Goal: Task Accomplishment & Management: Manage account settings

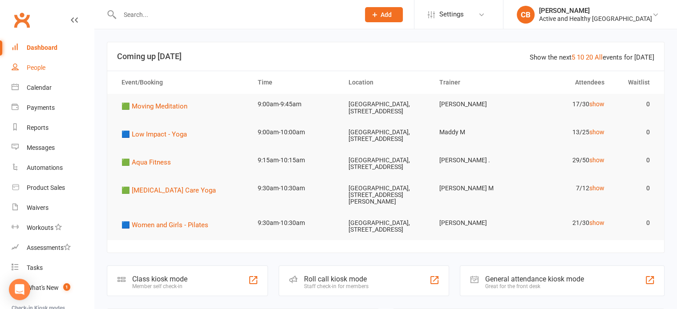
click at [37, 71] on div "People" at bounding box center [36, 67] width 19 height 7
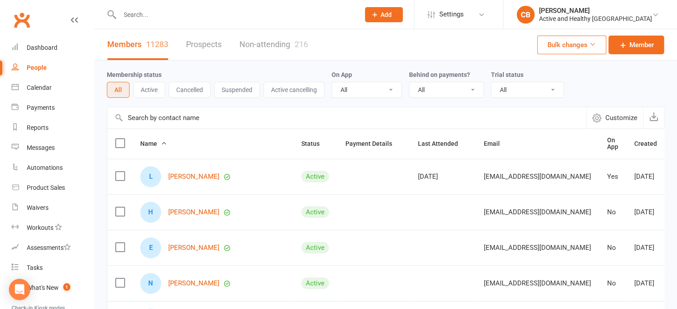
click at [195, 119] on input "text" at bounding box center [346, 117] width 479 height 21
paste input "LEE-ANN M HENRY"
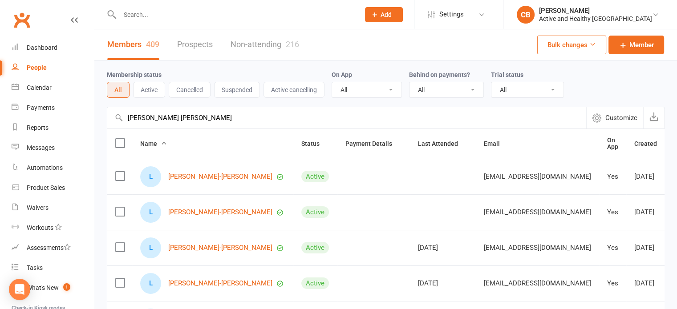
drag, startPoint x: 226, startPoint y: 116, endPoint x: 110, endPoint y: 110, distance: 116.8
click at [110, 110] on input "LEE-ANN M HENRY" at bounding box center [346, 117] width 479 height 21
paste input "Selena Johns"
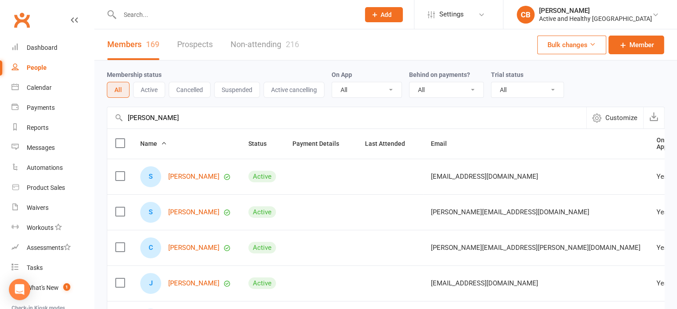
type input "Selena Johns"
click at [285, 43] on link "Non-attending 216" at bounding box center [265, 44] width 69 height 31
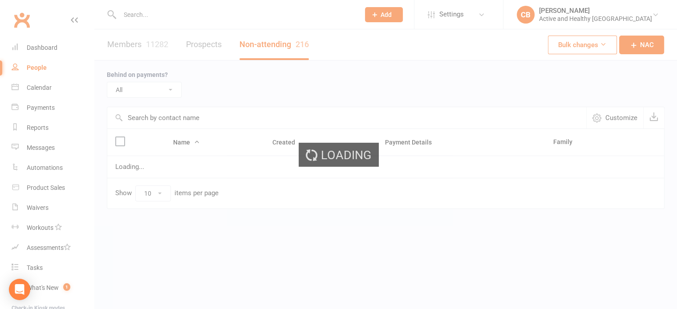
click at [168, 116] on input "text" at bounding box center [346, 117] width 479 height 21
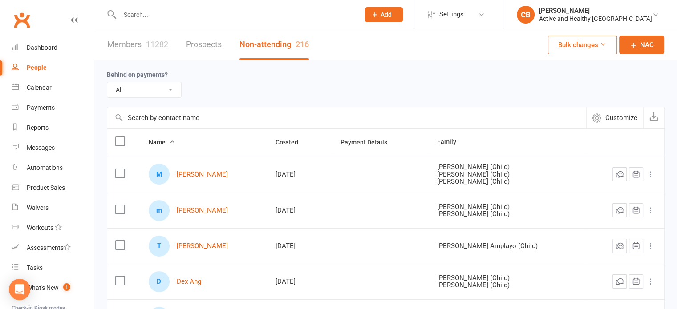
paste input "Selena Johns"
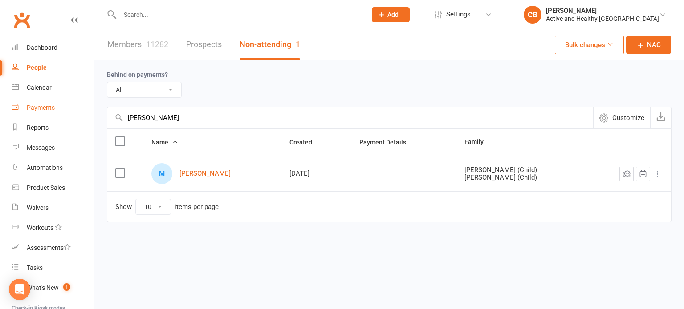
drag, startPoint x: 187, startPoint y: 117, endPoint x: 77, endPoint y: 110, distance: 110.2
click at [77, 110] on ui-view "Prospect Member Non-attending contact Class / event Appointment Task Membership…" at bounding box center [342, 129] width 684 height 255
paste input "Lisa Noonan"
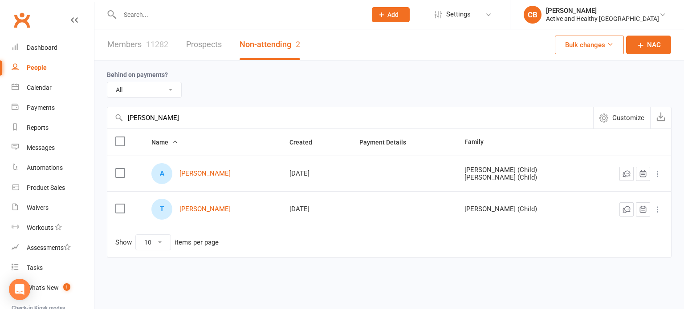
type input "Lisa Noonan"
click at [124, 41] on link "Members 11282" at bounding box center [137, 44] width 61 height 31
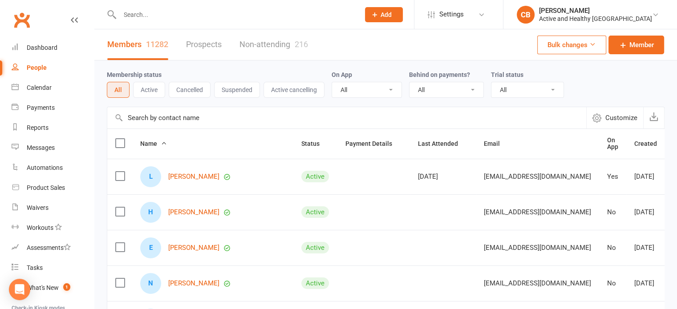
click at [175, 116] on input "text" at bounding box center [346, 117] width 479 height 21
paste input "Lisa Noonan"
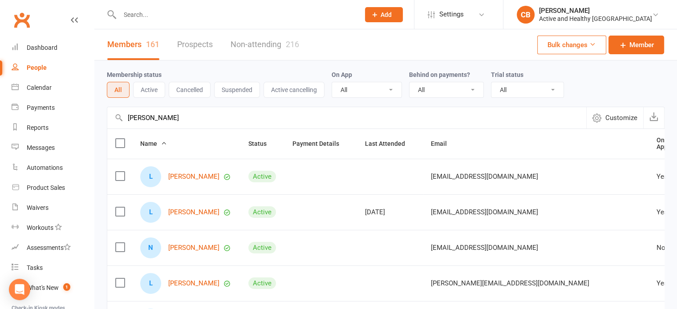
drag, startPoint x: 193, startPoint y: 117, endPoint x: 99, endPoint y: 123, distance: 94.6
click at [99, 123] on div "Membership status All Active Cancelled Suspended Active cancelling On App All Y…" at bounding box center [385, 310] width 583 height 498
click at [180, 121] on input "Lisa Noonan" at bounding box center [346, 117] width 479 height 21
click at [126, 123] on input "Lisa Noonan" at bounding box center [346, 117] width 479 height 21
paste input "Uzoma Nwoko"
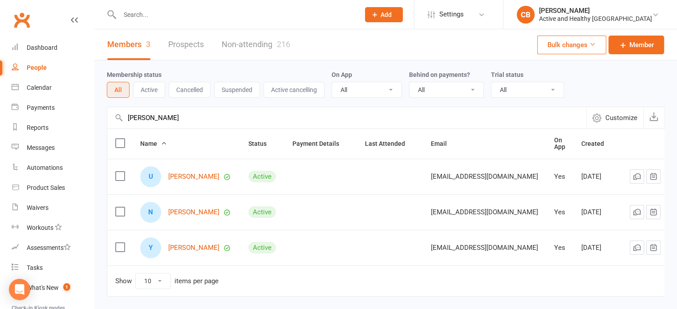
type input "Uzoma Nwoko"
click at [257, 47] on link "Non-attending 216" at bounding box center [256, 44] width 69 height 31
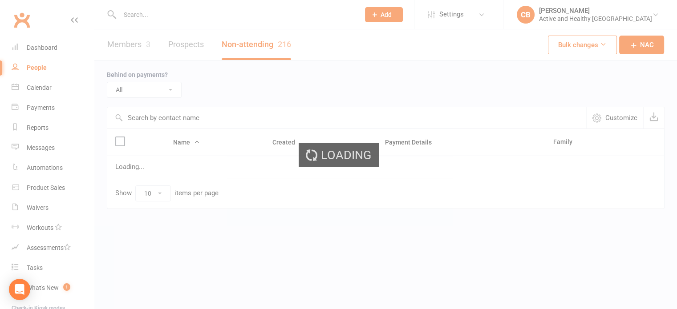
click at [161, 118] on input "text" at bounding box center [346, 117] width 479 height 21
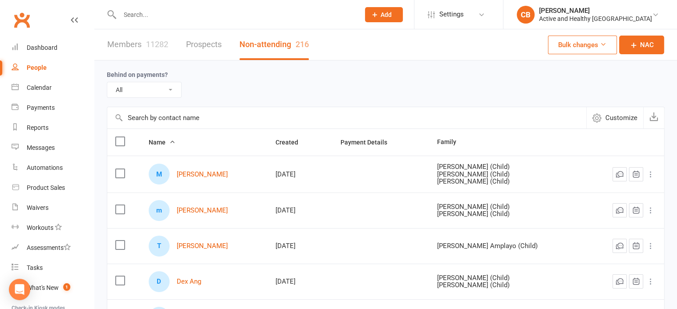
paste input "Uzoma Nwoko"
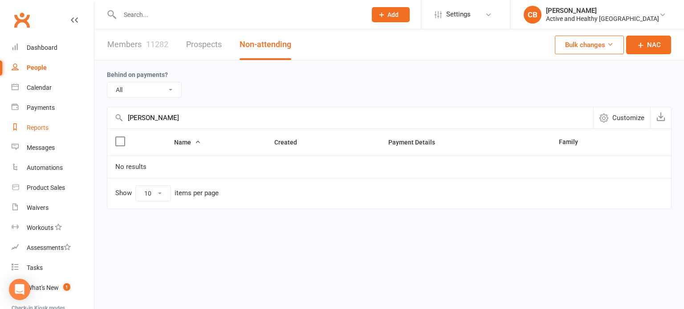
drag, startPoint x: 181, startPoint y: 117, endPoint x: 82, endPoint y: 121, distance: 98.9
click at [82, 121] on ui-view "Prospect Member Non-attending contact Class / event Appointment Task Membership…" at bounding box center [342, 123] width 684 height 242
paste input "Angela Burrows"
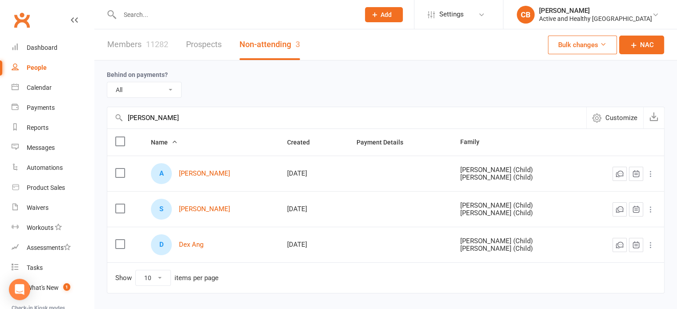
type input "Angela Burrows"
click at [145, 45] on link "Members 11282" at bounding box center [137, 44] width 61 height 31
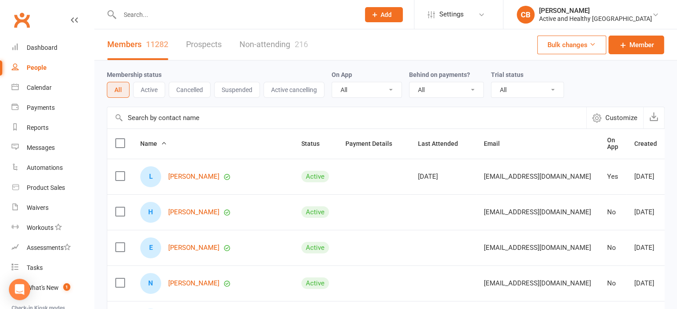
click at [178, 120] on input "text" at bounding box center [346, 117] width 479 height 21
paste input "Angela Burrows"
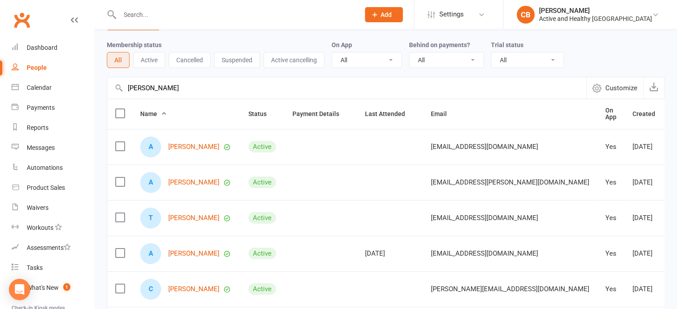
scroll to position [45, 0]
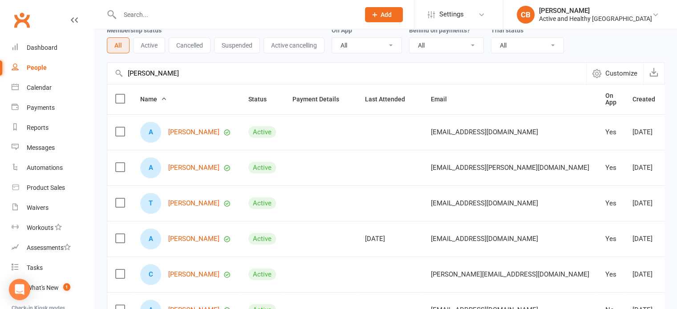
drag, startPoint x: 199, startPoint y: 70, endPoint x: 133, endPoint y: 79, distance: 66.5
click at [133, 79] on input "Angela Burrows" at bounding box center [346, 73] width 479 height 21
paste input "Sara Jansen van Rensburg"
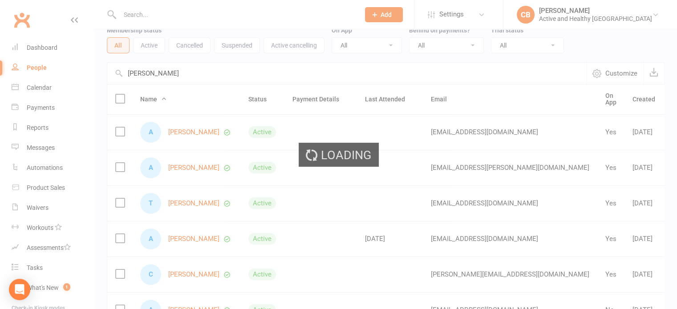
click at [223, 73] on div "Loading" at bounding box center [338, 154] width 677 height 309
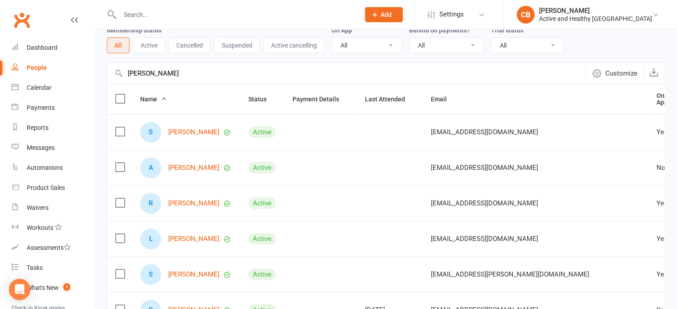
drag, startPoint x: 239, startPoint y: 71, endPoint x: 101, endPoint y: 79, distance: 138.7
click at [101, 79] on div "Membership status All Active Cancelled Suspended Active cancelling On App All Y…" at bounding box center [385, 265] width 583 height 498
paste input "text"
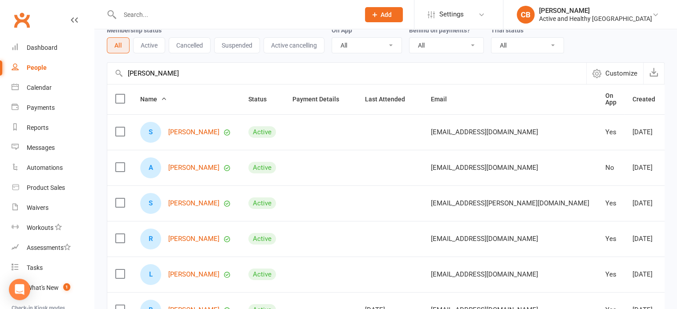
scroll to position [0, 0]
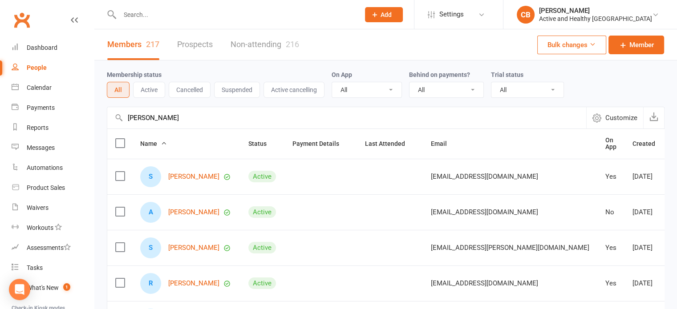
type input "Sara Jansen van Rensburg"
click at [259, 46] on link "Non-attending 216" at bounding box center [265, 44] width 69 height 31
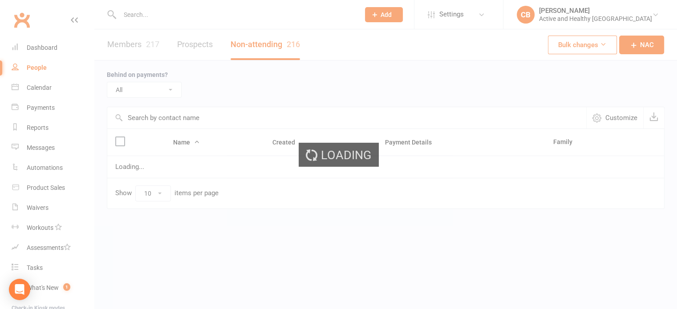
click at [179, 115] on input "text" at bounding box center [346, 117] width 479 height 21
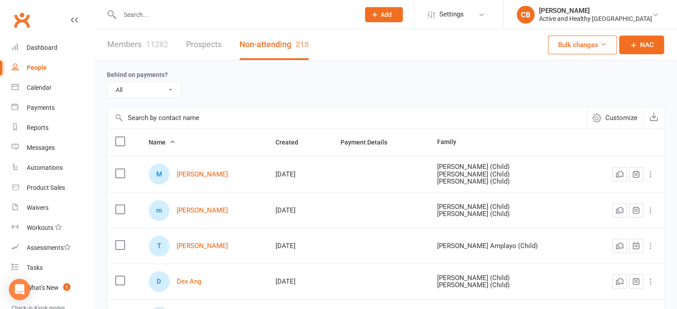
paste input "Sara Jansen van Rensburg"
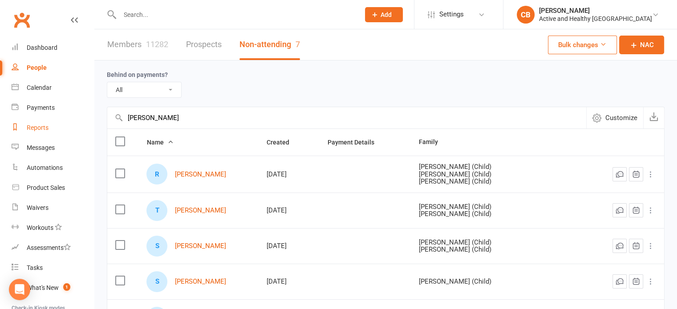
drag, startPoint x: 254, startPoint y: 121, endPoint x: 86, endPoint y: 119, distance: 167.8
click at [86, 119] on ui-view "Prospect Member Non-attending contact Class / event Appointment Task Membership…" at bounding box center [338, 237] width 677 height 471
paste input "Katy McSweeny"
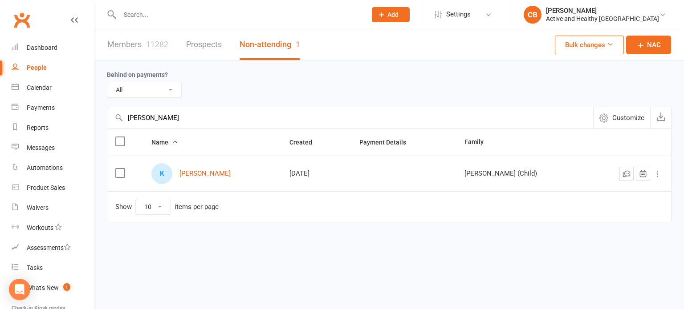
type input "Katy McSweeny"
click at [138, 44] on link "Members 11282" at bounding box center [137, 44] width 61 height 31
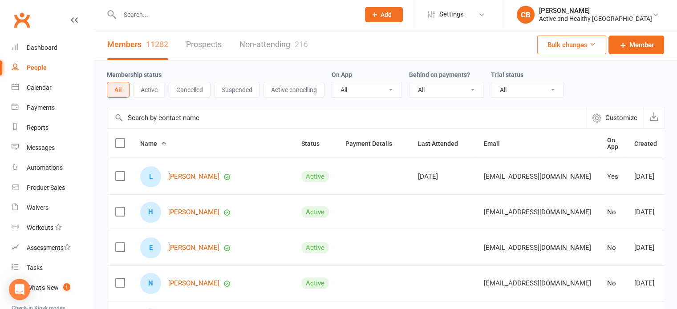
click at [188, 123] on input "text" at bounding box center [346, 117] width 479 height 21
paste input "Katy McSweeny"
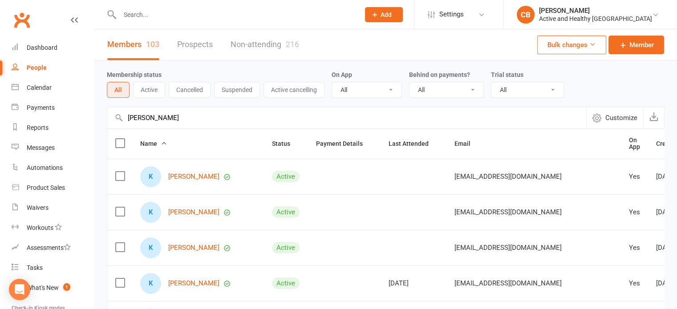
drag, startPoint x: 175, startPoint y: 123, endPoint x: 112, endPoint y: 123, distance: 63.2
click at [112, 123] on input "Katy McSweeny" at bounding box center [346, 117] width 479 height 21
paste input "ren Anderson"
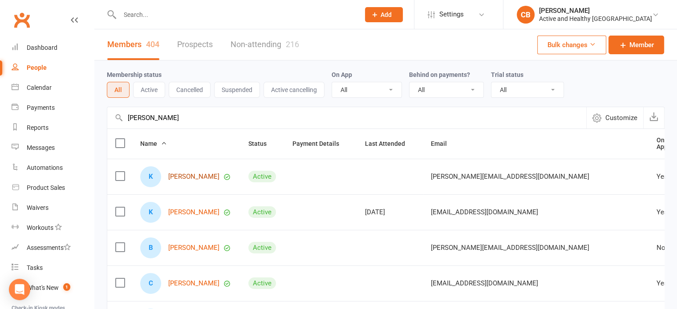
type input "Karen Anderson"
click at [260, 42] on link "Non-attending 216" at bounding box center [265, 44] width 69 height 31
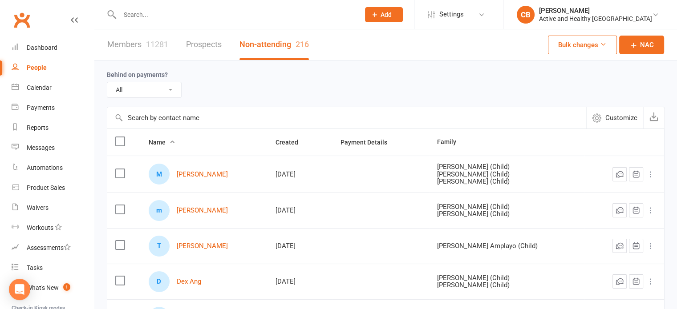
click at [180, 120] on input "text" at bounding box center [346, 117] width 479 height 21
paste input "Karen Anderson"
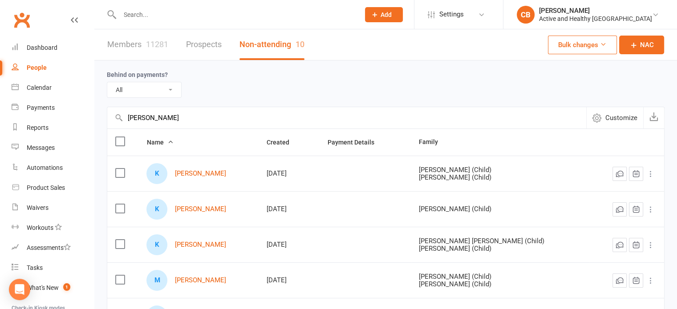
drag, startPoint x: 187, startPoint y: 112, endPoint x: 177, endPoint y: 115, distance: 11.3
click at [187, 112] on input "Karen Anderson" at bounding box center [346, 117] width 479 height 21
drag, startPoint x: 177, startPoint y: 115, endPoint x: 85, endPoint y: 118, distance: 91.7
click at [85, 118] on ui-view "Prospect Member Non-attending contact Class / event Appointment Task Membership…" at bounding box center [338, 290] width 677 height 576
paste input "Stephanie Smith"
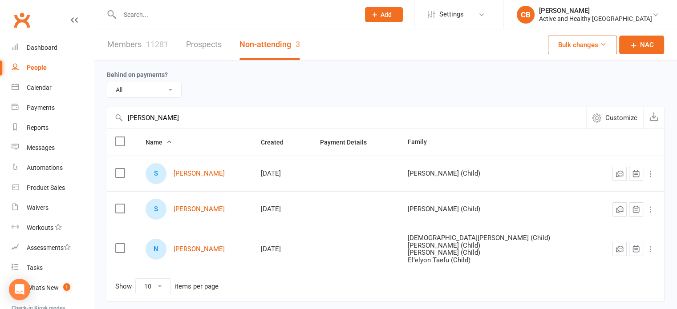
type input "Stephanie Smith"
click at [131, 43] on link "Members 11281" at bounding box center [137, 44] width 61 height 31
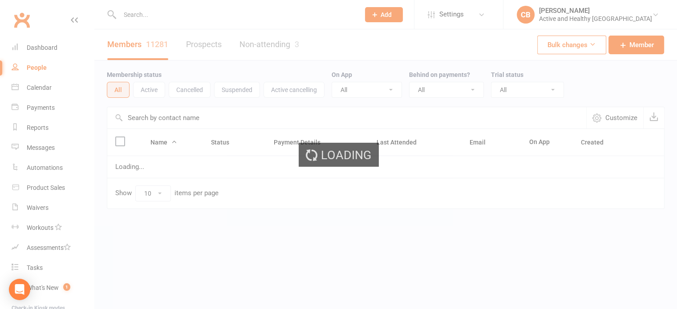
click at [179, 120] on input "text" at bounding box center [346, 117] width 479 height 21
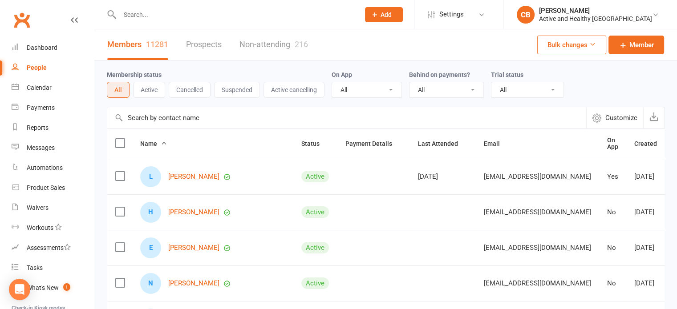
paste input "Stephanie Smith"
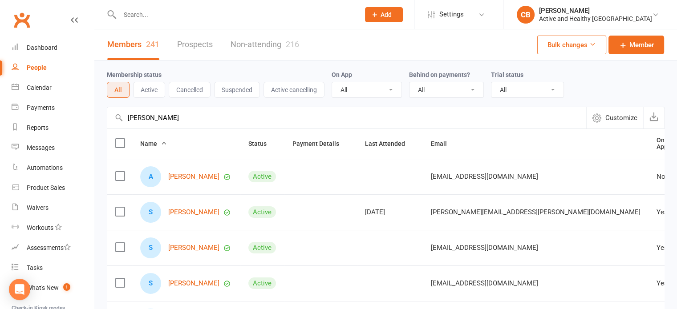
type input "Stephanie Smith"
click at [245, 57] on link "Non-attending 216" at bounding box center [265, 44] width 69 height 31
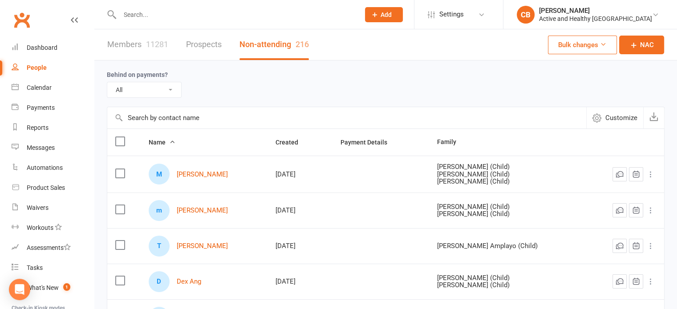
click at [192, 119] on input "text" at bounding box center [346, 117] width 479 height 21
paste input "Stephanie Smith"
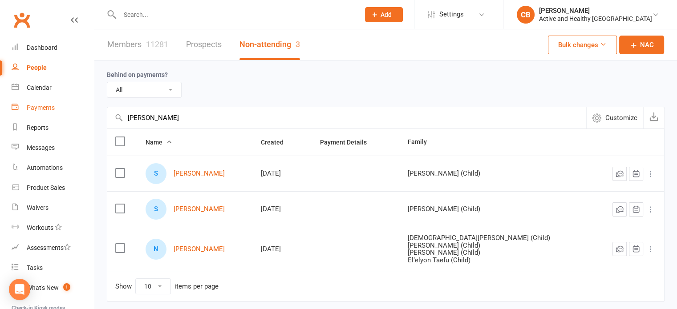
drag, startPoint x: 215, startPoint y: 120, endPoint x: 51, endPoint y: 108, distance: 164.2
click at [51, 108] on ui-view "Prospect Member Non-attending contact Class / event Appointment Task Membership…" at bounding box center [338, 169] width 677 height 335
paste input "Melissa Witherspoon"
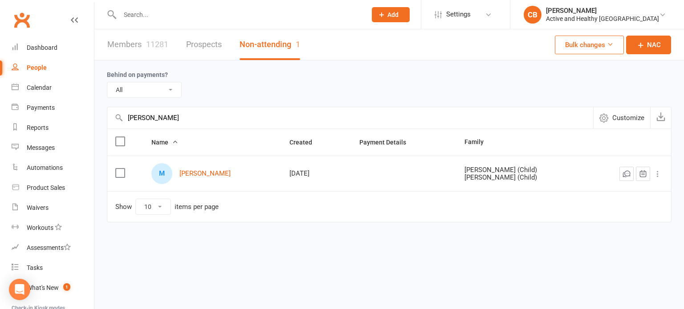
type input "Melissa Witherspoon"
click at [126, 42] on link "Members 11281" at bounding box center [137, 44] width 61 height 31
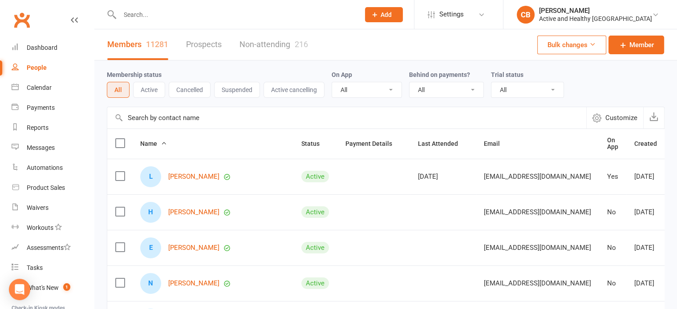
click at [178, 118] on input "text" at bounding box center [346, 117] width 479 height 21
paste input "Melissa Witherspoon"
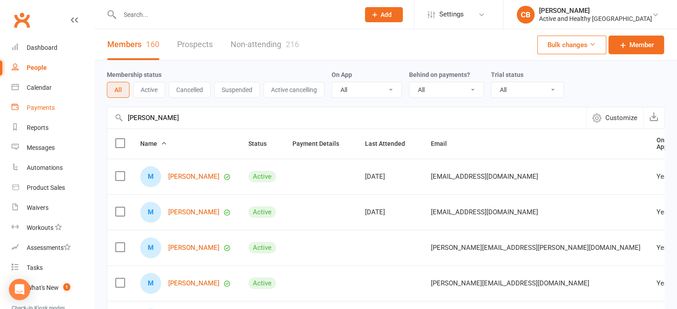
drag, startPoint x: 227, startPoint y: 115, endPoint x: 74, endPoint y: 115, distance: 153.1
click at [74, 115] on ui-view "Prospect Member Non-attending contact Class / event Appointment Task Membership…" at bounding box center [338, 291] width 677 height 579
paste input "Priyanthi Kuruppu"
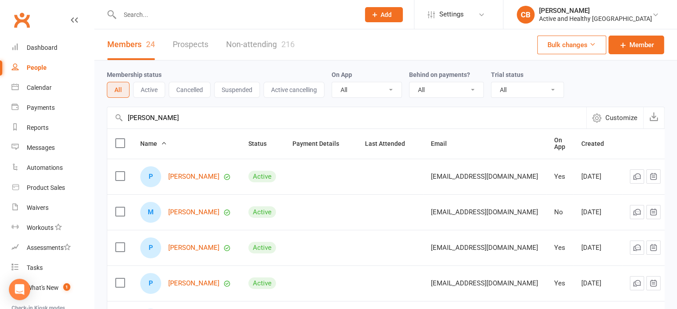
type input "Priyanthi Kuruppu"
click at [262, 53] on link "Non-attending 216" at bounding box center [260, 44] width 69 height 31
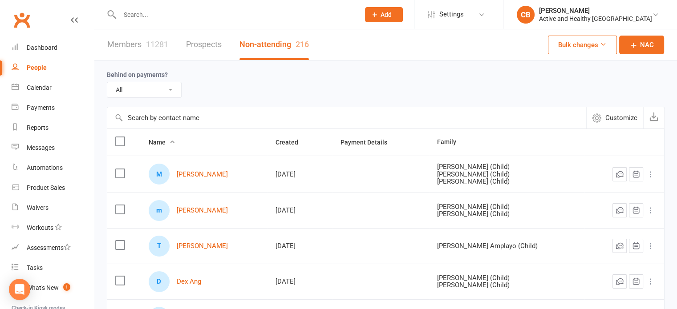
click at [221, 110] on input "text" at bounding box center [346, 117] width 479 height 21
paste input "Priyanthi Kuruppu"
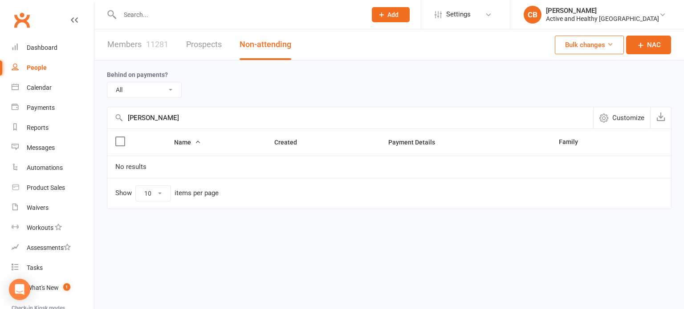
type input "Priyanthi Kuruppu"
click at [131, 43] on link "Members 11281" at bounding box center [137, 44] width 61 height 31
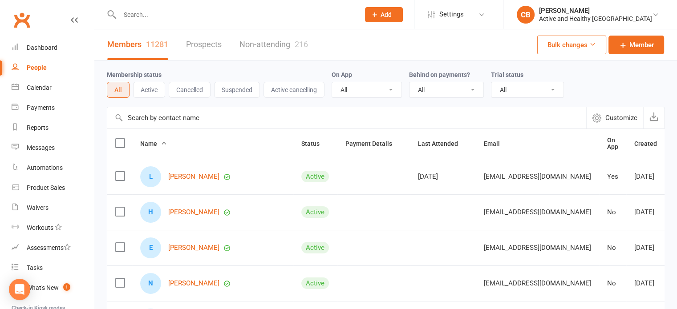
click at [214, 116] on input "text" at bounding box center [346, 117] width 479 height 21
paste input "Christina Tatarow"
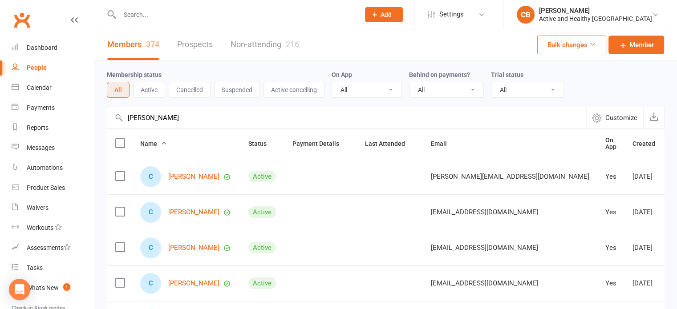
type input "Christina Tatarow"
click at [250, 42] on link "Non-attending 216" at bounding box center [265, 44] width 69 height 31
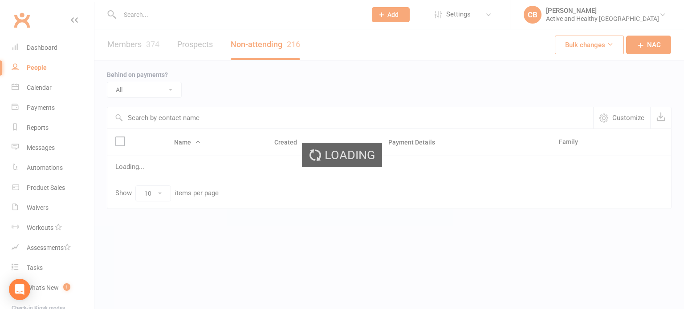
click at [159, 118] on input "text" at bounding box center [350, 117] width 486 height 21
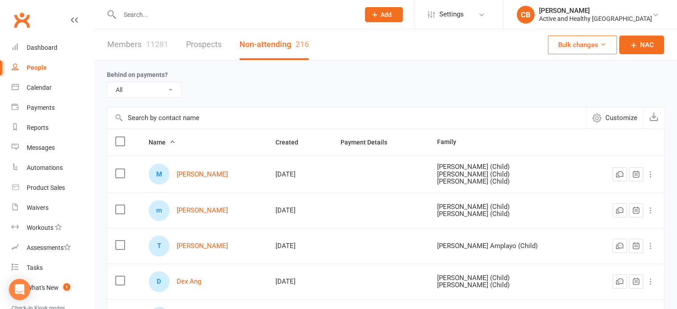
paste input "Christina Tatarow"
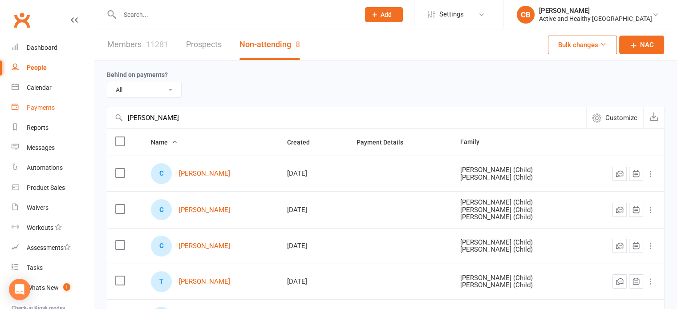
drag, startPoint x: 202, startPoint y: 114, endPoint x: 80, endPoint y: 117, distance: 121.6
click at [75, 120] on ui-view "Prospect Member Non-attending contact Class / event Appointment Task Membership…" at bounding box center [338, 255] width 677 height 507
paste input "Yen Matharu"
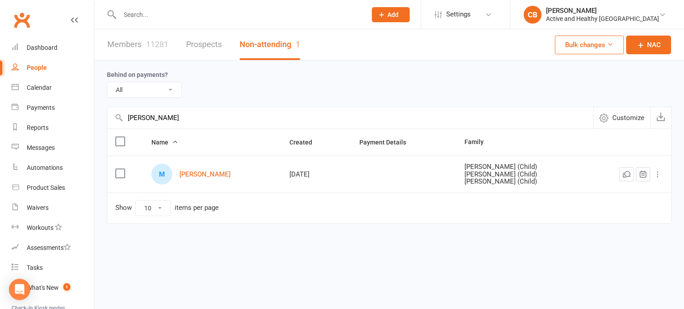
type input "Yen Matharu"
click at [142, 39] on link "Members 11281" at bounding box center [137, 44] width 61 height 31
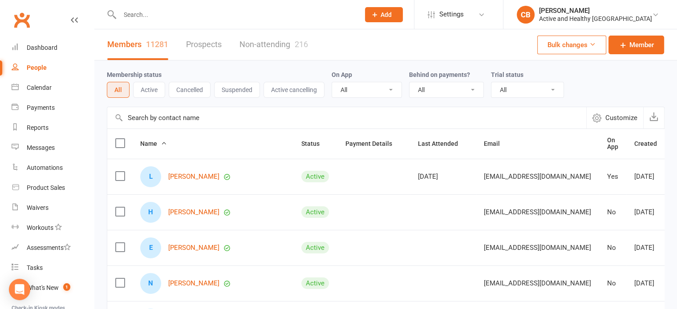
click at [183, 117] on input "text" at bounding box center [346, 117] width 479 height 21
paste input "Yen Matharu"
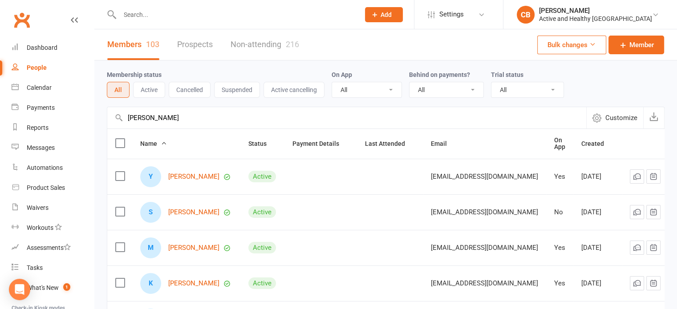
drag, startPoint x: 176, startPoint y: 126, endPoint x: 189, endPoint y: 122, distance: 13.2
click at [176, 126] on input "Yen Matharu" at bounding box center [346, 117] width 479 height 21
drag, startPoint x: 196, startPoint y: 118, endPoint x: 128, endPoint y: 115, distance: 68.2
click at [128, 115] on input "Yen Matharu" at bounding box center [346, 117] width 479 height 21
paste input "Nazmul Khan"
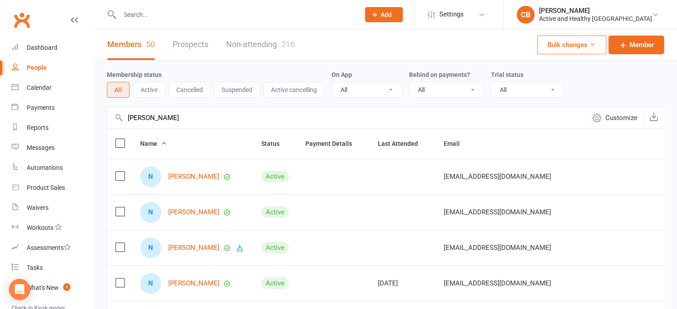
type input "Nazmul Khan"
click at [276, 47] on link "Non-attending 216" at bounding box center [260, 44] width 69 height 31
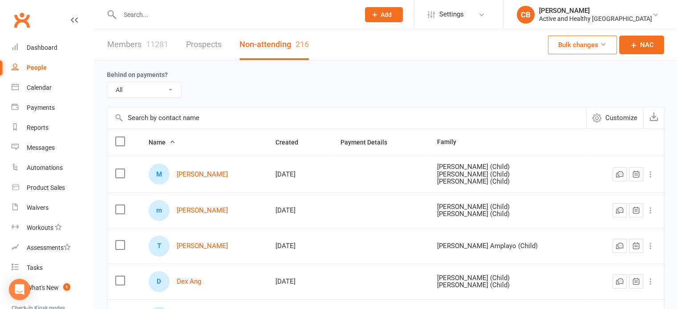
click at [173, 117] on input "text" at bounding box center [346, 117] width 479 height 21
paste input "Nazmul Khan"
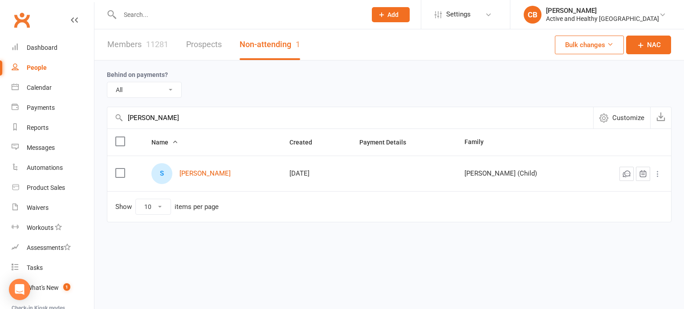
drag, startPoint x: 138, startPoint y: 115, endPoint x: 124, endPoint y: 114, distance: 13.8
click at [124, 114] on input "Nazmul Khan" at bounding box center [350, 117] width 486 height 21
paste input "Victoria Kral"
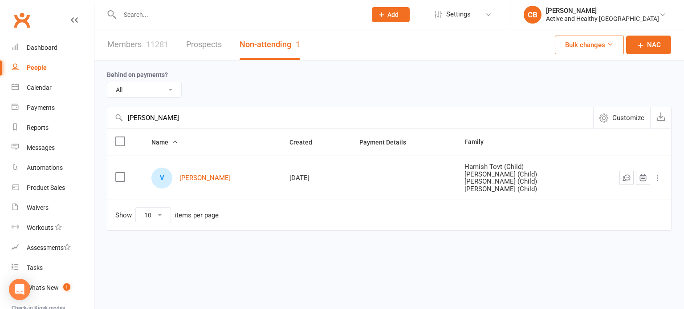
type input "Victoria Kral"
click at [146, 46] on div "11281" at bounding box center [157, 44] width 22 height 9
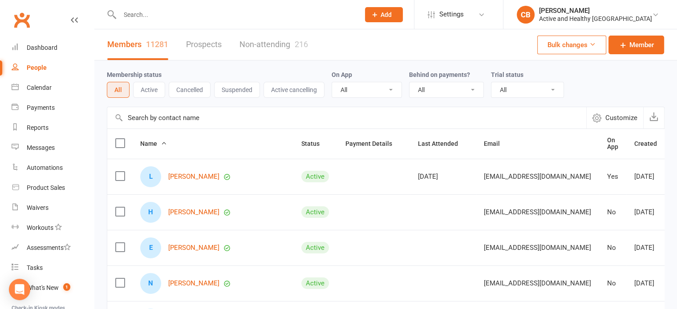
click at [178, 117] on input "text" at bounding box center [346, 117] width 479 height 21
paste input "Victoria Kral"
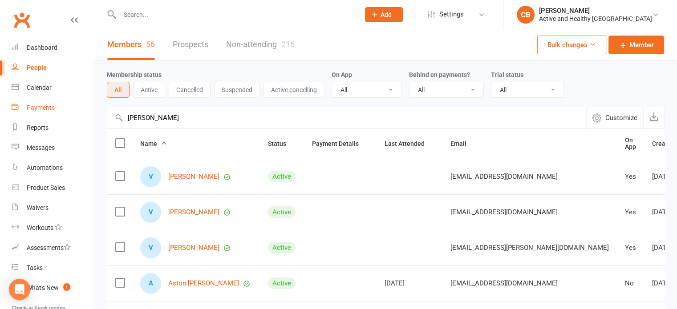
drag, startPoint x: 183, startPoint y: 119, endPoint x: 78, endPoint y: 114, distance: 105.2
click at [78, 114] on ui-view "Prospect Member Non-attending contact Class / event Appointment Task Membership…" at bounding box center [338, 291] width 677 height 579
paste input "Addie Mialkowski"
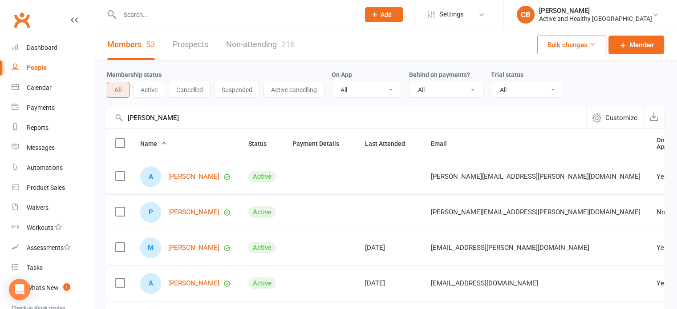
type input "Addie Mialkowski"
click at [248, 41] on link "Non-attending 216" at bounding box center [260, 44] width 69 height 31
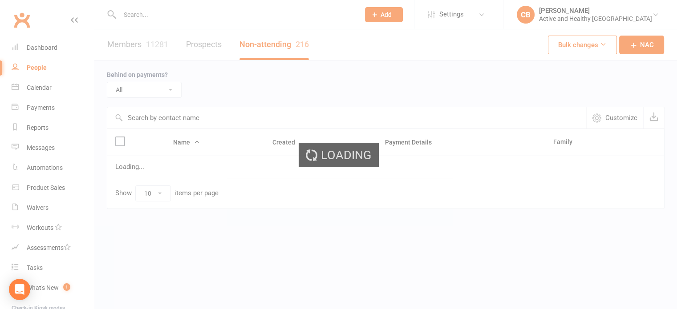
click at [174, 117] on input "text" at bounding box center [346, 117] width 479 height 21
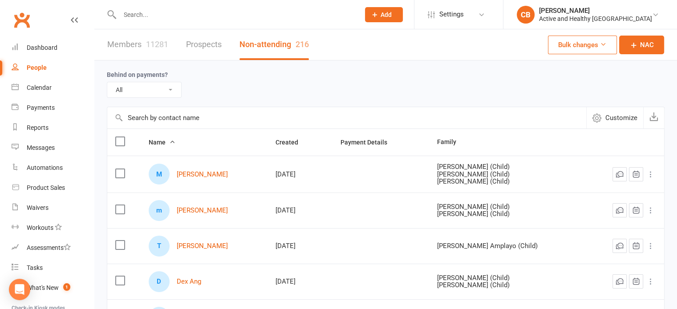
paste input "Addie Mialkowski"
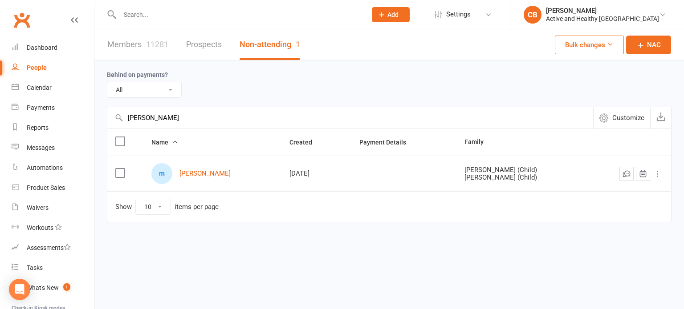
drag, startPoint x: 226, startPoint y: 123, endPoint x: 121, endPoint y: 128, distance: 104.7
click at [121, 128] on div "Addie Mialkowski Customize Export Export Name Created Payment Details Family m …" at bounding box center [389, 171] width 565 height 128
paste input "Kimberley Bruce"
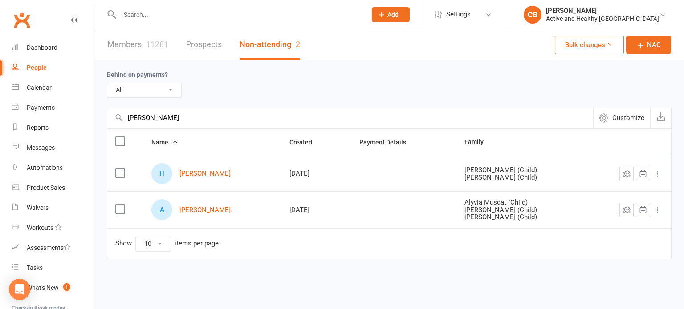
type input "Kimberley Bruce"
click at [142, 43] on link "Members 11281" at bounding box center [137, 44] width 61 height 31
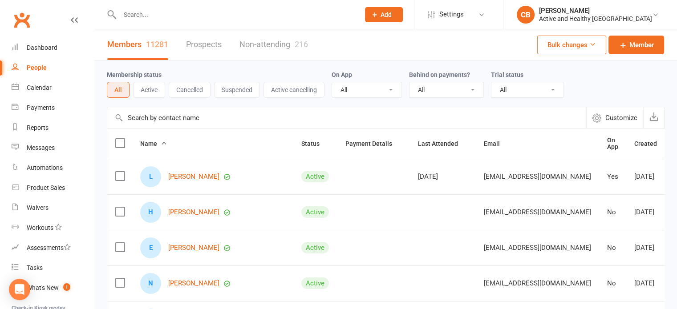
click at [165, 119] on input "text" at bounding box center [346, 117] width 479 height 21
paste input "Kimberley Bruce"
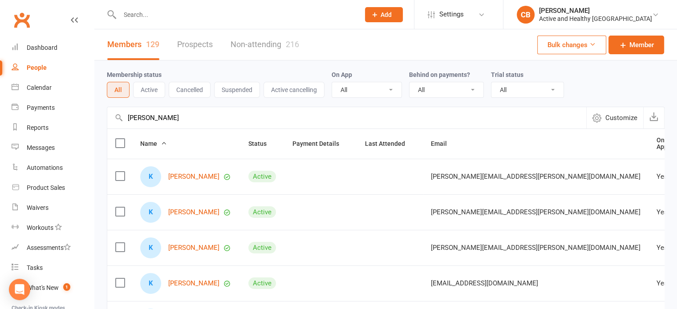
drag, startPoint x: 200, startPoint y: 124, endPoint x: 116, endPoint y: 131, distance: 84.9
paste input "Hyeonjung Kim"
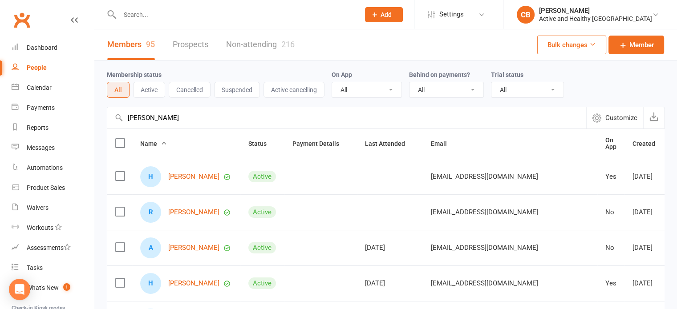
type input "Hyeonjung Kim"
click at [263, 48] on link "Non-attending 216" at bounding box center [260, 44] width 69 height 31
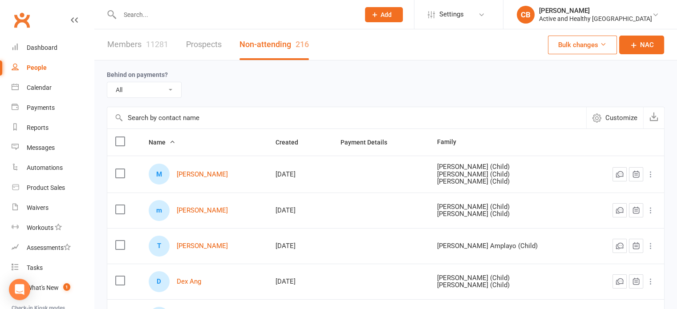
click at [157, 116] on input "text" at bounding box center [346, 117] width 479 height 21
paste input "Hyeonjung Kim"
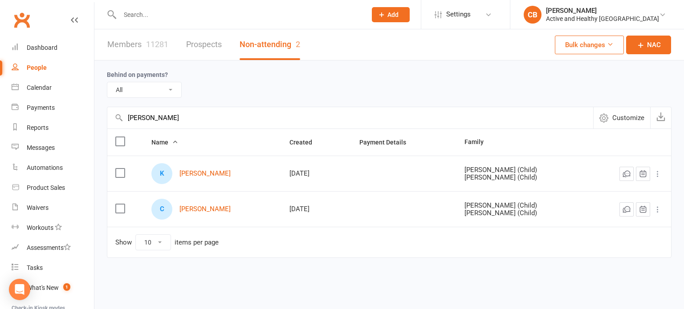
drag, startPoint x: 181, startPoint y: 124, endPoint x: 95, endPoint y: 119, distance: 86.1
click at [95, 119] on div "Behind on payments? All No Yes Hyeonjung Kim Customize Export Export Name Creat…" at bounding box center [388, 166] width 589 height 210
paste input "Jade Davis"
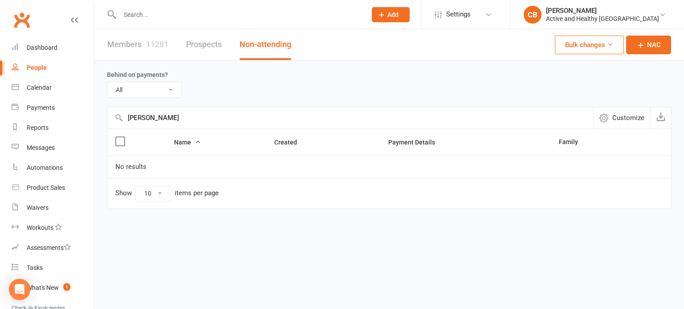
type input "Jade Davis"
click at [133, 38] on link "Members 11281" at bounding box center [137, 44] width 61 height 31
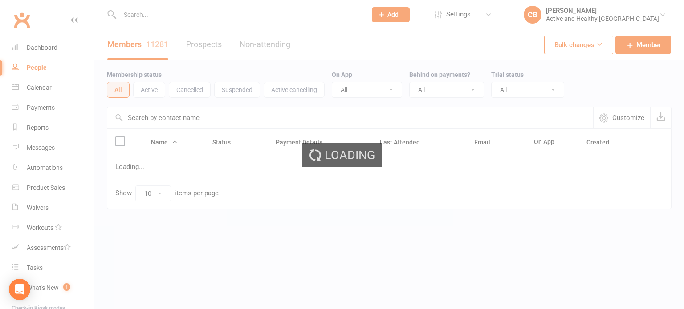
click at [182, 124] on input "text" at bounding box center [350, 117] width 486 height 21
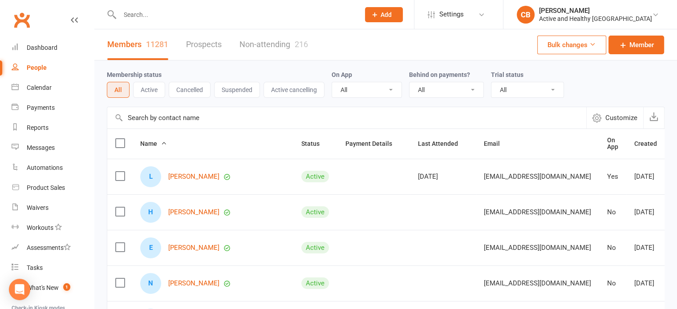
paste input "Jade Davis"
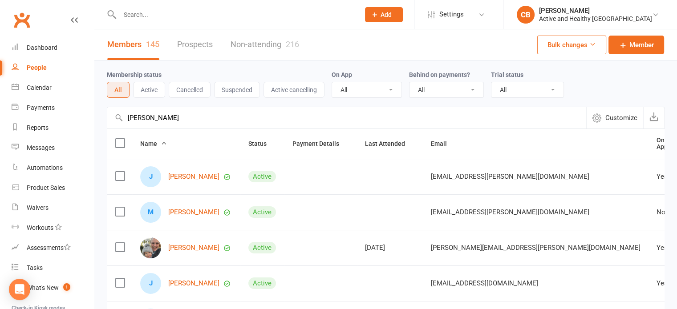
drag, startPoint x: 193, startPoint y: 120, endPoint x: 120, endPoint y: 125, distance: 73.2
click at [120, 125] on input "Jade Davis" at bounding box center [346, 117] width 479 height 21
paste input "Patricia Dull"
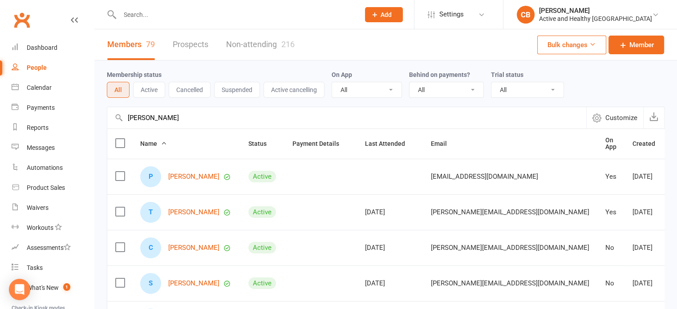
type input "Patricia Dull"
click at [256, 45] on link "Non-attending 216" at bounding box center [260, 44] width 69 height 31
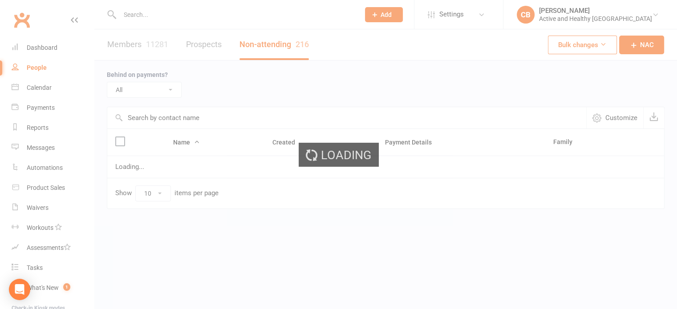
click at [164, 119] on input "text" at bounding box center [346, 117] width 479 height 21
paste input "Patricia Dull"
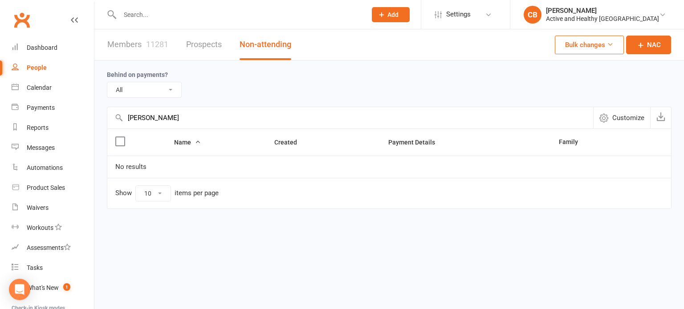
click at [191, 119] on input "Patricia Dull" at bounding box center [350, 117] width 486 height 21
drag, startPoint x: 183, startPoint y: 122, endPoint x: 107, endPoint y: 117, distance: 75.9
click at [107, 117] on input "Patricia Dull" at bounding box center [350, 117] width 486 height 21
paste input "Helena Murphy"
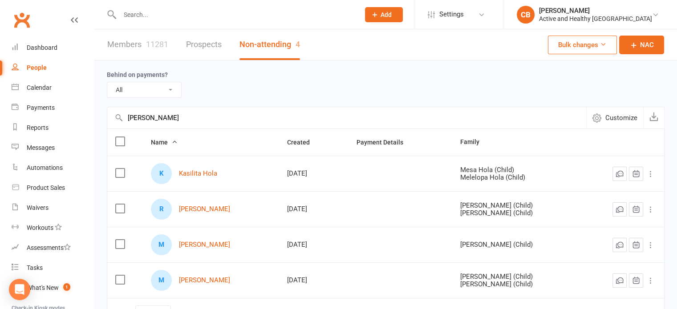
type input "Helena Murphy"
click at [125, 45] on link "Members 11281" at bounding box center [137, 44] width 61 height 31
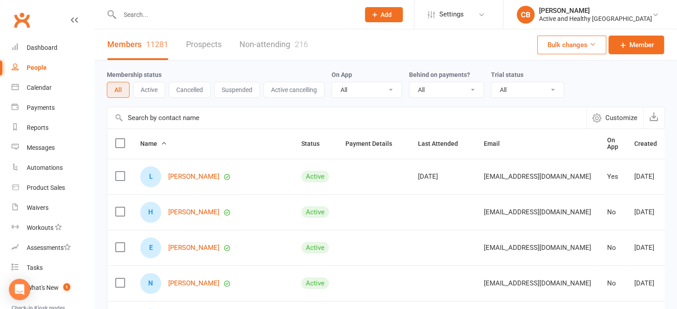
click at [166, 115] on input "text" at bounding box center [346, 117] width 479 height 21
paste input "Helena Murphy"
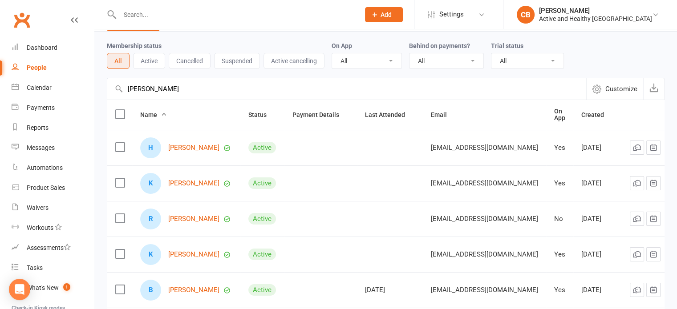
scroll to position [45, 0]
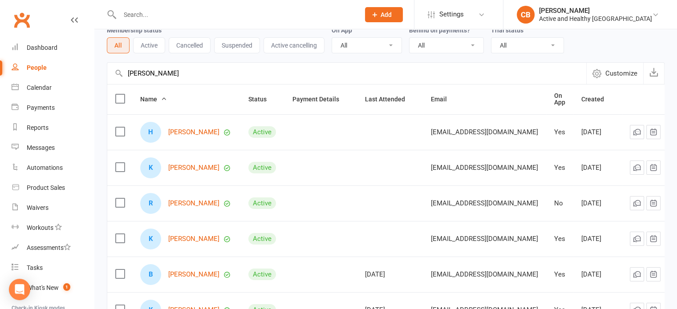
drag, startPoint x: 188, startPoint y: 76, endPoint x: 108, endPoint y: 77, distance: 79.7
click at [108, 77] on input "Helena Murphy" at bounding box center [346, 73] width 479 height 21
paste input "Ronald Gormal"
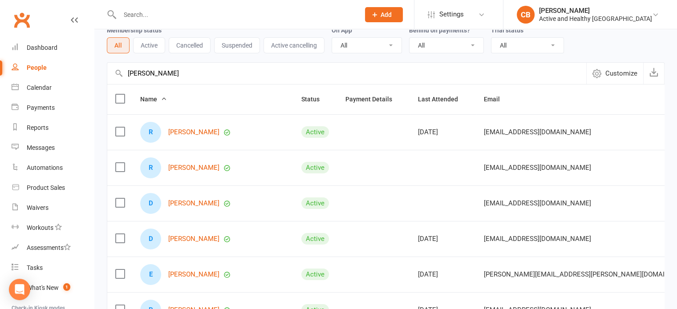
scroll to position [0, 0]
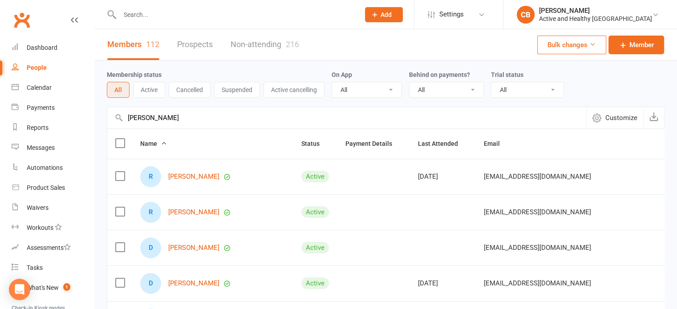
drag, startPoint x: 192, startPoint y: 115, endPoint x: 110, endPoint y: 114, distance: 81.9
click at [110, 114] on input "Ronald Gormal" at bounding box center [346, 117] width 479 height 21
paste input "Victoria Feakes"
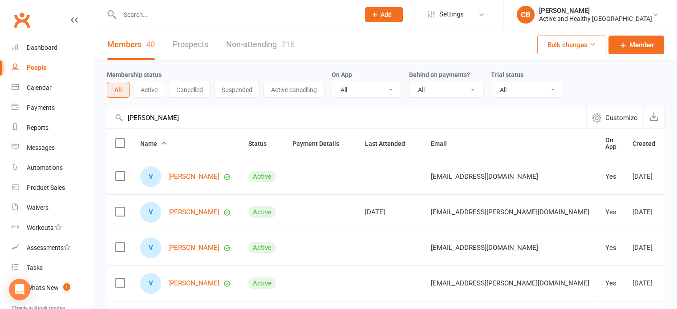
type input "Victoria Feakes"
click at [267, 34] on link "Non-attending 216" at bounding box center [260, 44] width 69 height 31
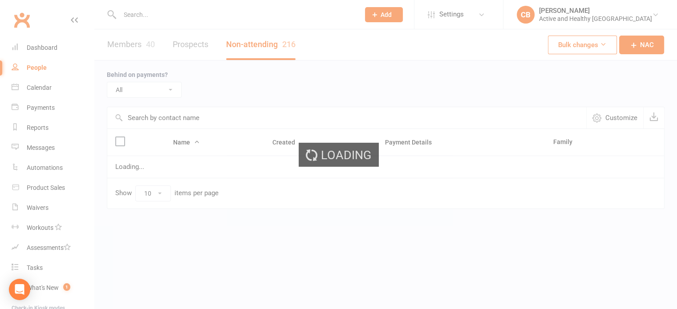
click at [172, 119] on input "text" at bounding box center [346, 117] width 479 height 21
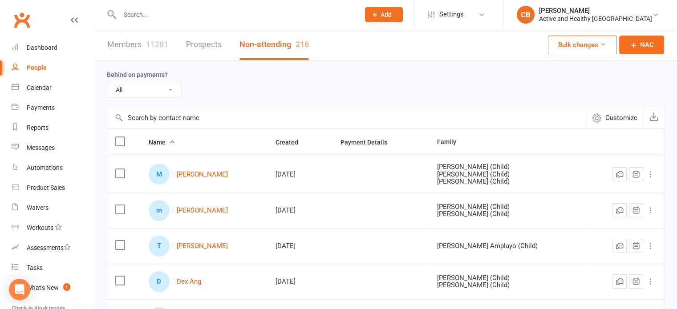
paste input "Victoria Feakes"
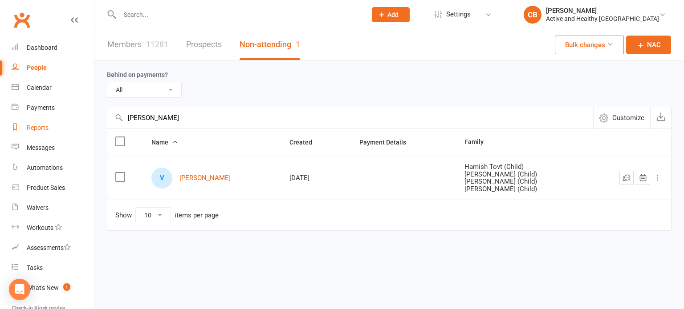
drag, startPoint x: 214, startPoint y: 120, endPoint x: 77, endPoint y: 125, distance: 137.2
click at [77, 125] on ui-view "Prospect Member Non-attending contact Class / event Appointment Task Membership…" at bounding box center [342, 134] width 684 height 264
paste input "Kiersten Hansen"
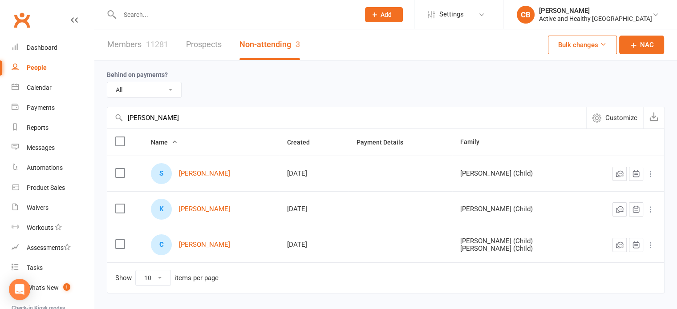
type input "Kiersten Hansen"
drag, startPoint x: 136, startPoint y: 44, endPoint x: 185, endPoint y: 49, distance: 49.2
click at [136, 44] on link "Members 11281" at bounding box center [137, 44] width 61 height 31
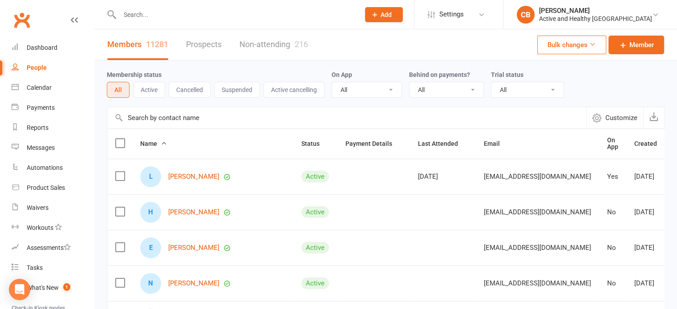
click at [166, 114] on input "text" at bounding box center [346, 117] width 479 height 21
paste input "Kiersten Hansen"
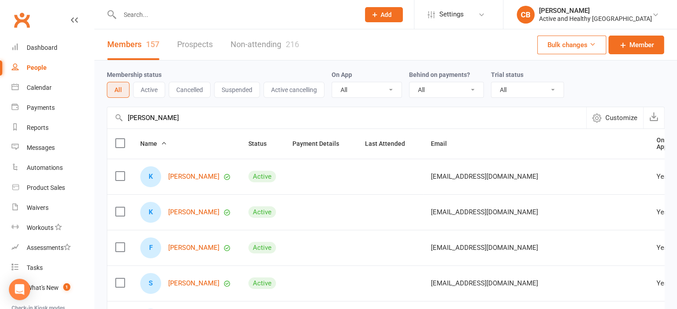
drag, startPoint x: 208, startPoint y: 125, endPoint x: 125, endPoint y: 124, distance: 83.7
click at [125, 124] on input "Kiersten Hansen" at bounding box center [346, 117] width 479 height 21
paste input "Jade Millar"
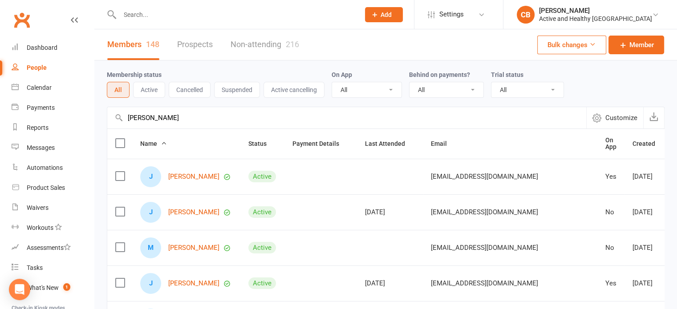
type input "Jade Millar"
click at [247, 44] on link "Non-attending 216" at bounding box center [265, 44] width 69 height 31
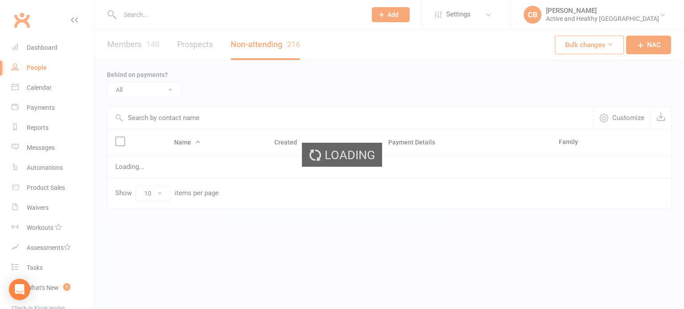
click at [160, 116] on input "text" at bounding box center [350, 117] width 486 height 21
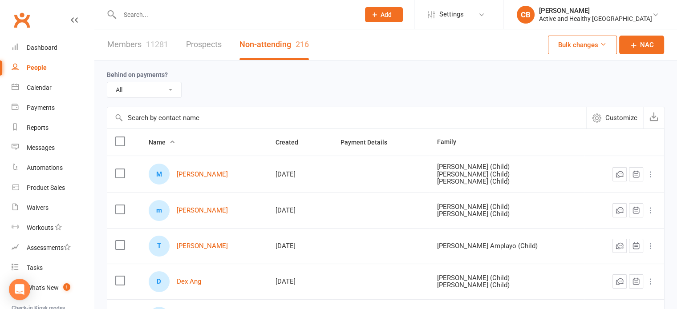
paste input "Jade Millar"
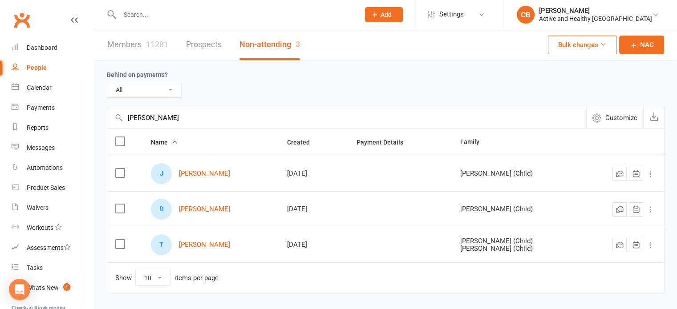
drag, startPoint x: 204, startPoint y: 120, endPoint x: 98, endPoint y: 120, distance: 106.0
click at [98, 120] on div "Behind on payments? All No Yes Jade Millar Customize Name Created Payment Detai…" at bounding box center [385, 184] width 583 height 246
paste input "Sarah Smith"
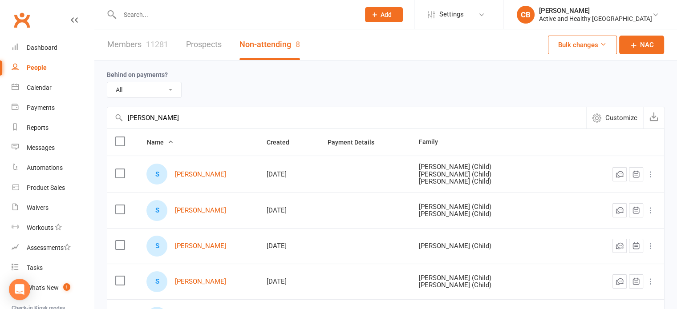
type input "Sarah Smith"
click at [126, 46] on link "Members 11281" at bounding box center [137, 44] width 61 height 31
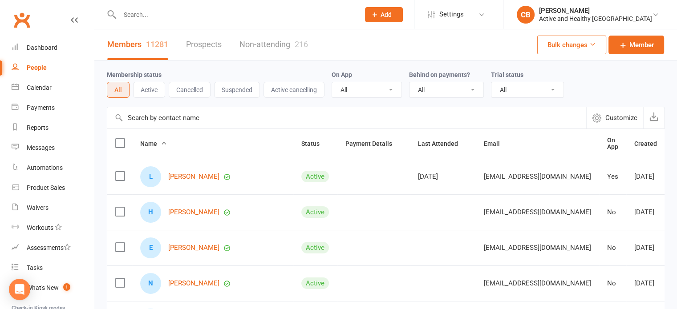
click at [166, 120] on input "text" at bounding box center [346, 117] width 479 height 21
paste input "Sarah Smith"
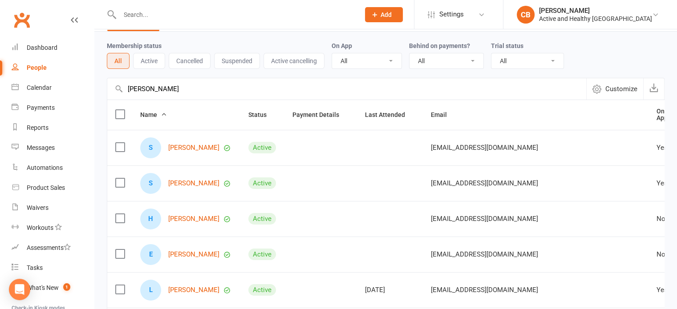
scroll to position [45, 0]
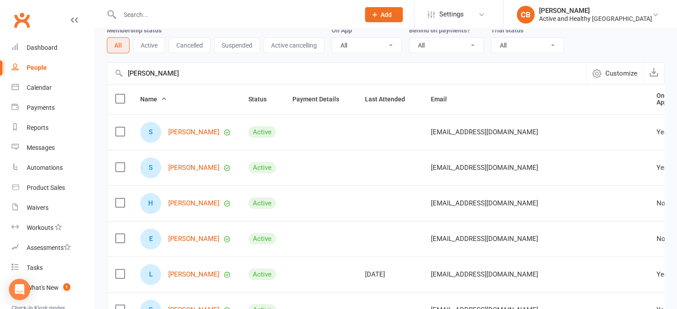
click at [122, 74] on div "Sarah Smith Customize Payments up to date" at bounding box center [386, 73] width 558 height 22
paste input "Letitia Hoppner"
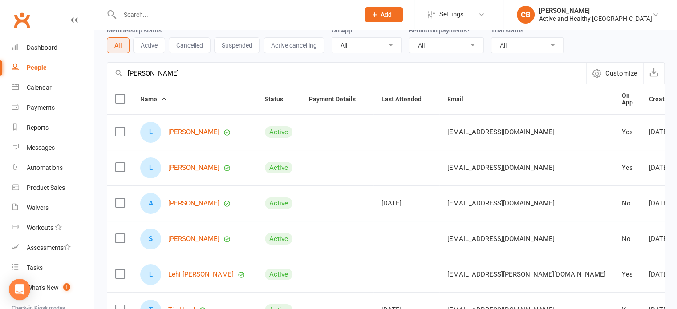
scroll to position [0, 0]
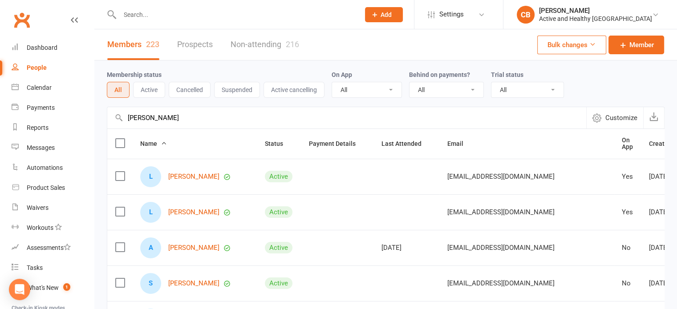
type input "Letitia Hoppner"
click at [252, 33] on link "Non-attending 216" at bounding box center [265, 44] width 69 height 31
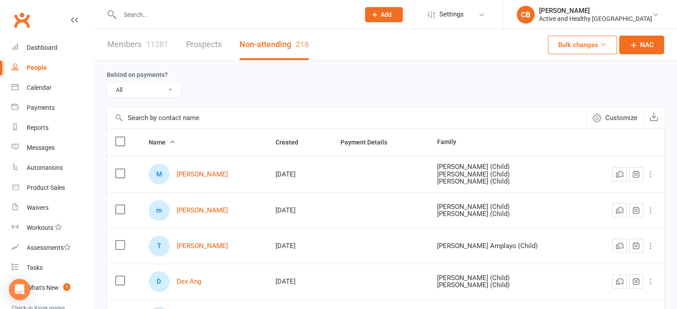
click at [160, 118] on input "text" at bounding box center [346, 117] width 479 height 21
paste input "Letitia Hoppner"
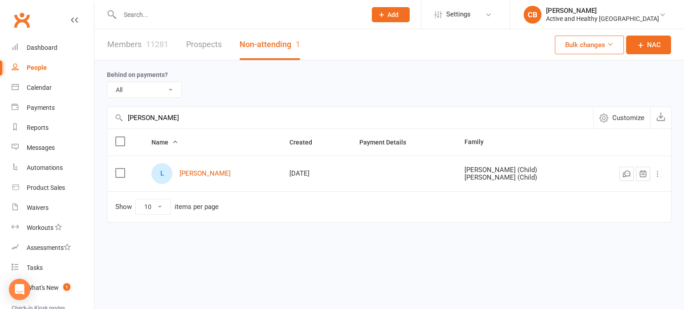
drag, startPoint x: 203, startPoint y: 122, endPoint x: 105, endPoint y: 114, distance: 98.7
click at [105, 114] on div "Behind on payments? All No Yes Letitia Hoppner Customize Name Created Payment D…" at bounding box center [388, 148] width 589 height 175
paste input "Shayna O'Brien"
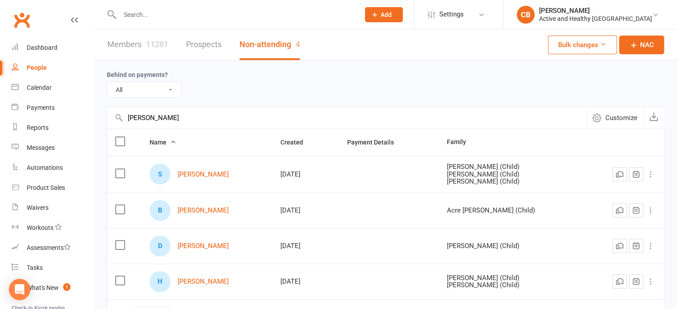
type input "Shayna O'Brien"
click at [139, 43] on link "Members 11281" at bounding box center [137, 44] width 61 height 31
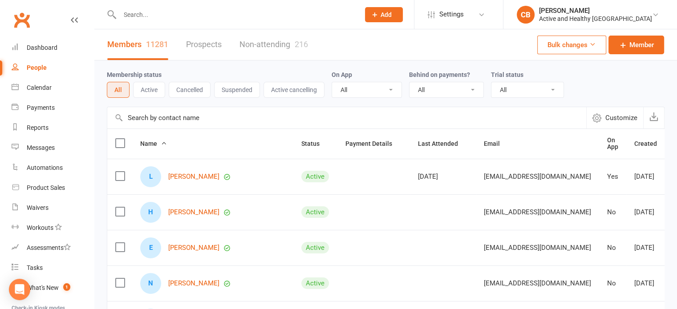
click at [176, 118] on input "text" at bounding box center [346, 117] width 479 height 21
paste input "Shayna O'Brien"
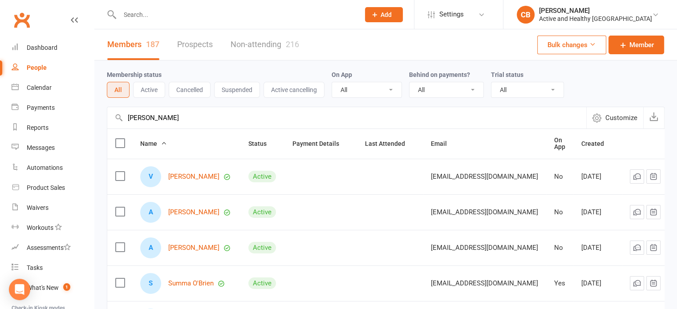
drag, startPoint x: 228, startPoint y: 114, endPoint x: 109, endPoint y: 111, distance: 119.4
click at [109, 111] on input "Shayna O'Brien" at bounding box center [346, 117] width 479 height 21
paste input "Michelle Burrows"
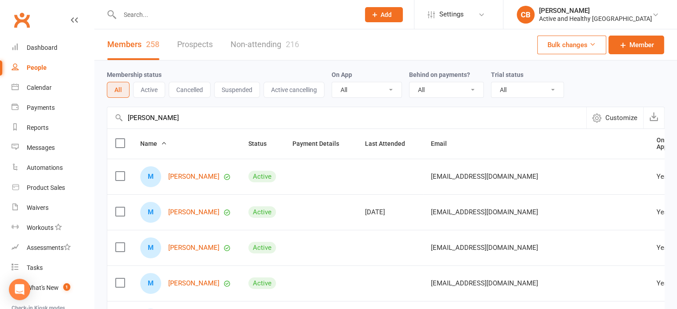
type input "Michelle Burrows"
click at [265, 44] on link "Non-attending 216" at bounding box center [265, 44] width 69 height 31
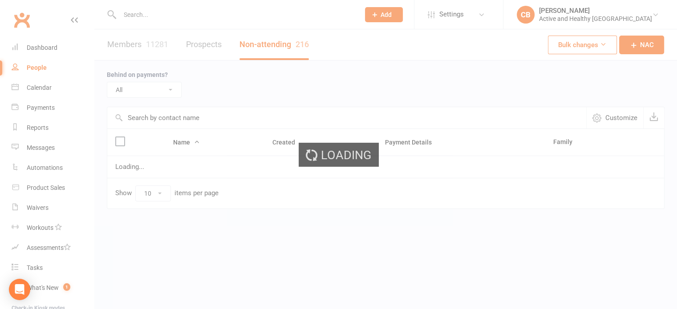
click at [159, 113] on input "text" at bounding box center [346, 117] width 479 height 21
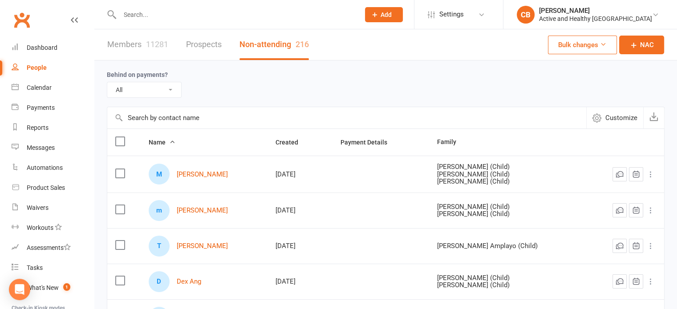
paste input "Michelle Burrows"
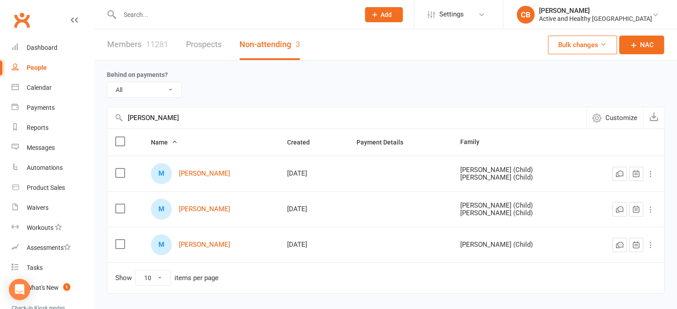
drag, startPoint x: 198, startPoint y: 117, endPoint x: 102, endPoint y: 117, distance: 96.2
click at [102, 117] on div "Behind on payments? All No Yes Michelle Burrows Customize Name Created Payment …" at bounding box center [385, 184] width 583 height 246
paste input "Rebekka Desta"
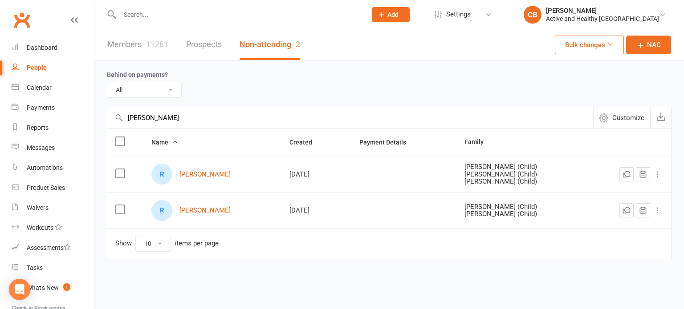
type input "Rebekka Desta"
click at [135, 45] on link "Members 11281" at bounding box center [137, 44] width 61 height 31
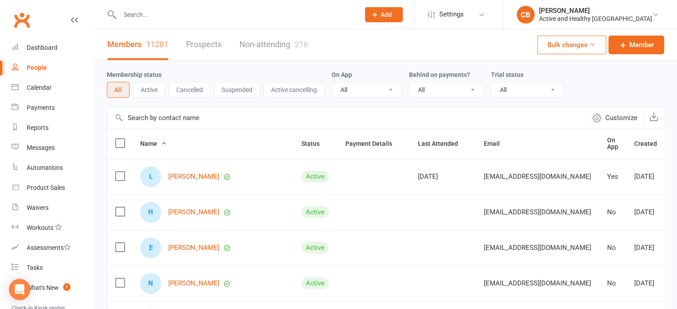
click at [169, 116] on input "text" at bounding box center [346, 117] width 479 height 21
paste input "Rebekka Desta"
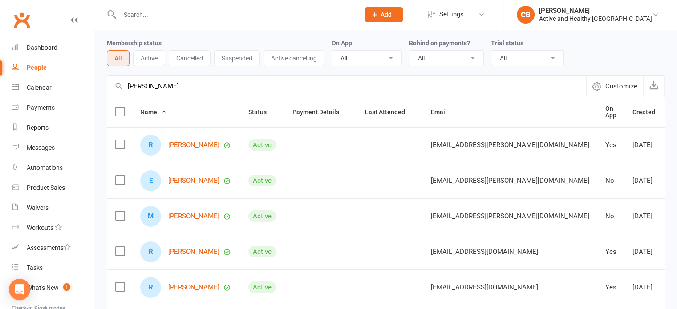
scroll to position [45, 0]
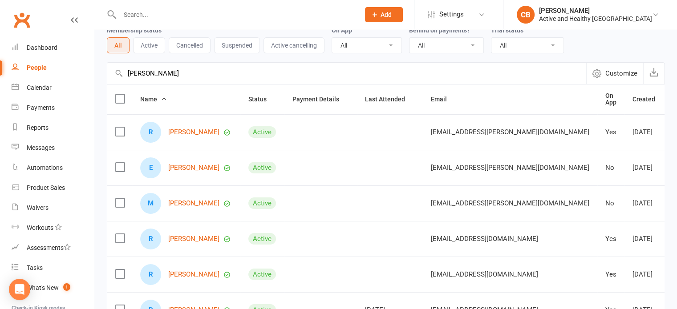
type input "Rebekka Desta"
click at [40, 90] on div "Calendar" at bounding box center [39, 87] width 25 height 7
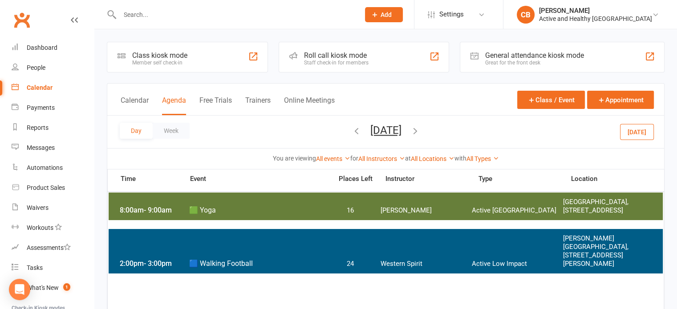
click at [420, 127] on icon "button" at bounding box center [415, 131] width 10 height 10
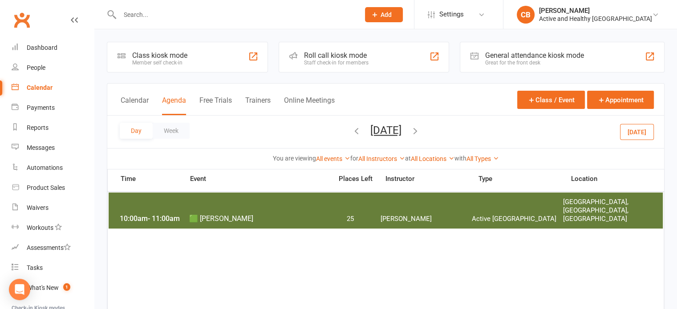
click at [420, 127] on icon "button" at bounding box center [415, 131] width 10 height 10
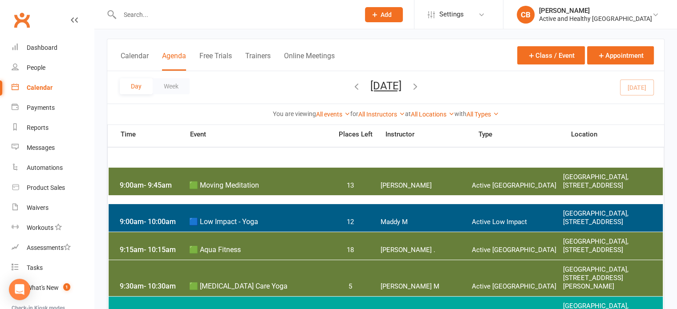
scroll to position [89, 0]
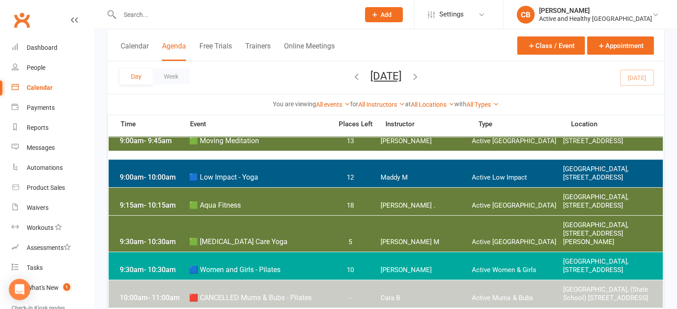
click at [527, 179] on span "Active Low Impact" at bounding box center [516, 178] width 91 height 8
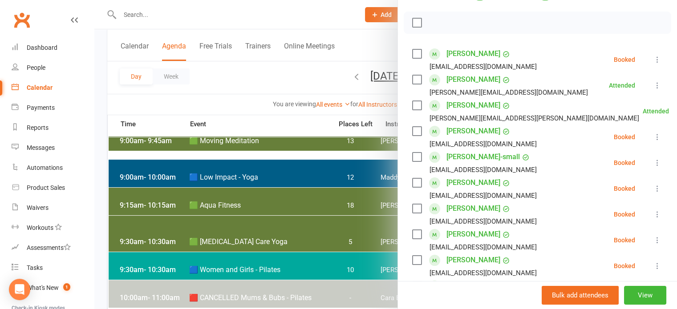
scroll to position [134, 0]
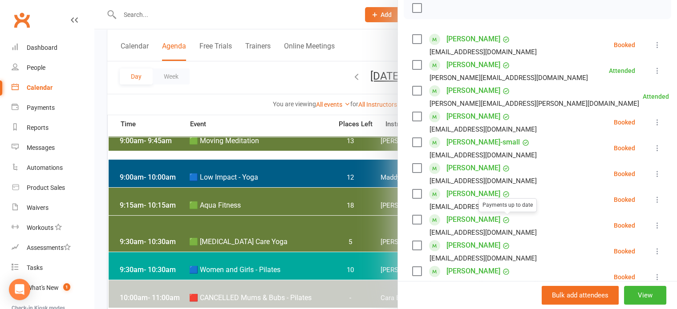
click at [652, 224] on button at bounding box center [657, 225] width 11 height 11
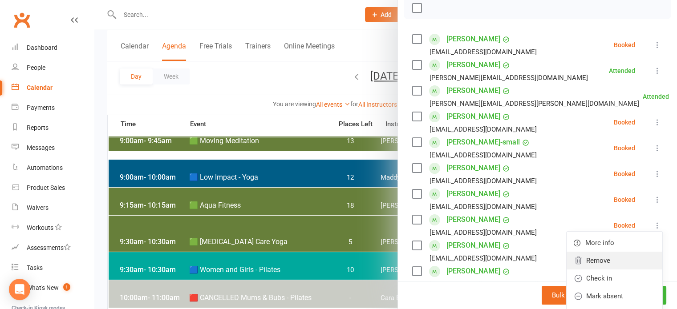
click at [601, 262] on link "Remove" at bounding box center [615, 261] width 96 height 18
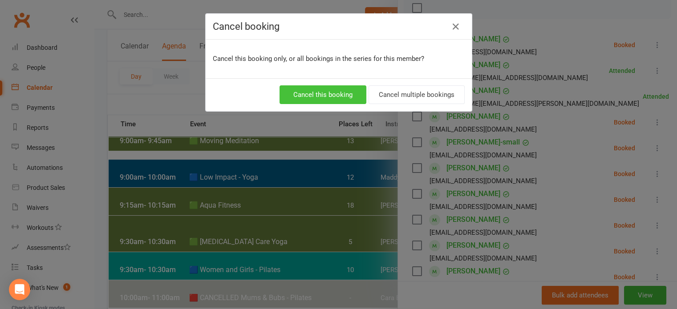
click at [342, 97] on button "Cancel this booking" at bounding box center [323, 94] width 87 height 19
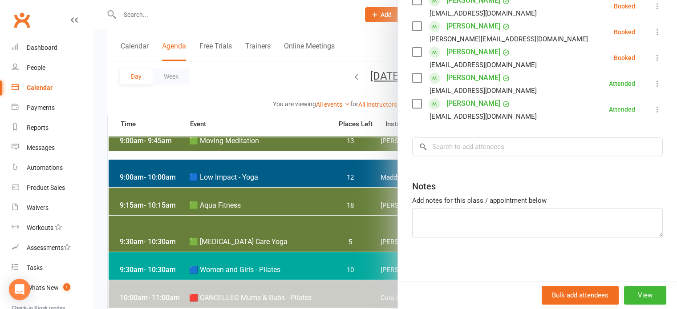
scroll to position [41, 0]
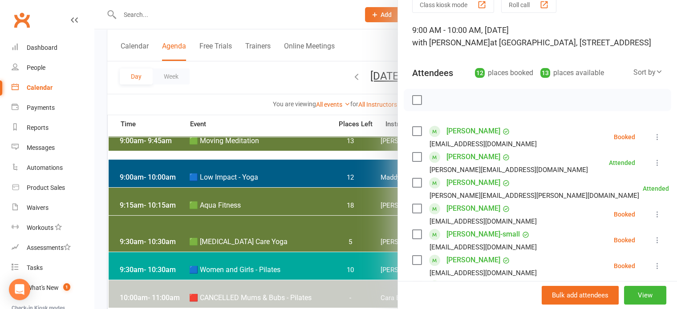
click at [299, 23] on div at bounding box center [385, 154] width 583 height 309
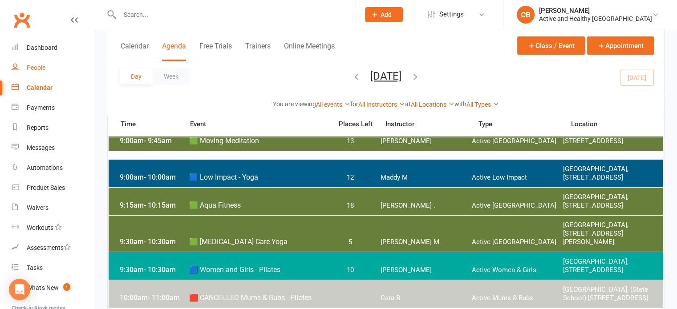
click at [45, 73] on link "People" at bounding box center [53, 68] width 82 height 20
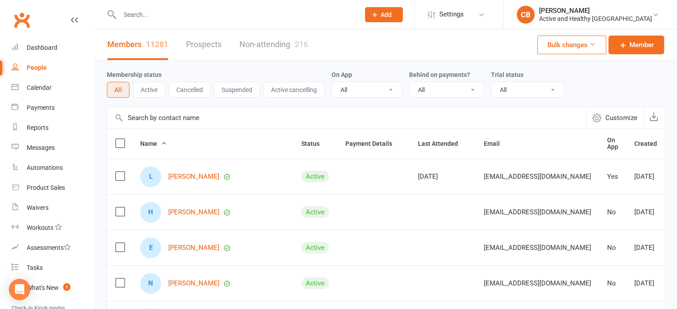
click at [193, 122] on input "text" at bounding box center [346, 117] width 479 height 21
paste input "Janene Powell"
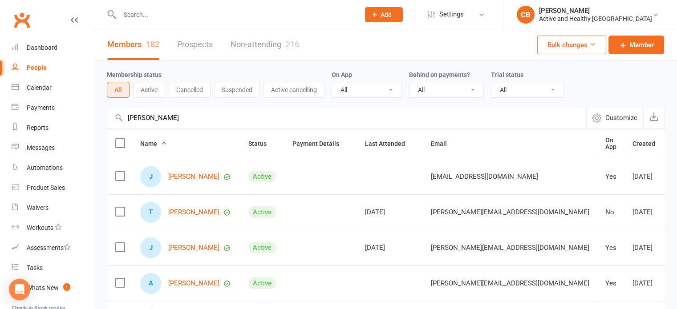
type input "Janene Powell"
click at [273, 41] on link "Non-attending 216" at bounding box center [265, 44] width 69 height 31
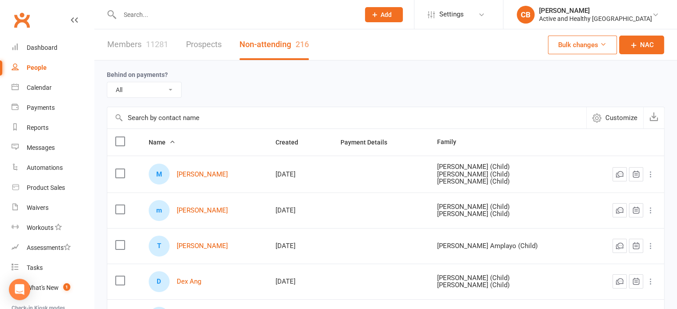
click at [209, 125] on input "text" at bounding box center [346, 117] width 479 height 21
paste input "Janene Powell"
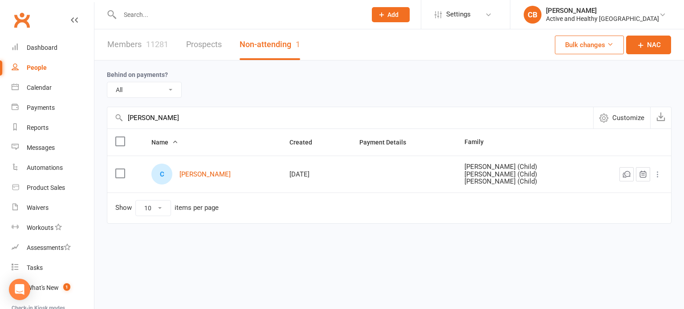
drag, startPoint x: 201, startPoint y: 119, endPoint x: 91, endPoint y: 102, distance: 111.6
click at [91, 102] on ui-view "Prospect Member Non-attending contact Class / event Appointment Task Membership…" at bounding box center [342, 130] width 684 height 256
paste input "Kathy Bamkin"
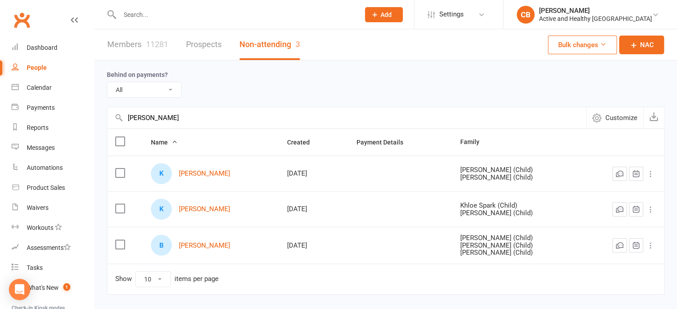
type input "Kathy Bamkin"
click at [123, 44] on link "Members 11281" at bounding box center [137, 44] width 61 height 31
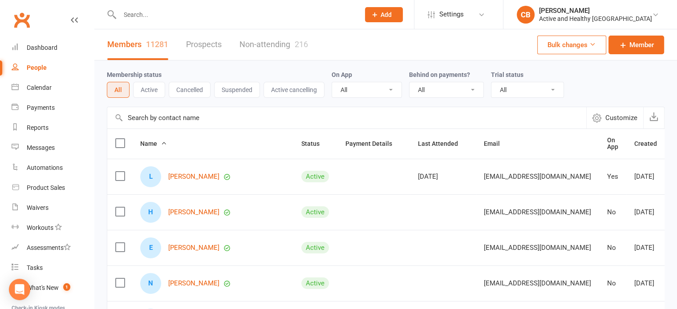
click at [172, 115] on input "text" at bounding box center [346, 117] width 479 height 21
paste input "Kathy Bamkin"
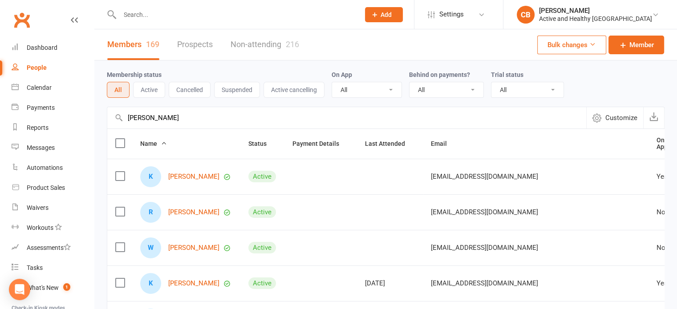
scroll to position [45, 0]
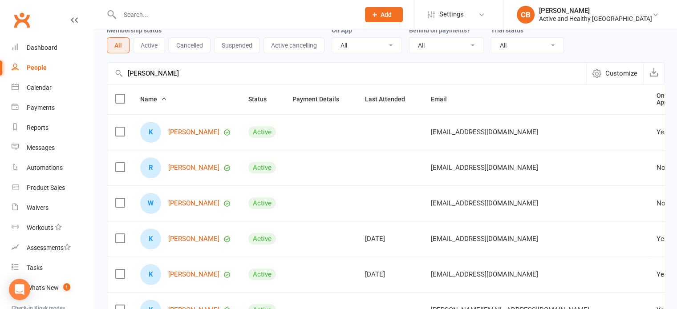
drag, startPoint x: 199, startPoint y: 78, endPoint x: 80, endPoint y: 73, distance: 119.9
click at [80, 73] on ui-view "Prospect Member Non-attending contact Class / event Appointment Task Membership…" at bounding box center [338, 247] width 677 height 579
paste input "ylie Roy"
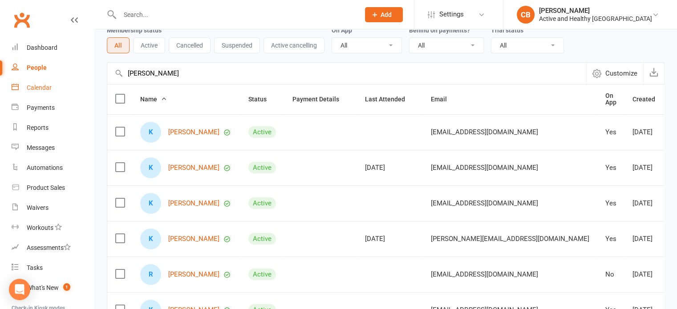
drag, startPoint x: 167, startPoint y: 79, endPoint x: 57, endPoint y: 81, distance: 110.0
click at [57, 81] on ui-view "Prospect Member Non-attending contact Class / event Appointment Task Membership…" at bounding box center [338, 247] width 677 height 579
paste input "Taryn Mason"
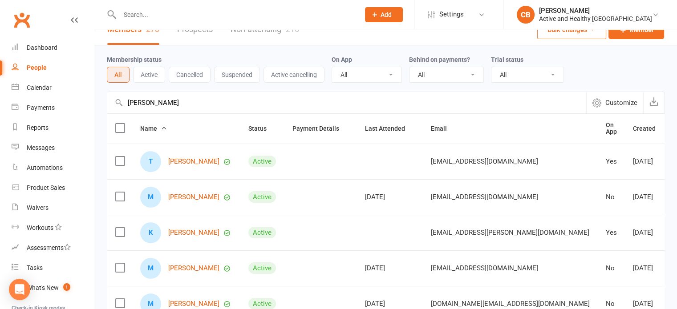
scroll to position [0, 0]
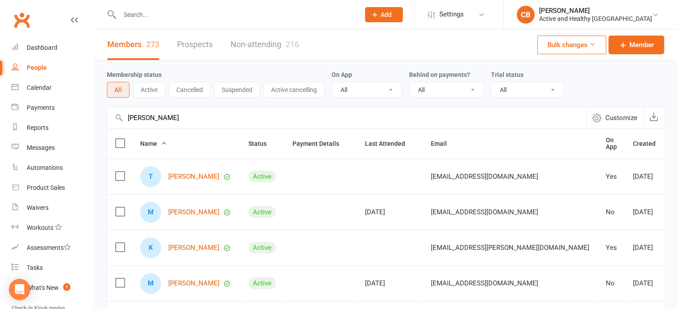
type input "Taryn Mason"
click at [276, 41] on link "Non-attending 216" at bounding box center [265, 44] width 69 height 31
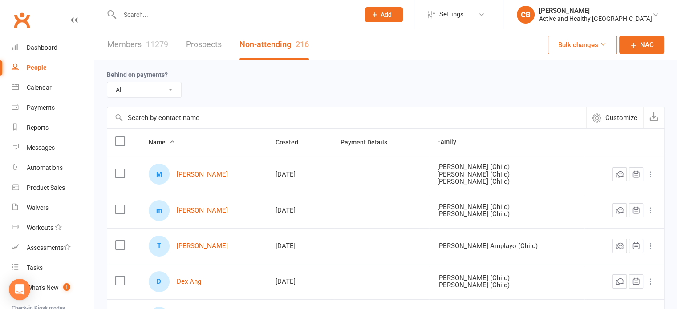
click at [196, 81] on div "Behind on payments? All No Yes" at bounding box center [386, 83] width 558 height 28
click at [196, 118] on input "text" at bounding box center [346, 117] width 479 height 21
paste input "Taryn Mason"
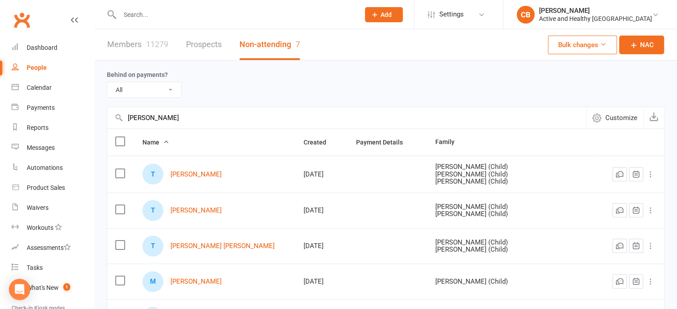
drag, startPoint x: 193, startPoint y: 118, endPoint x: 107, endPoint y: 111, distance: 86.2
click at [107, 111] on div "Taryn Mason Customize" at bounding box center [386, 118] width 558 height 22
paste input "GAY WALTON"
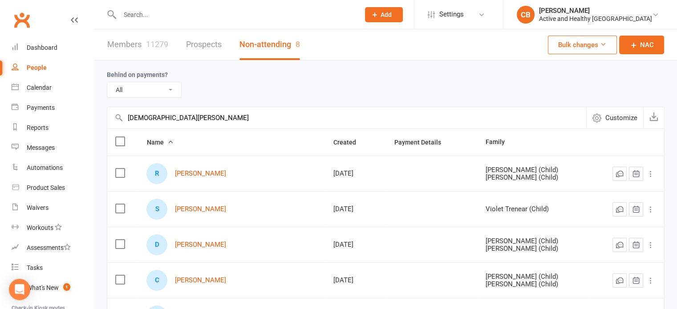
type input "GAY WALTON"
click at [136, 44] on link "Members 11279" at bounding box center [137, 44] width 61 height 31
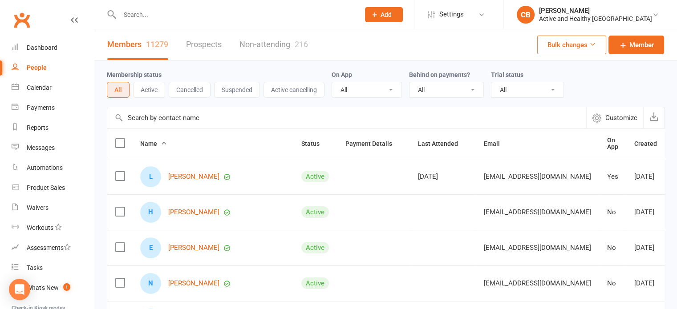
click at [166, 118] on input "text" at bounding box center [346, 117] width 479 height 21
paste input "GAY WALTON"
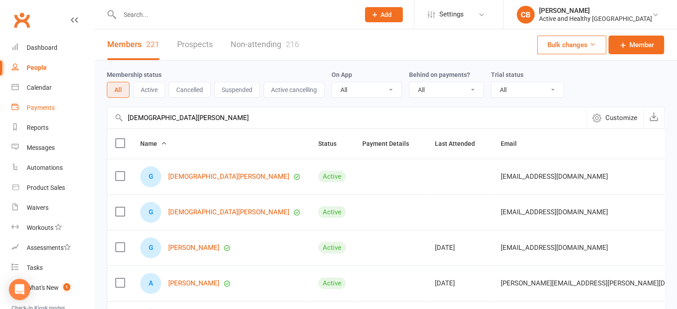
drag, startPoint x: 187, startPoint y: 114, endPoint x: 61, endPoint y: 107, distance: 126.2
click at [61, 107] on ui-view "Prospect Member Non-attending contact Class / event Appointment Task Membership…" at bounding box center [338, 291] width 677 height 579
paste input "Andrew Hales"
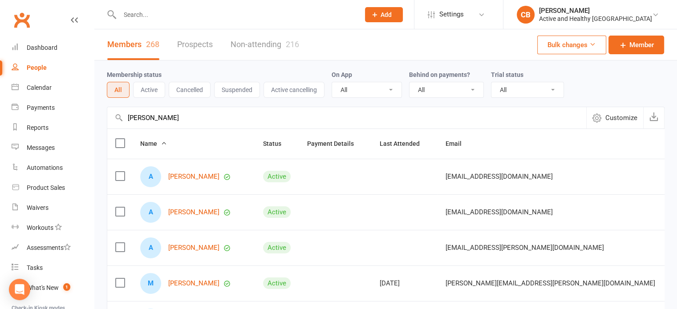
type input "Andrew Hales"
click at [252, 40] on link "Non-attending 216" at bounding box center [265, 44] width 69 height 31
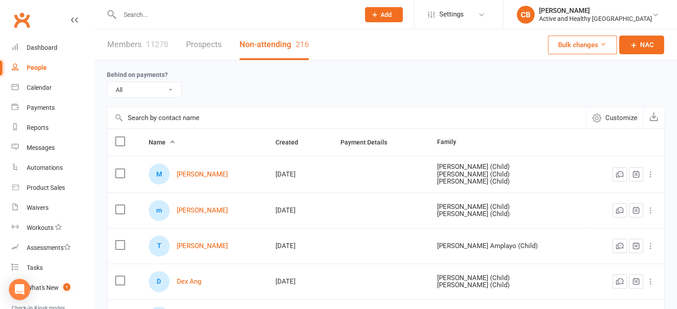
click at [175, 112] on input "text" at bounding box center [346, 117] width 479 height 21
paste input "Andrew Hales"
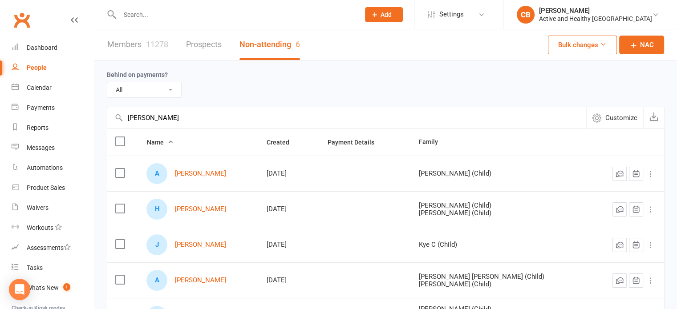
drag, startPoint x: 189, startPoint y: 119, endPoint x: 124, endPoint y: 121, distance: 64.6
click at [128, 122] on input "Andrew Hales" at bounding box center [346, 117] width 479 height 21
paste input "Janette Donaldson"
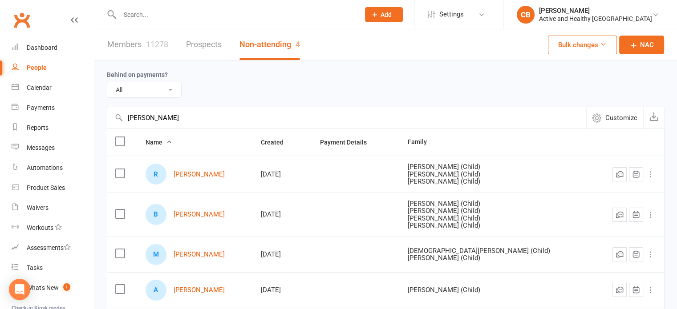
type input "Janette Donaldson"
click at [157, 48] on div "11278" at bounding box center [157, 44] width 22 height 9
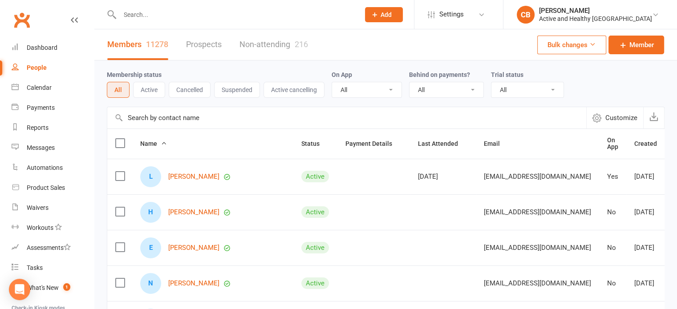
click at [192, 111] on input "text" at bounding box center [346, 117] width 479 height 21
paste input "Janette Donaldson"
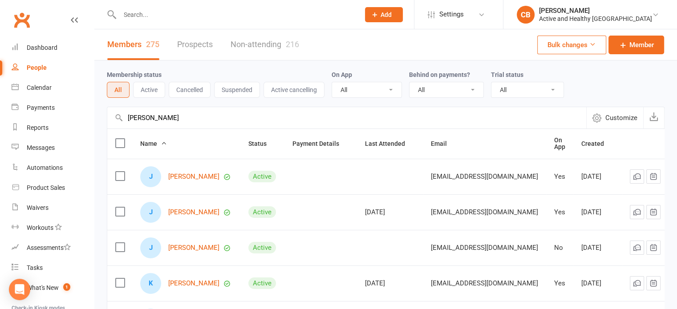
scroll to position [45, 0]
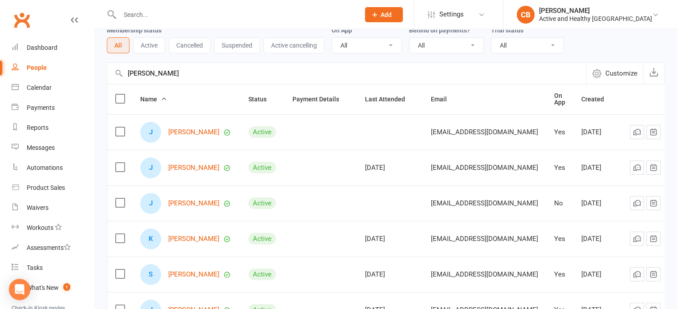
drag, startPoint x: 200, startPoint y: 67, endPoint x: 107, endPoint y: 61, distance: 93.7
click at [107, 61] on div "Membership status All Active Cancelled Suspended Active cancelling On App All Y…" at bounding box center [385, 265] width 583 height 498
paste input "Rose Hamilton-Smith"
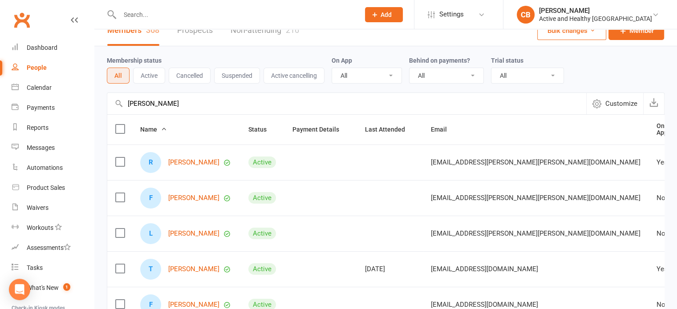
scroll to position [0, 0]
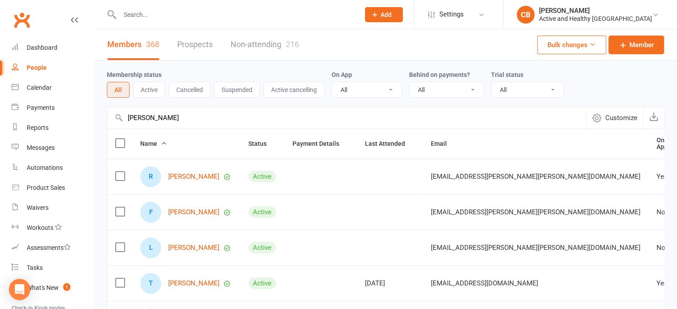
type input "Rose Hamilton-Smith"
click at [271, 35] on link "Non-attending 216" at bounding box center [265, 44] width 69 height 31
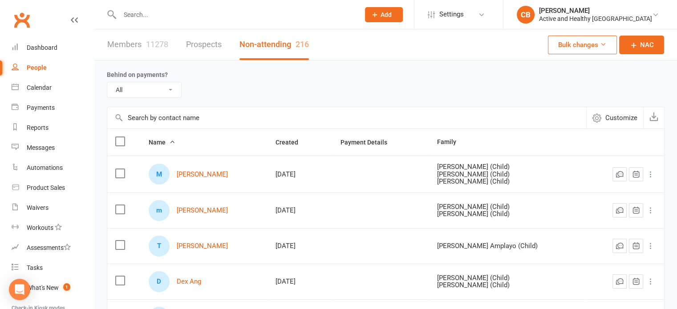
click at [185, 118] on input "text" at bounding box center [346, 117] width 479 height 21
paste input "Rose Hamilton-Smith"
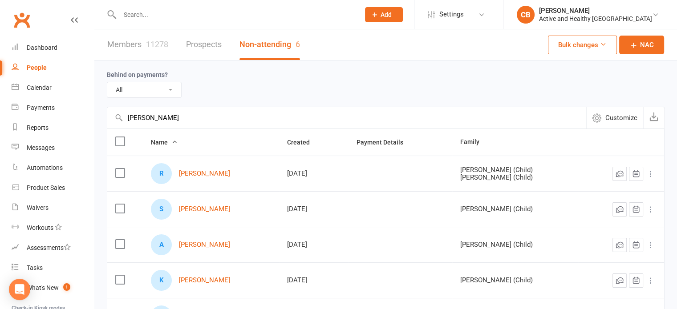
drag, startPoint x: 196, startPoint y: 124, endPoint x: 128, endPoint y: 114, distance: 68.4
click at [128, 114] on input "Rose Hamilton-Smith" at bounding box center [346, 117] width 479 height 21
paste input "Jasmin May"
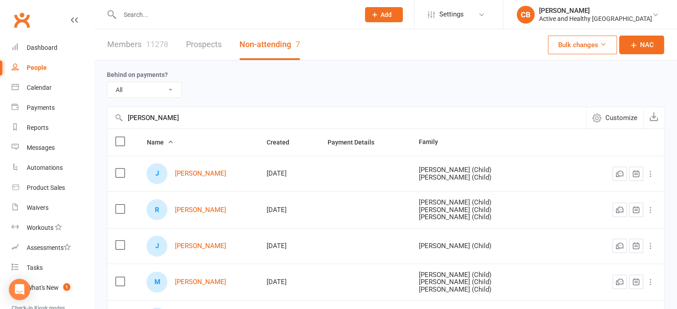
type input "Jasmin May"
click at [150, 46] on div "11278" at bounding box center [157, 44] width 22 height 9
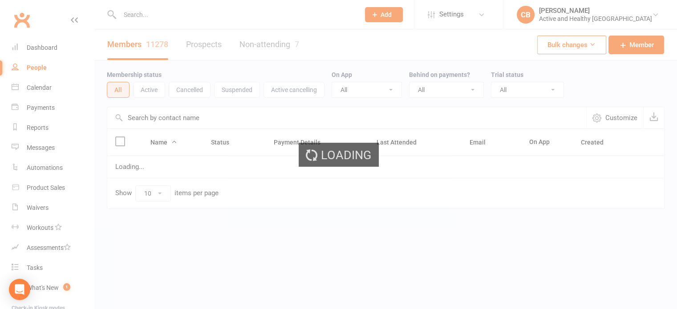
click at [185, 115] on input "text" at bounding box center [346, 117] width 479 height 21
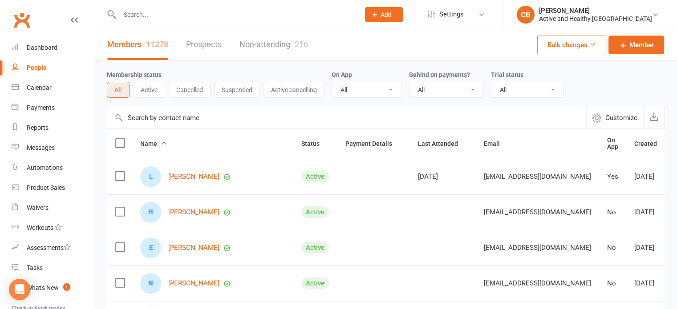
paste input "Jasmin May"
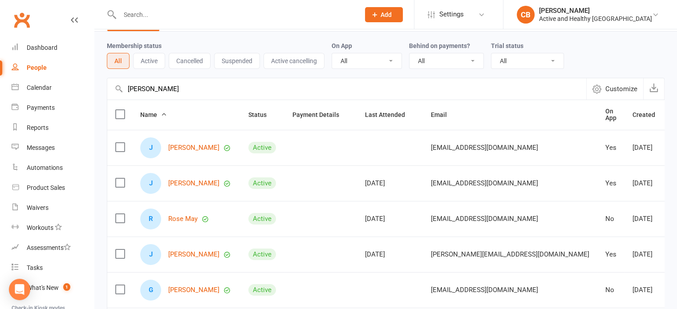
scroll to position [45, 0]
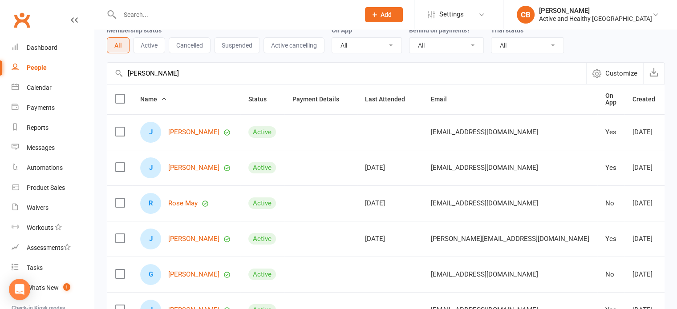
drag, startPoint x: 179, startPoint y: 76, endPoint x: 104, endPoint y: 72, distance: 75.3
click at [104, 72] on div "Membership status All Active Cancelled Suspended Active cancelling On App All Y…" at bounding box center [385, 265] width 583 height 498
paste input "Eva"
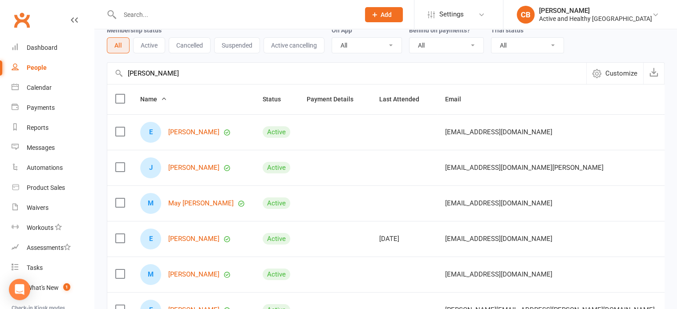
type input "Eva May"
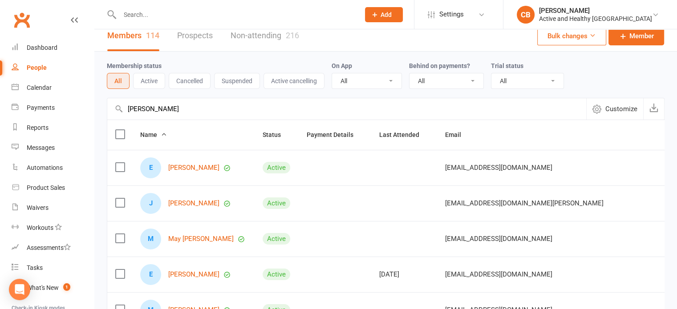
scroll to position [0, 0]
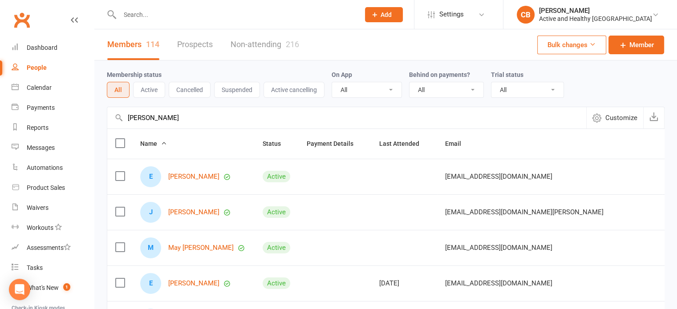
click at [261, 44] on link "Non-attending 216" at bounding box center [265, 44] width 69 height 31
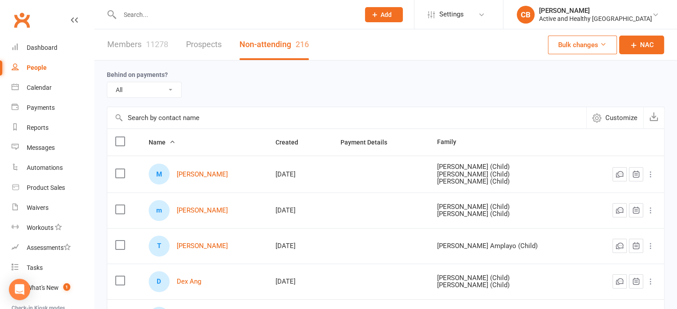
click at [194, 115] on input "text" at bounding box center [346, 117] width 479 height 21
paste input "Eva May"
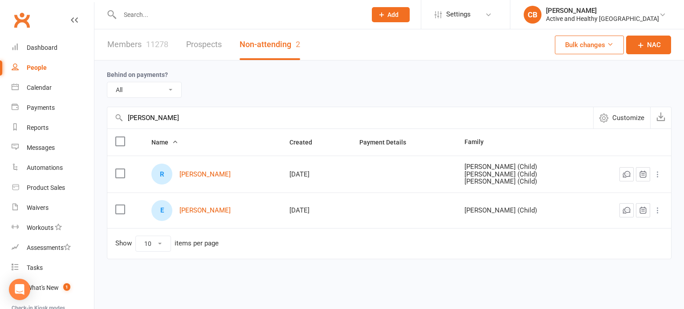
drag, startPoint x: 183, startPoint y: 109, endPoint x: 99, endPoint y: 115, distance: 84.4
click at [99, 115] on div "Behind on payments? All No Yes Eva May Customize Export Export Name Created Pay…" at bounding box center [388, 166] width 589 height 211
paste input "Vincent O BRIEN"
type input "Vincent O BRIEN"
click at [146, 51] on link "Members 11278" at bounding box center [137, 44] width 61 height 31
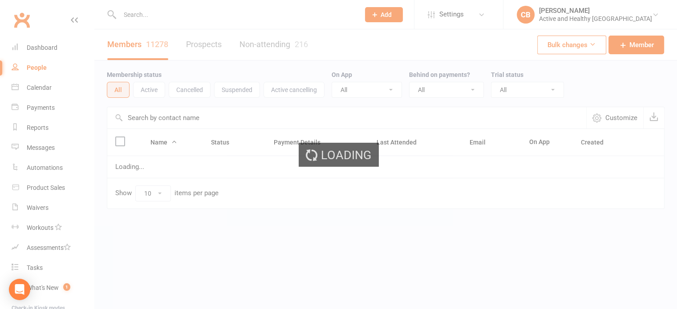
click at [156, 118] on input "text" at bounding box center [346, 117] width 479 height 21
paste input "Vincent O BRIEN"
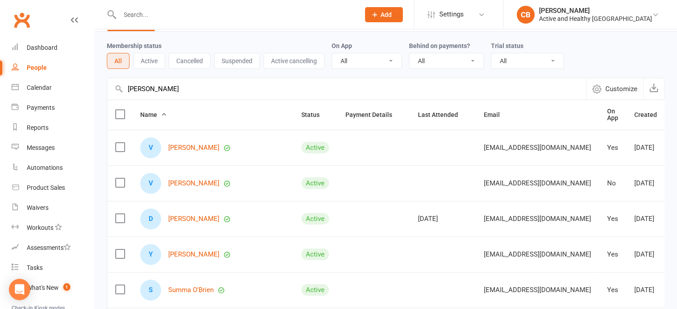
scroll to position [45, 0]
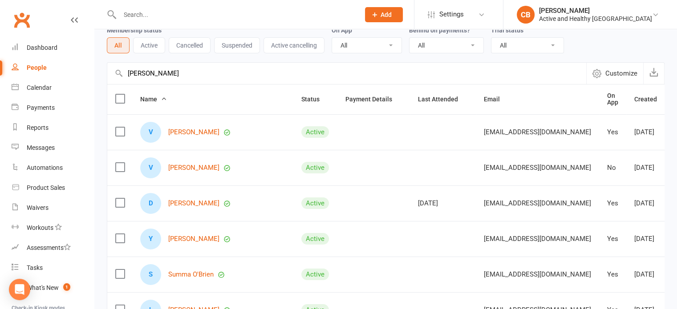
drag, startPoint x: 195, startPoint y: 76, endPoint x: 86, endPoint y: 73, distance: 108.7
click at [86, 73] on ui-view "Prospect Member Non-attending contact Class / event Appointment Task Membership…" at bounding box center [338, 247] width 677 height 579
paste input "Belinda Weaver"
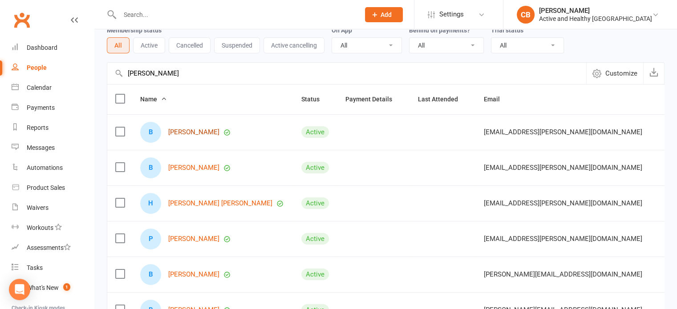
type input "Belinda Weaver"
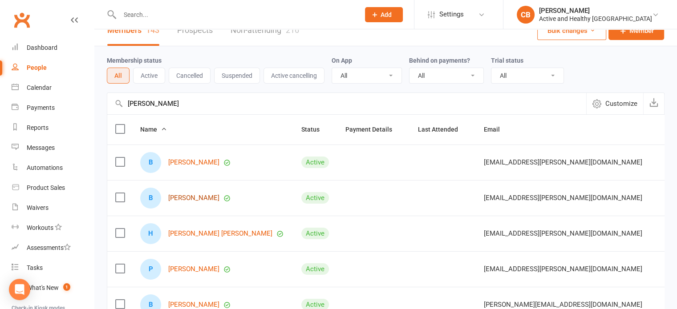
scroll to position [0, 0]
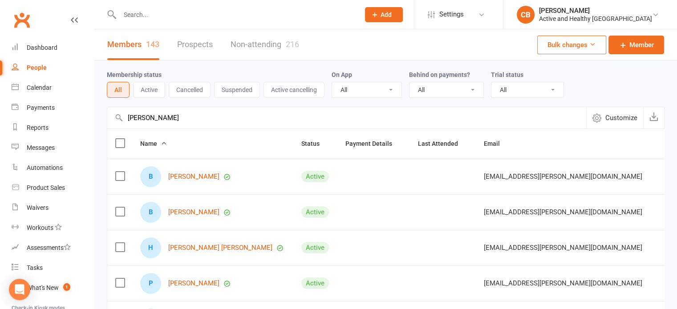
click at [270, 38] on link "Non-attending 216" at bounding box center [265, 44] width 69 height 31
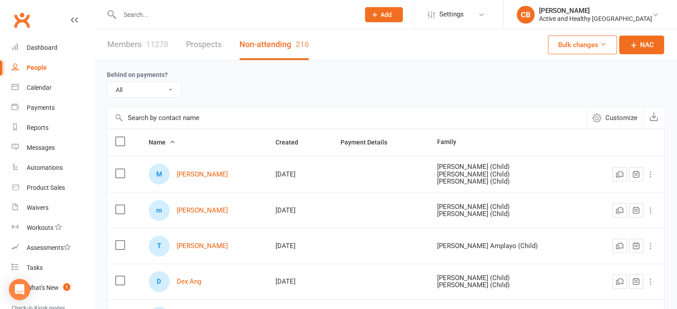
click at [177, 117] on input "text" at bounding box center [346, 117] width 479 height 21
paste input "Belinda Weaver"
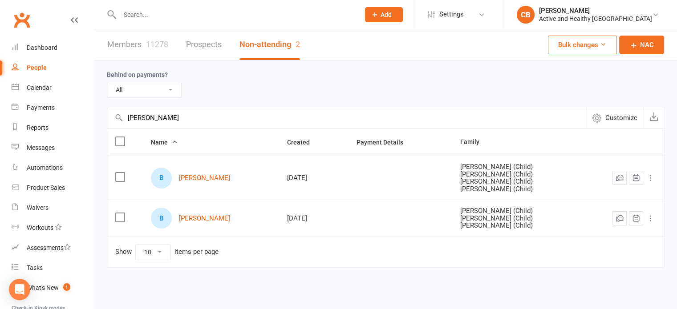
drag, startPoint x: 208, startPoint y: 119, endPoint x: 110, endPoint y: 110, distance: 98.8
click at [110, 110] on input "Belinda Weaver" at bounding box center [346, 117] width 479 height 21
paste input "Fions Rieck"
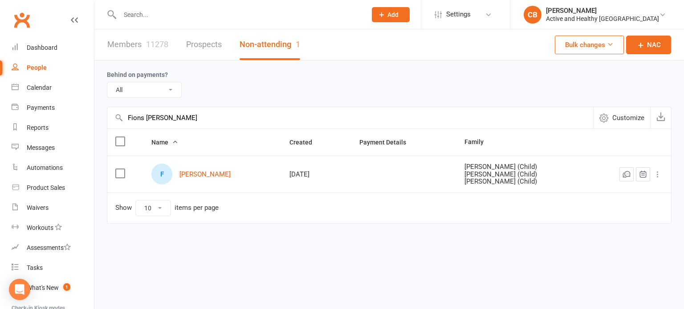
type input "Fions Rieck"
click at [166, 52] on link "Members 11278" at bounding box center [137, 44] width 61 height 31
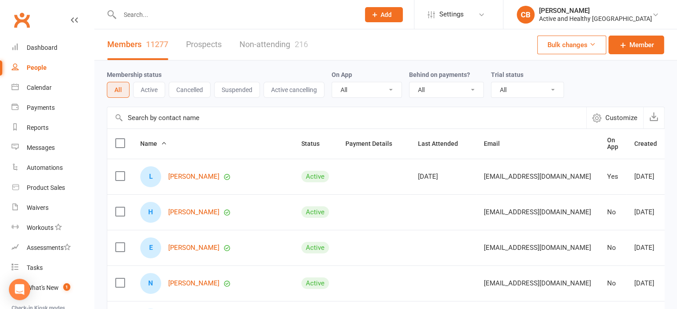
click at [258, 112] on input "text" at bounding box center [346, 117] width 479 height 21
paste input "Fions Rieck"
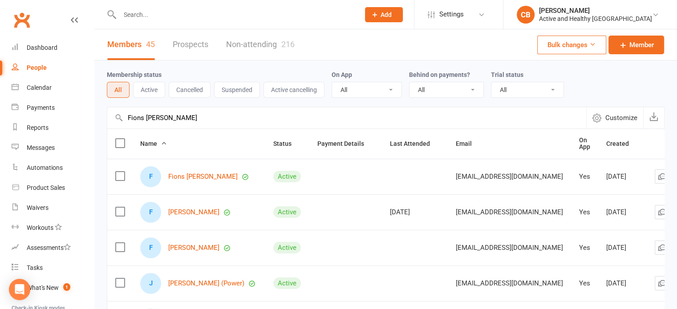
drag, startPoint x: 232, startPoint y: 116, endPoint x: 102, endPoint y: 122, distance: 130.1
click at [102, 122] on div "Membership status All Active Cancelled Suspended Active cancelling On App All Y…" at bounding box center [385, 310] width 583 height 498
paste input "Christopher Fraser"
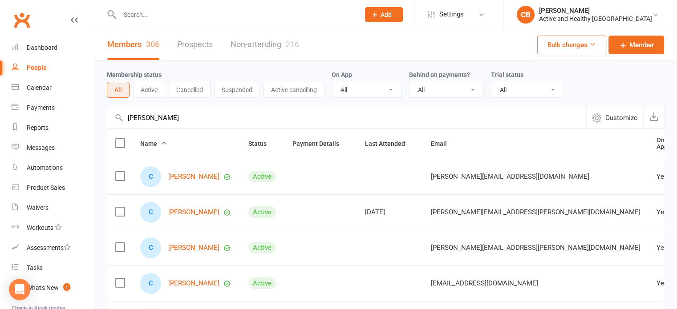
type input "Christopher Fraser"
click at [290, 47] on div "216" at bounding box center [292, 44] width 13 height 9
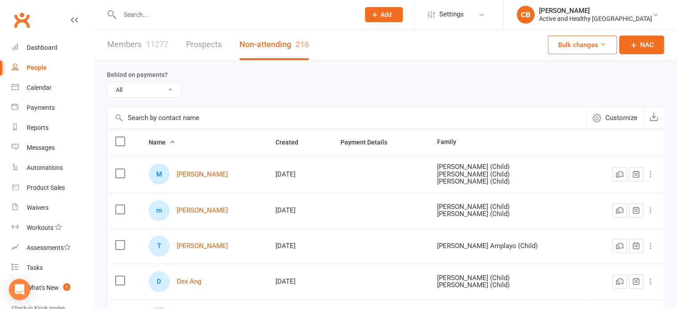
click at [171, 110] on input "text" at bounding box center [346, 117] width 479 height 21
paste input "Christopher Fraser"
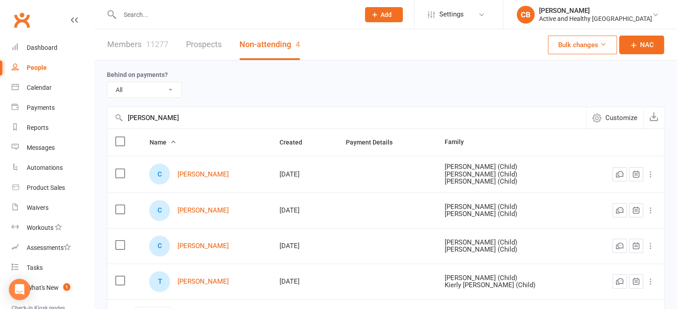
type input "Christopher Fraser"
click at [147, 42] on div "11277" at bounding box center [157, 44] width 22 height 9
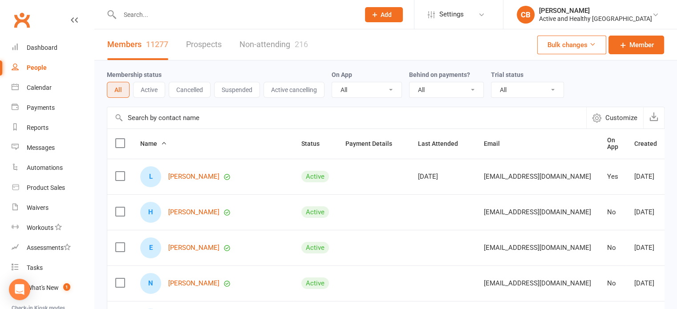
drag, startPoint x: 230, startPoint y: 118, endPoint x: 225, endPoint y: 114, distance: 6.1
click at [230, 118] on input "text" at bounding box center [346, 117] width 479 height 21
paste input "Annette Ritchie"
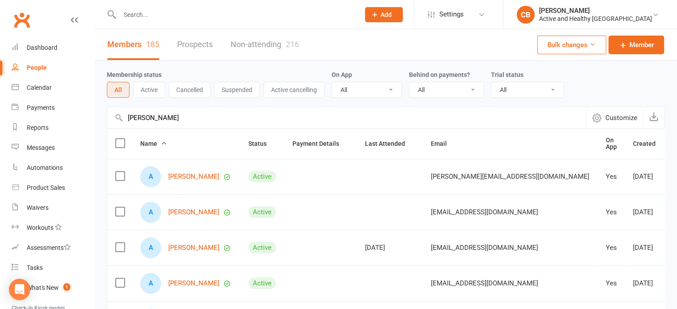
type input "Annette Ritchie"
click at [270, 46] on link "Non-attending 216" at bounding box center [265, 44] width 69 height 31
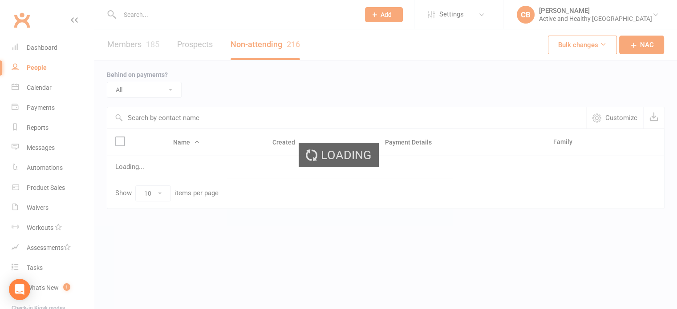
click at [185, 122] on input "text" at bounding box center [346, 117] width 479 height 21
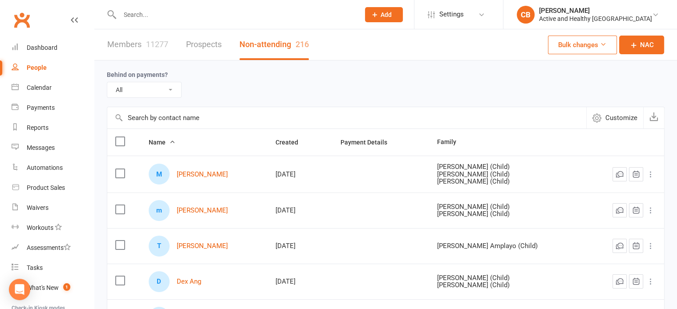
paste input "Annette Ritchie"
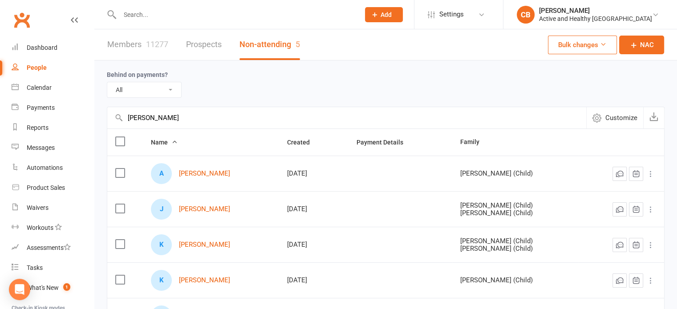
type input "Annette Ritchie"
click at [155, 33] on link "Members 11277" at bounding box center [137, 44] width 61 height 31
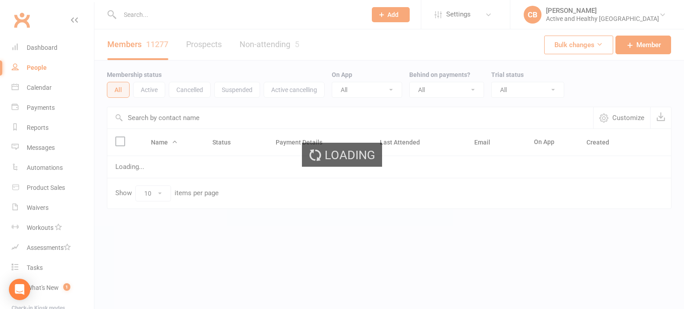
click at [185, 116] on ui-view "Prospect Member Non-attending contact Class / event Appointment Task Membership…" at bounding box center [342, 123] width 684 height 242
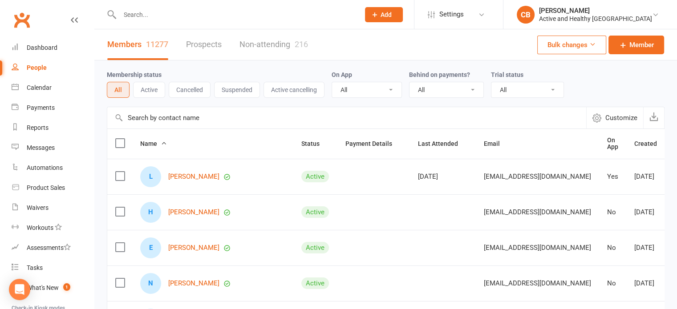
click at [185, 116] on input "text" at bounding box center [346, 117] width 479 height 21
type input "v"
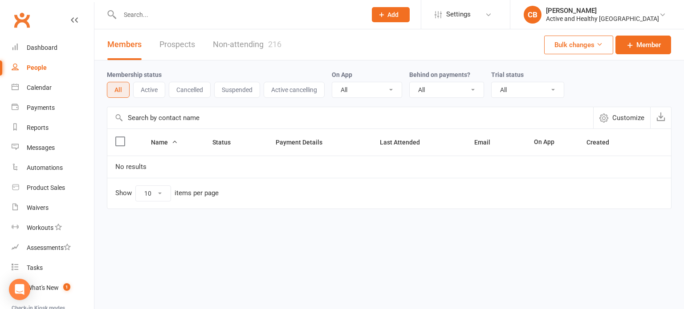
paste input "Annette Ritchie"
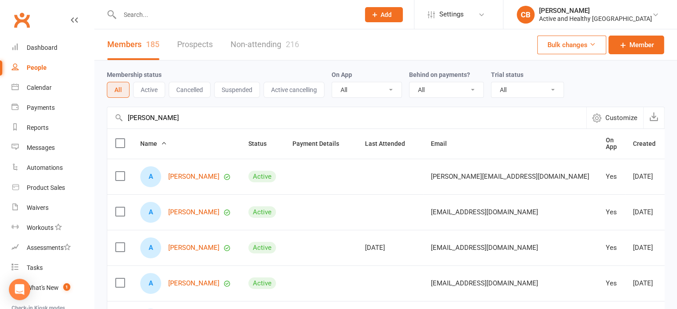
type input "Annette Ritchie"
drag, startPoint x: 41, startPoint y: 90, endPoint x: 48, endPoint y: 82, distance: 10.7
click at [41, 90] on div "Calendar" at bounding box center [39, 87] width 25 height 7
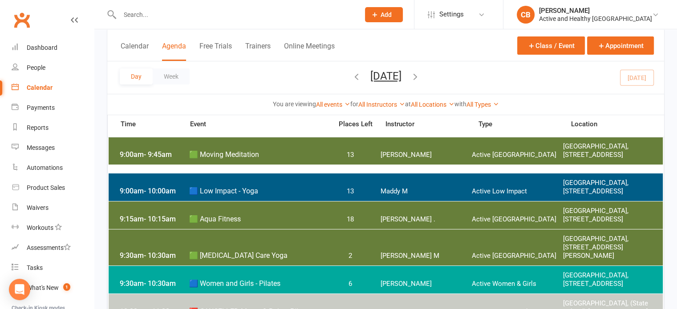
scroll to position [89, 0]
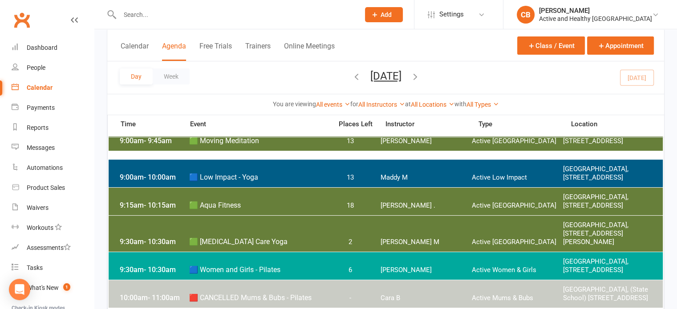
click at [208, 269] on span "🟦 Women and Girls - Pilates" at bounding box center [258, 270] width 138 height 8
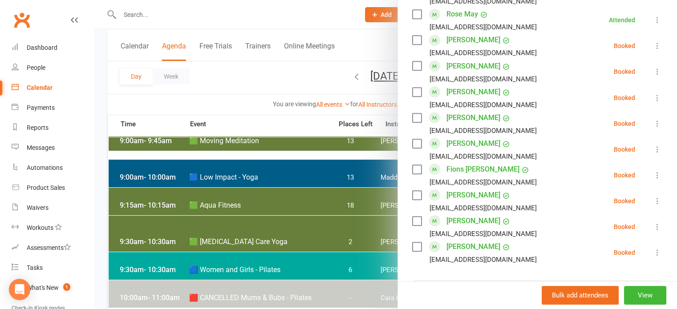
scroll to position [579, 0]
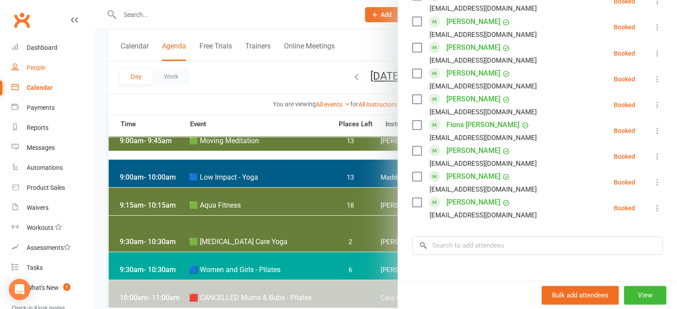
click at [43, 67] on div "People" at bounding box center [36, 67] width 19 height 7
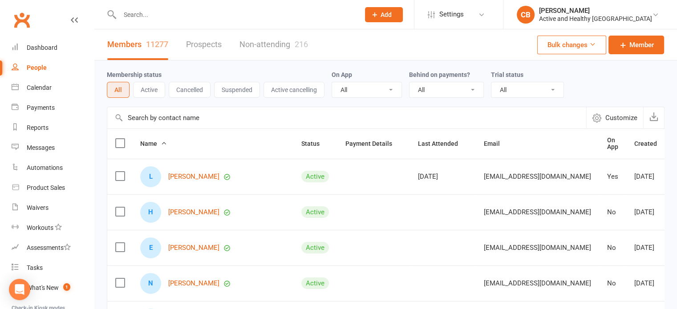
click at [189, 118] on input "text" at bounding box center [346, 117] width 479 height 21
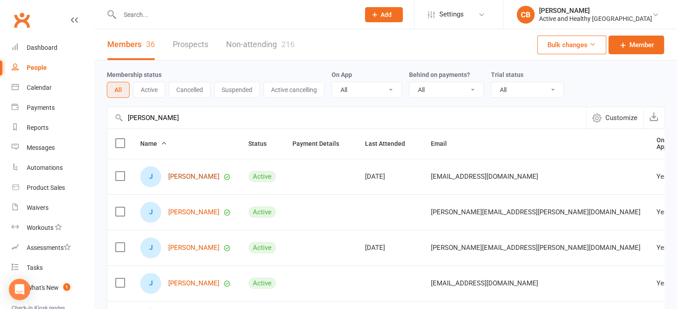
type input "jill"
click at [178, 173] on link "Jill Sempf" at bounding box center [193, 177] width 51 height 8
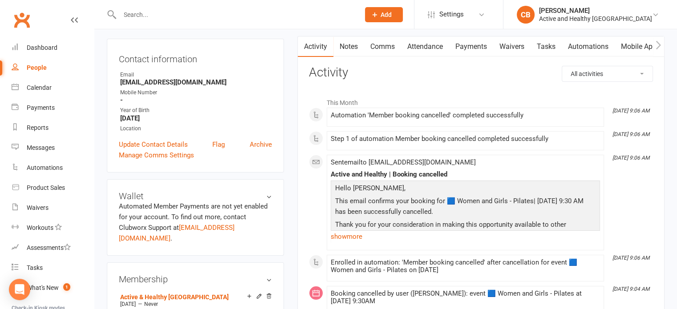
scroll to position [89, 0]
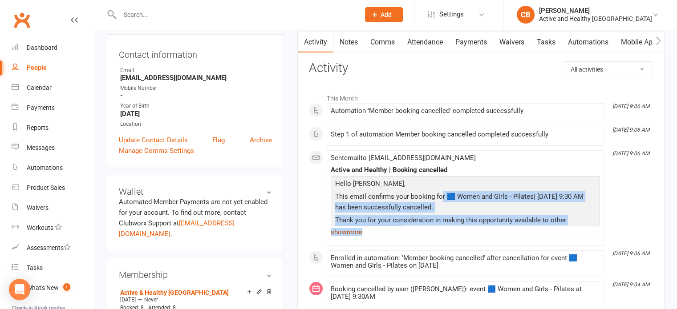
drag, startPoint x: 442, startPoint y: 193, endPoint x: 576, endPoint y: 229, distance: 138.3
click at [576, 229] on div "Hello Jill, This email confirms your booking for 🟦 Women and Girls - Pilates| S…" at bounding box center [465, 207] width 269 height 62
click at [520, 229] on link "show more" at bounding box center [465, 232] width 269 height 12
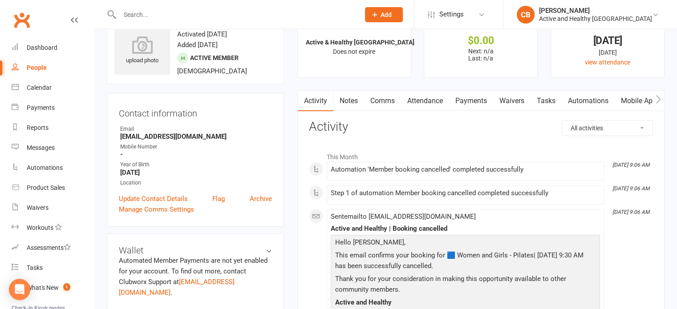
scroll to position [0, 0]
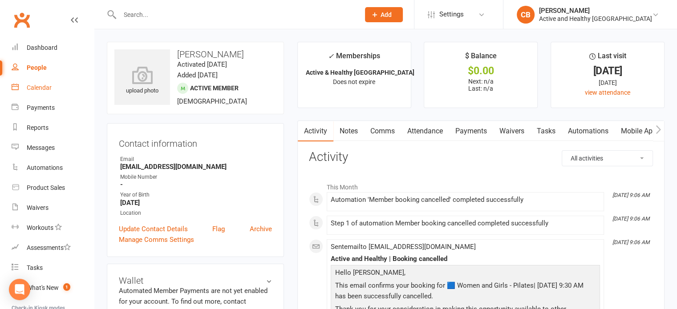
drag, startPoint x: 40, startPoint y: 81, endPoint x: 73, endPoint y: 79, distance: 33.9
click at [40, 81] on link "Calendar" at bounding box center [53, 88] width 82 height 20
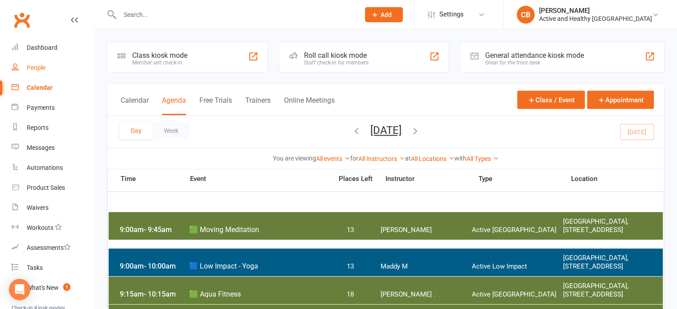
click at [32, 70] on div "People" at bounding box center [36, 67] width 19 height 7
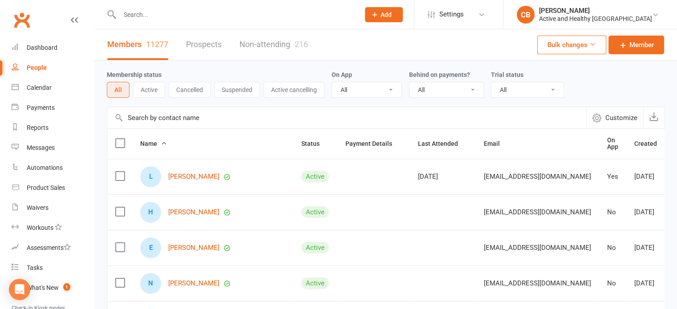
click at [215, 118] on input "text" at bounding box center [346, 117] width 479 height 21
paste input "Karen Anderson"
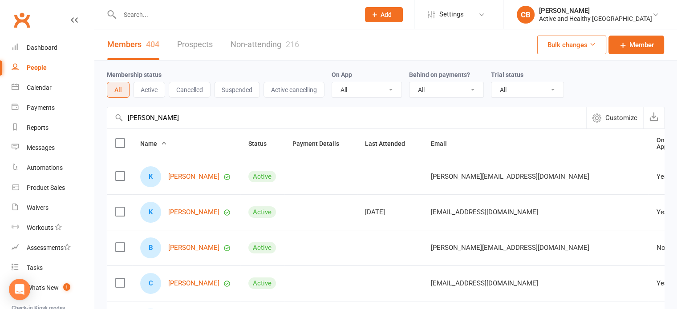
drag, startPoint x: 199, startPoint y: 117, endPoint x: 105, endPoint y: 116, distance: 93.5
click at [105, 116] on div "Membership status All Active Cancelled Suspended Active cancelling On App All Y…" at bounding box center [385, 310] width 583 height 498
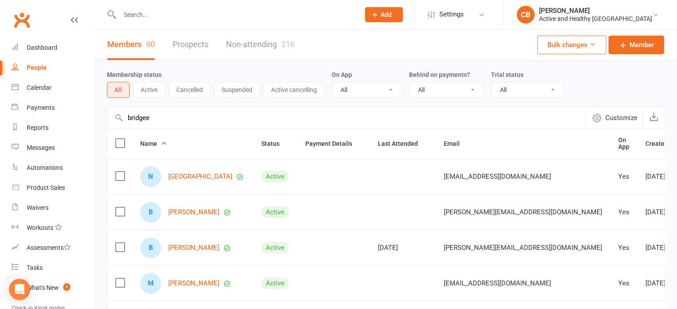
drag, startPoint x: 30, startPoint y: 115, endPoint x: 2, endPoint y: 115, distance: 28.0
click at [2, 115] on ui-view "Prospect Member Non-attending contact Class / event Appointment Task Membership…" at bounding box center [338, 291] width 677 height 579
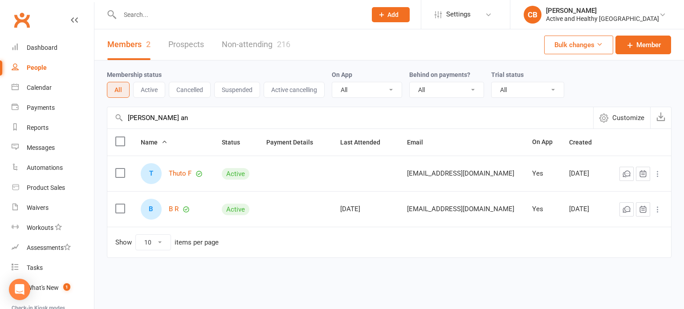
type input "bridgette an"
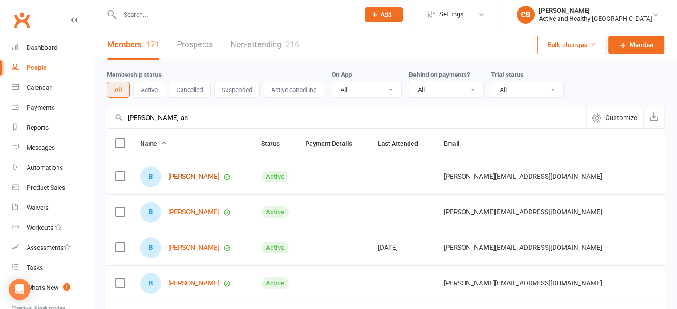
click at [208, 175] on link "Bridgette Anderson" at bounding box center [193, 177] width 51 height 8
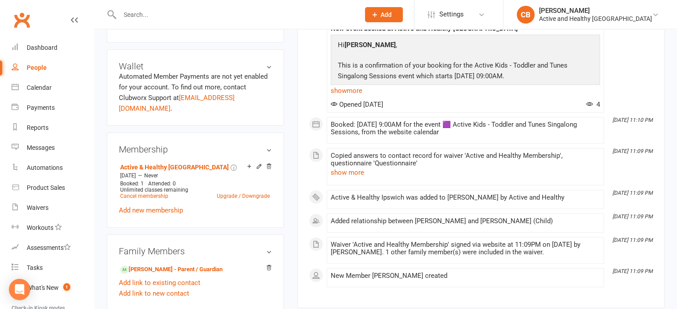
scroll to position [267, 0]
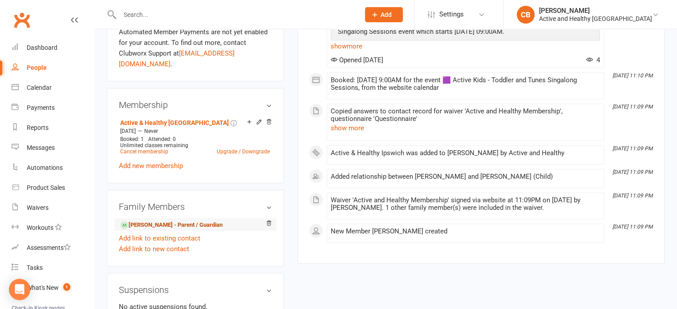
click at [197, 221] on link "Karen Anderson - Parent / Guardian" at bounding box center [171, 225] width 102 height 9
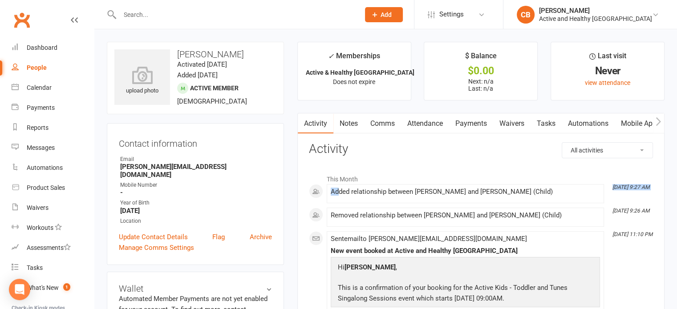
drag, startPoint x: 337, startPoint y: 191, endPoint x: 513, endPoint y: 182, distance: 176.1
drag, startPoint x: 446, startPoint y: 213, endPoint x: 546, endPoint y: 212, distance: 99.7
click at [546, 212] on div "Removed relationship between Karen Anderson and Bridgette Anderson (Child)" at bounding box center [465, 216] width 269 height 8
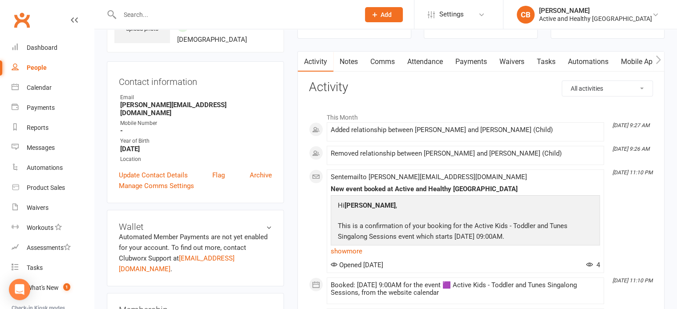
scroll to position [89, 0]
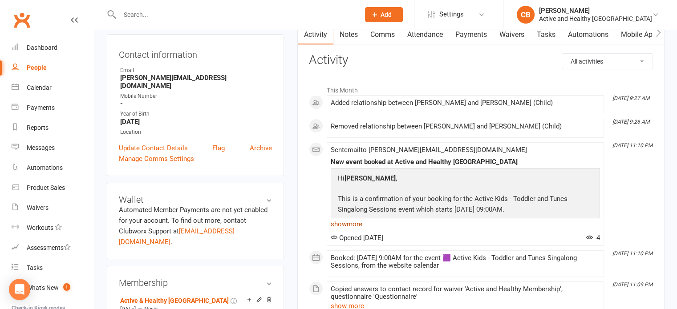
click at [353, 226] on link "show more" at bounding box center [465, 224] width 269 height 12
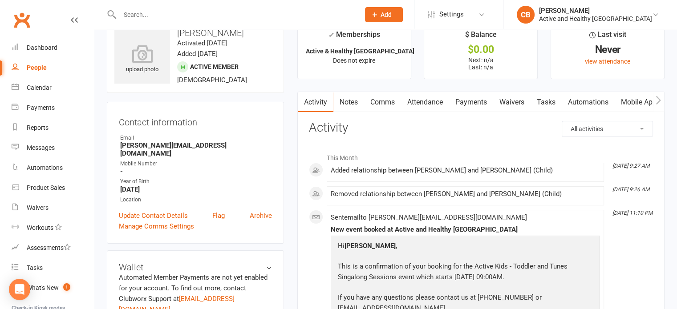
scroll to position [0, 0]
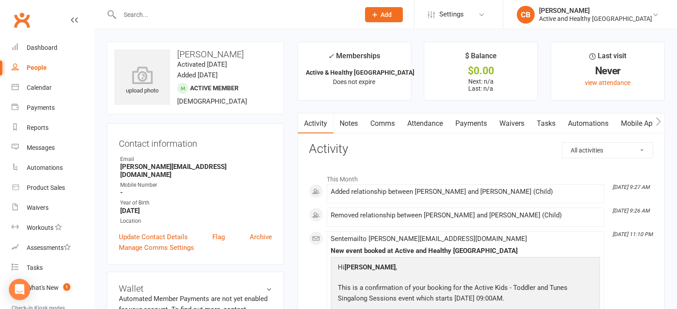
click at [630, 121] on link "Mobile App" at bounding box center [639, 124] width 48 height 20
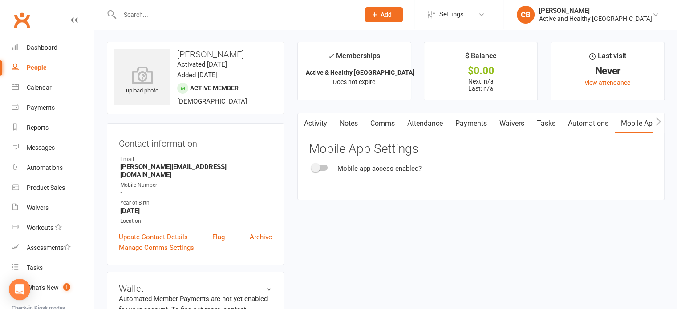
drag, startPoint x: 32, startPoint y: 72, endPoint x: 151, endPoint y: 74, distance: 119.8
click at [32, 72] on link "People" at bounding box center [53, 68] width 82 height 20
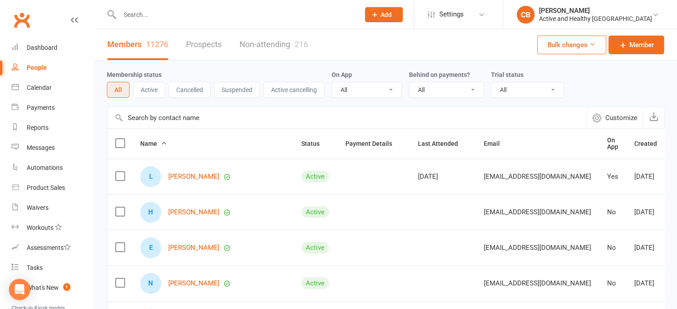
click at [200, 112] on input "text" at bounding box center [346, 117] width 479 height 21
paste input "Victoria Kral"
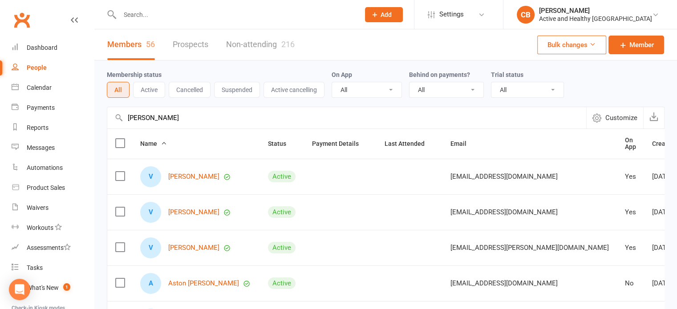
scroll to position [45, 0]
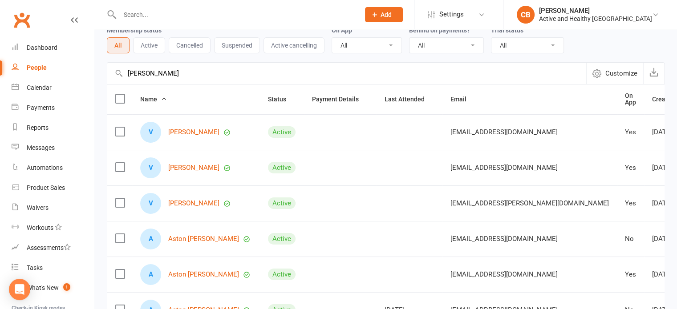
click at [205, 70] on input "Victoria Kral" at bounding box center [346, 73] width 479 height 21
drag, startPoint x: 186, startPoint y: 70, endPoint x: 100, endPoint y: 66, distance: 86.0
click at [73, 75] on ui-view "Prospect Member Non-attending contact Class / event Appointment Task Membership…" at bounding box center [338, 247] width 677 height 579
type input "aston gar"
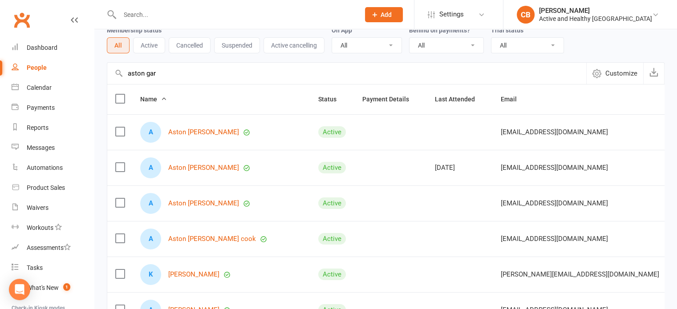
click at [427, 162] on td "[DATE]" at bounding box center [460, 168] width 66 height 36
drag, startPoint x: 205, startPoint y: 126, endPoint x: 192, endPoint y: 135, distance: 15.7
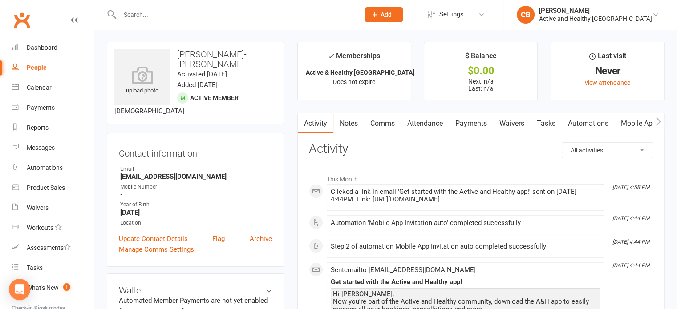
click at [637, 122] on link "Mobile App" at bounding box center [639, 124] width 48 height 20
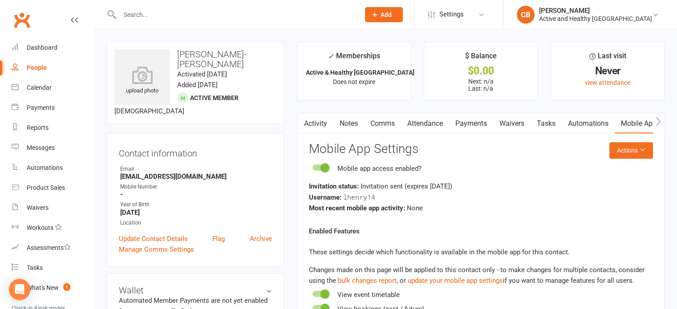
drag, startPoint x: 438, startPoint y: 134, endPoint x: 435, endPoint y: 121, distance: 13.8
click at [438, 132] on div "Activity Notes Comms Attendance Payments Waivers Tasks Automations Mobile App C…" at bounding box center [480, 255] width 367 height 285
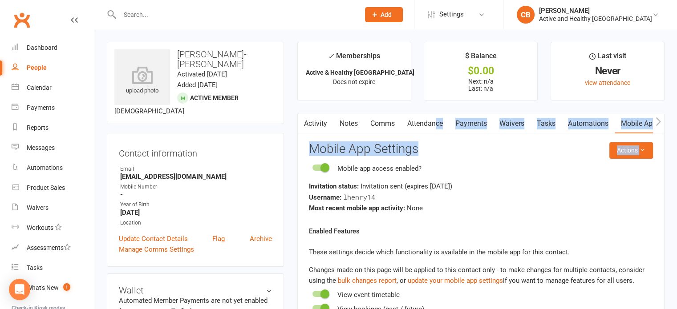
click at [435, 121] on link "Attendance" at bounding box center [425, 124] width 48 height 20
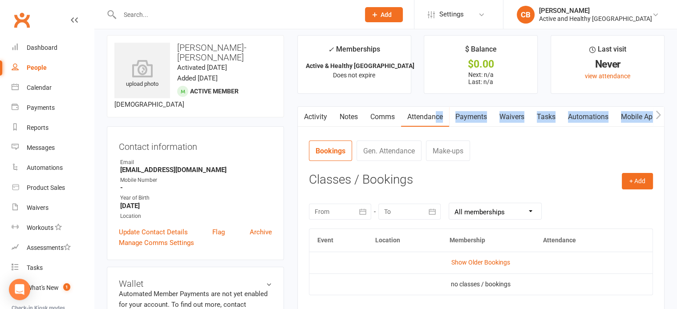
scroll to position [134, 0]
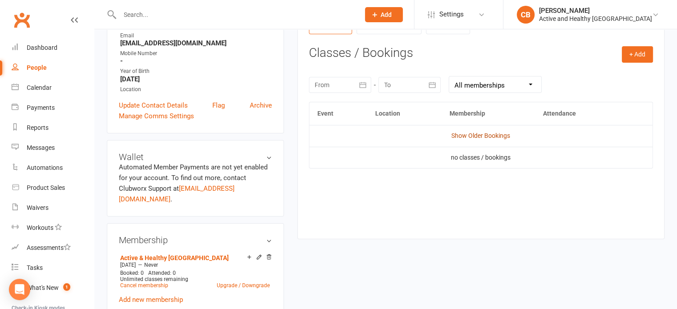
click at [485, 138] on link "Show Older Bookings" at bounding box center [480, 135] width 59 height 7
click at [451, 230] on div "Activity Notes Comms Attendance Payments Waivers Tasks Automations Mobile App C…" at bounding box center [480, 110] width 367 height 260
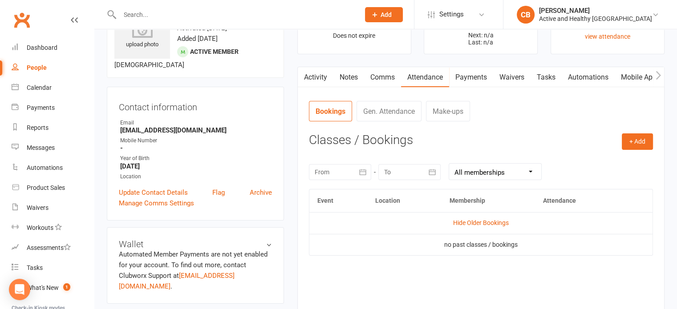
scroll to position [45, 0]
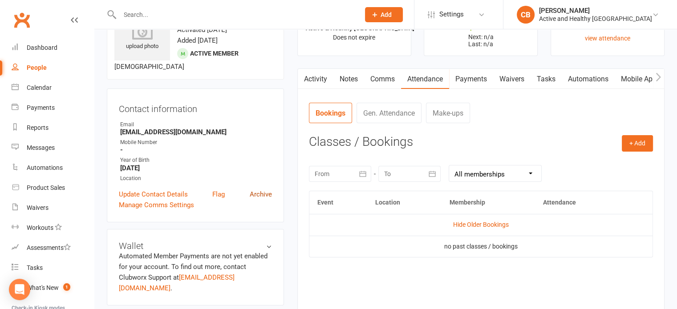
click at [264, 189] on link "Archive" at bounding box center [261, 194] width 22 height 11
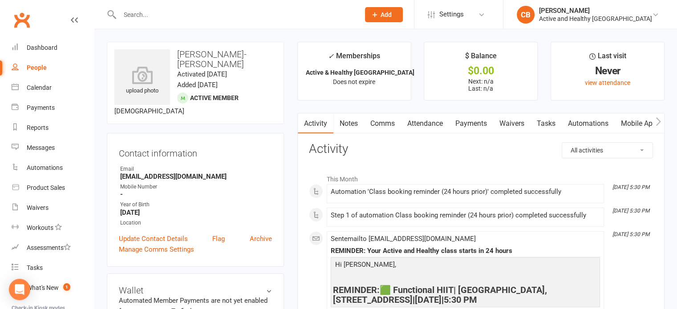
click at [645, 125] on link "Mobile App" at bounding box center [639, 124] width 48 height 20
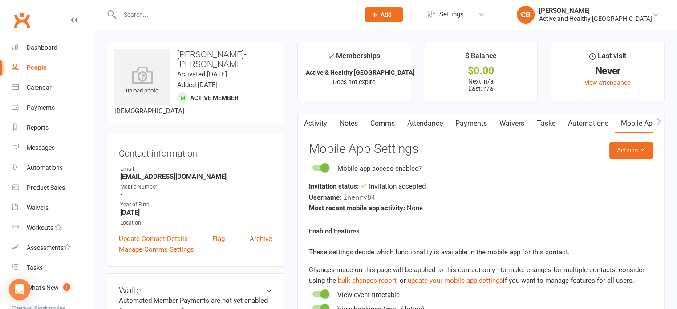
click at [443, 129] on link "Attendance" at bounding box center [425, 124] width 48 height 20
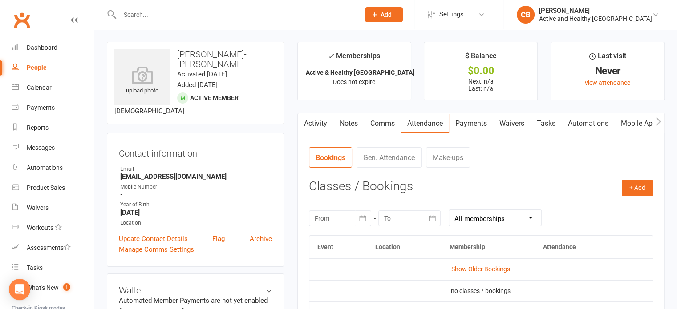
scroll to position [223, 0]
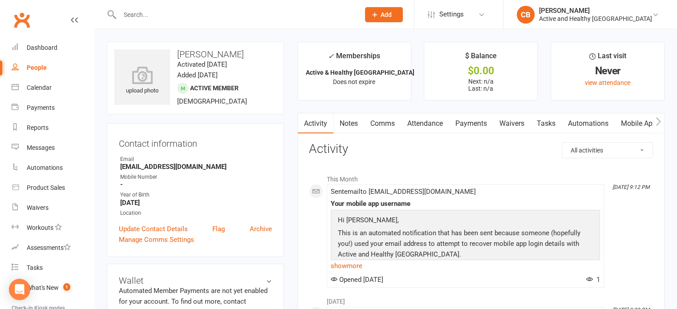
click at [635, 124] on link "Mobile App" at bounding box center [639, 124] width 48 height 20
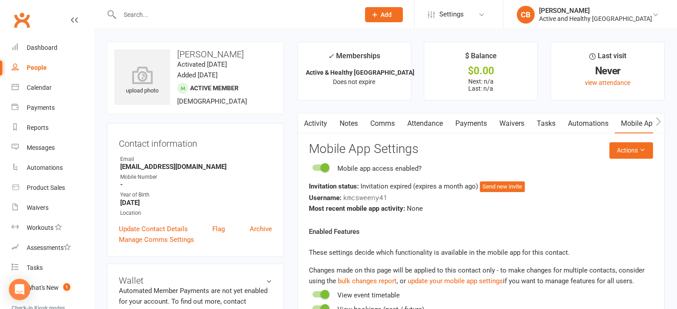
click at [444, 121] on link "Attendance" at bounding box center [425, 124] width 48 height 20
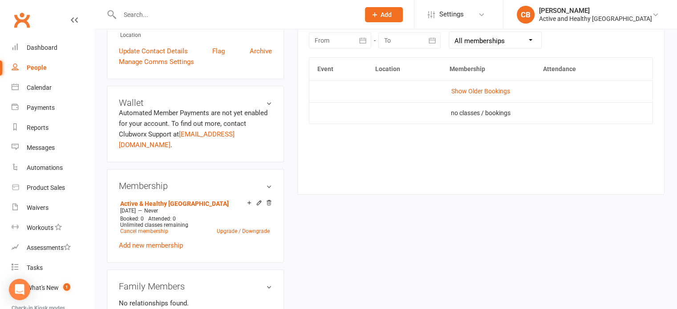
click at [496, 84] on td "Show Older Bookings" at bounding box center [480, 91] width 343 height 21
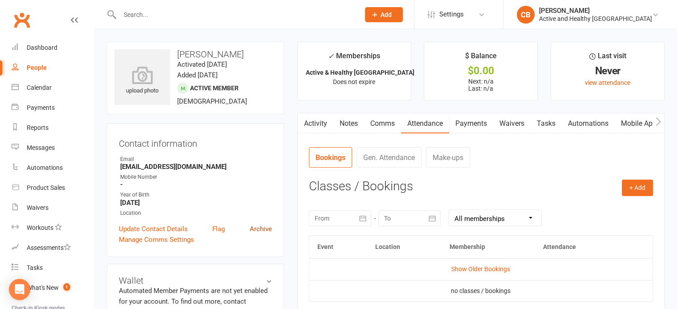
click at [268, 227] on link "Archive" at bounding box center [261, 229] width 22 height 11
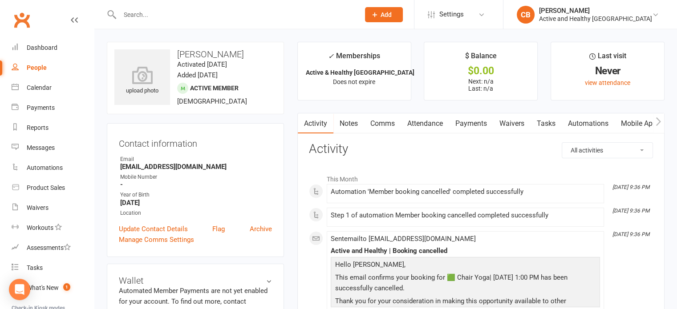
click at [411, 119] on link "Attendance" at bounding box center [425, 124] width 48 height 20
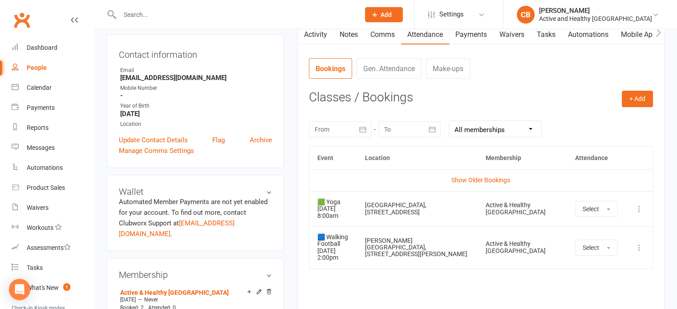
scroll to position [89, 0]
click at [626, 39] on link "Mobile App" at bounding box center [639, 34] width 48 height 20
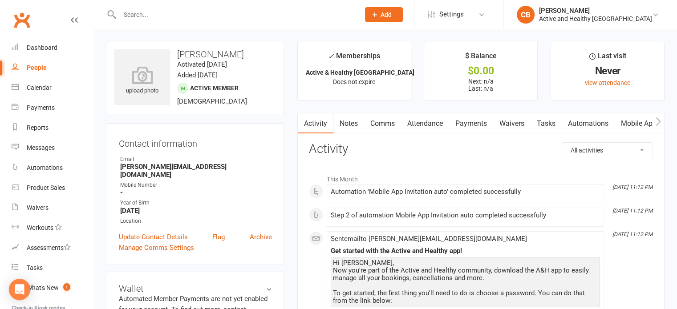
click at [426, 120] on link "Attendance" at bounding box center [425, 124] width 48 height 20
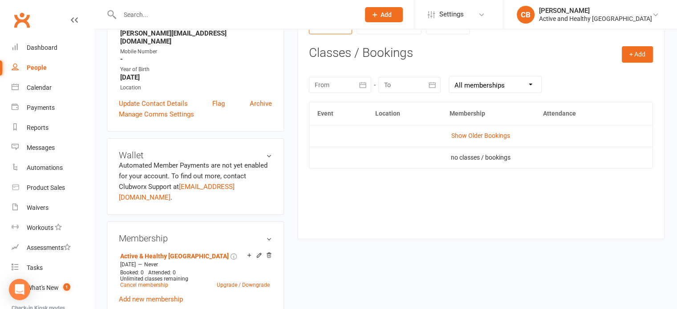
scroll to position [45, 0]
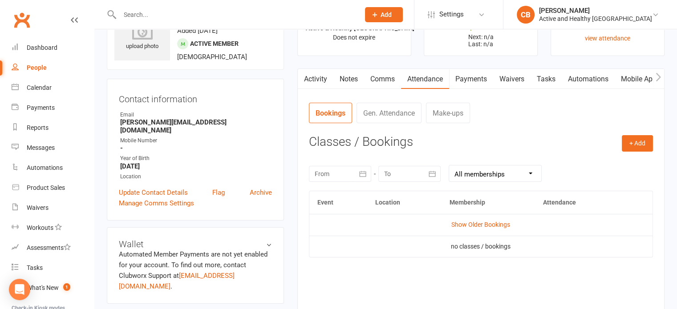
click at [655, 78] on button "button" at bounding box center [658, 79] width 11 height 20
click at [593, 65] on main "✓ Memberships Active & Healthy Ipswich Does not expire $ Balance $0.00 Next: n/…" at bounding box center [481, 167] width 381 height 340
click at [582, 81] on link "Mobile App" at bounding box center [583, 79] width 48 height 20
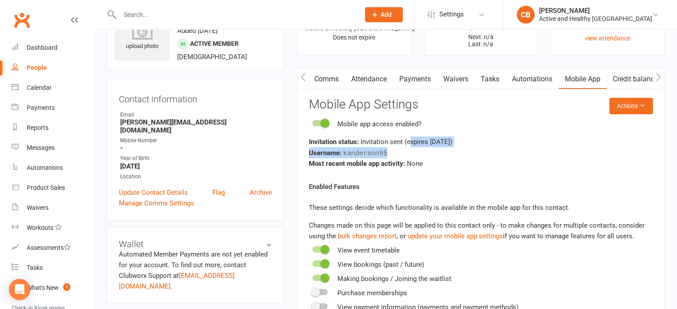
click at [497, 151] on div "Invitation status: Invitation sent (expires in 5 days ) Username: kanderson95 M…" at bounding box center [481, 153] width 344 height 32
click at [497, 151] on div "Username: kanderson95" at bounding box center [481, 152] width 344 height 11
click at [317, 80] on link "Comms" at bounding box center [326, 79] width 37 height 20
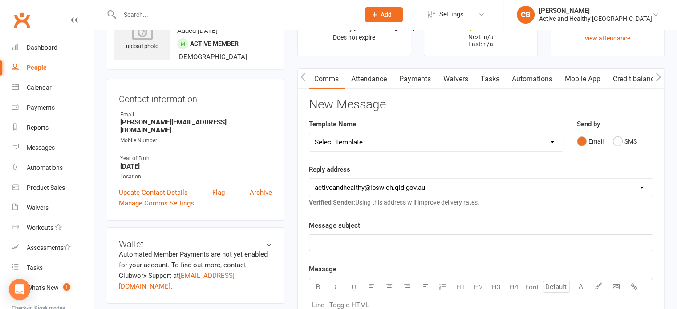
click at [360, 75] on link "Attendance" at bounding box center [369, 79] width 48 height 20
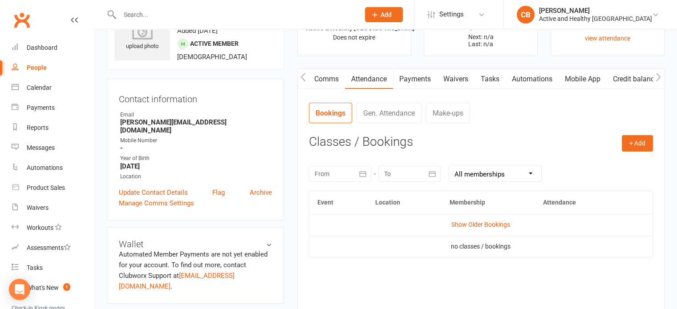
click at [296, 78] on main "✓ Memberships Active & Healthy Ipswich Does not expire $ Balance $0.00 Next: n/…" at bounding box center [481, 167] width 381 height 340
click at [306, 77] on button "button" at bounding box center [303, 79] width 11 height 20
click at [304, 78] on icon "button" at bounding box center [303, 77] width 5 height 9
click at [317, 78] on link "Activity" at bounding box center [316, 79] width 36 height 20
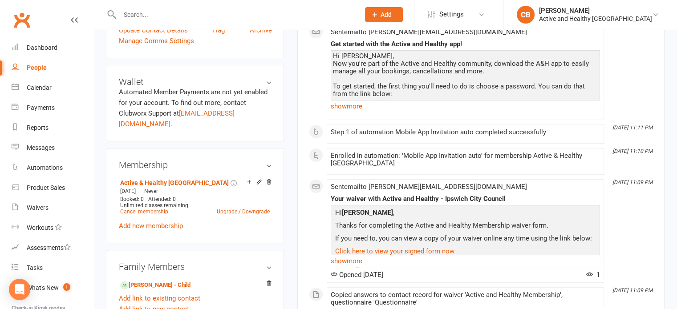
scroll to position [223, 0]
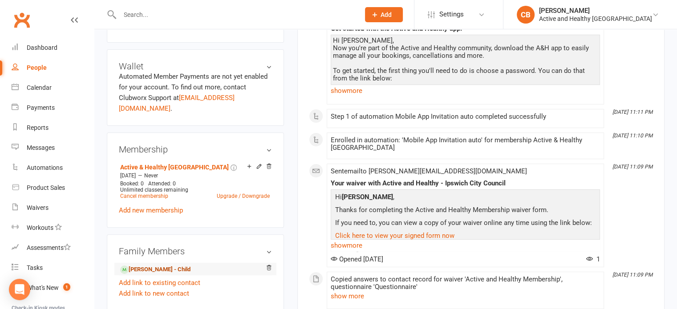
click at [191, 265] on link "Bridgette Anderson - Child" at bounding box center [155, 269] width 70 height 9
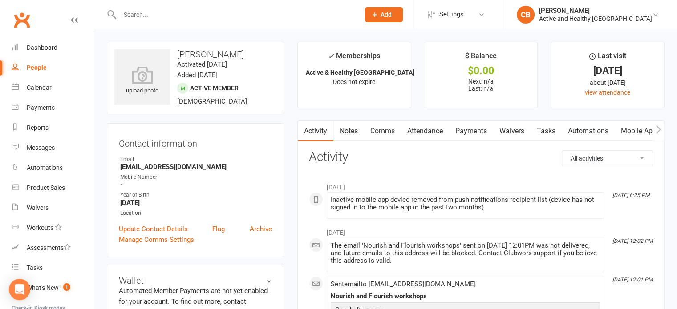
click at [424, 133] on link "Attendance" at bounding box center [425, 131] width 48 height 20
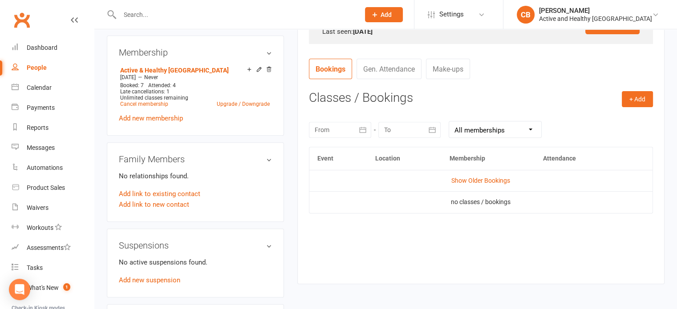
scroll to position [356, 0]
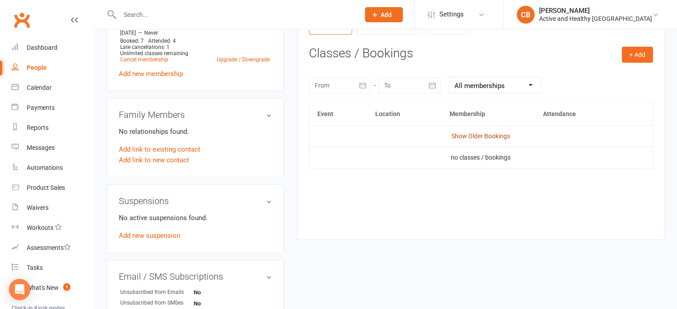
click at [509, 135] on link "Show Older Bookings" at bounding box center [480, 136] width 59 height 7
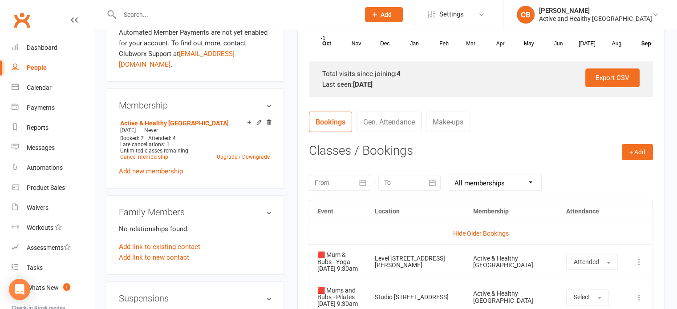
scroll to position [0, 0]
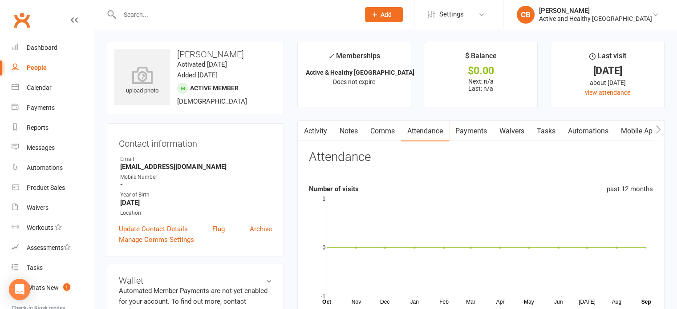
click at [645, 126] on link "Mobile App" at bounding box center [639, 131] width 48 height 20
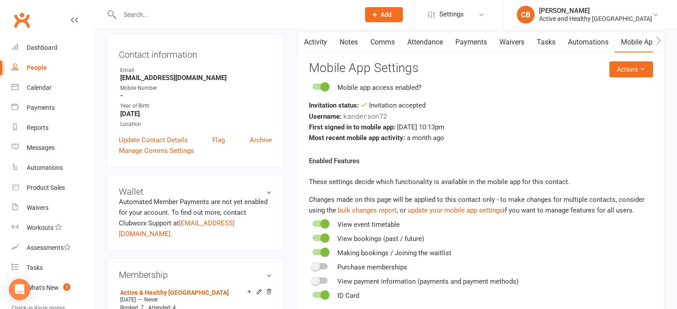
scroll to position [45, 0]
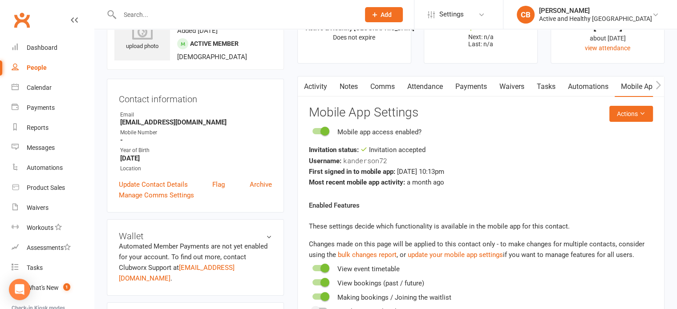
drag, startPoint x: 121, startPoint y: 119, endPoint x: 241, endPoint y: 116, distance: 119.8
click at [241, 116] on li "Email u1003958@umail.usq.edu.au" at bounding box center [195, 119] width 153 height 16
click at [241, 116] on div "Email" at bounding box center [196, 115] width 152 height 8
drag, startPoint x: 173, startPoint y: 122, endPoint x: 218, endPoint y: 123, distance: 44.5
click at [217, 122] on strong "u1003958@umail.usq.edu.au" at bounding box center [196, 122] width 152 height 8
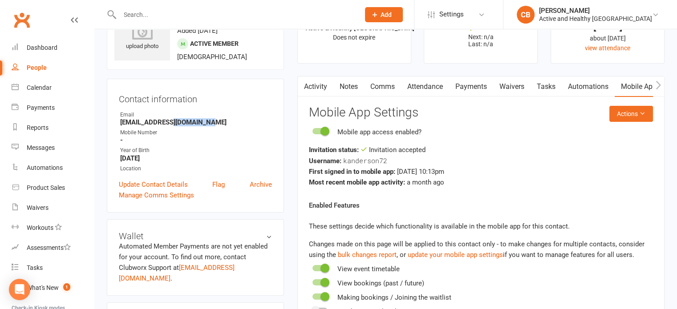
click at [218, 123] on strong "u1003958@umail.usq.edu.au" at bounding box center [196, 122] width 152 height 8
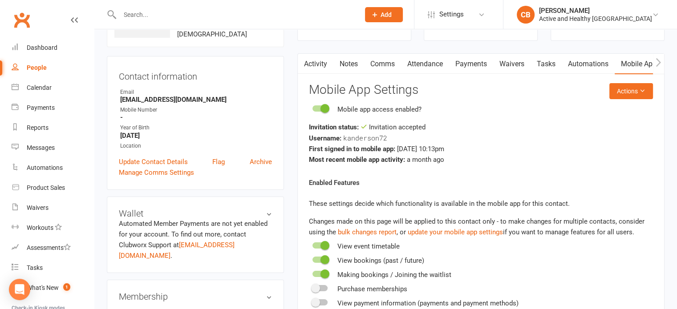
scroll to position [0, 0]
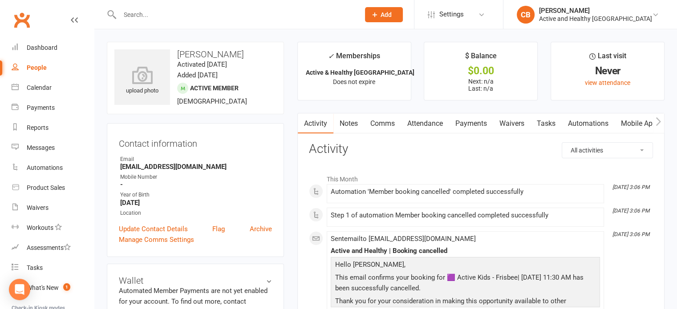
click at [432, 124] on link "Attendance" at bounding box center [425, 124] width 48 height 20
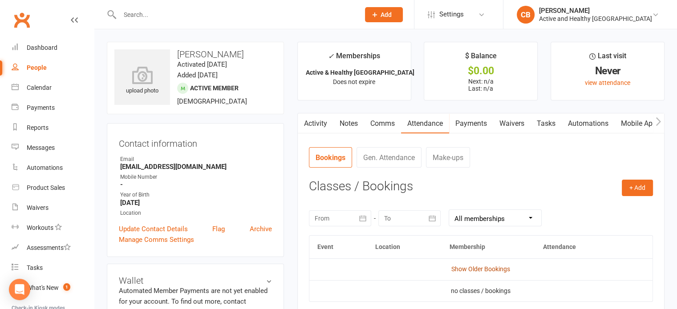
click at [481, 267] on link "Show Older Bookings" at bounding box center [480, 269] width 59 height 7
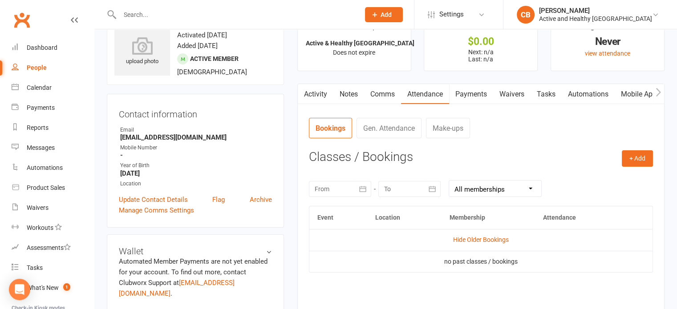
scroll to position [89, 0]
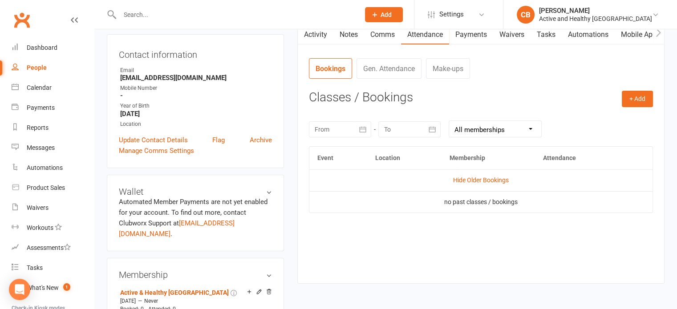
click at [626, 38] on link "Mobile App" at bounding box center [639, 34] width 48 height 20
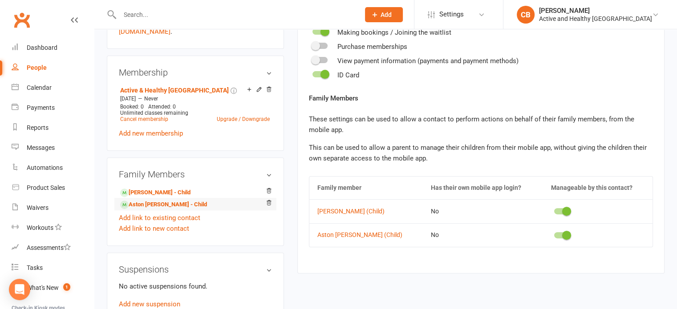
scroll to position [312, 0]
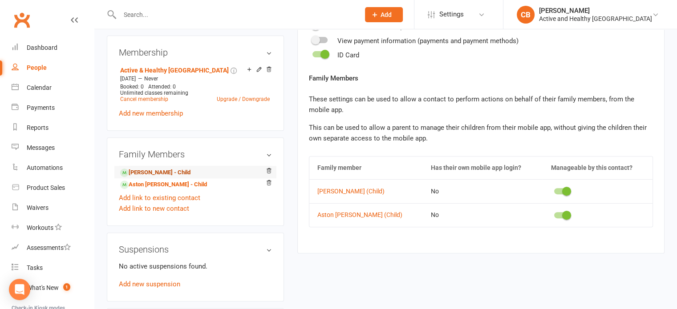
drag, startPoint x: 167, startPoint y: 157, endPoint x: 162, endPoint y: 164, distance: 9.3
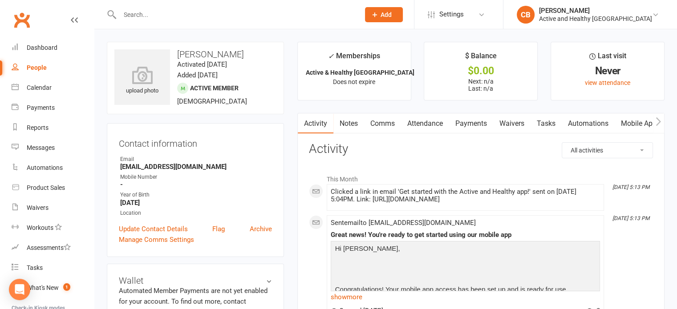
click at [411, 117] on link "Attendance" at bounding box center [425, 124] width 48 height 20
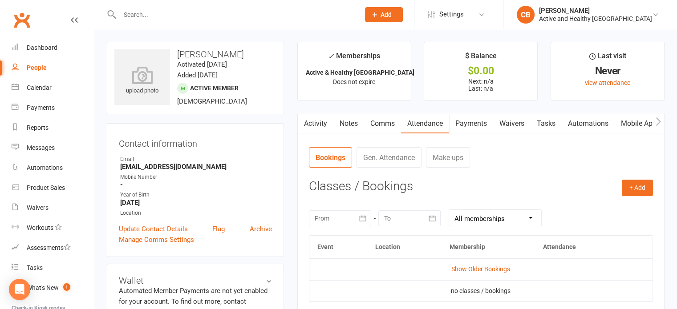
scroll to position [134, 0]
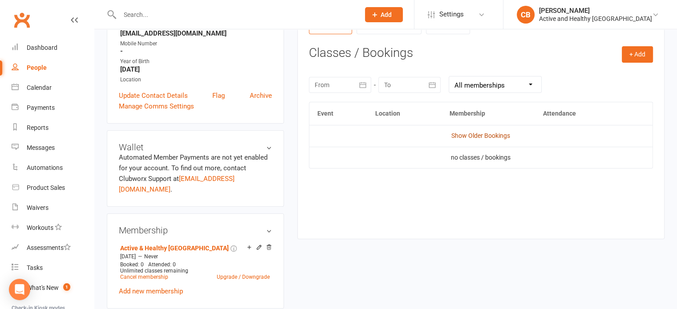
click at [487, 134] on link "Show Older Bookings" at bounding box center [480, 135] width 59 height 7
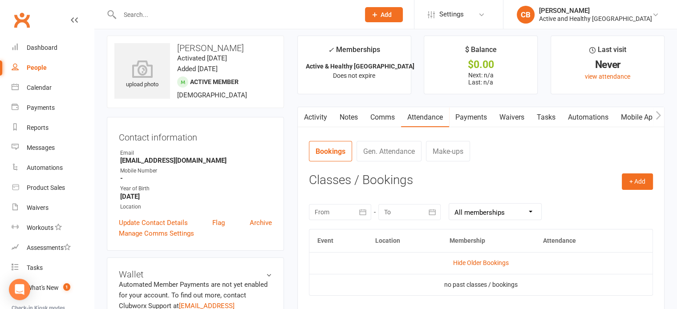
scroll to position [0, 0]
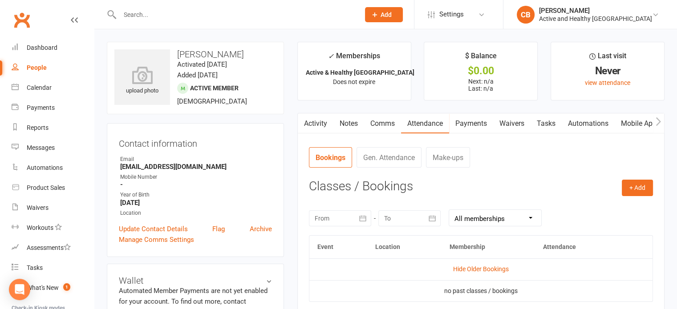
click at [641, 122] on link "Mobile App" at bounding box center [639, 124] width 48 height 20
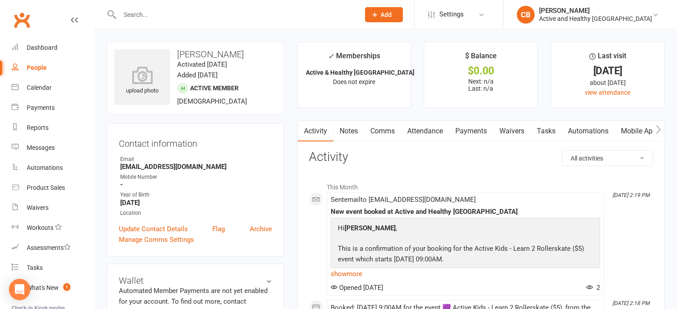
scroll to position [45, 0]
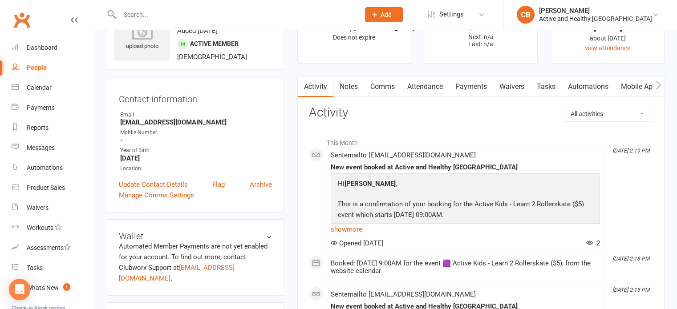
click at [412, 84] on link "Attendance" at bounding box center [425, 87] width 48 height 20
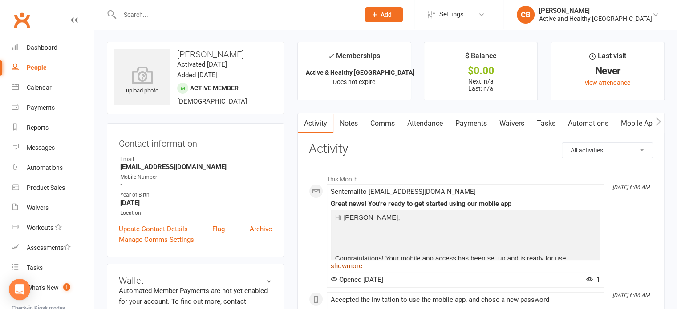
click at [359, 264] on link "show more" at bounding box center [465, 266] width 269 height 12
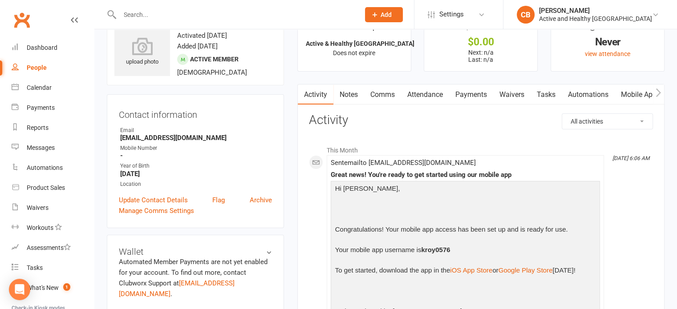
scroll to position [45, 0]
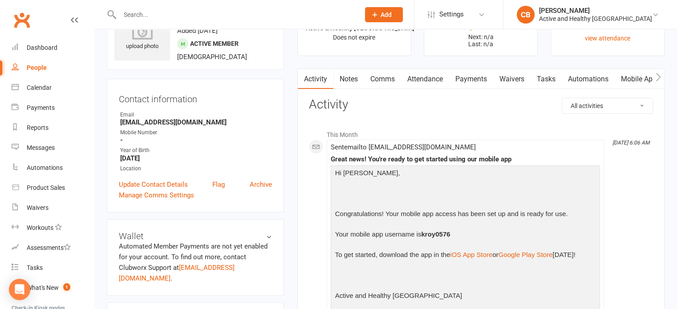
click at [636, 80] on link "Mobile App" at bounding box center [639, 79] width 48 height 20
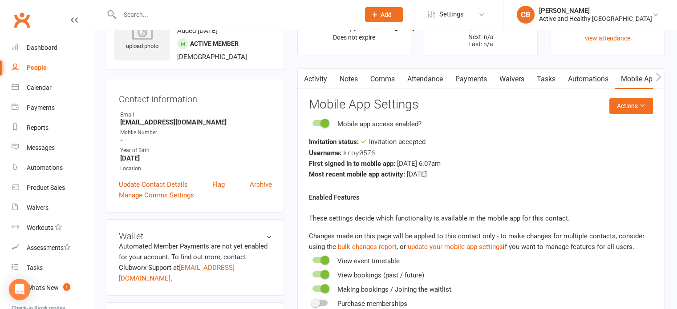
click at [425, 78] on link "Attendance" at bounding box center [425, 79] width 48 height 20
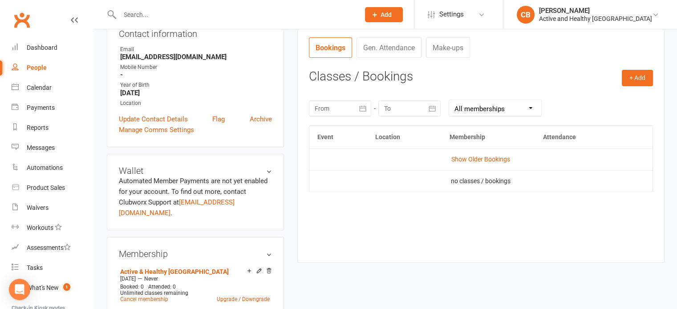
scroll to position [134, 0]
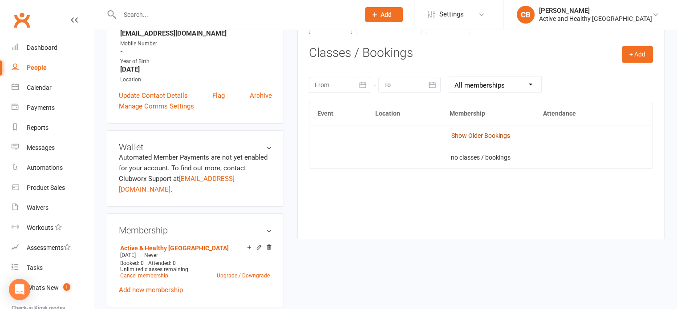
click at [504, 135] on link "Show Older Bookings" at bounding box center [480, 135] width 59 height 7
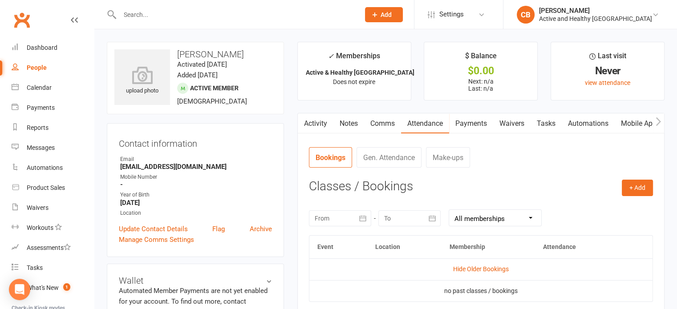
click at [623, 114] on link "Mobile App" at bounding box center [639, 124] width 48 height 20
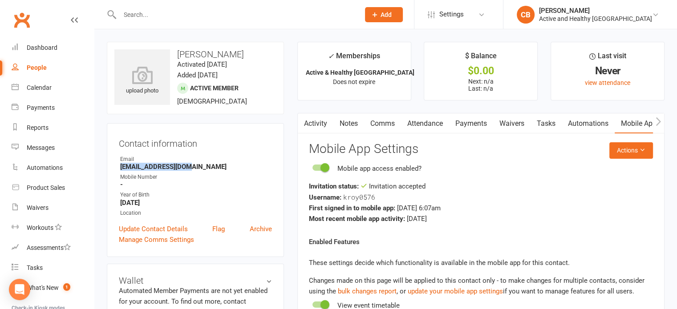
drag, startPoint x: 198, startPoint y: 164, endPoint x: 116, endPoint y: 169, distance: 82.0
click at [116, 169] on div "Contact information Owner Email [EMAIL_ADDRESS][DOMAIN_NAME] Mobile Number - Ye…" at bounding box center [195, 190] width 177 height 134
copy strong "[EMAIL_ADDRESS][DOMAIN_NAME]"
click at [518, 206] on div "First signed in to mobile app: [DATE] 6:07am" at bounding box center [481, 208] width 344 height 11
click at [380, 200] on div "Username: kroy0576" at bounding box center [481, 197] width 344 height 11
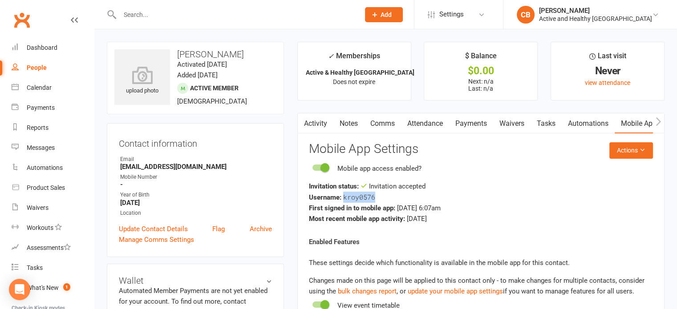
drag, startPoint x: 361, startPoint y: 197, endPoint x: 343, endPoint y: 198, distance: 18.3
click at [343, 198] on div "Username: kroy0576" at bounding box center [481, 197] width 344 height 11
copy span "kroy0576"
click at [445, 214] on div "Most recent mobile app activity: [DATE]" at bounding box center [481, 219] width 344 height 11
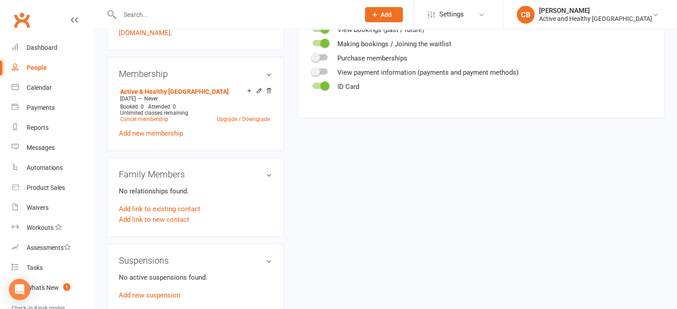
scroll to position [312, 0]
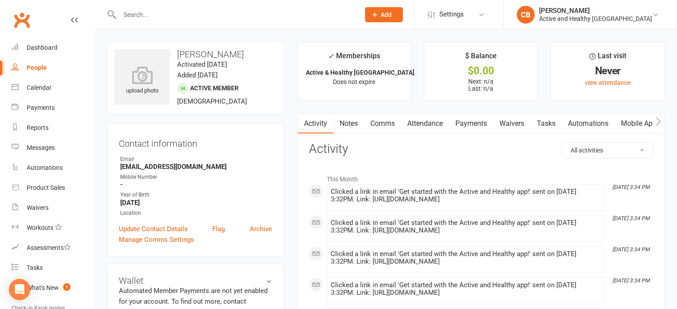
click at [639, 120] on link "Mobile App" at bounding box center [639, 124] width 48 height 20
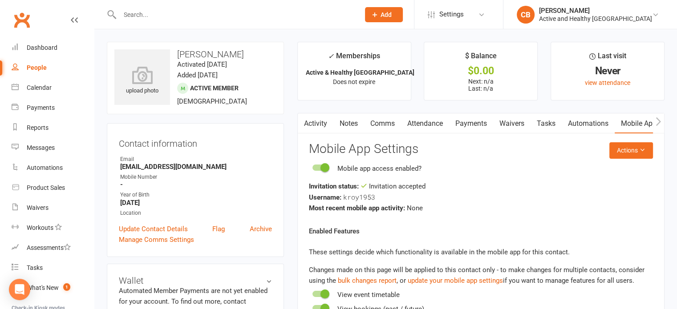
click at [444, 123] on link "Attendance" at bounding box center [425, 124] width 48 height 20
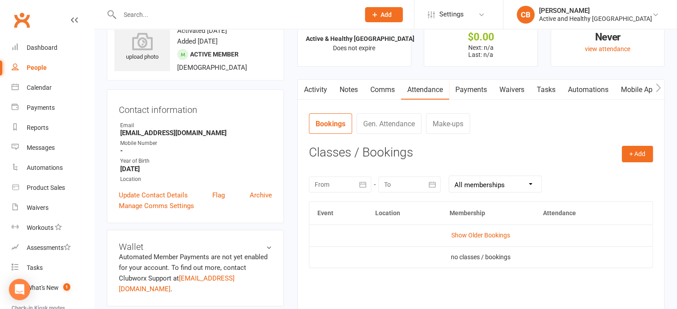
scroll to position [89, 0]
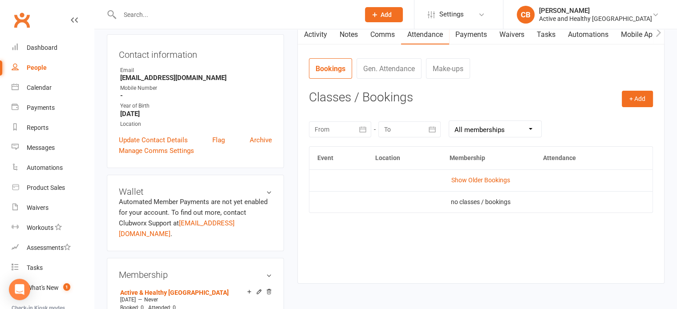
click at [463, 174] on td "Show Older Bookings" at bounding box center [480, 180] width 343 height 21
click at [487, 178] on link "Show Older Bookings" at bounding box center [480, 180] width 59 height 7
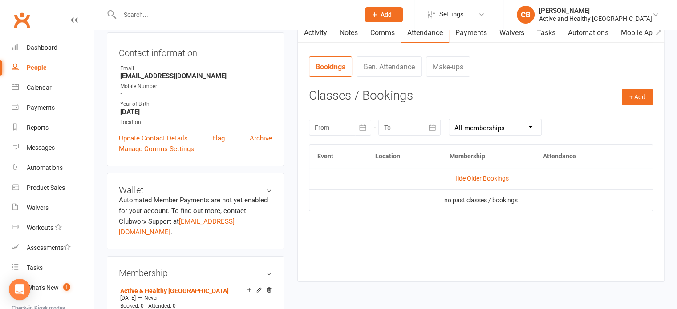
scroll to position [0, 0]
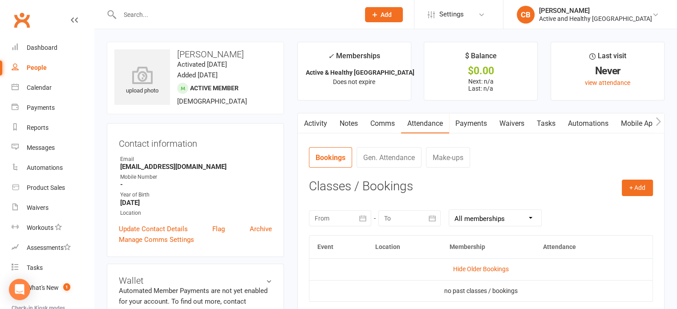
click at [315, 125] on link "Activity" at bounding box center [316, 124] width 36 height 20
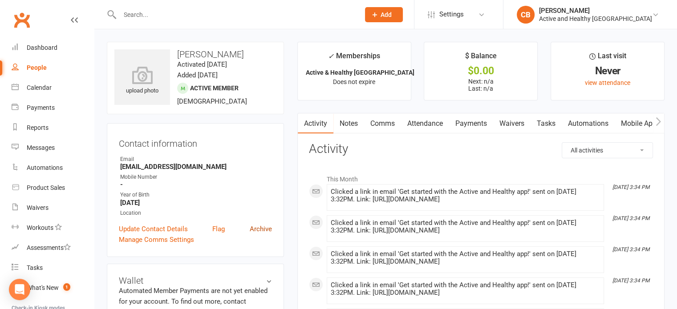
click at [265, 234] on link "Archive" at bounding box center [261, 229] width 22 height 11
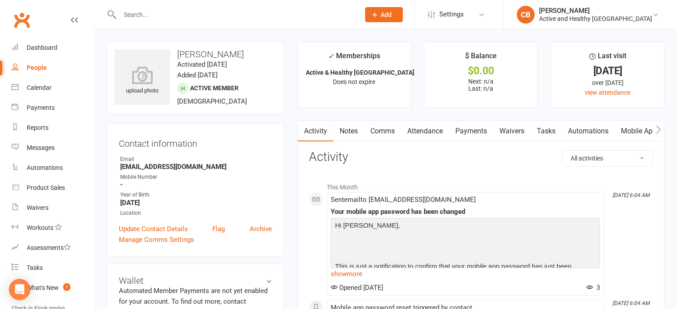
click at [638, 126] on link "Mobile App" at bounding box center [639, 131] width 48 height 20
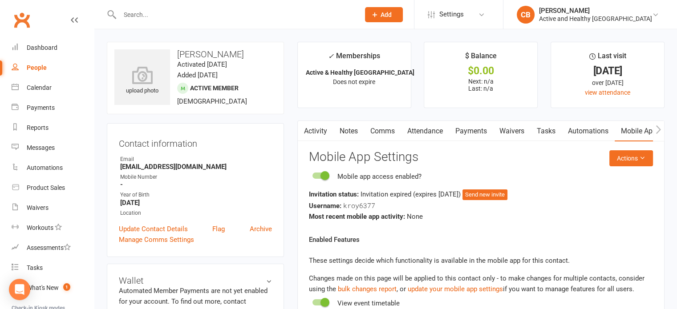
click at [431, 135] on link "Attendance" at bounding box center [425, 131] width 48 height 20
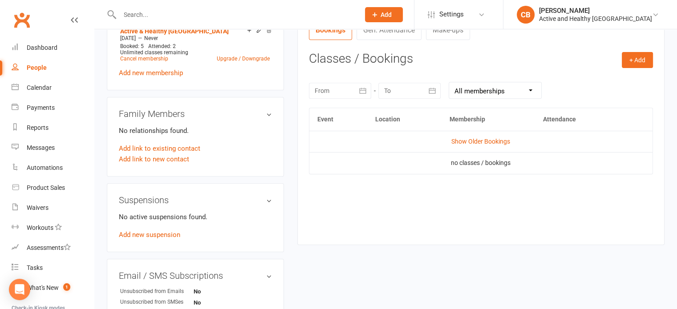
scroll to position [356, 0]
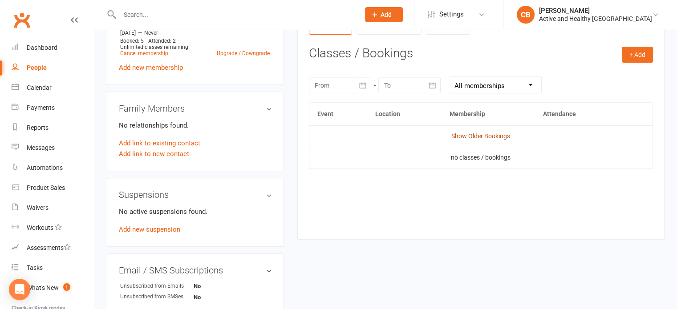
click at [500, 138] on link "Show Older Bookings" at bounding box center [480, 136] width 59 height 7
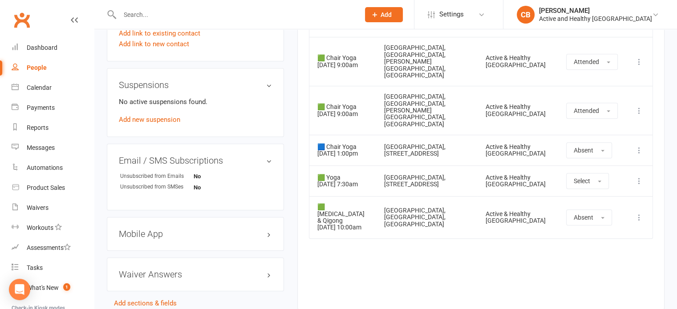
scroll to position [445, 0]
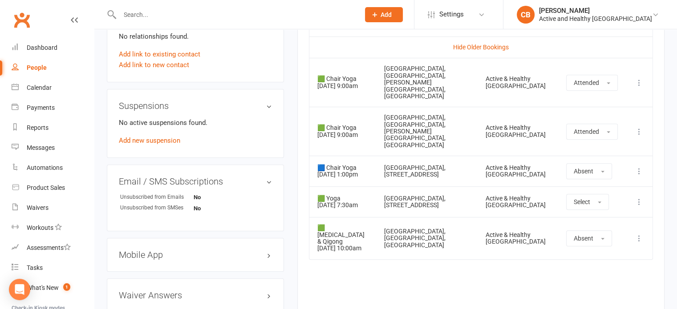
click at [300, 105] on div "Activity Notes Comms Attendance Payments Waivers Tasks Automations Mobile App C…" at bounding box center [480, 2] width 367 height 655
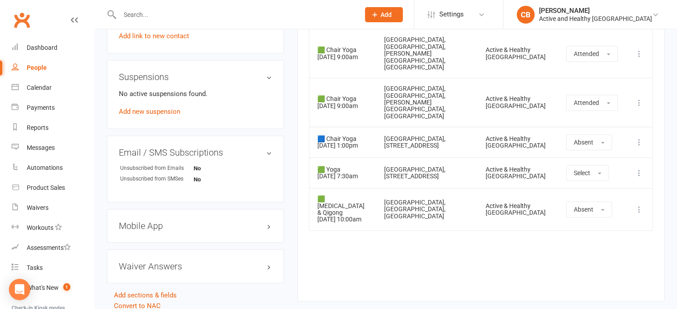
scroll to position [459, 0]
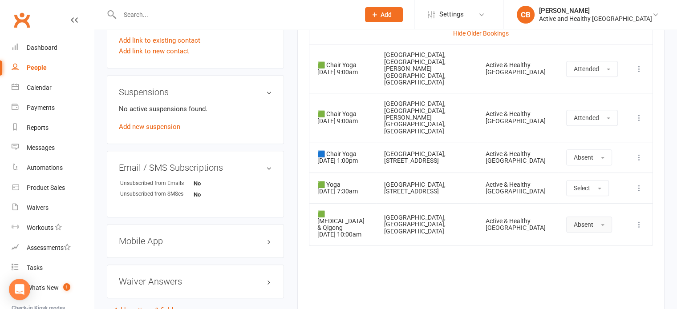
click at [598, 217] on button "Absent" at bounding box center [589, 225] width 46 height 16
click at [494, 257] on div "Event Location Membership Attendance Hide Older Bookings 🟩 Chair Yoga 18 Apr 20…" at bounding box center [481, 152] width 344 height 304
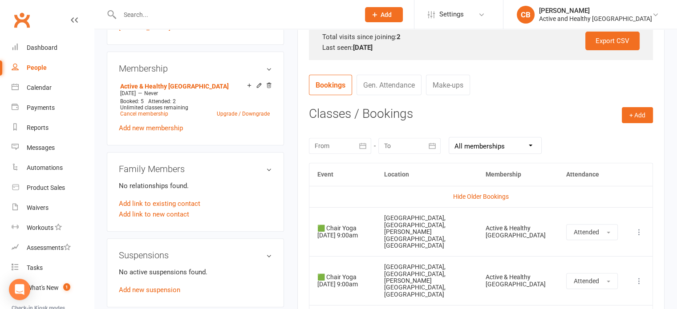
scroll to position [281, 0]
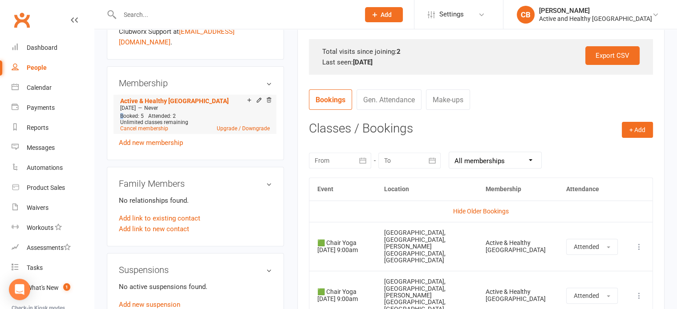
drag, startPoint x: 126, startPoint y: 105, endPoint x: 185, endPoint y: 98, distance: 59.6
click at [185, 98] on li "Active & Healthy Ipswich Feb 9 2024 — Never Booked: 5 Attended: 2 Unlimited cla…" at bounding box center [195, 114] width 154 height 39
click at [478, 69] on div "Export CSV Total visits since joining: 2 Last seen: 16 May 2024" at bounding box center [481, 57] width 344 height 36
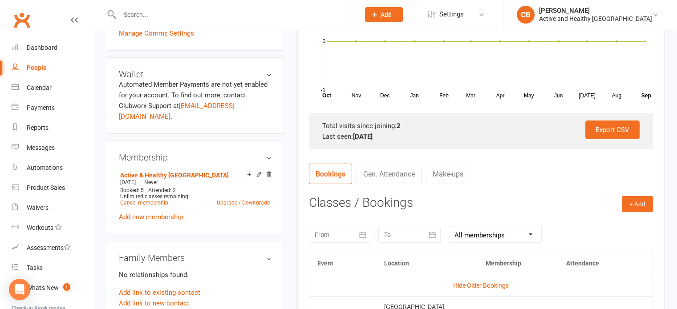
scroll to position [103, 0]
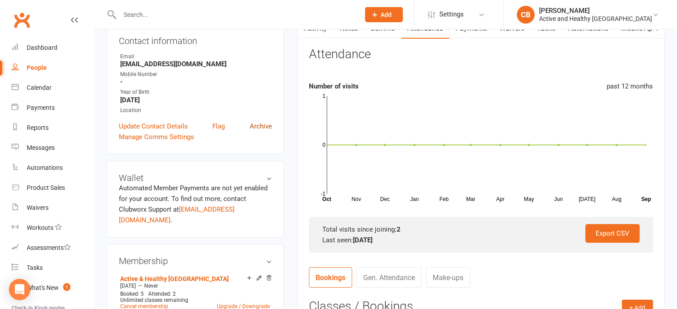
click at [264, 126] on link "Archive" at bounding box center [261, 126] width 22 height 11
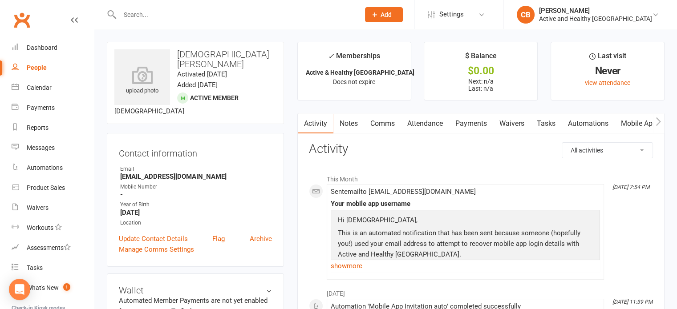
click at [638, 121] on link "Mobile App" at bounding box center [639, 124] width 48 height 20
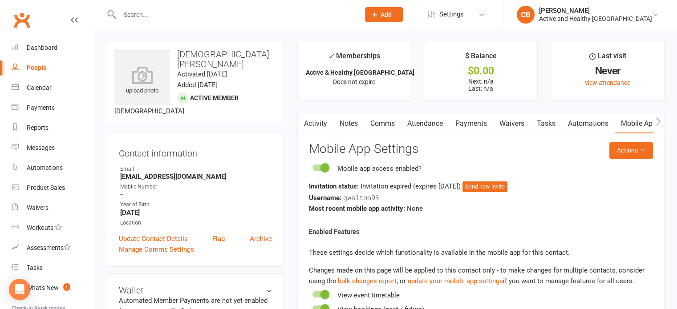
click at [423, 123] on link "Attendance" at bounding box center [425, 124] width 48 height 20
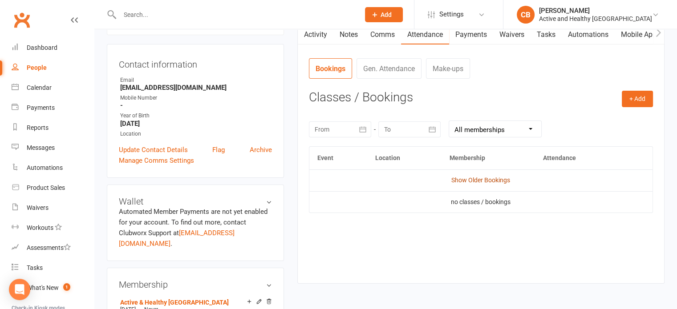
click at [497, 178] on link "Show Older Bookings" at bounding box center [480, 180] width 59 height 7
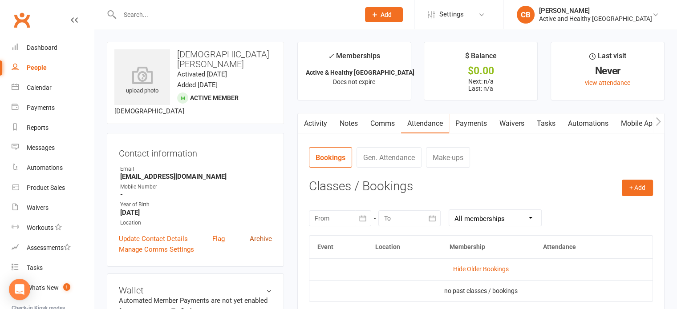
click at [261, 234] on link "Archive" at bounding box center [261, 239] width 22 height 11
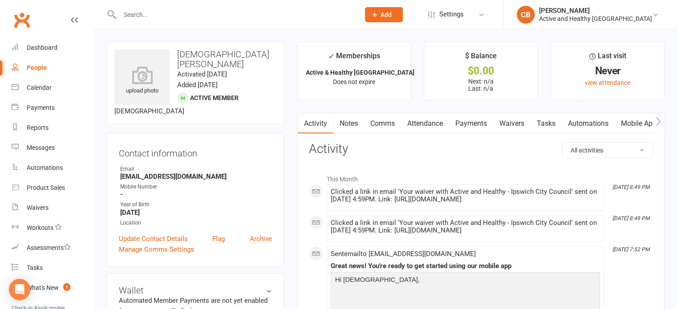
click at [418, 131] on link "Attendance" at bounding box center [425, 124] width 48 height 20
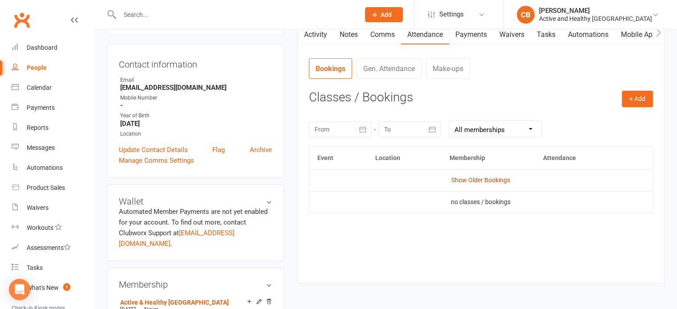
click at [487, 179] on link "Show Older Bookings" at bounding box center [480, 180] width 59 height 7
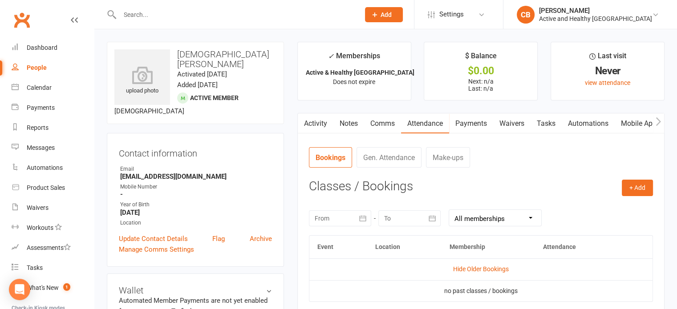
click at [642, 119] on link "Mobile App" at bounding box center [639, 124] width 48 height 20
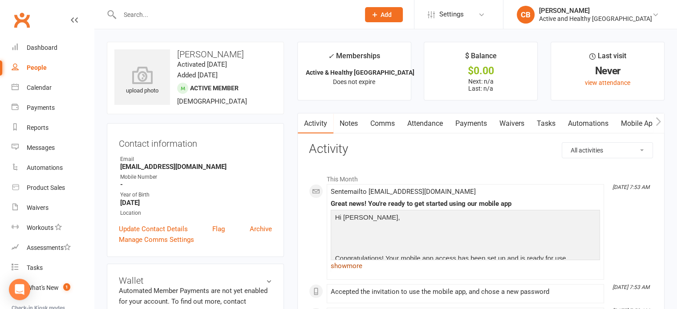
click at [357, 272] on link "show more" at bounding box center [465, 266] width 269 height 12
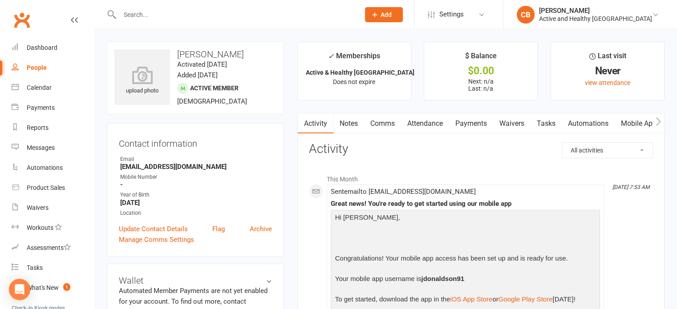
click at [435, 121] on link "Attendance" at bounding box center [425, 124] width 48 height 20
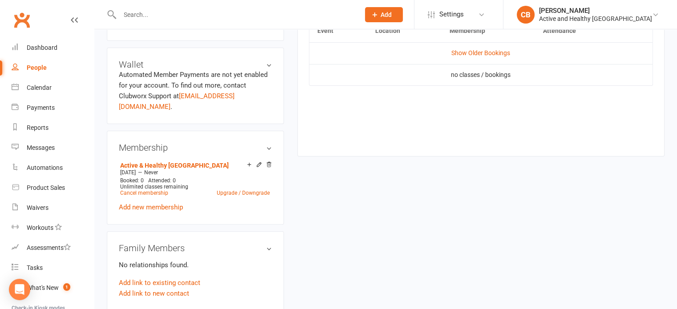
scroll to position [223, 0]
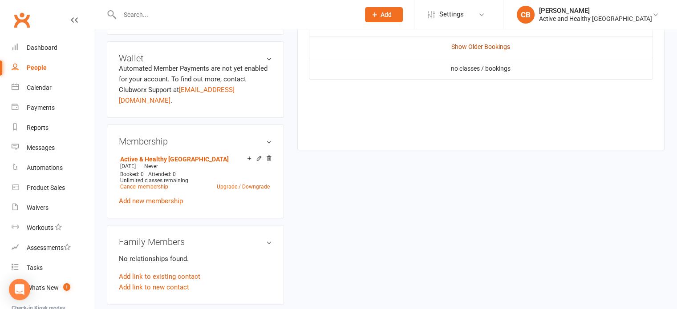
click at [468, 43] on link "Show Older Bookings" at bounding box center [480, 46] width 59 height 7
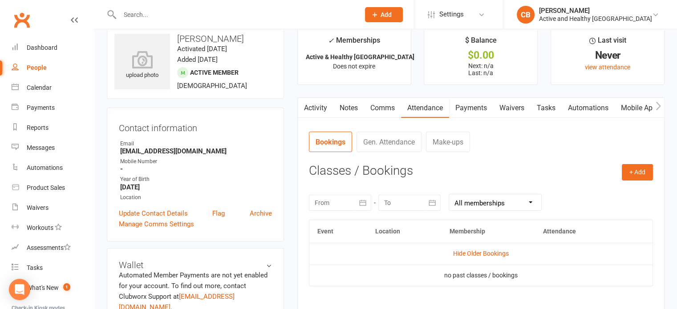
scroll to position [0, 0]
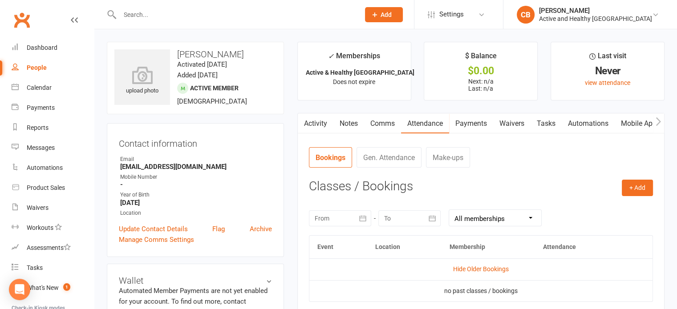
click at [637, 123] on link "Mobile App" at bounding box center [639, 124] width 48 height 20
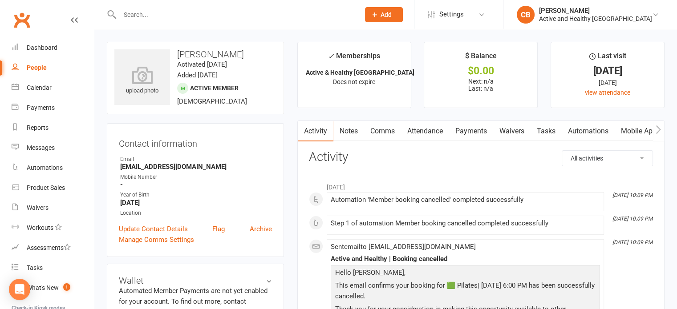
click at [441, 129] on link "Attendance" at bounding box center [425, 131] width 48 height 20
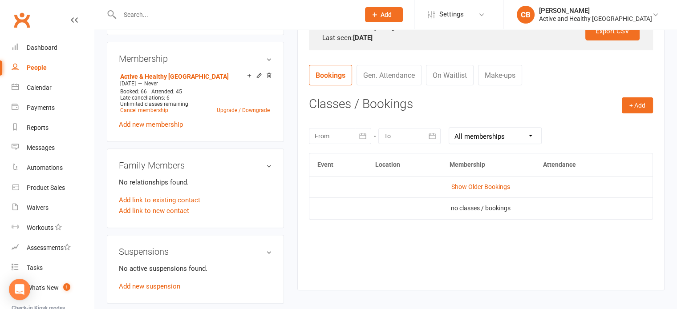
scroll to position [401, 0]
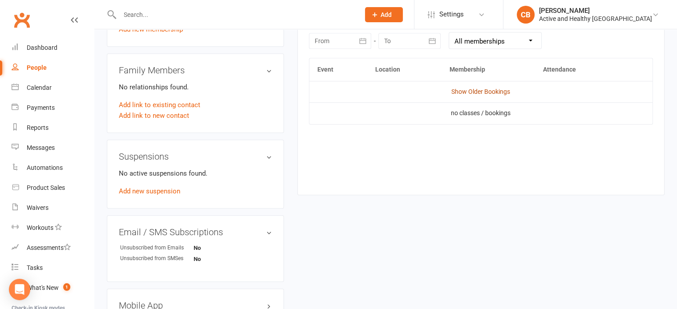
click at [475, 91] on link "Show Older Bookings" at bounding box center [480, 91] width 59 height 7
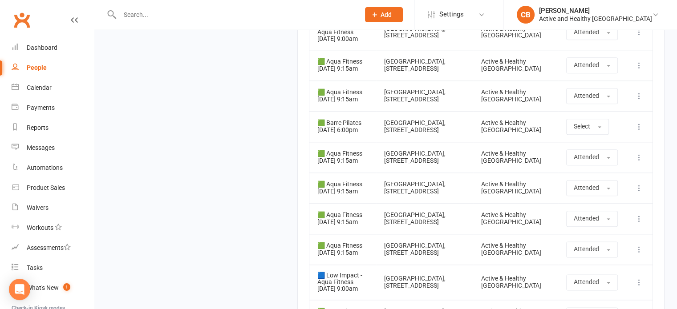
scroll to position [0, 0]
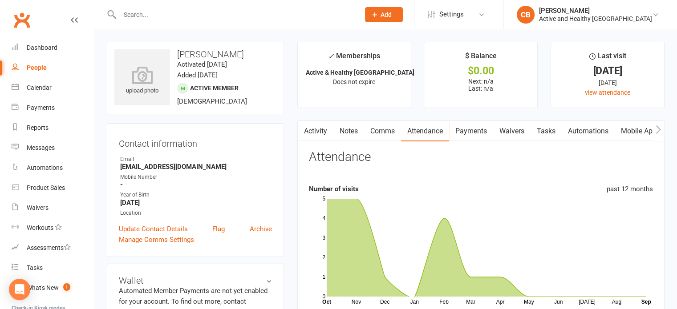
click at [632, 134] on link "Mobile App" at bounding box center [639, 131] width 48 height 20
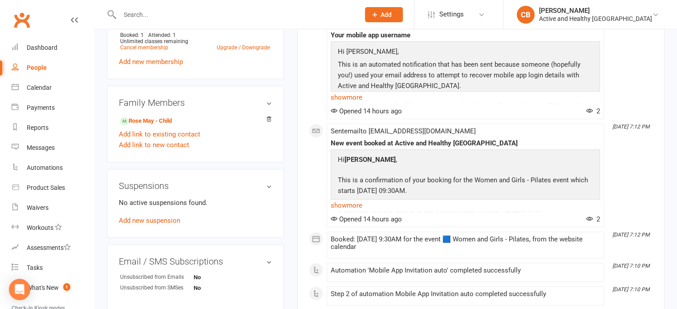
scroll to position [267, 0]
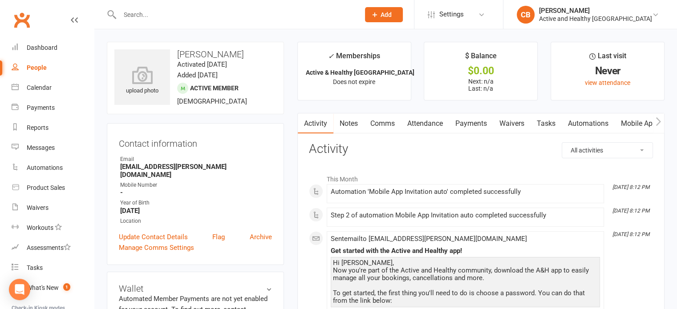
click at [424, 128] on link "Attendance" at bounding box center [425, 124] width 48 height 20
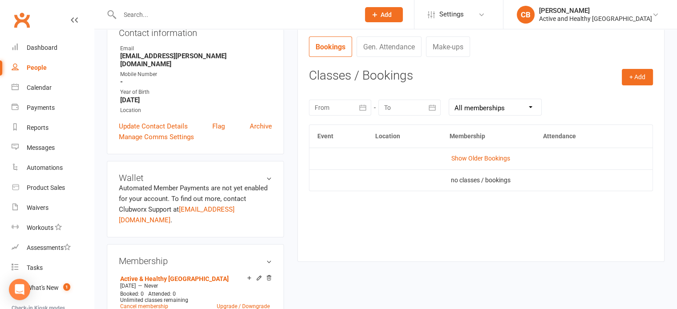
scroll to position [134, 0]
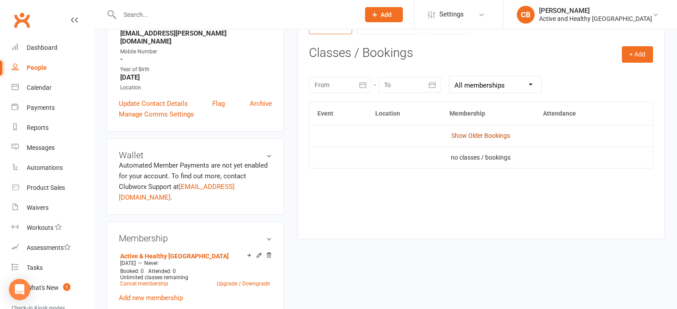
click at [498, 135] on link "Show Older Bookings" at bounding box center [480, 135] width 59 height 7
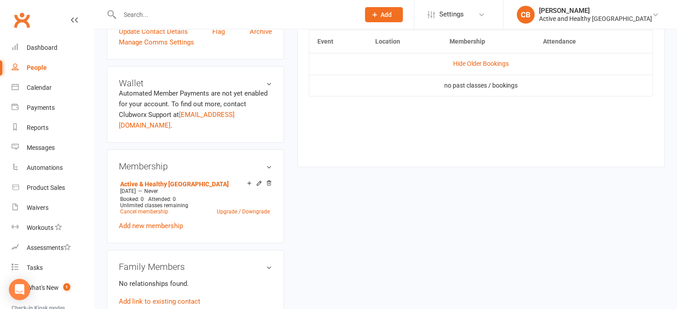
scroll to position [0, 0]
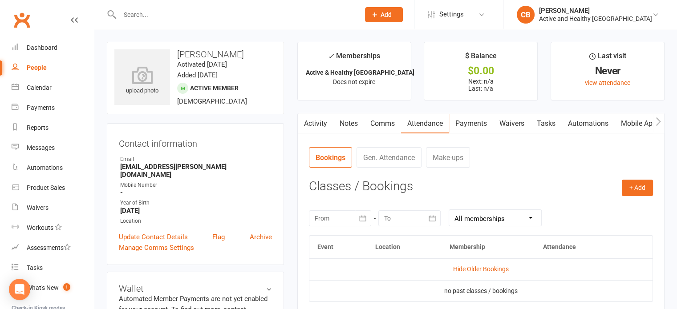
click at [631, 116] on link "Mobile App" at bounding box center [639, 124] width 48 height 20
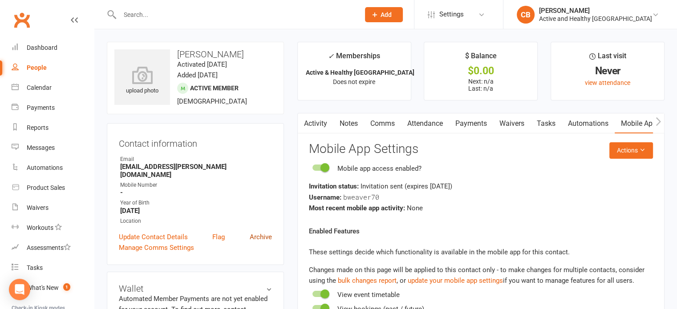
click at [256, 232] on link "Archive" at bounding box center [261, 237] width 22 height 11
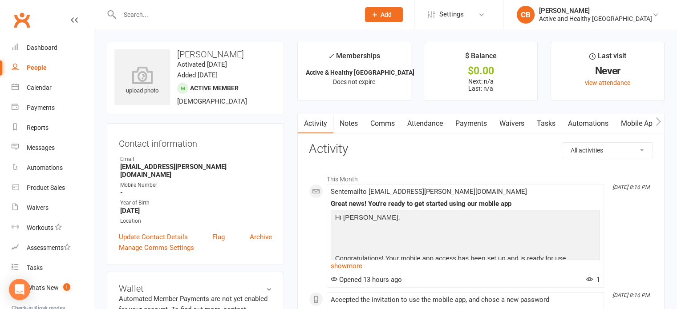
click at [417, 115] on link "Attendance" at bounding box center [425, 124] width 48 height 20
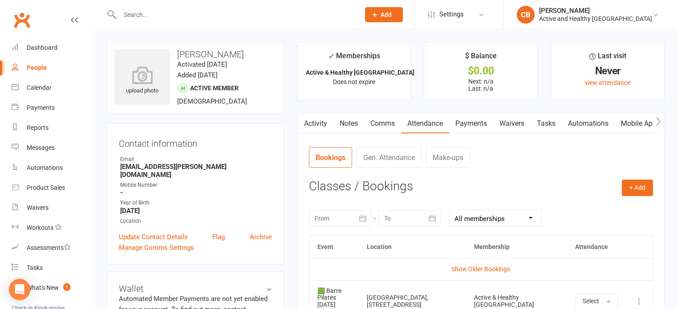
click at [626, 120] on link "Mobile App" at bounding box center [639, 124] width 48 height 20
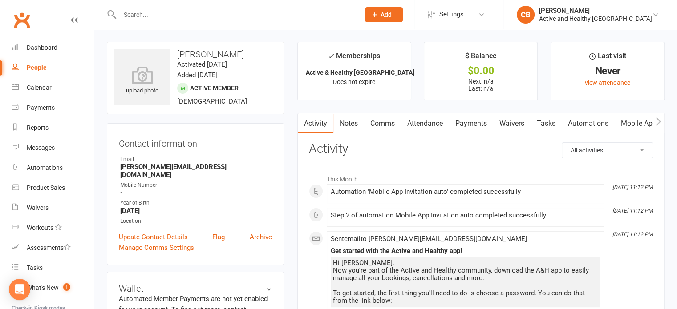
click at [420, 123] on link "Attendance" at bounding box center [425, 124] width 48 height 20
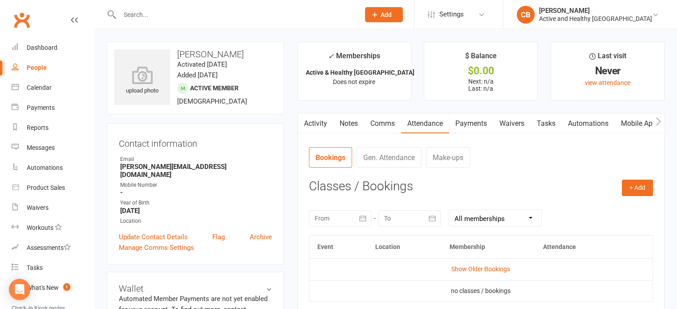
scroll to position [178, 0]
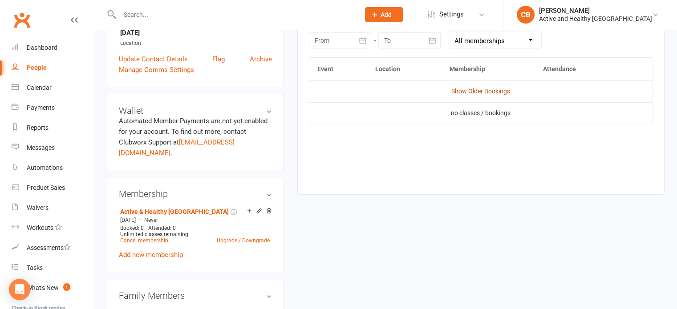
click at [477, 91] on link "Show Older Bookings" at bounding box center [480, 91] width 59 height 7
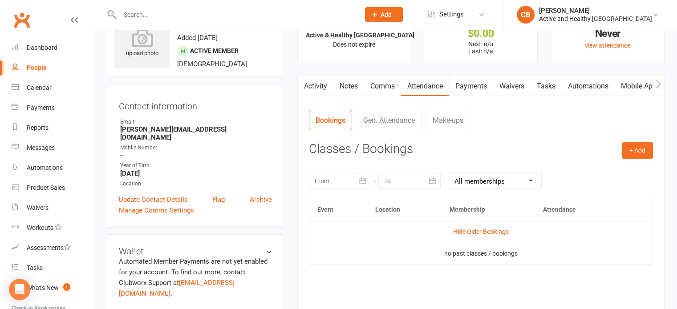
scroll to position [0, 0]
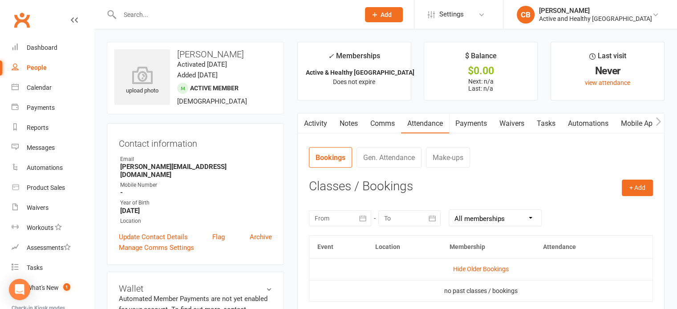
click at [632, 114] on link "Mobile App" at bounding box center [639, 124] width 48 height 20
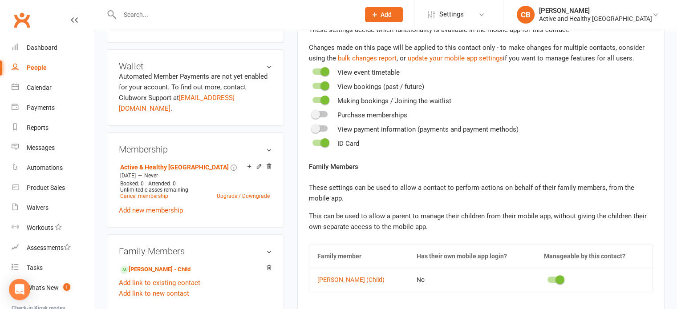
scroll to position [267, 0]
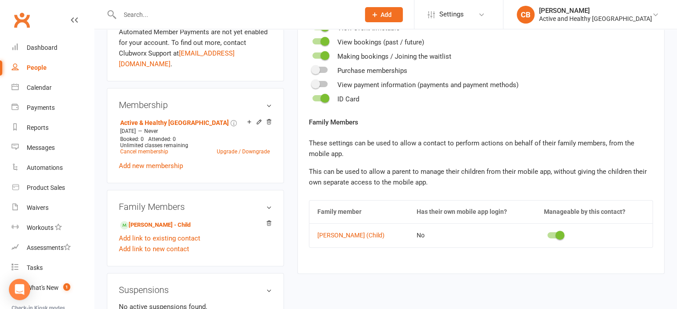
click at [274, 202] on div "Family Members Bridgette Anderson - Child Add link to existing contact Add link…" at bounding box center [195, 228] width 177 height 77
click at [267, 221] on icon at bounding box center [269, 223] width 4 height 5
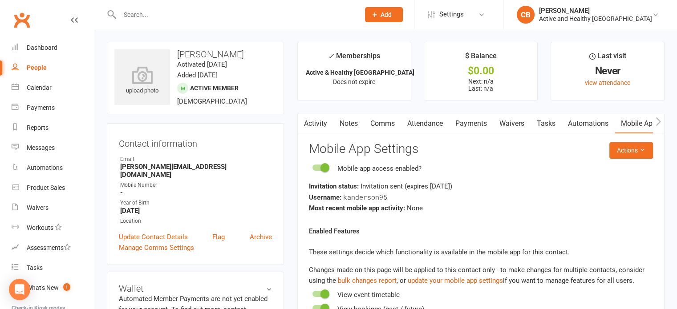
scroll to position [223, 0]
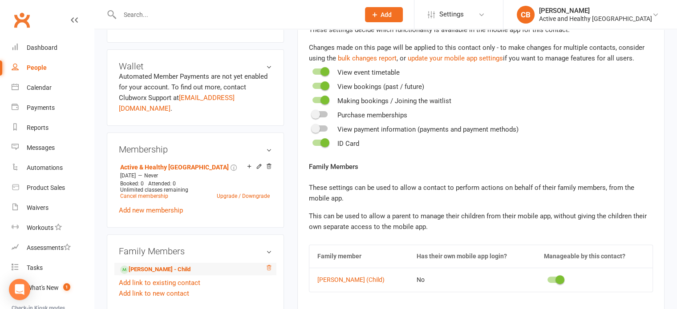
click at [272, 265] on icon at bounding box center [269, 268] width 6 height 6
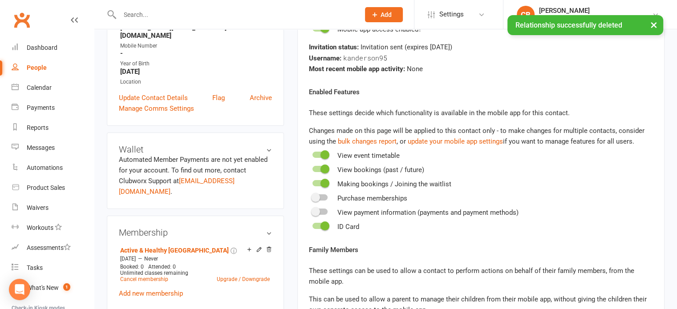
scroll to position [0, 0]
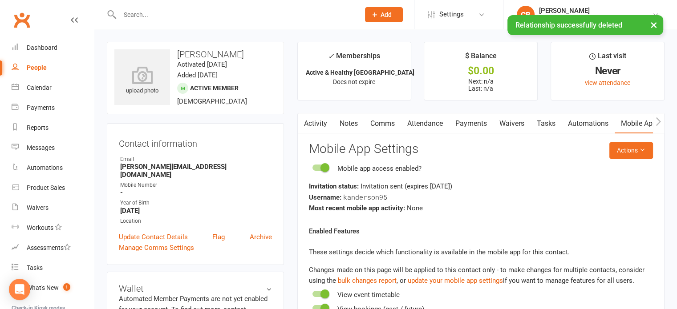
click at [439, 117] on link "Attendance" at bounding box center [425, 124] width 48 height 20
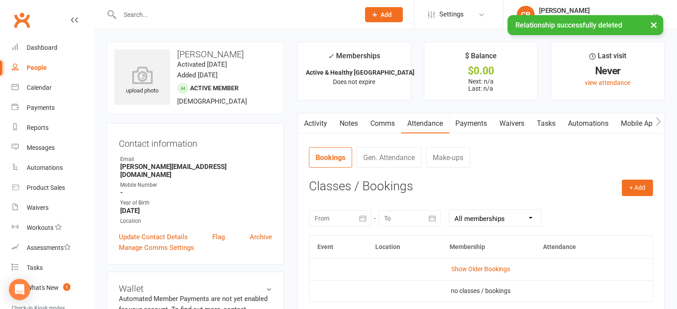
click at [337, 121] on link "Notes" at bounding box center [348, 124] width 31 height 20
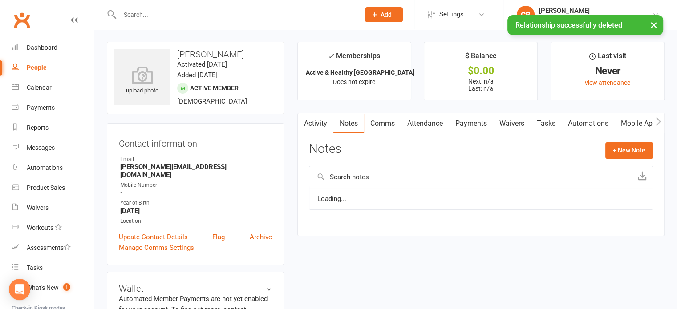
click at [315, 122] on link "Activity" at bounding box center [316, 124] width 36 height 20
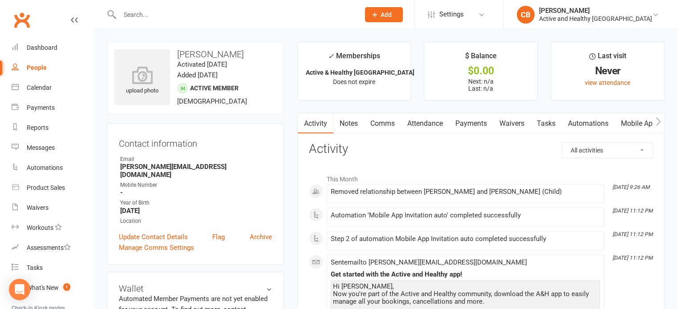
drag, startPoint x: 180, startPoint y: 165, endPoint x: 224, endPoint y: 171, distance: 44.9
click at [224, 171] on li "Email karen.wilson2923@gmail.com" at bounding box center [195, 167] width 153 height 24
copy li "karen.wilson2923@gmail.com"
click at [260, 232] on link "Archive" at bounding box center [261, 237] width 22 height 11
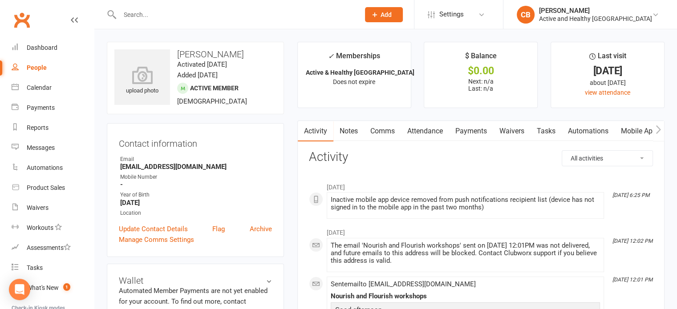
click at [445, 129] on link "Attendance" at bounding box center [425, 131] width 48 height 20
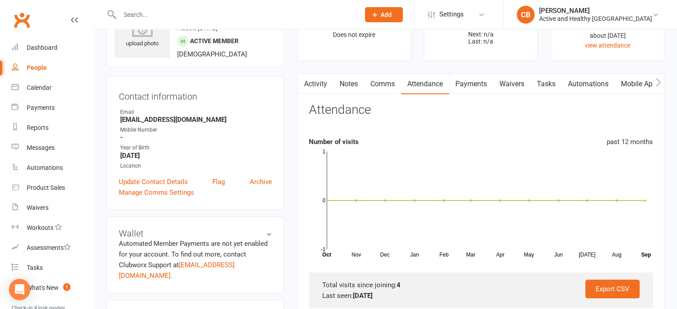
scroll to position [45, 0]
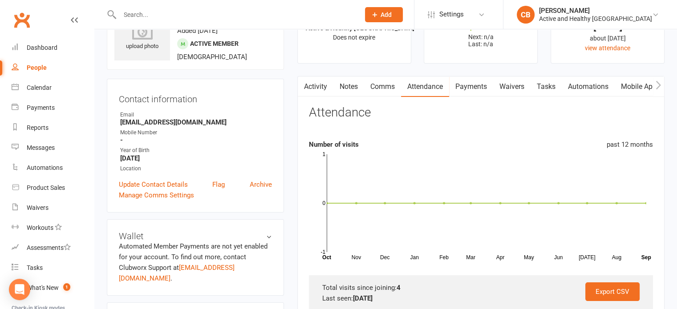
click at [632, 93] on link "Mobile App" at bounding box center [639, 87] width 48 height 20
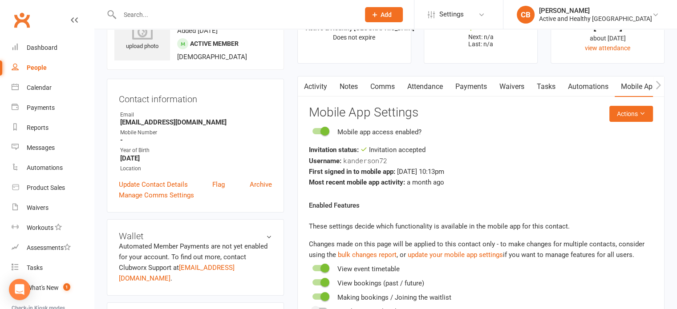
click at [308, 87] on button "button" at bounding box center [303, 87] width 11 height 20
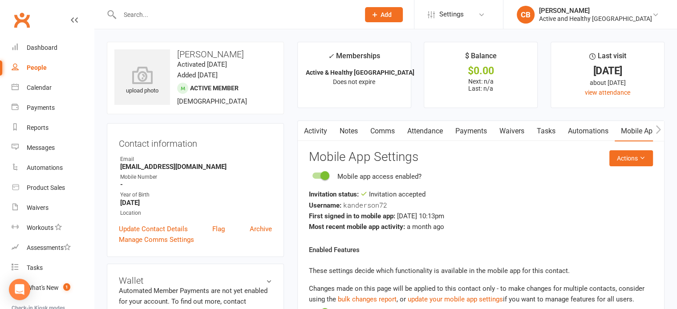
click at [314, 138] on link "Activity" at bounding box center [316, 131] width 36 height 20
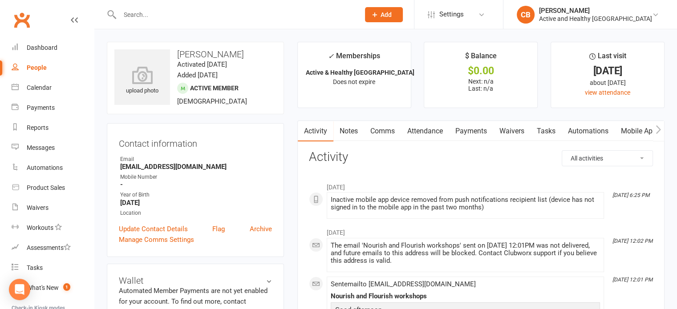
click at [621, 132] on link "Mobile App" at bounding box center [639, 131] width 48 height 20
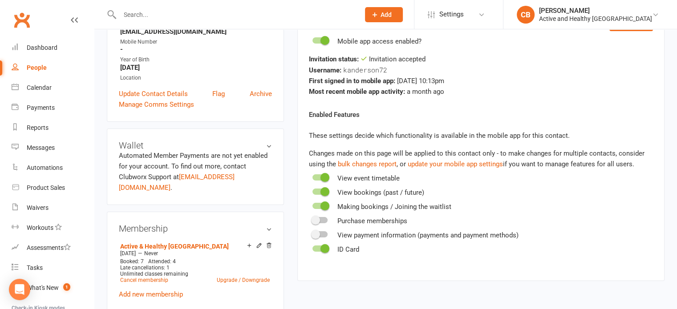
scroll to position [312, 0]
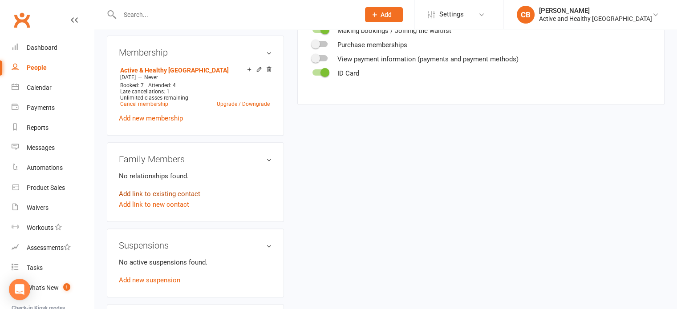
click at [164, 189] on link "Add link to existing contact" at bounding box center [159, 194] width 81 height 11
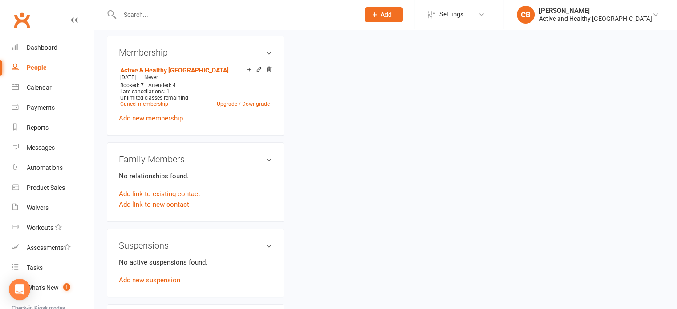
scroll to position [23, 0]
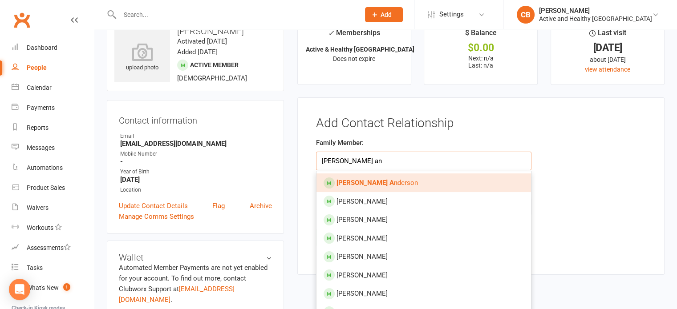
type input "[PERSON_NAME] an"
click at [395, 181] on link "[PERSON_NAME] An derson" at bounding box center [424, 183] width 215 height 19
type input "[PERSON_NAME]"
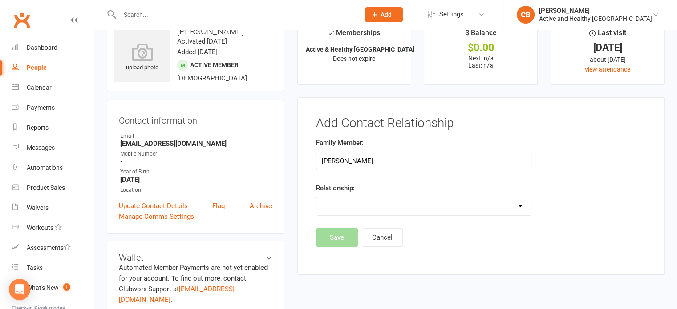
click at [398, 210] on select "Parent / Guardian Child Sibling (parent not in system) Spouse / Partner Cousin …" at bounding box center [424, 207] width 215 height 18
click at [329, 246] on div "Add Contact Relationship Family Member: Bridgette Anderson Relationship: Parent…" at bounding box center [480, 186] width 367 height 178
click at [361, 202] on select "Parent / Guardian Child Sibling (parent not in system) Spouse / Partner Cousin …" at bounding box center [424, 207] width 215 height 18
select select "1"
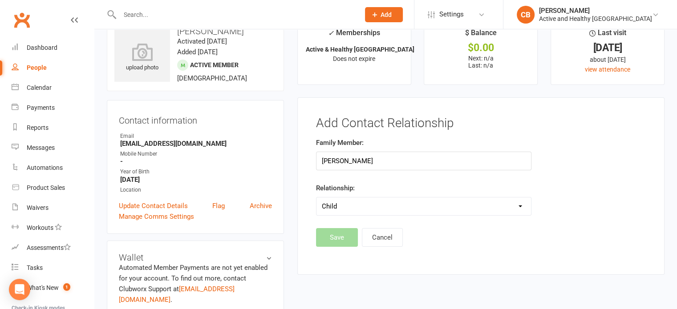
click at [317, 198] on select "Parent / Guardian Child Sibling (parent not in system) Spouse / Partner Cousin …" at bounding box center [424, 207] width 215 height 18
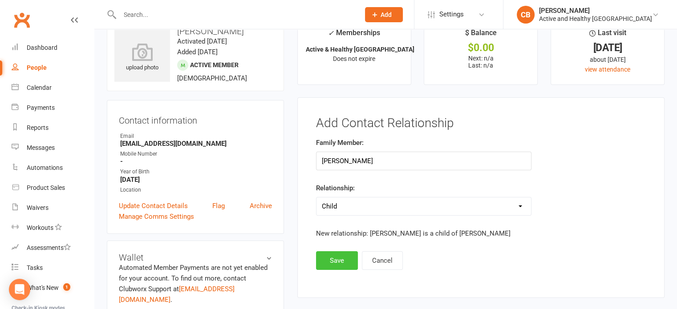
click at [325, 267] on button "Save" at bounding box center [337, 261] width 42 height 19
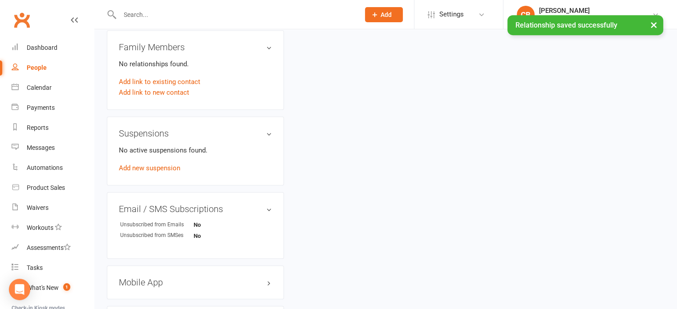
scroll to position [68, 0]
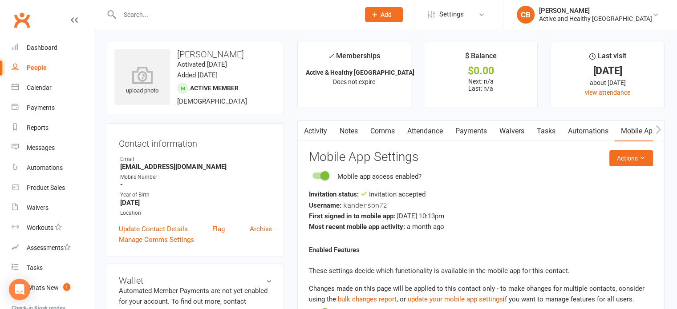
click at [187, 159] on div "Email" at bounding box center [196, 159] width 152 height 8
drag, startPoint x: 223, startPoint y: 169, endPoint x: 118, endPoint y: 169, distance: 105.1
click at [118, 169] on div "Contact information Owner Email [EMAIL_ADDRESS][DOMAIN_NAME] Mobile Number - Ye…" at bounding box center [195, 190] width 177 height 134
copy strong "[EMAIL_ADDRESS][DOMAIN_NAME]"
click at [398, 222] on div "Most recent mobile app activity: a month ago" at bounding box center [481, 227] width 344 height 11
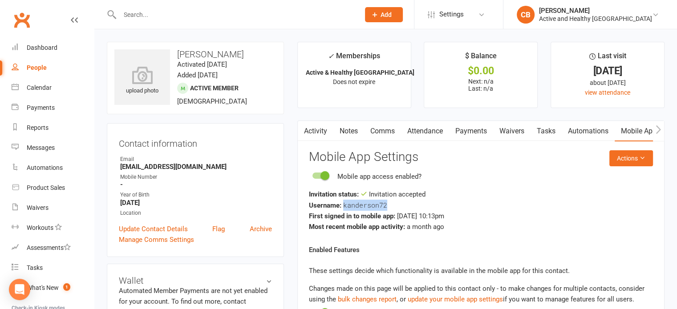
drag, startPoint x: 387, startPoint y: 207, endPoint x: 344, endPoint y: 207, distance: 43.2
click at [344, 207] on div "Username: kanderson72" at bounding box center [481, 205] width 344 height 11
copy span "kanderson72"
drag, startPoint x: 506, startPoint y: 229, endPoint x: 500, endPoint y: 229, distance: 5.8
click at [506, 229] on div "Most recent mobile app activity: a month ago" at bounding box center [481, 227] width 344 height 11
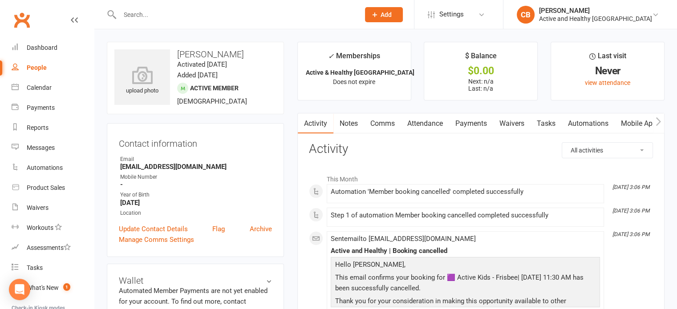
click at [431, 122] on link "Attendance" at bounding box center [425, 124] width 48 height 20
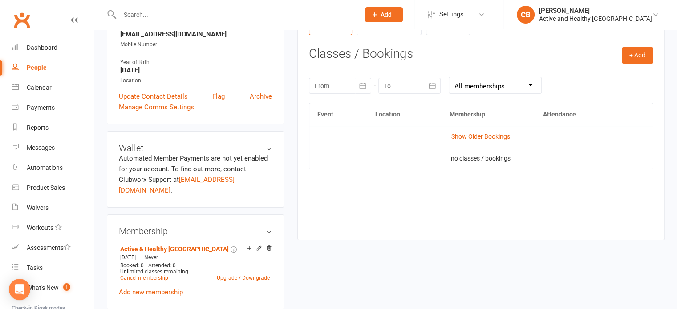
scroll to position [134, 0]
click at [490, 133] on link "Show Older Bookings" at bounding box center [480, 135] width 59 height 7
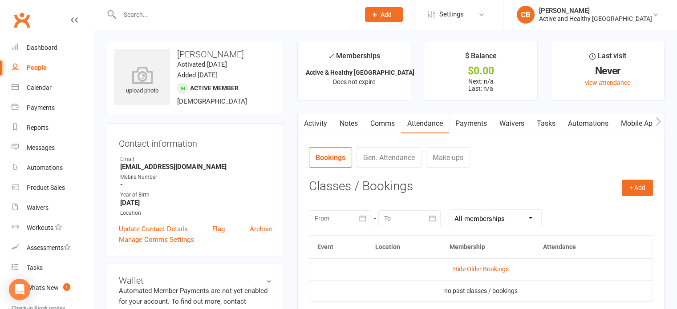
click at [641, 122] on link "Mobile App" at bounding box center [639, 124] width 48 height 20
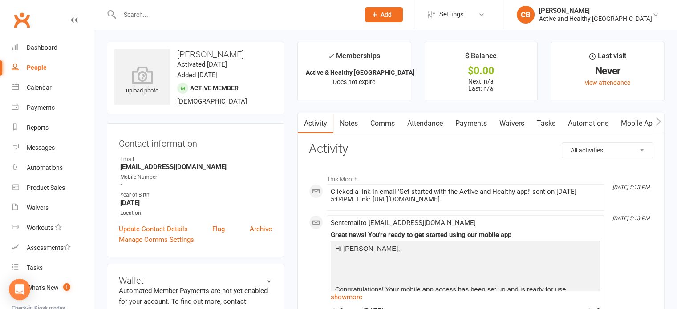
click at [436, 127] on link "Attendance" at bounding box center [425, 124] width 48 height 20
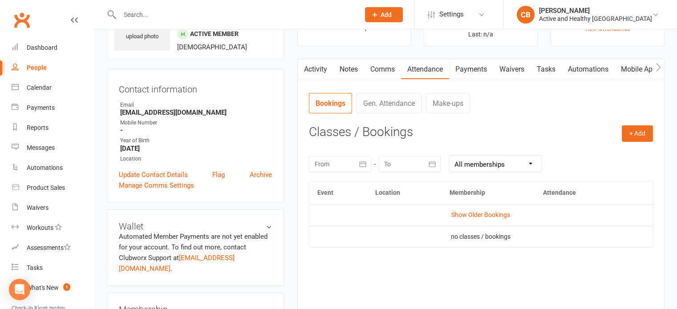
scroll to position [134, 0]
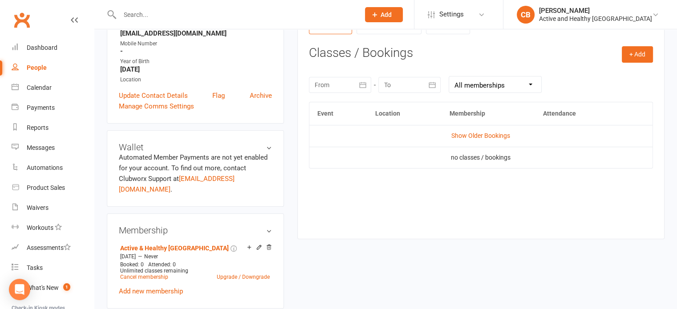
click at [491, 142] on td "Show Older Bookings" at bounding box center [480, 135] width 343 height 21
click at [499, 135] on link "Show Older Bookings" at bounding box center [480, 135] width 59 height 7
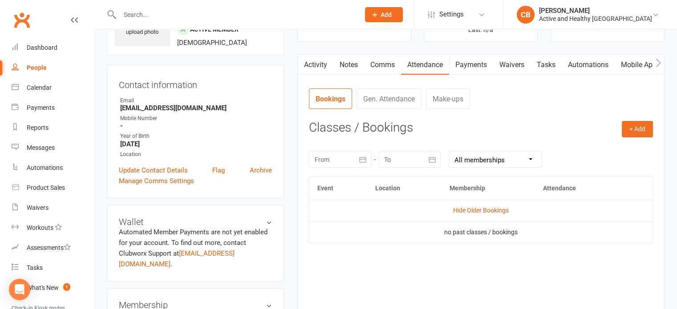
scroll to position [0, 0]
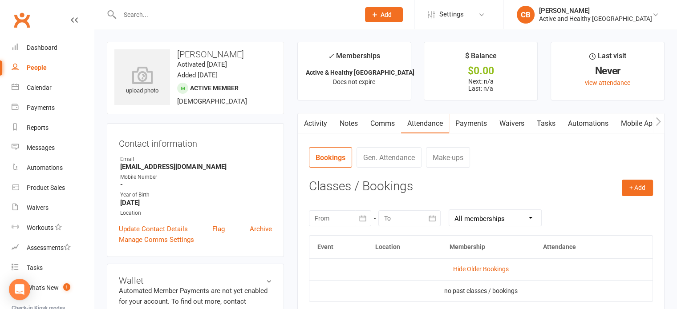
click at [646, 121] on link "Mobile App" at bounding box center [639, 124] width 48 height 20
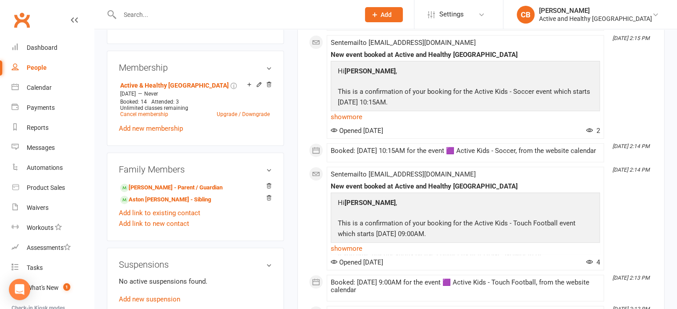
scroll to position [312, 0]
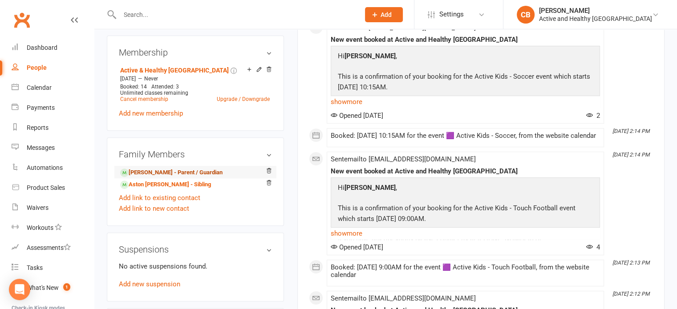
click at [182, 168] on link "Victoria Kral - Parent / Guardian" at bounding box center [171, 172] width 102 height 9
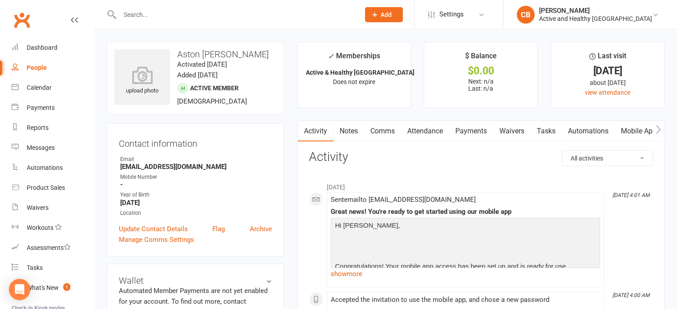
click at [632, 137] on link "Mobile App" at bounding box center [639, 131] width 48 height 20
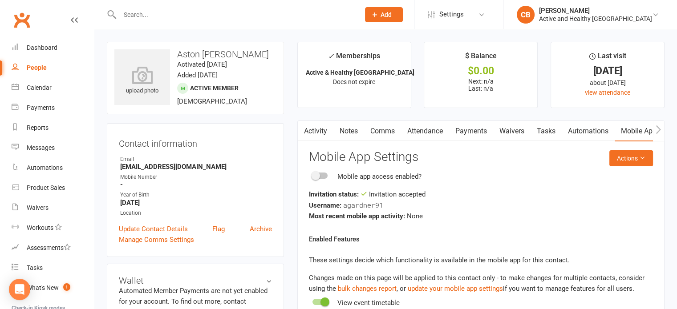
click at [324, 128] on link "Activity" at bounding box center [316, 131] width 36 height 20
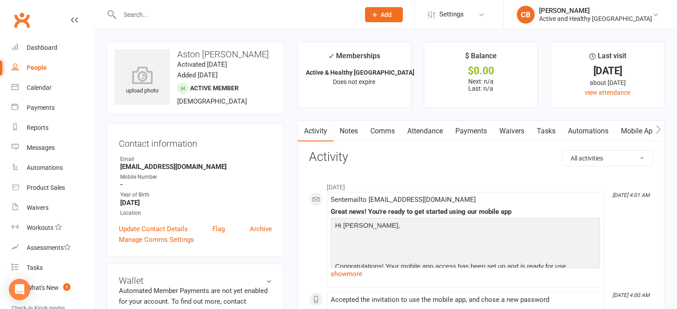
scroll to position [45, 0]
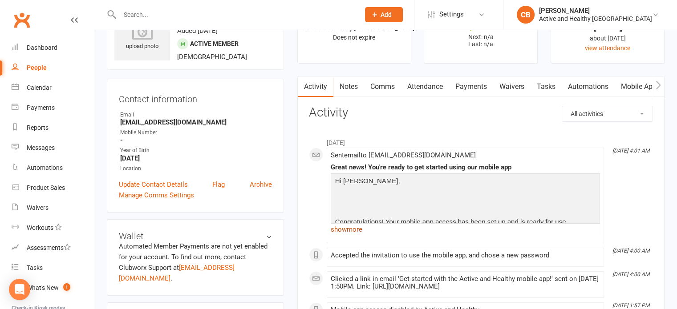
click at [361, 229] on link "show more" at bounding box center [465, 229] width 269 height 12
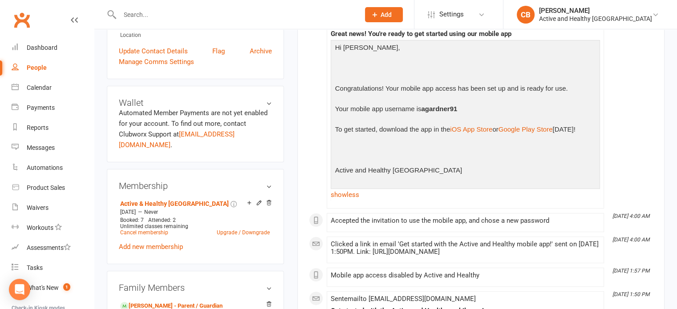
scroll to position [89, 0]
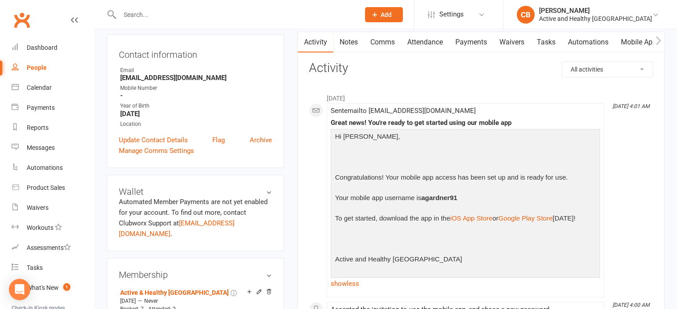
click at [430, 48] on link "Attendance" at bounding box center [425, 42] width 48 height 20
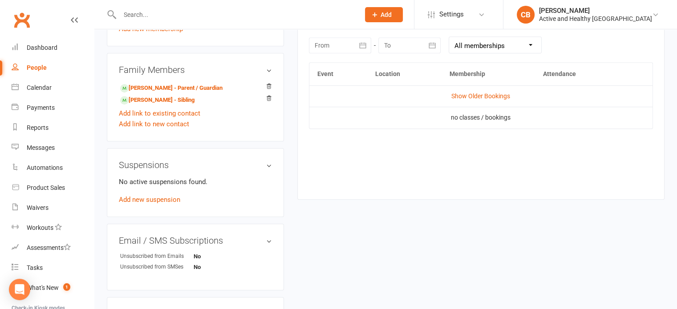
scroll to position [401, 0]
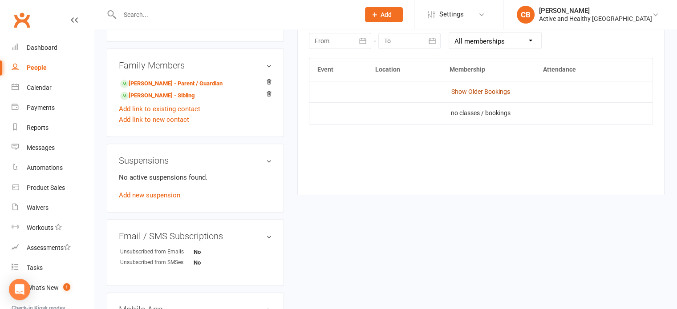
click at [485, 94] on link "Show Older Bookings" at bounding box center [480, 91] width 59 height 7
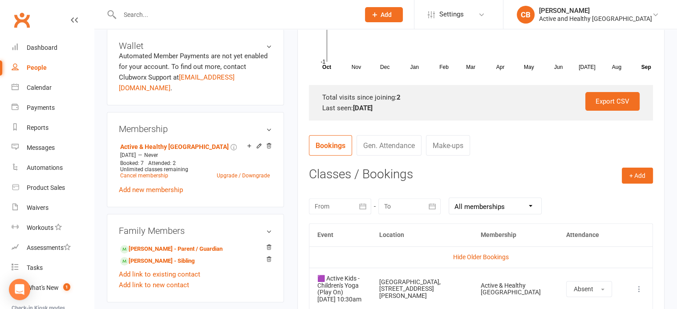
scroll to position [73, 0]
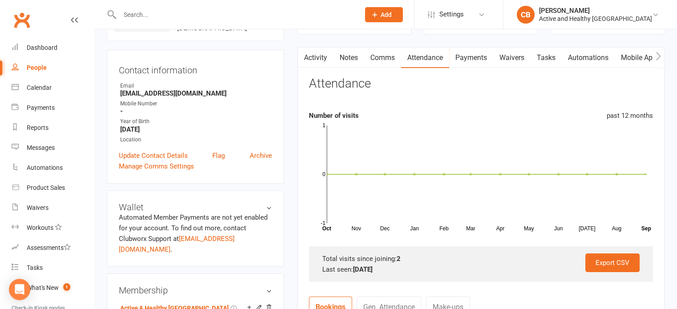
click at [647, 53] on link "Mobile App" at bounding box center [639, 58] width 48 height 20
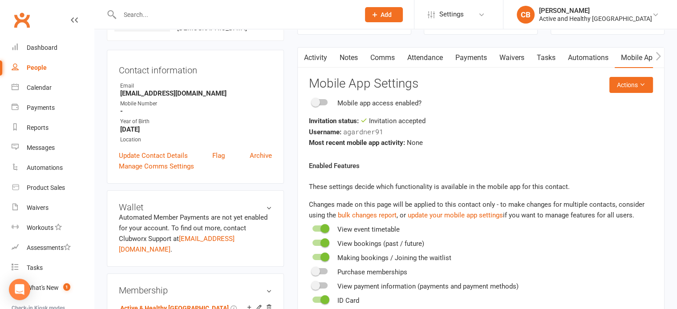
click at [433, 59] on link "Attendance" at bounding box center [425, 58] width 48 height 20
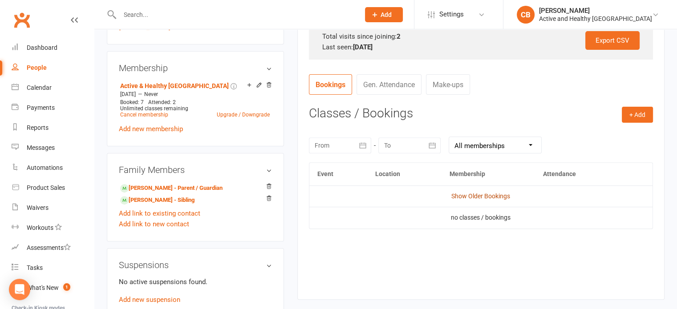
click at [491, 199] on link "Show Older Bookings" at bounding box center [480, 196] width 59 height 7
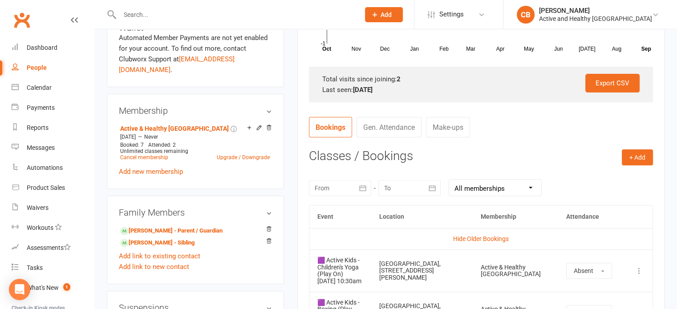
scroll to position [252, 0]
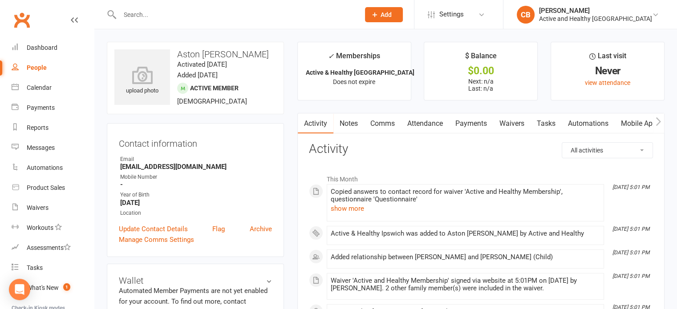
click at [427, 127] on link "Attendance" at bounding box center [425, 124] width 48 height 20
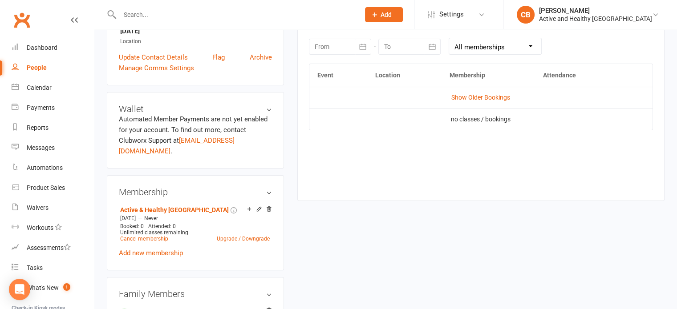
scroll to position [178, 0]
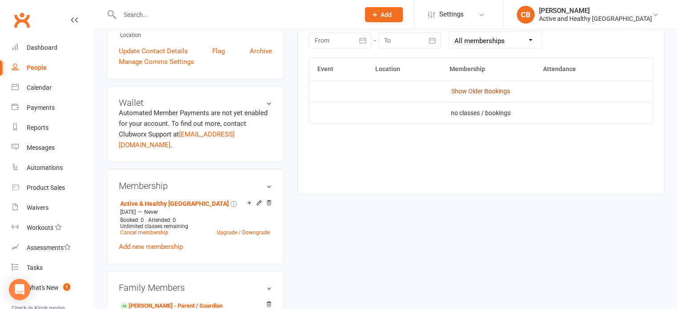
click at [483, 91] on link "Show Older Bookings" at bounding box center [480, 91] width 59 height 7
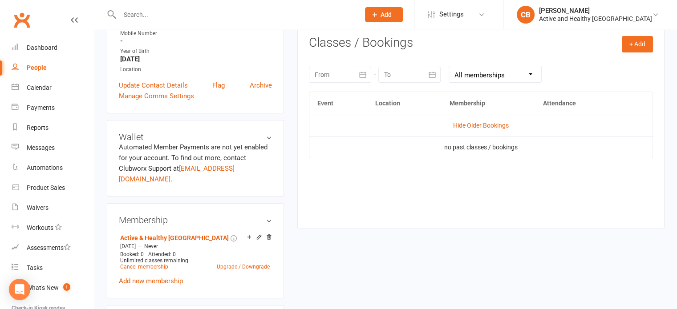
scroll to position [45, 0]
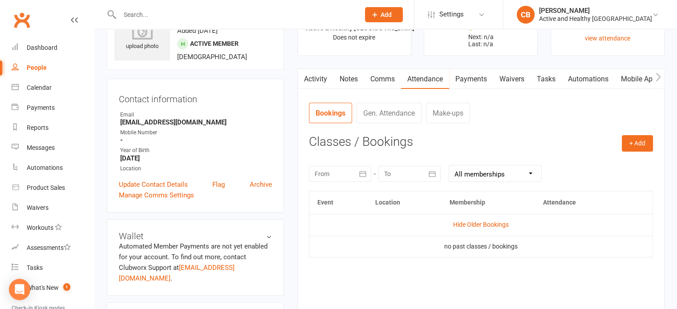
click at [617, 73] on link "Mobile App" at bounding box center [639, 79] width 48 height 20
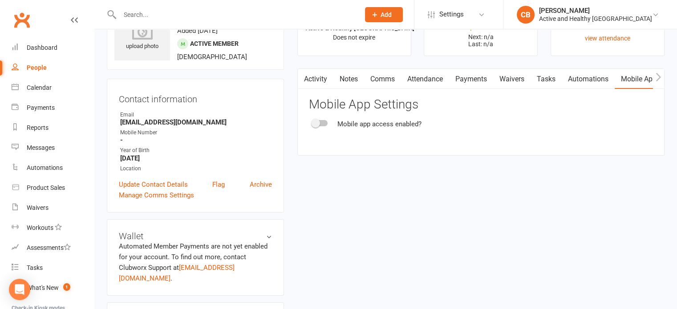
click at [632, 73] on link "Mobile App" at bounding box center [639, 79] width 48 height 20
click at [466, 73] on link "Payments" at bounding box center [471, 79] width 44 height 20
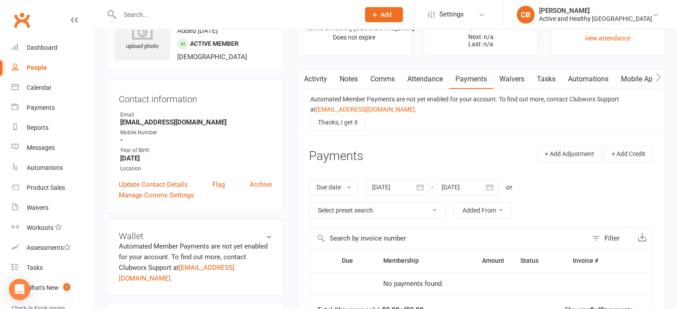
click at [410, 77] on link "Attendance" at bounding box center [425, 79] width 48 height 20
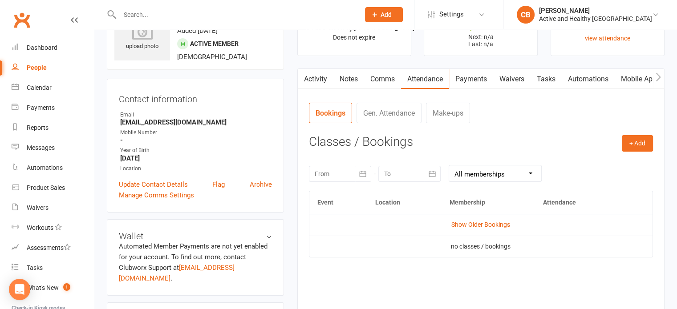
click at [318, 76] on link "Activity" at bounding box center [316, 79] width 36 height 20
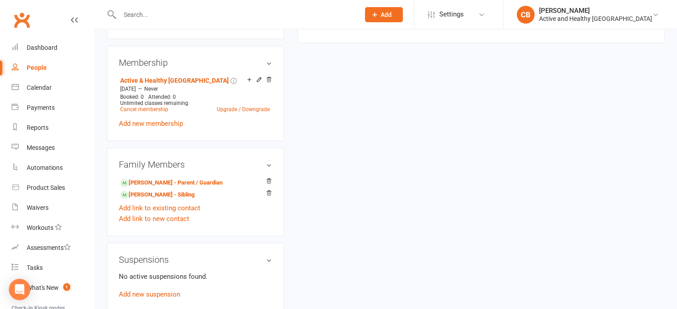
scroll to position [312, 0]
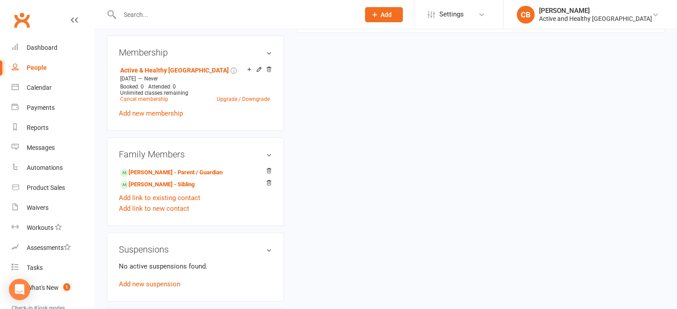
drag, startPoint x: 270, startPoint y: 161, endPoint x: 376, endPoint y: 33, distance: 166.0
click at [270, 168] on icon at bounding box center [269, 171] width 6 height 6
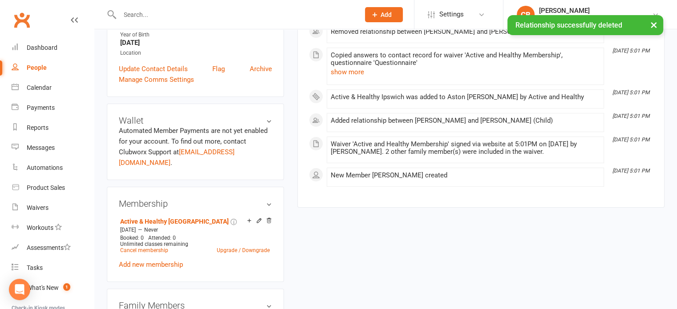
scroll to position [0, 0]
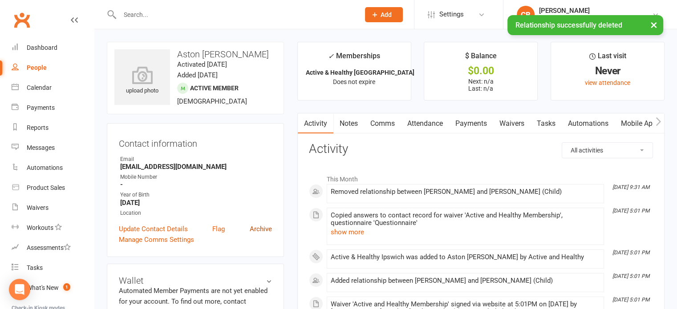
click at [265, 226] on link "Archive" at bounding box center [261, 229] width 22 height 11
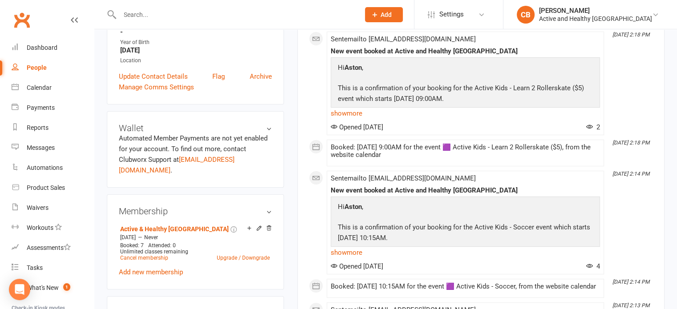
scroll to position [134, 0]
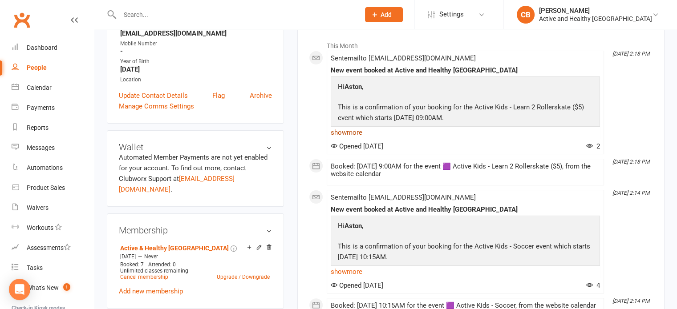
click at [351, 133] on link "show more" at bounding box center [465, 132] width 269 height 12
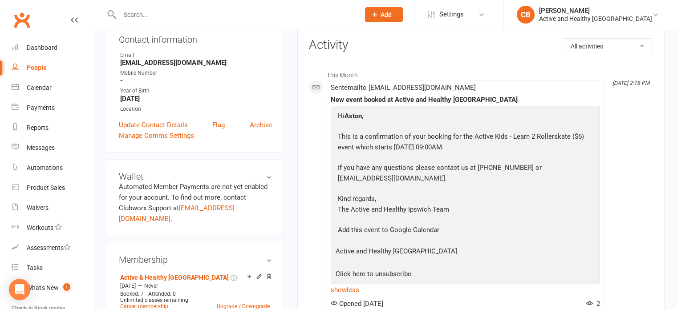
scroll to position [89, 0]
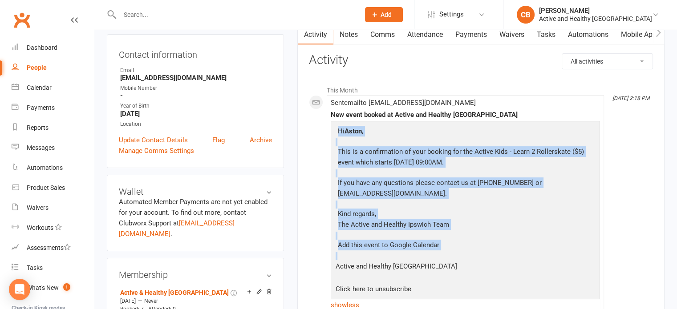
drag, startPoint x: 335, startPoint y: 131, endPoint x: 464, endPoint y: 277, distance: 195.5
click at [464, 277] on td "Hi Aston , This is a confirmation of your booking for the Active Kids - Learn 2…" at bounding box center [465, 209] width 263 height 171
click at [454, 183] on p "If you have any questions please contact us at 07 3810 6666 or activeandhealthy…" at bounding box center [466, 190] width 260 height 24
drag, startPoint x: 340, startPoint y: 131, endPoint x: 451, endPoint y: 292, distance: 195.7
click at [451, 292] on td "Hi Aston , This is a confirmation of your booking for the Active Kids - Learn 2…" at bounding box center [465, 209] width 263 height 171
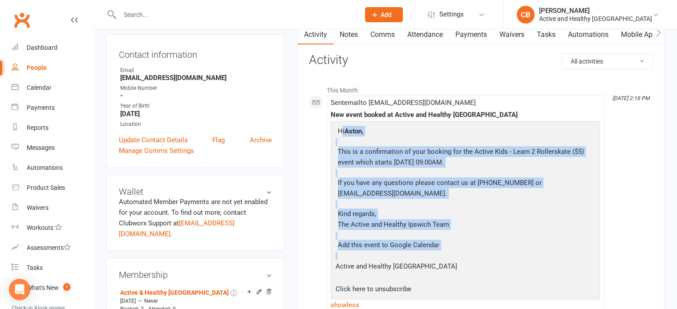
click at [451, 292] on td "Hi Aston , This is a confirmation of your booking for the Active Kids - Learn 2…" at bounding box center [465, 209] width 263 height 171
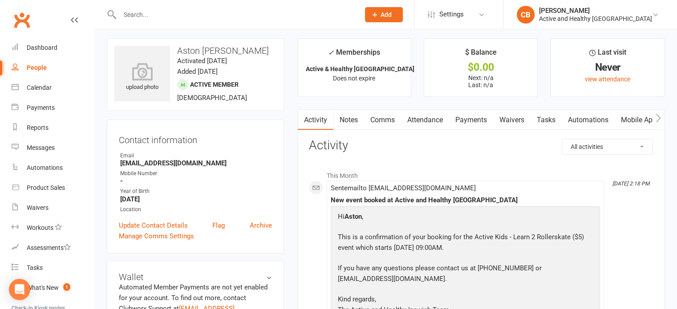
scroll to position [0, 0]
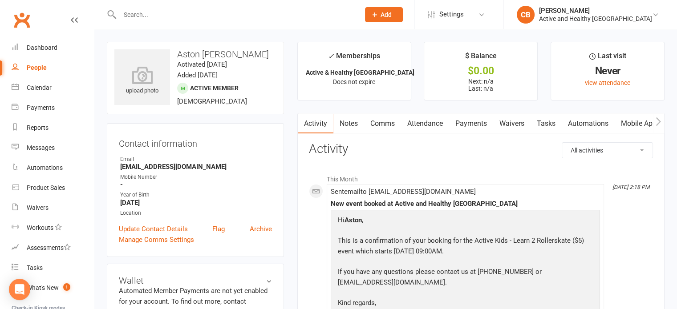
click at [418, 120] on link "Attendance" at bounding box center [425, 124] width 48 height 20
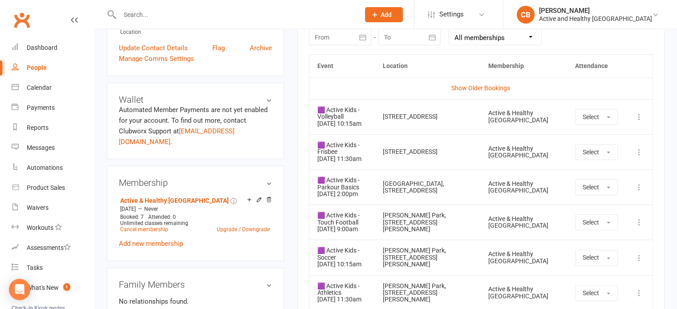
scroll to position [134, 0]
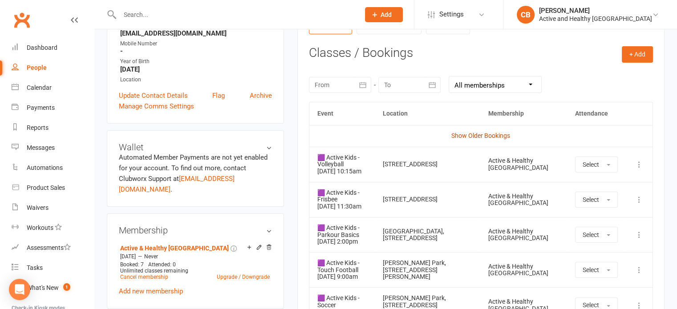
click at [479, 136] on link "Show Older Bookings" at bounding box center [480, 135] width 59 height 7
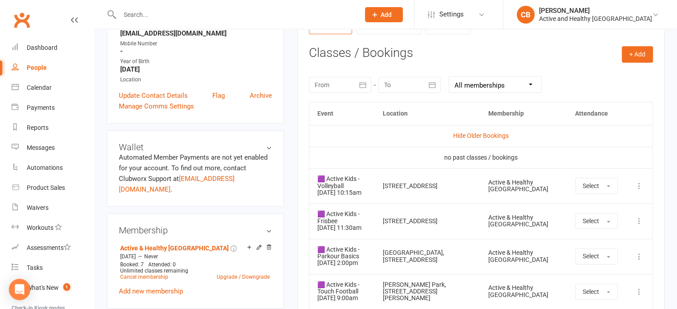
click at [486, 131] on td "Hide Older Bookings" at bounding box center [480, 135] width 343 height 21
click at [484, 135] on link "Hide Older Bookings" at bounding box center [481, 135] width 56 height 7
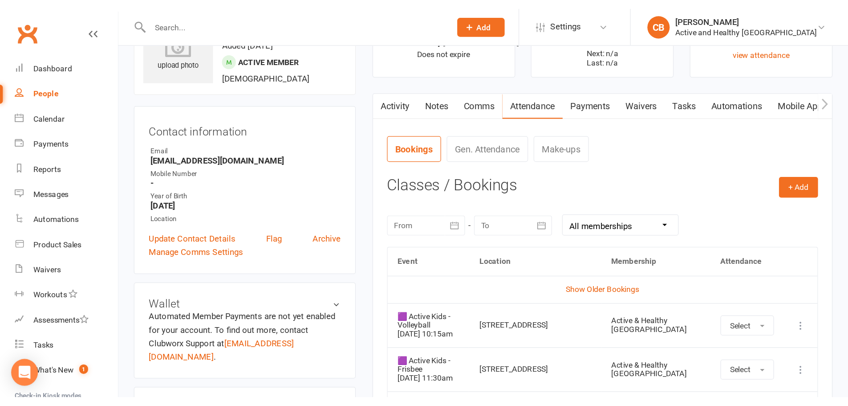
scroll to position [45, 0]
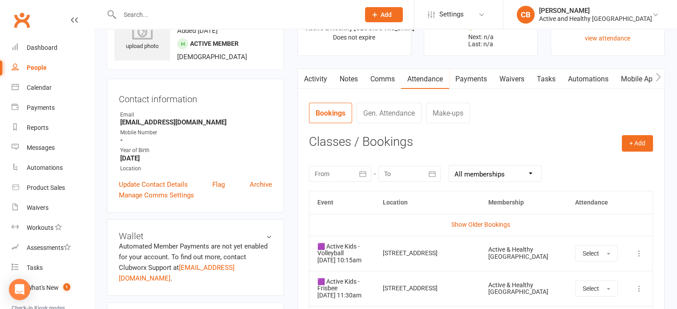
click at [641, 73] on link "Mobile App" at bounding box center [639, 79] width 48 height 20
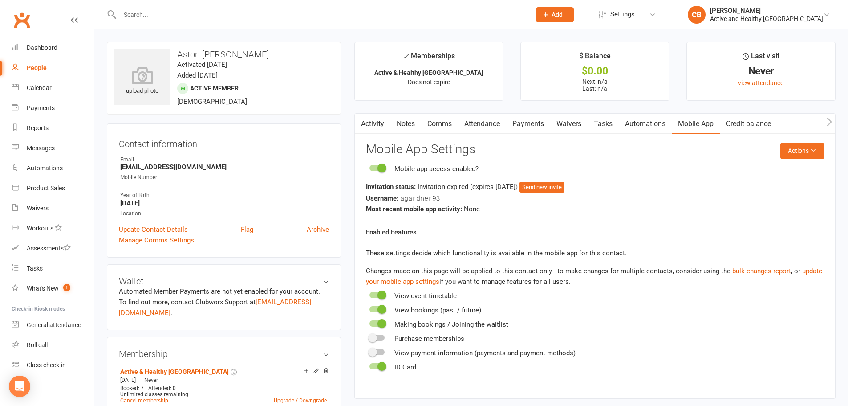
click at [379, 124] on link "Activity" at bounding box center [373, 124] width 36 height 20
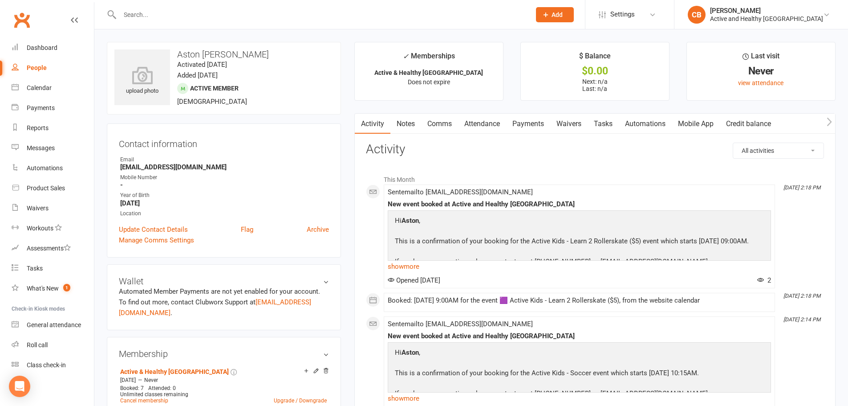
click at [522, 119] on link "Payments" at bounding box center [528, 124] width 44 height 20
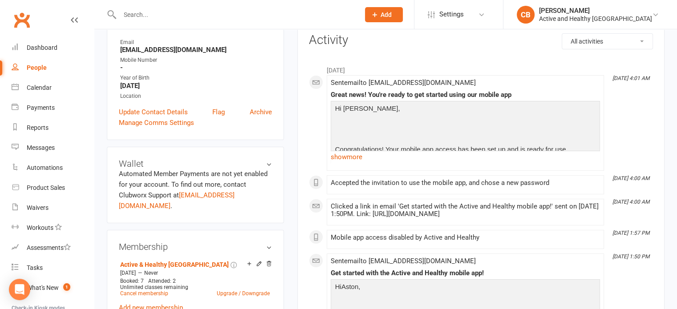
scroll to position [45, 0]
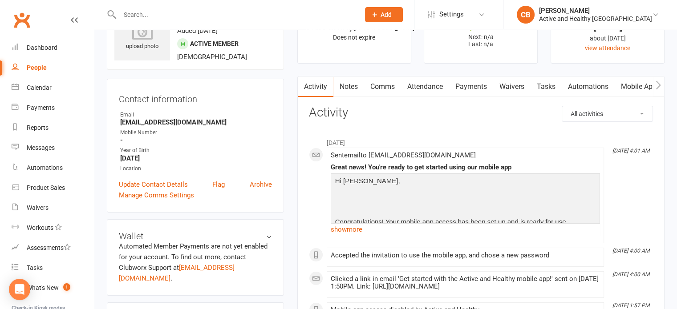
click at [628, 78] on link "Mobile App" at bounding box center [639, 87] width 48 height 20
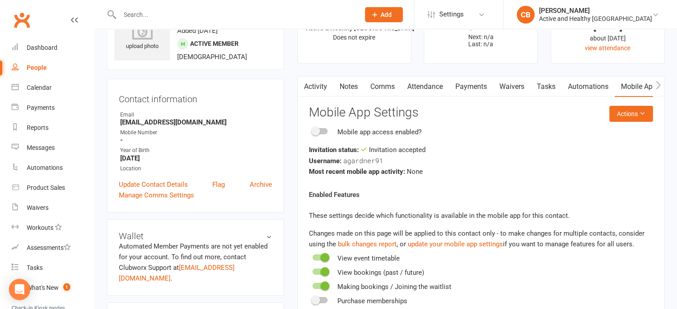
click at [324, 88] on link "Activity" at bounding box center [316, 87] width 36 height 20
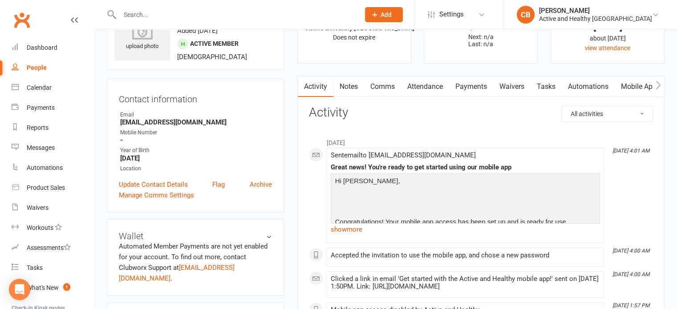
click at [427, 85] on link "Attendance" at bounding box center [425, 87] width 48 height 20
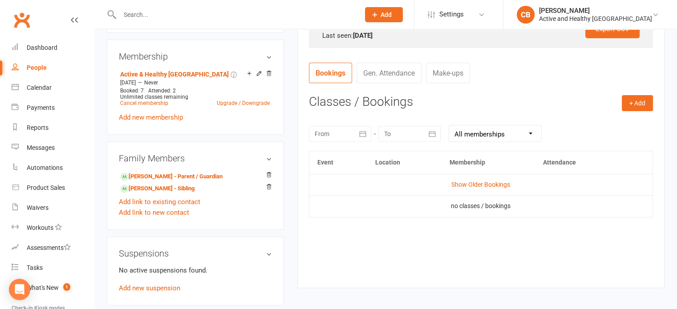
scroll to position [312, 0]
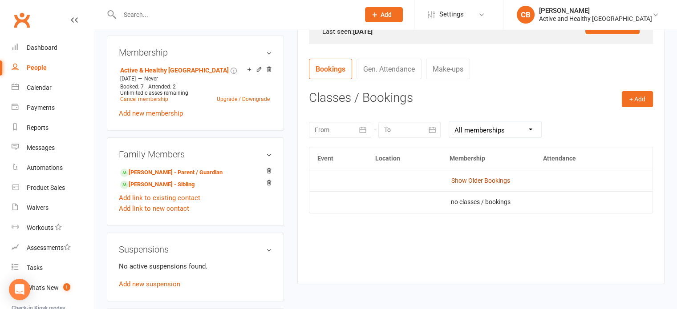
click at [476, 179] on link "Show Older Bookings" at bounding box center [480, 180] width 59 height 7
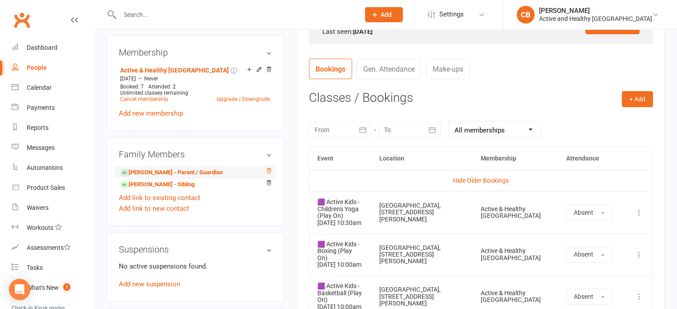
click at [271, 168] on icon at bounding box center [269, 171] width 6 height 6
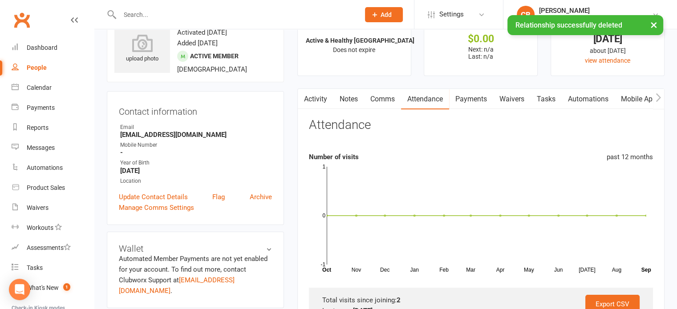
scroll to position [0, 0]
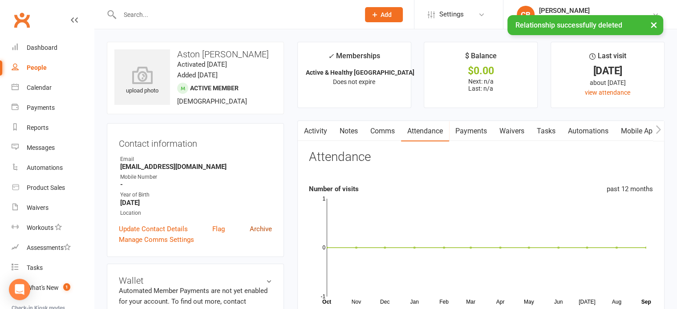
click at [261, 227] on link "Archive" at bounding box center [261, 229] width 22 height 11
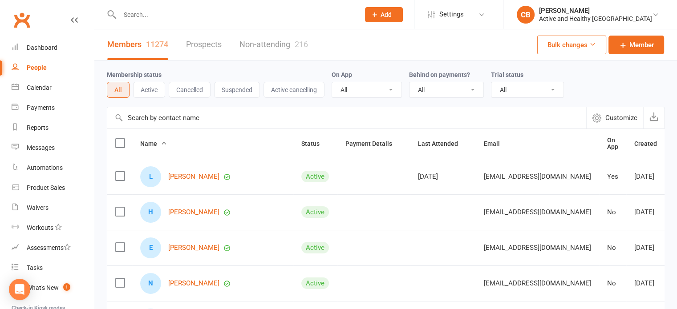
click at [196, 110] on input "text" at bounding box center [346, 117] width 479 height 21
click at [176, 118] on input "text" at bounding box center [346, 117] width 479 height 21
paste input "Victoria Kral"
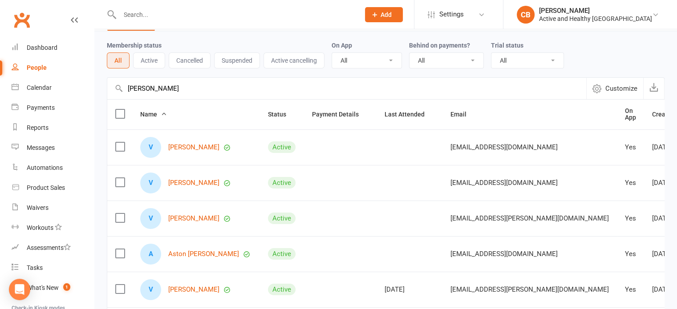
scroll to position [45, 0]
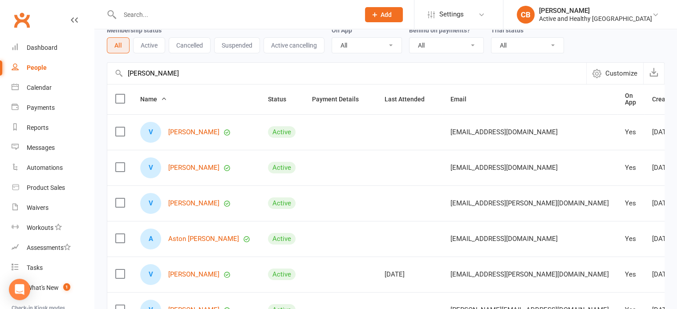
drag, startPoint x: 188, startPoint y: 82, endPoint x: 114, endPoint y: 83, distance: 74.8
click at [114, 83] on input "Victoria Kral" at bounding box center [346, 73] width 479 height 21
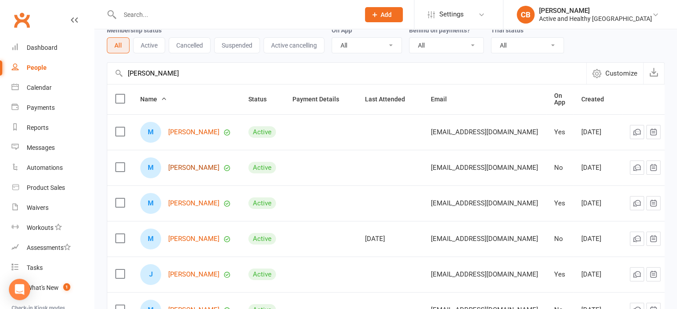
type input "mackenzie gar"
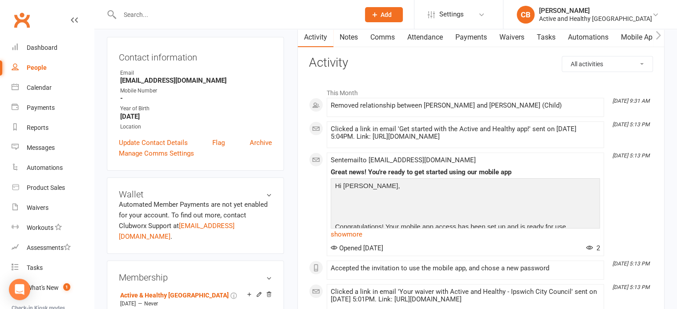
scroll to position [223, 0]
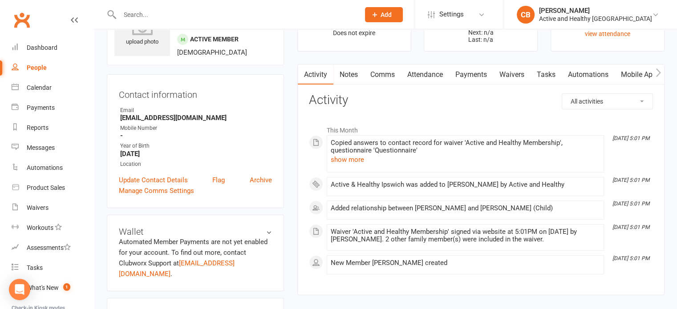
scroll to position [45, 0]
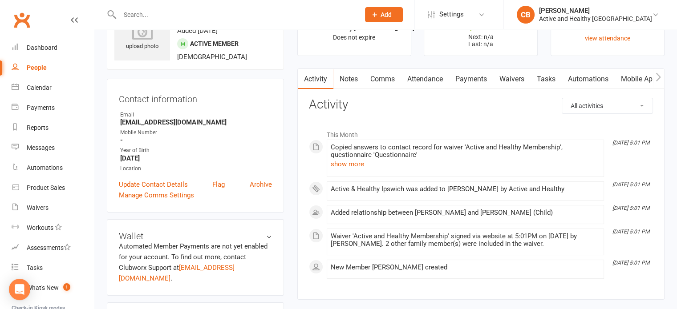
click at [642, 76] on link "Mobile App" at bounding box center [639, 79] width 48 height 20
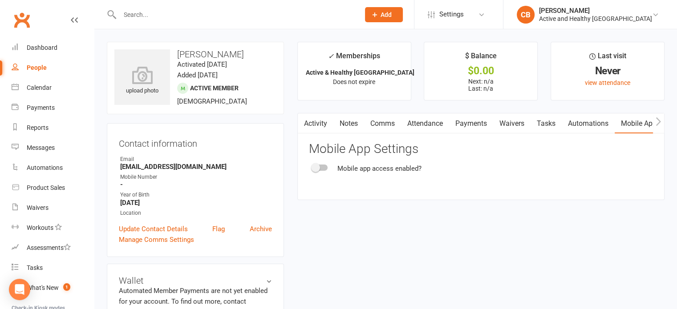
click at [318, 166] on span at bounding box center [315, 167] width 9 height 9
click at [313, 167] on input "checkbox" at bounding box center [313, 167] width 0 height 0
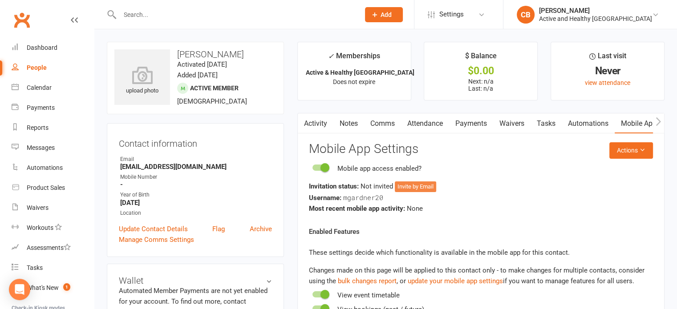
click at [418, 187] on button "Invite by Email" at bounding box center [415, 187] width 41 height 11
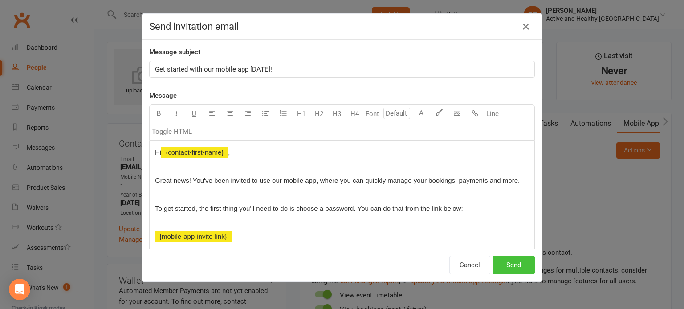
click at [503, 263] on button "Send" at bounding box center [513, 265] width 42 height 19
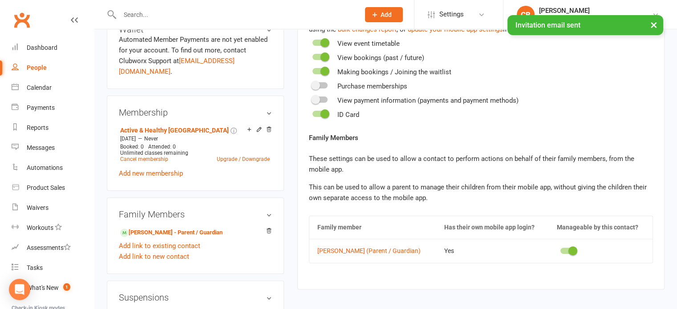
scroll to position [267, 0]
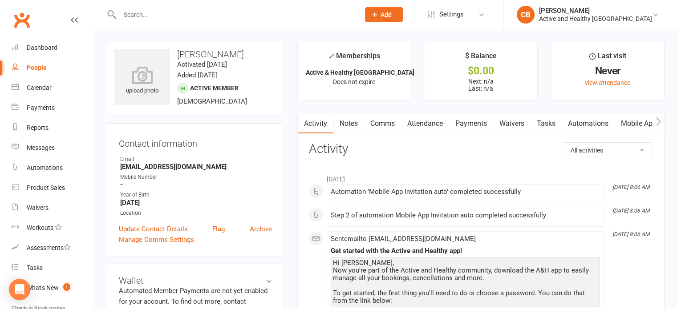
click at [632, 120] on link "Mobile App" at bounding box center [639, 124] width 48 height 20
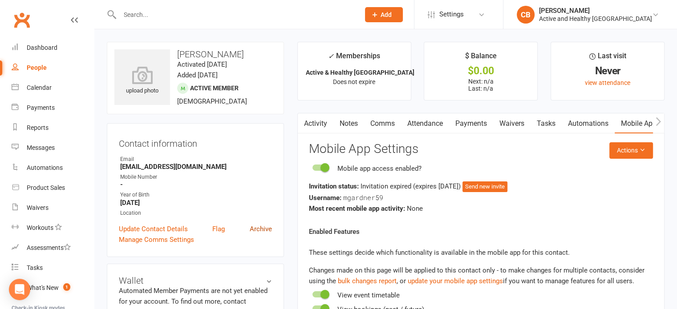
click at [264, 232] on link "Archive" at bounding box center [261, 229] width 22 height 11
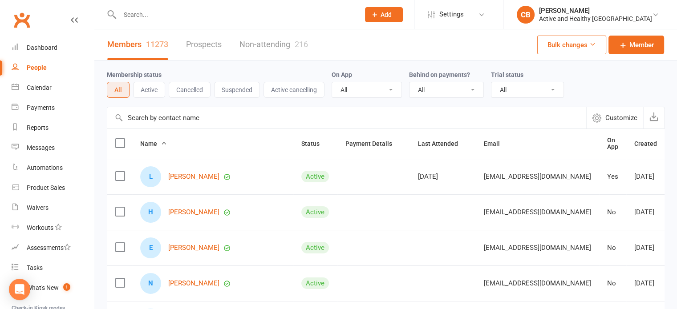
click at [172, 126] on input "text" at bounding box center [346, 117] width 479 height 21
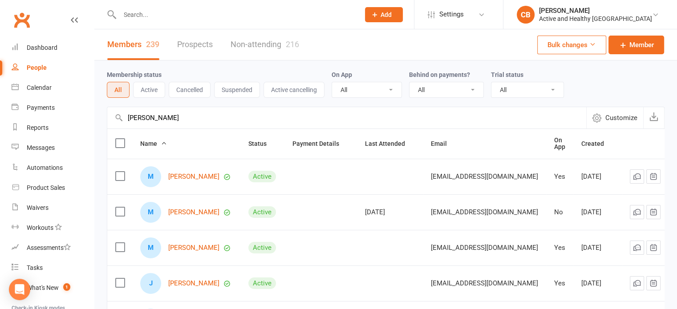
scroll to position [45, 0]
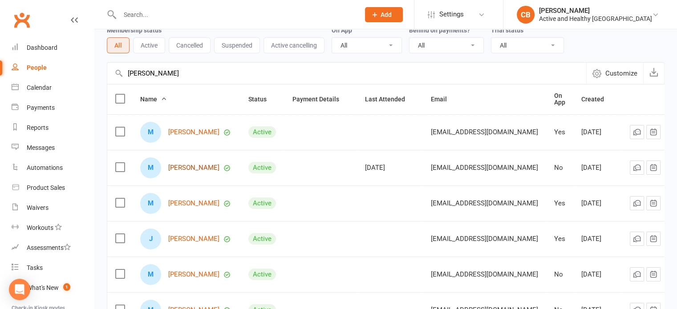
type input "[PERSON_NAME]"
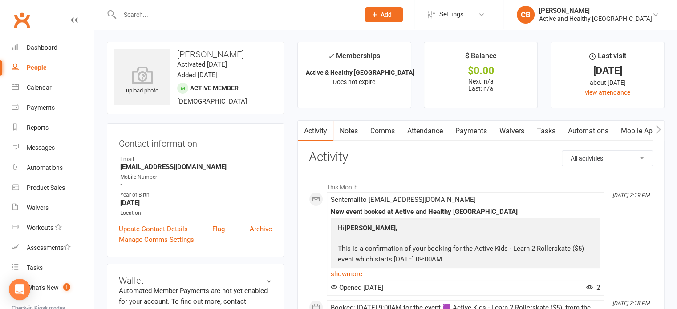
scroll to position [45, 0]
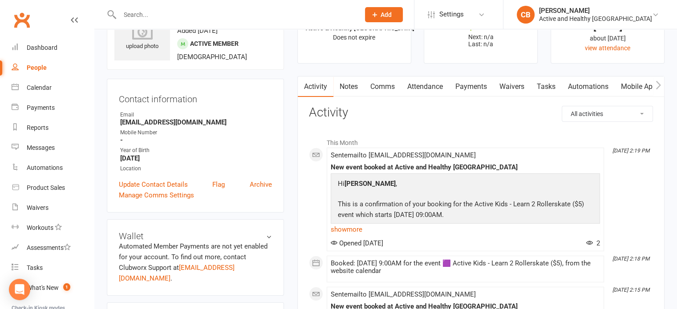
click at [436, 85] on link "Attendance" at bounding box center [425, 87] width 48 height 20
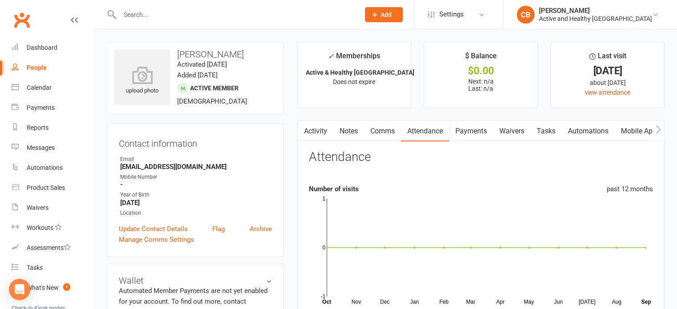
click at [636, 128] on link "Mobile App" at bounding box center [639, 131] width 48 height 20
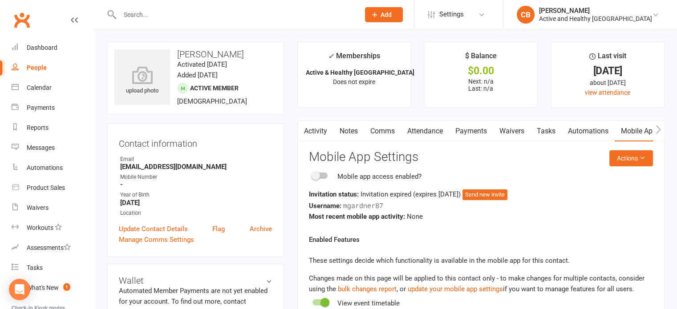
click at [319, 175] on span at bounding box center [315, 175] width 9 height 9
click at [313, 175] on input "checkbox" at bounding box center [313, 175] width 0 height 0
click at [508, 193] on button "Send new invite" at bounding box center [485, 195] width 45 height 11
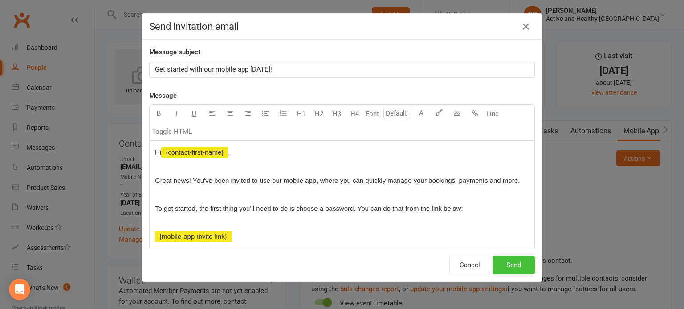
click at [502, 260] on button "Send" at bounding box center [513, 265] width 42 height 19
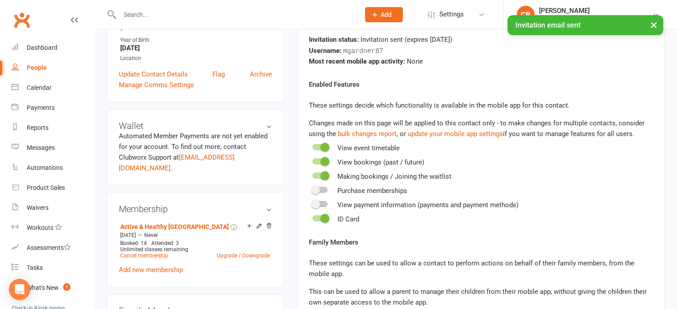
scroll to position [89, 0]
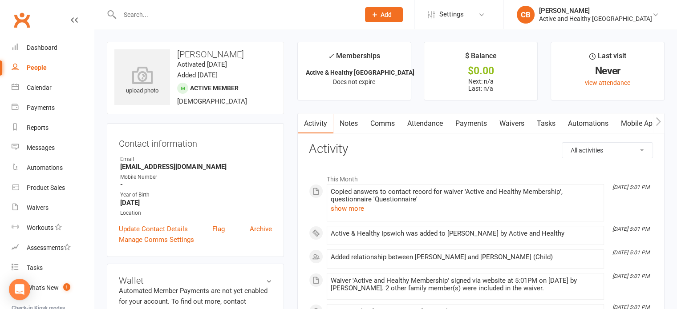
click at [631, 124] on link "Mobile App" at bounding box center [639, 124] width 48 height 20
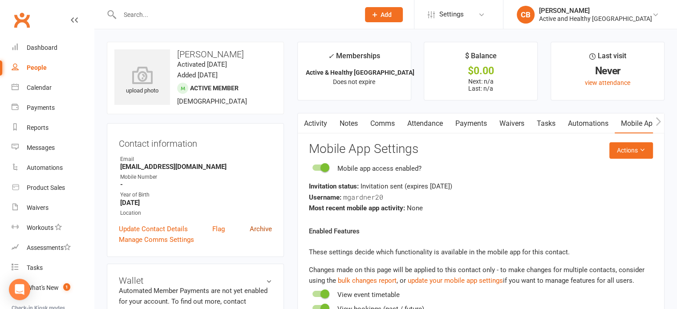
click at [264, 227] on link "Archive" at bounding box center [261, 229] width 22 height 11
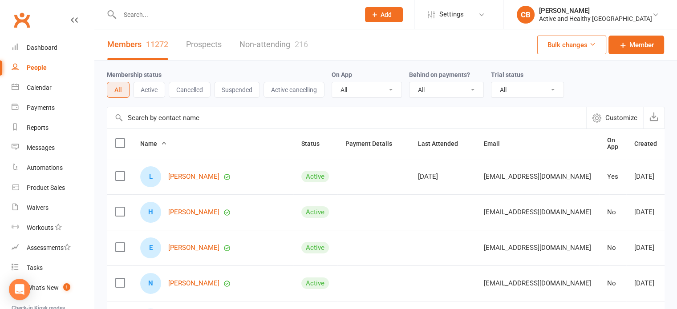
click at [170, 119] on input "text" at bounding box center [346, 117] width 479 height 21
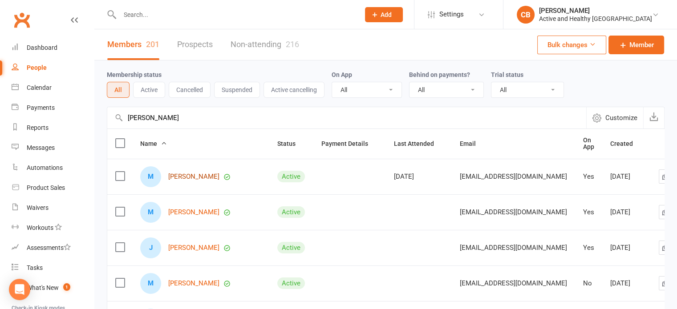
type input "[PERSON_NAME]"
click at [217, 176] on link "[PERSON_NAME]" at bounding box center [193, 177] width 51 height 8
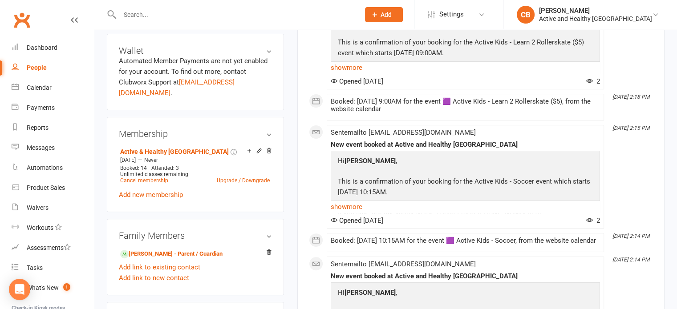
scroll to position [312, 0]
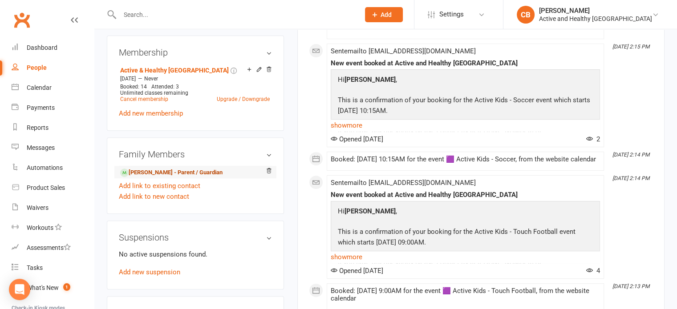
click at [187, 168] on link "[PERSON_NAME] - Parent / Guardian" at bounding box center [171, 172] width 102 height 9
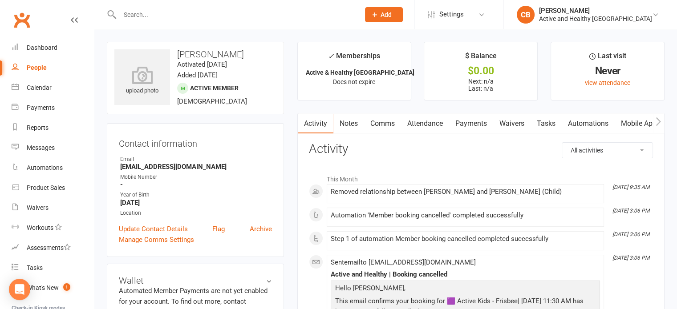
click at [420, 118] on link "Attendance" at bounding box center [425, 124] width 48 height 20
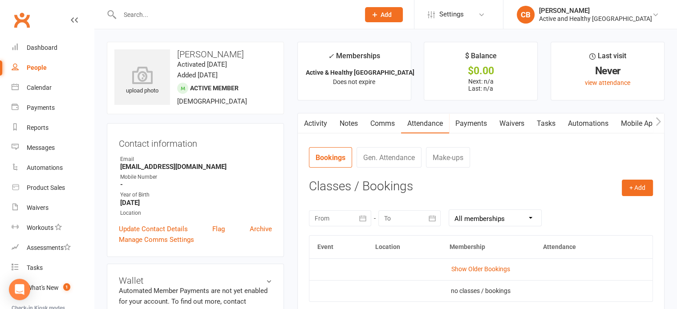
click at [625, 123] on link "Mobile App" at bounding box center [639, 124] width 48 height 20
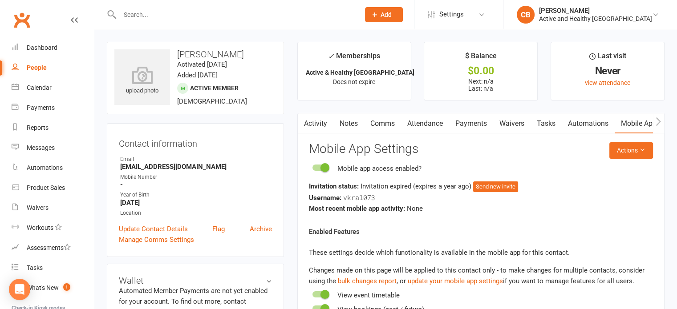
click at [198, 19] on input "text" at bounding box center [235, 14] width 236 height 12
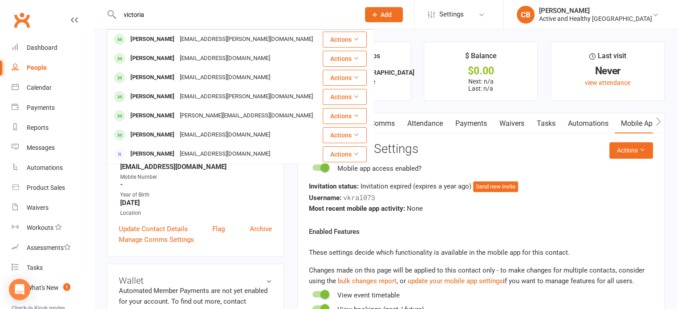
type input "victoria"
drag, startPoint x: 43, startPoint y: 70, endPoint x: 656, endPoint y: 69, distance: 612.6
click at [43, 70] on div "People" at bounding box center [37, 67] width 20 height 7
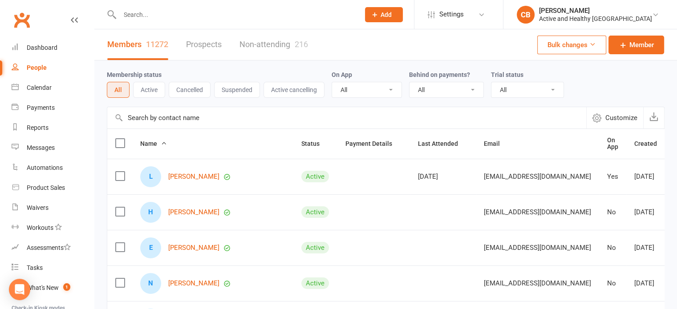
click at [206, 117] on input "text" at bounding box center [346, 117] width 479 height 21
paste input "[PERSON_NAME]"
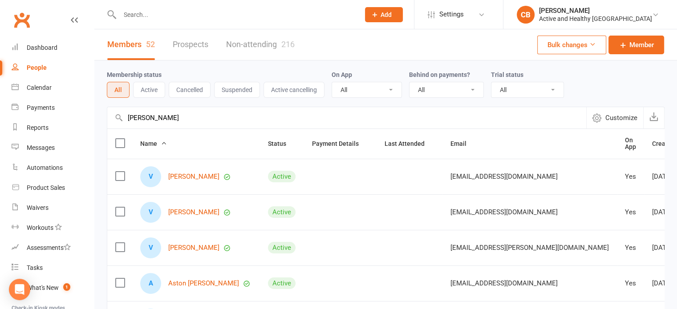
type input "[PERSON_NAME]"
click at [256, 41] on link "Non-attending 216" at bounding box center [260, 44] width 69 height 31
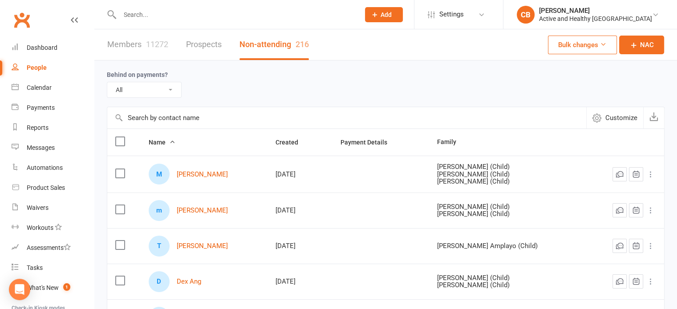
click at [168, 119] on input "text" at bounding box center [346, 117] width 479 height 21
paste input "[PERSON_NAME]"
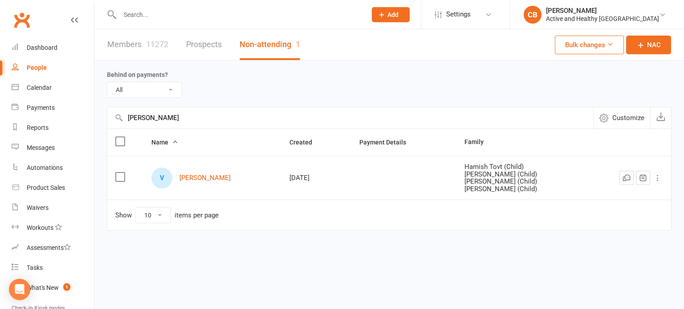
type input "[PERSON_NAME]"
click at [139, 52] on link "Members 11272" at bounding box center [137, 44] width 61 height 31
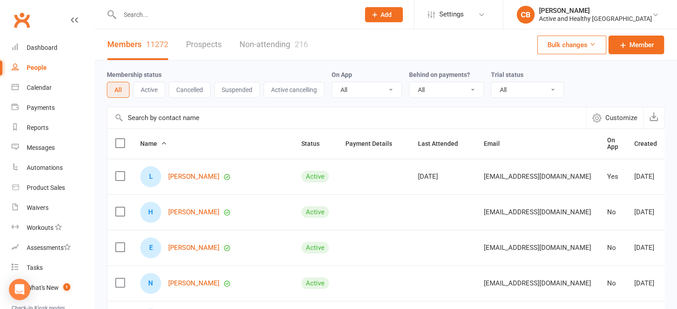
click at [146, 118] on input "text" at bounding box center [346, 117] width 479 height 21
paste input "[PERSON_NAME]"
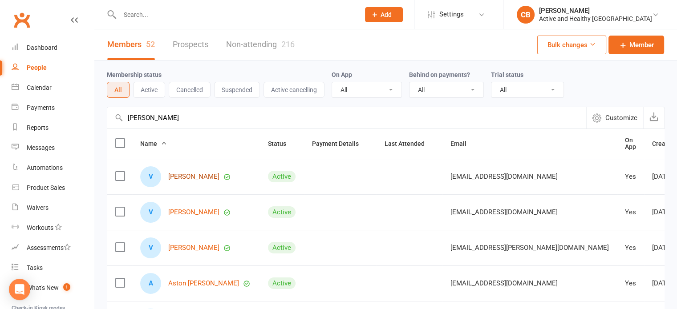
type input "[PERSON_NAME]"
drag, startPoint x: 200, startPoint y: 204, endPoint x: 192, endPoint y: 210, distance: 9.3
click at [174, 111] on input "[PERSON_NAME]" at bounding box center [346, 117] width 479 height 21
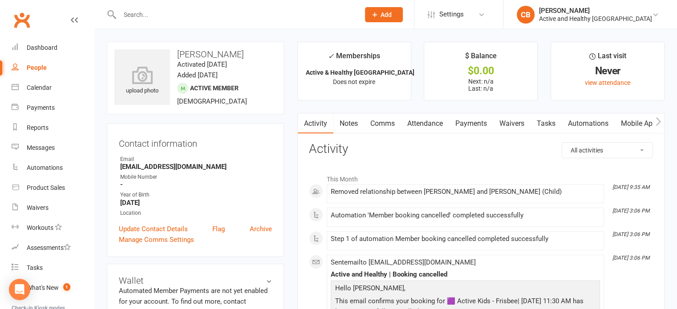
click at [434, 128] on link "Attendance" at bounding box center [425, 124] width 48 height 20
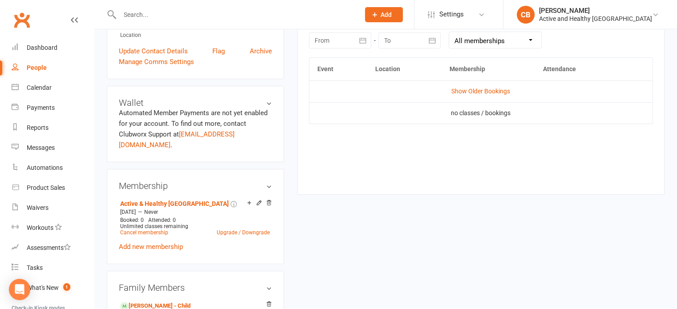
scroll to position [45, 0]
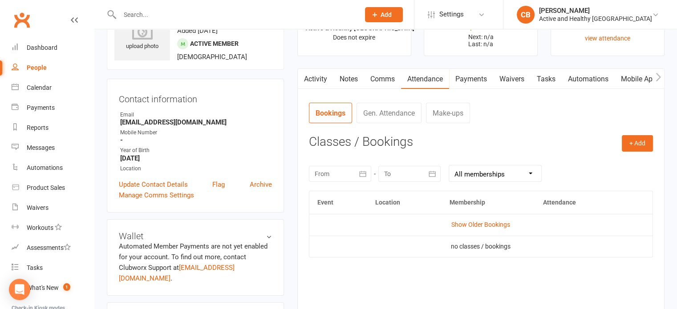
click at [629, 86] on link "Mobile App" at bounding box center [639, 79] width 48 height 20
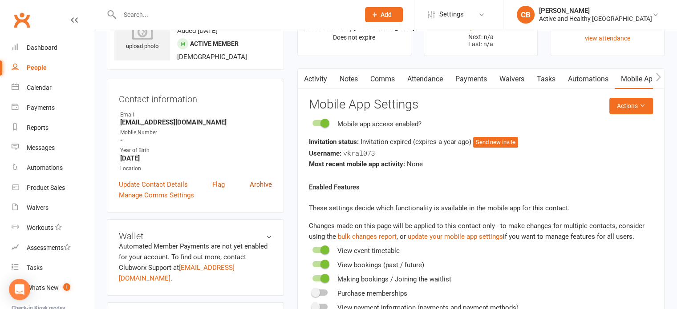
scroll to position [267, 0]
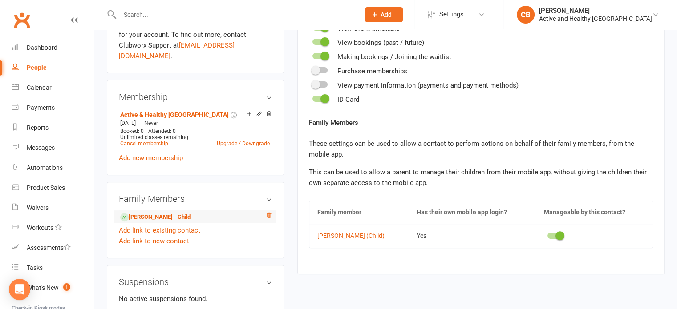
click at [268, 212] on icon at bounding box center [269, 215] width 6 height 6
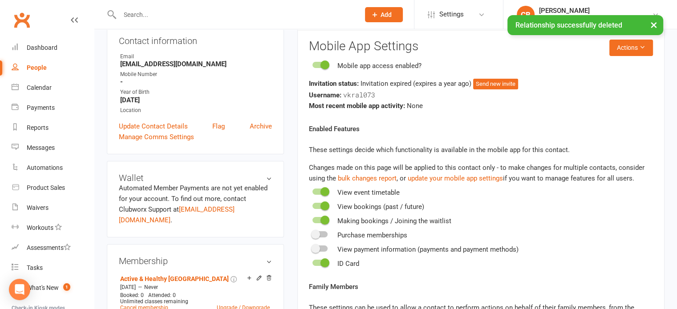
scroll to position [89, 0]
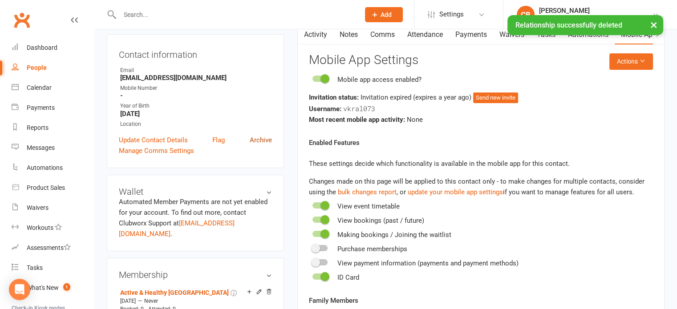
click at [256, 137] on link "Archive" at bounding box center [261, 140] width 22 height 11
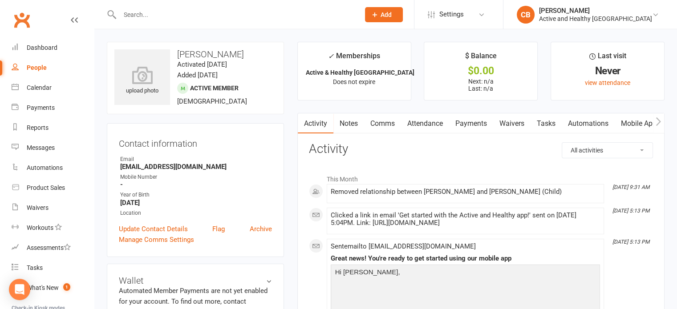
click at [422, 121] on link "Attendance" at bounding box center [425, 124] width 48 height 20
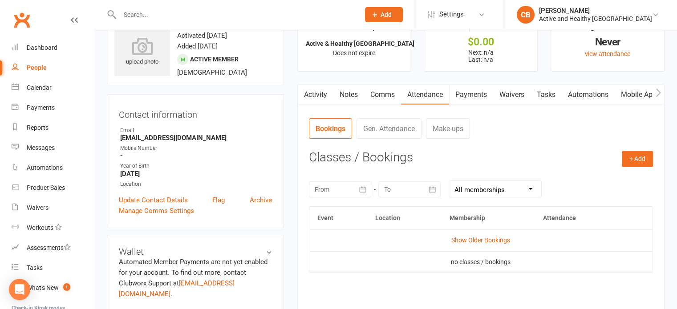
scroll to position [45, 0]
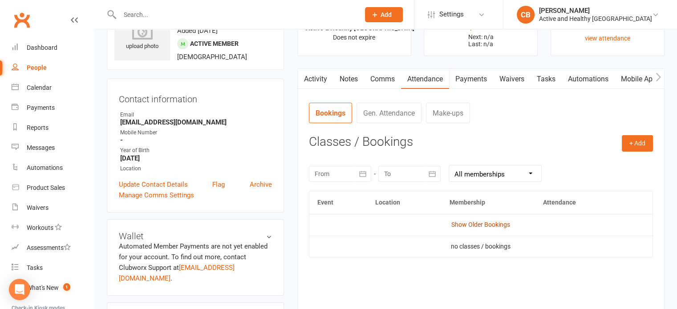
click at [485, 226] on link "Show Older Bookings" at bounding box center [480, 224] width 59 height 7
click at [652, 71] on link "Mobile App" at bounding box center [639, 79] width 48 height 20
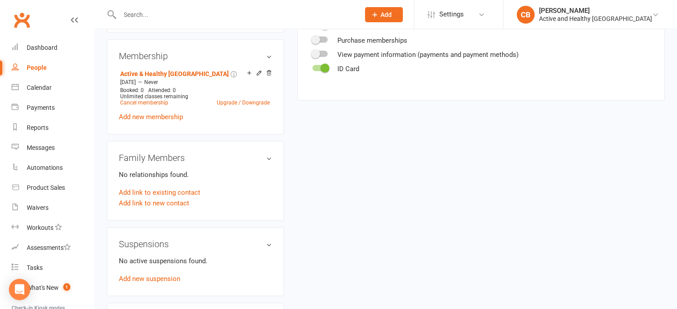
scroll to position [312, 0]
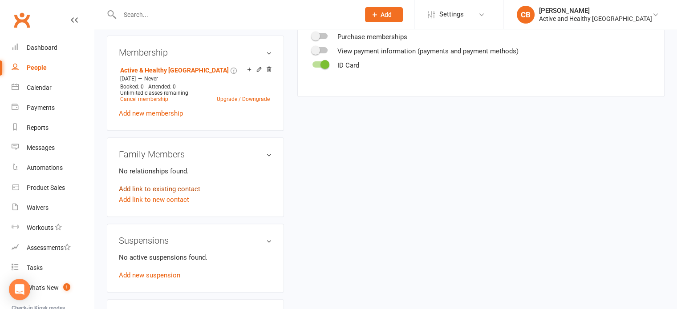
click at [187, 184] on link "Add link to existing contact" at bounding box center [159, 189] width 81 height 11
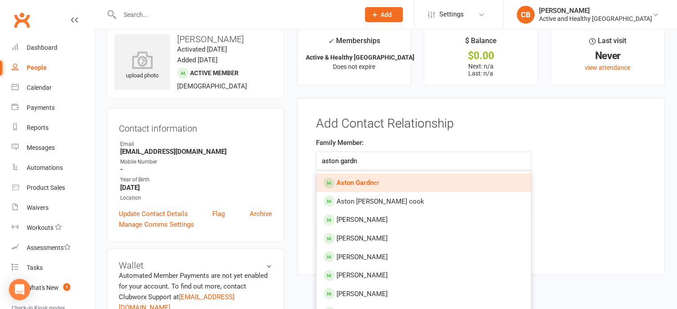
type input "aston gardn"
click at [378, 181] on span "Aston Gardn er" at bounding box center [358, 183] width 43 height 8
type input "Aston [PERSON_NAME]"
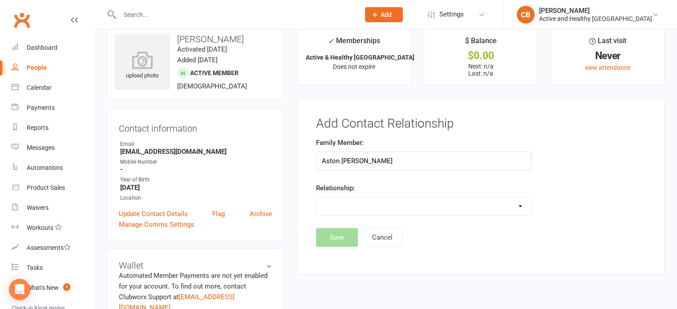
click at [359, 188] on div "Relationship: Parent / Guardian Child Sibling (parent not in system) Spouse / P…" at bounding box center [423, 199] width 215 height 33
click at [359, 201] on select "Parent / Guardian Child Sibling (parent not in system) Spouse / Partner Cousin …" at bounding box center [424, 207] width 215 height 18
select select "1"
click at [317, 198] on select "Parent / Guardian Child Sibling (parent not in system) Spouse / Partner Cousin …" at bounding box center [424, 207] width 215 height 18
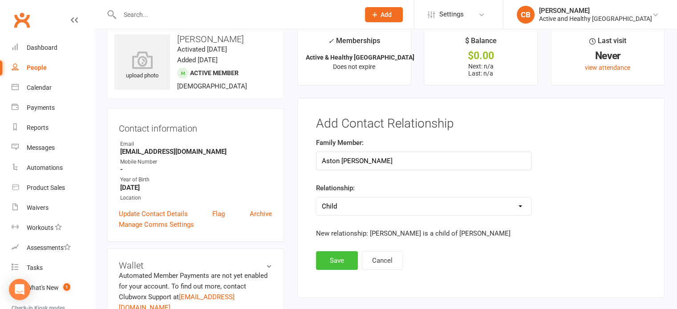
click at [340, 254] on button "Save" at bounding box center [337, 261] width 42 height 19
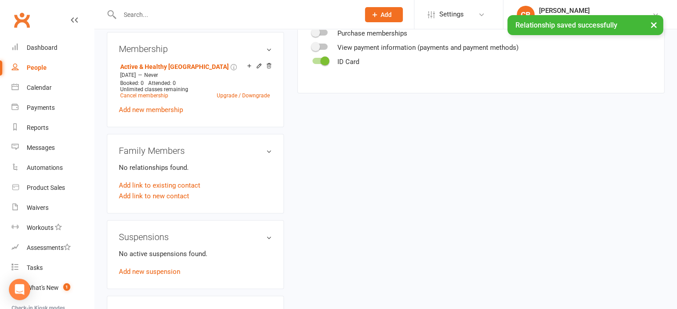
scroll to position [327, 0]
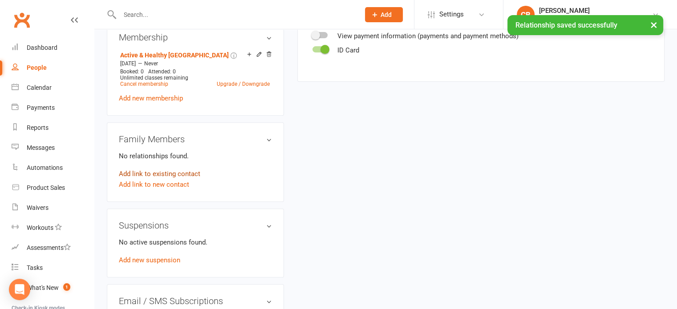
click at [176, 169] on link "Add link to existing contact" at bounding box center [159, 174] width 81 height 11
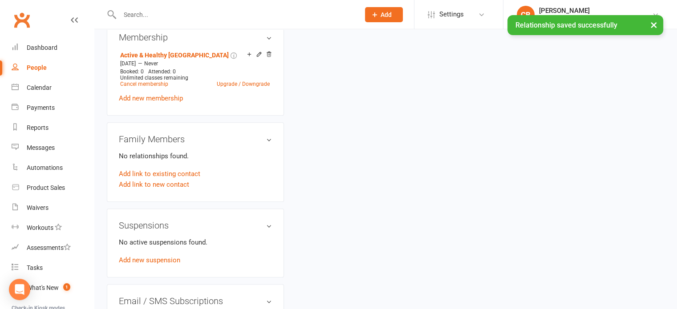
scroll to position [10, 0]
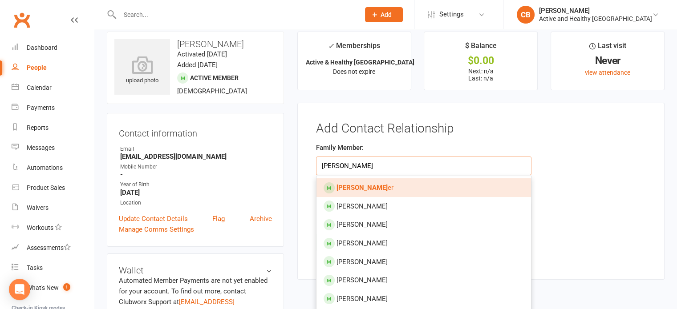
type input "[PERSON_NAME]"
click at [382, 188] on strong "[PERSON_NAME]" at bounding box center [362, 188] width 51 height 8
type input "[PERSON_NAME]"
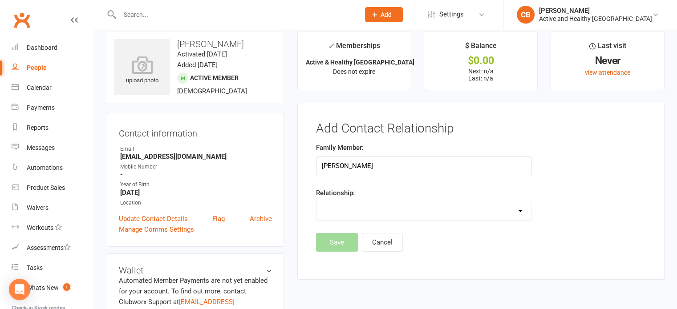
click at [370, 207] on select "Parent / Guardian Child Sibling (parent not in system) Spouse / Partner Cousin …" at bounding box center [424, 212] width 215 height 18
select select "1"
click at [317, 203] on select "Parent / Guardian Child Sibling (parent not in system) Spouse / Partner Cousin …" at bounding box center [424, 212] width 215 height 18
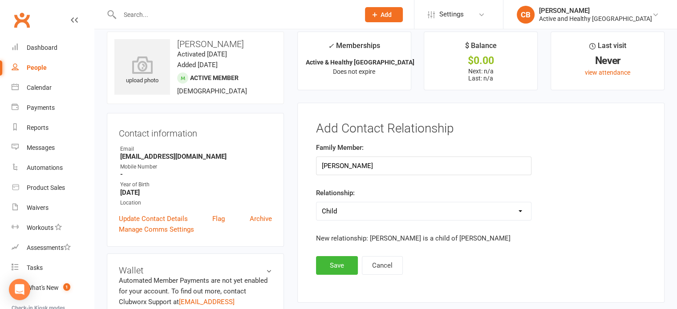
click at [353, 274] on div "Add Contact Relationship Family Member: [PERSON_NAME] Relationship: Parent / Gu…" at bounding box center [480, 203] width 367 height 201
click at [334, 260] on button "Save" at bounding box center [337, 265] width 42 height 19
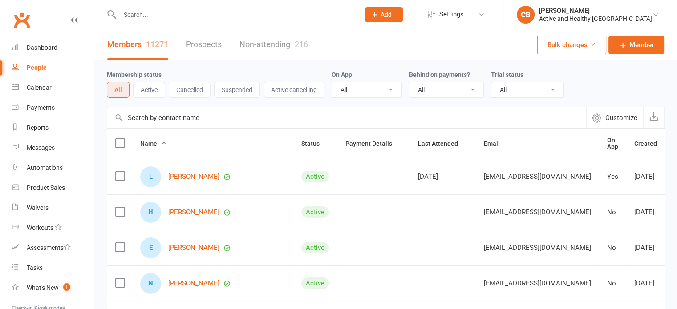
click at [158, 116] on input "text" at bounding box center [346, 117] width 479 height 21
paste input "[PERSON_NAME]"
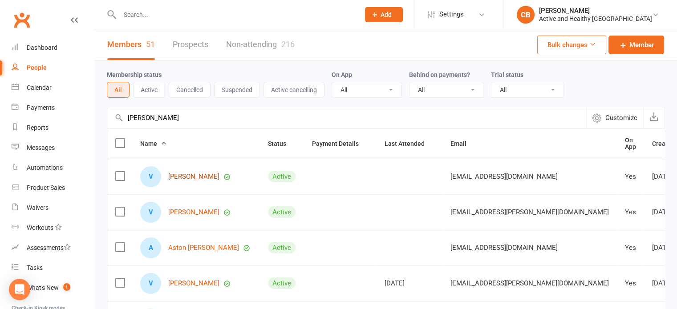
type input "Victoria Kral"
click at [194, 174] on link "Victoria Kral" at bounding box center [193, 177] width 51 height 8
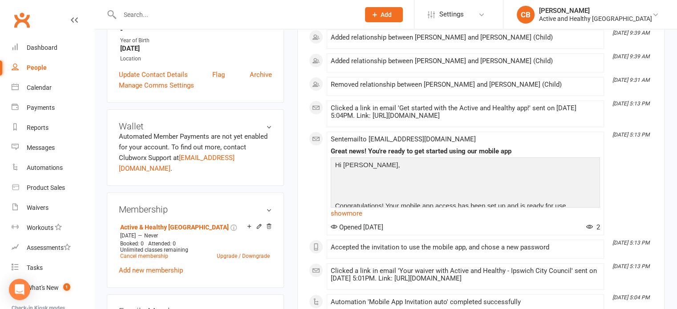
scroll to position [45, 0]
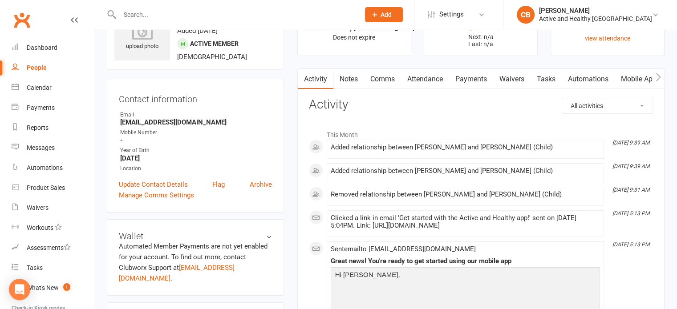
click at [636, 75] on link "Mobile App" at bounding box center [639, 79] width 48 height 20
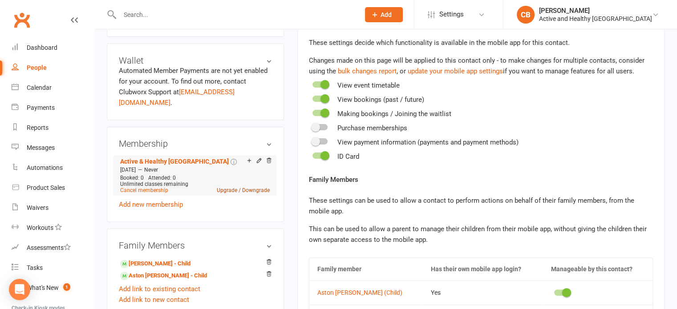
scroll to position [223, 0]
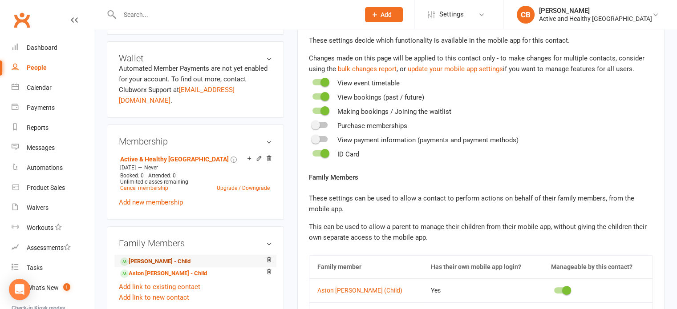
click at [178, 257] on link "Mackenzie Gardner - Child" at bounding box center [155, 261] width 70 height 9
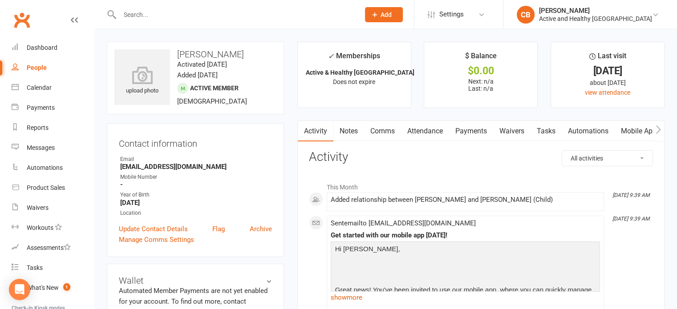
click at [448, 134] on link "Attendance" at bounding box center [425, 131] width 48 height 20
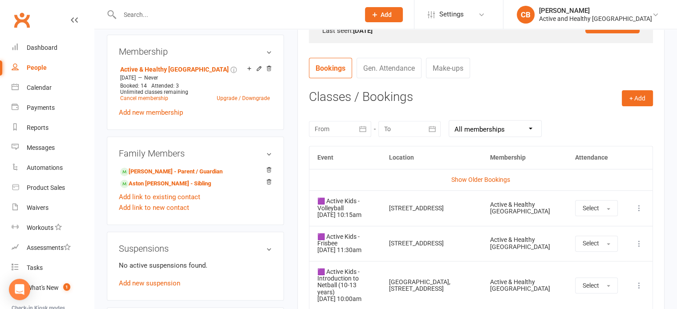
scroll to position [312, 0]
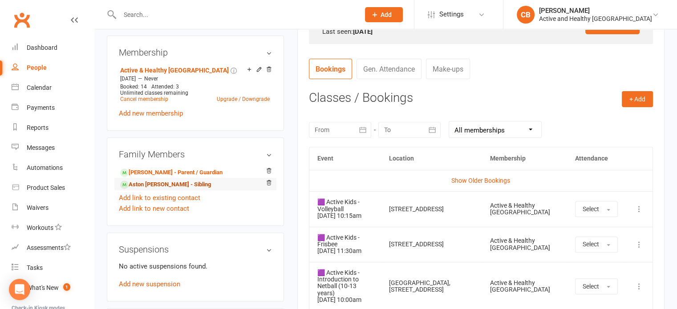
click at [177, 180] on link "Aston Gardner - Sibling" at bounding box center [165, 184] width 91 height 9
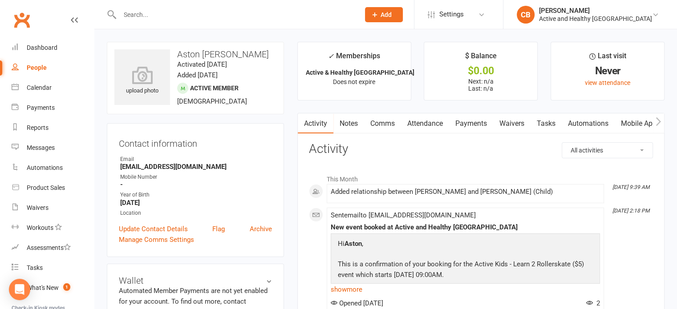
click at [447, 124] on link "Attendance" at bounding box center [425, 124] width 48 height 20
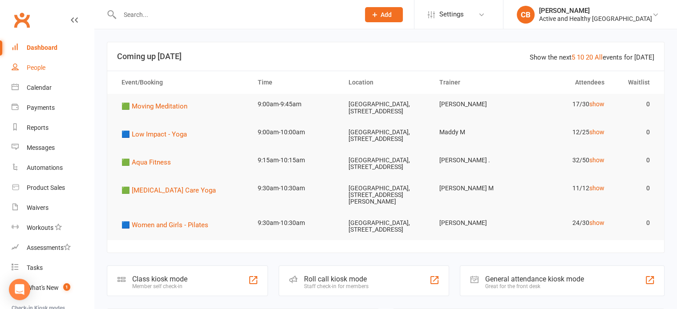
drag, startPoint x: 43, startPoint y: 69, endPoint x: 109, endPoint y: 69, distance: 65.4
click at [43, 69] on div "People" at bounding box center [36, 67] width 19 height 7
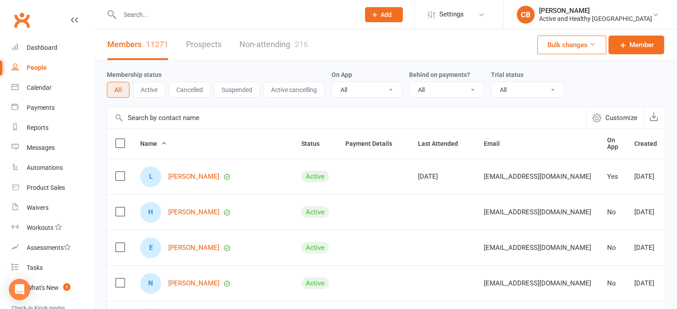
click at [173, 106] on div "Membership status All Active Cancelled Suspended Active cancelling On App All Y…" at bounding box center [386, 84] width 558 height 46
click at [232, 117] on input "text" at bounding box center [346, 117] width 479 height 21
paste input "[PERSON_NAME]"
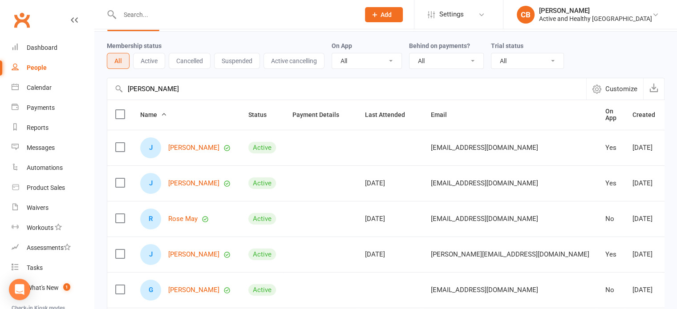
scroll to position [45, 0]
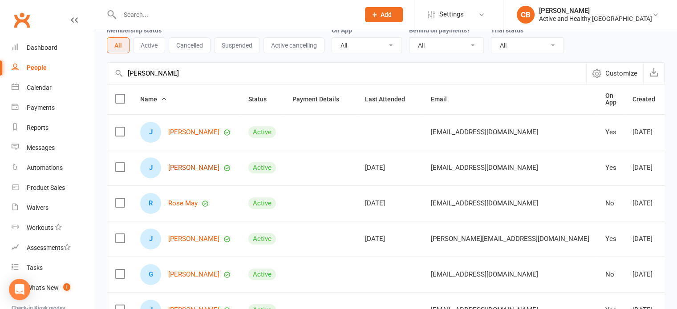
type input "[PERSON_NAME]"
drag, startPoint x: 164, startPoint y: 72, endPoint x: 185, endPoint y: 69, distance: 21.1
click at [164, 72] on input "[PERSON_NAME]" at bounding box center [346, 73] width 479 height 21
drag, startPoint x: 208, startPoint y: 69, endPoint x: 79, endPoint y: 69, distance: 129.1
click at [79, 69] on ui-view "Prospect Member Non-attending contact Class / event Appointment Task Membership…" at bounding box center [338, 247] width 677 height 579
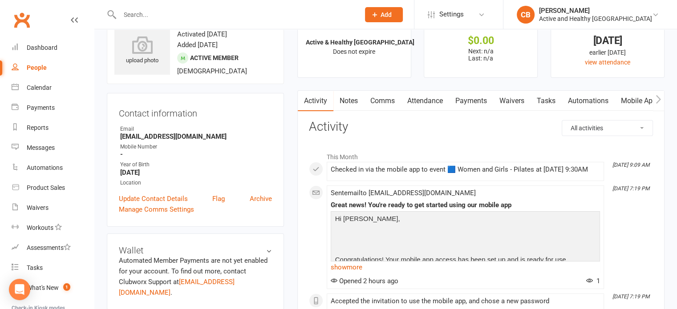
scroll to position [45, 0]
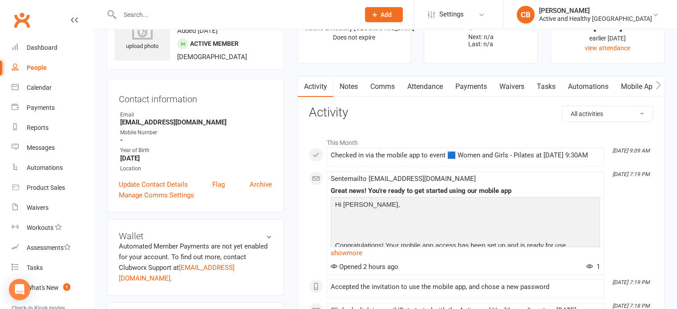
click at [634, 91] on link "Mobile App" at bounding box center [639, 87] width 48 height 20
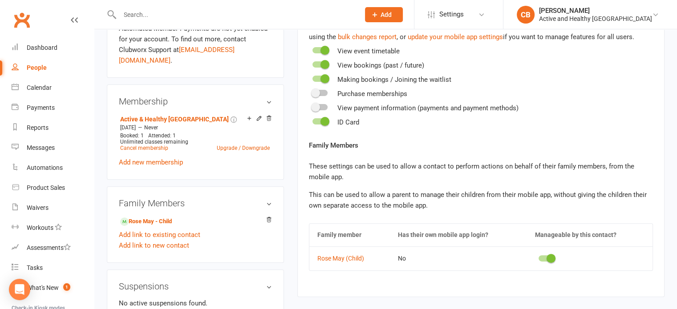
scroll to position [267, 0]
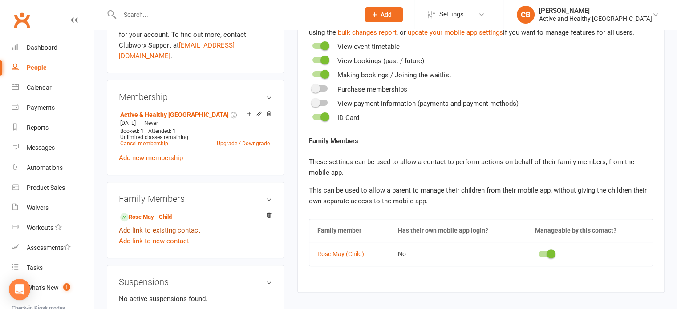
click at [172, 225] on link "Add link to existing contact" at bounding box center [159, 230] width 81 height 11
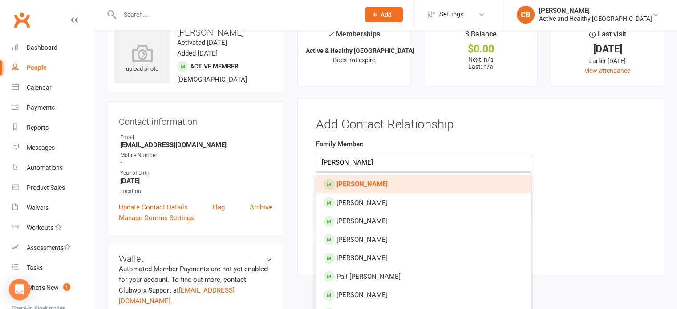
type input "[PERSON_NAME]"
click at [372, 180] on strong "[PERSON_NAME]" at bounding box center [362, 184] width 51 height 8
type input "[PERSON_NAME]"
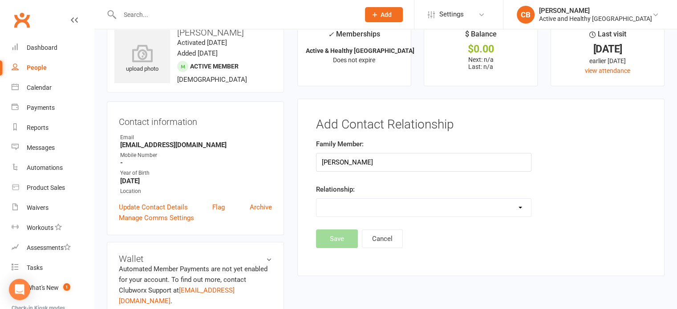
click at [365, 208] on select "Parent / Guardian Child Sibling (parent not in system) Spouse / Partner Cousin …" at bounding box center [424, 208] width 215 height 18
select select "1"
click at [317, 199] on select "Parent / Guardian Child Sibling (parent not in system) Spouse / Partner Cousin …" at bounding box center [424, 208] width 215 height 18
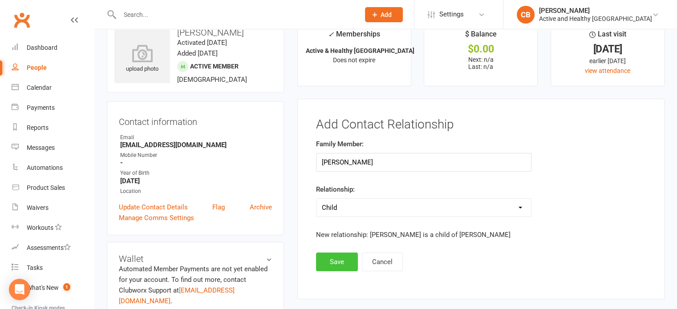
click at [343, 261] on button "Save" at bounding box center [337, 262] width 42 height 19
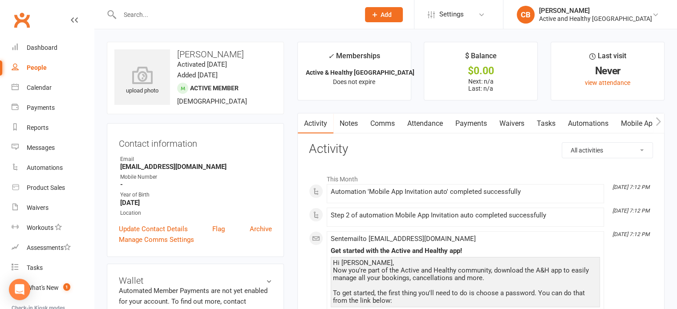
click at [635, 123] on link "Mobile App" at bounding box center [639, 124] width 48 height 20
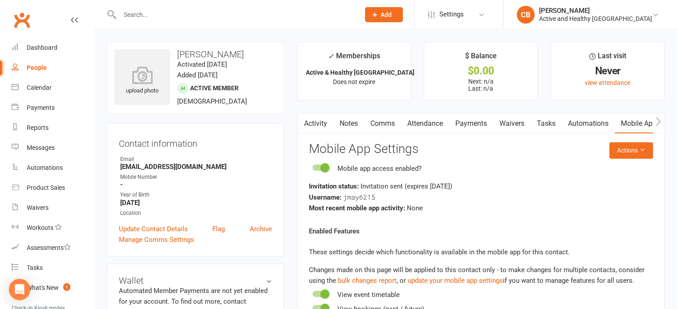
click at [420, 130] on link "Attendance" at bounding box center [425, 124] width 48 height 20
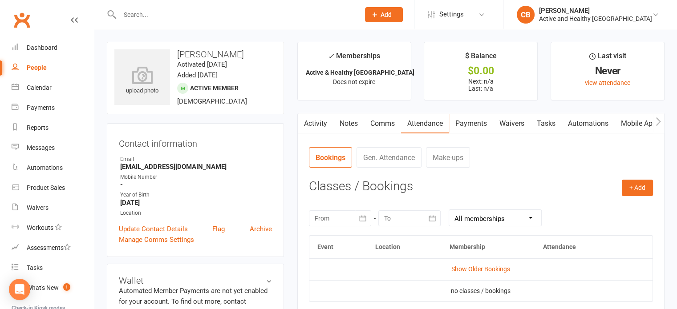
click at [313, 122] on link "Activity" at bounding box center [316, 124] width 36 height 20
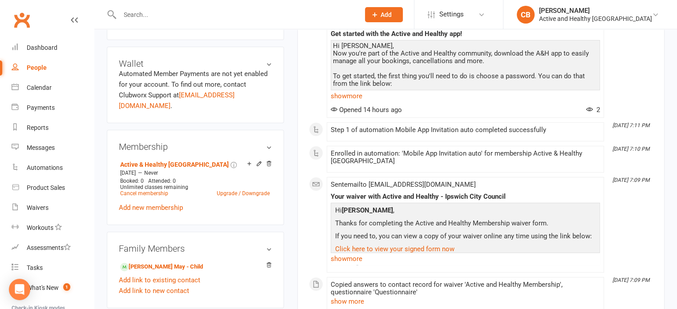
scroll to position [223, 0]
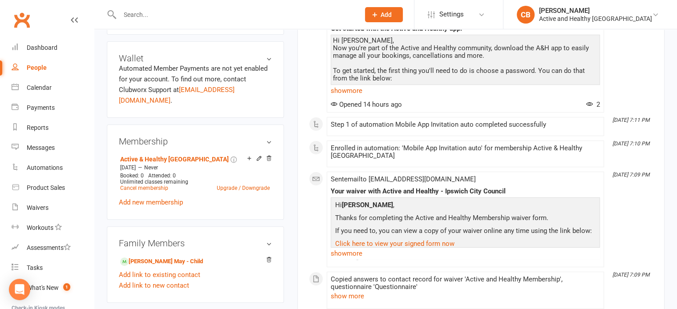
drag, startPoint x: 272, startPoint y: 249, endPoint x: 375, endPoint y: 35, distance: 237.3
click at [272, 257] on icon at bounding box center [269, 260] width 6 height 6
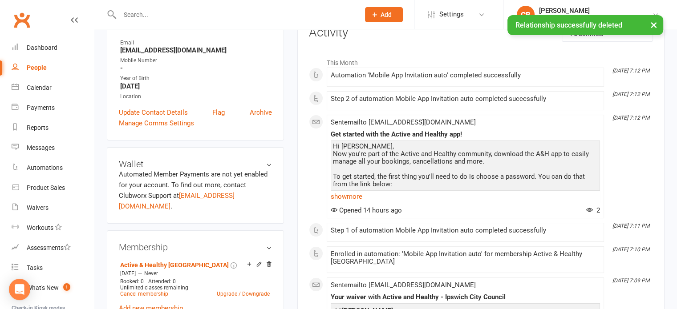
scroll to position [89, 0]
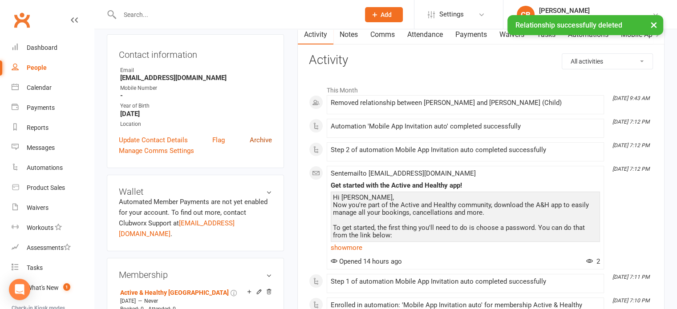
click at [255, 142] on link "Archive" at bounding box center [261, 140] width 22 height 11
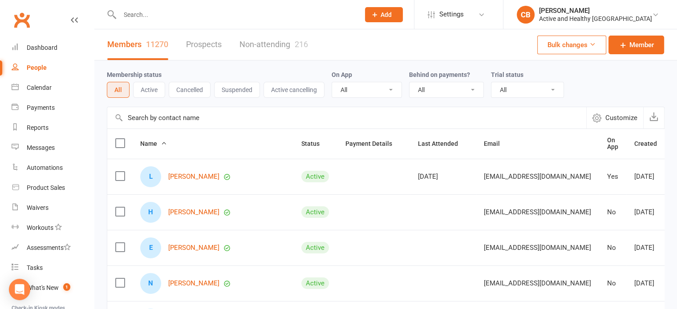
click at [182, 114] on input "text" at bounding box center [346, 117] width 479 height 21
paste input "[PERSON_NAME]"
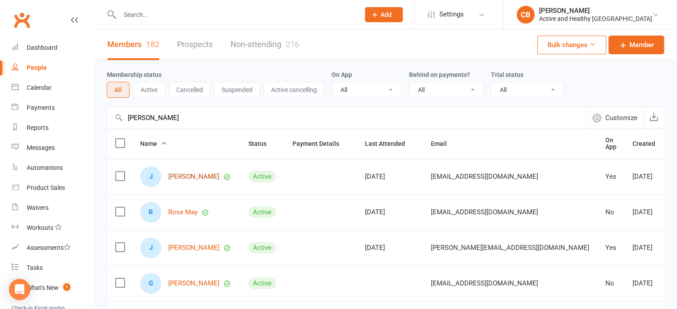
type input "[PERSON_NAME]"
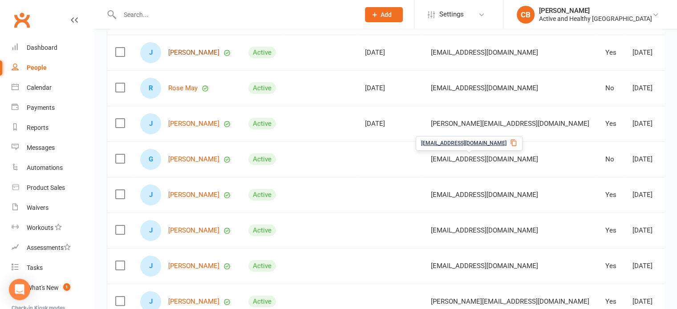
scroll to position [134, 0]
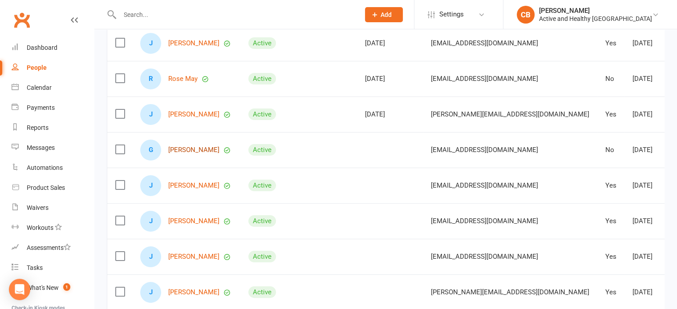
drag, startPoint x: 187, startPoint y: 147, endPoint x: 214, endPoint y: 140, distance: 27.2
click at [187, 147] on link "Georgina May" at bounding box center [193, 150] width 51 height 8
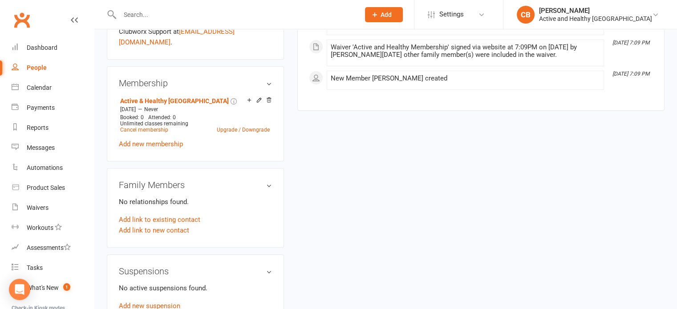
scroll to position [312, 0]
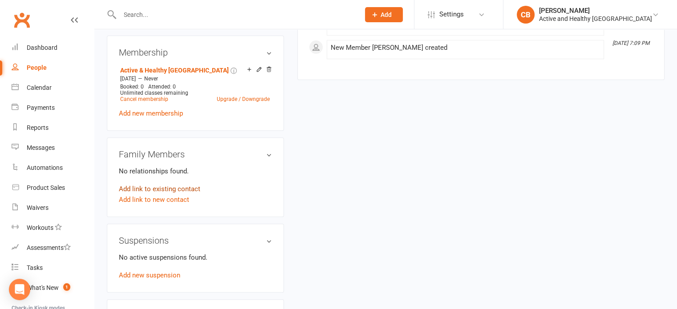
click at [194, 184] on link "Add link to existing contact" at bounding box center [159, 189] width 81 height 11
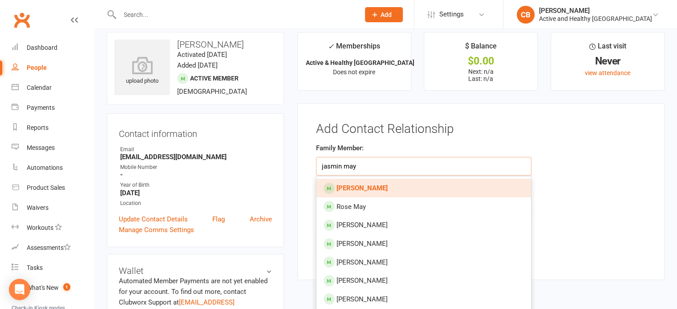
type input "jasmin may"
click at [372, 190] on strong "[PERSON_NAME]" at bounding box center [362, 188] width 51 height 8
type input "[PERSON_NAME]"
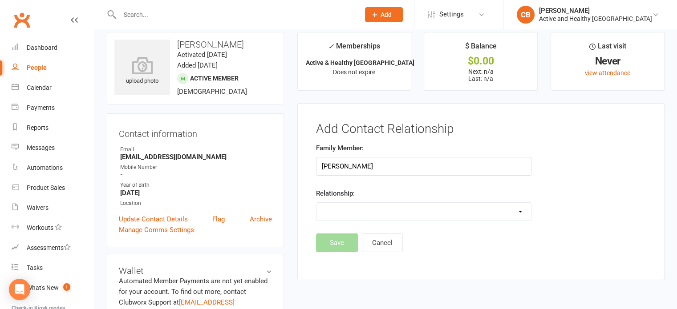
click at [355, 208] on select "Parent / Guardian Child Sibling (parent not in system) Spouse / Partner Cousin …" at bounding box center [424, 212] width 215 height 18
select select "0"
click at [317, 203] on select "Parent / Guardian Child Sibling (parent not in system) Spouse / Partner Cousin …" at bounding box center [424, 212] width 215 height 18
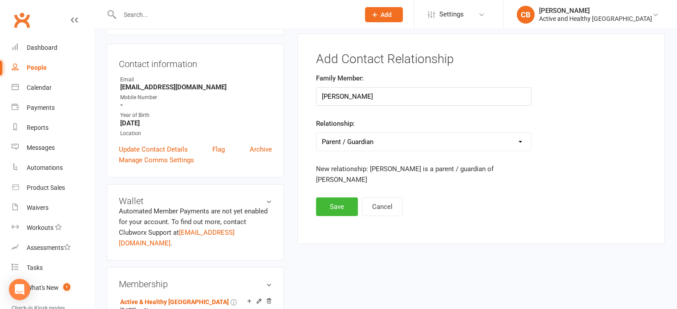
scroll to position [54, 0]
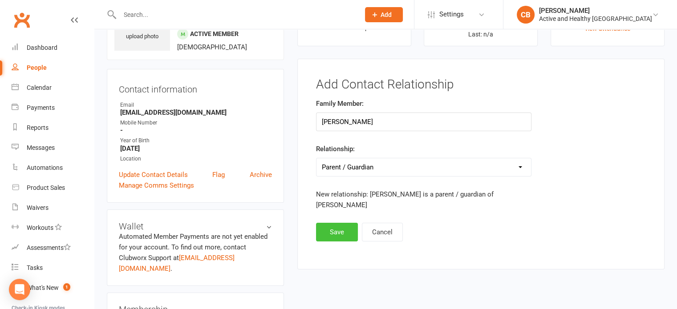
click at [337, 223] on button "Save" at bounding box center [337, 232] width 42 height 19
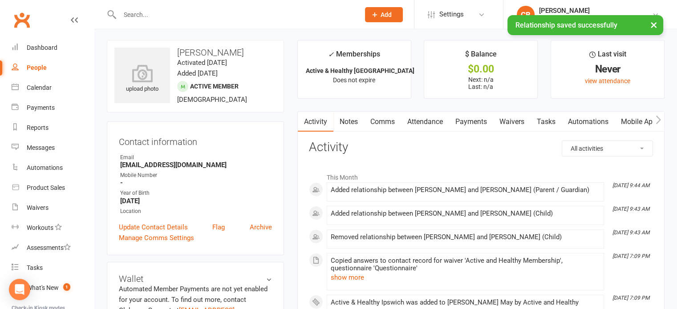
scroll to position [0, 0]
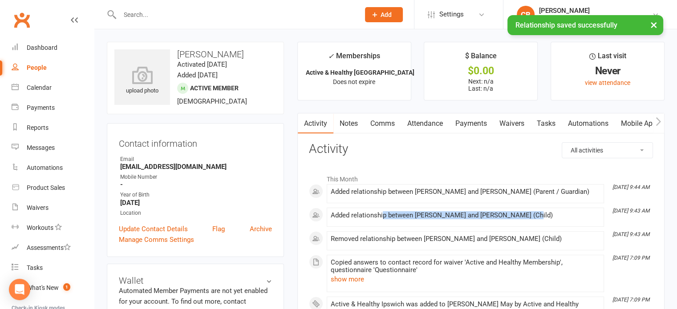
drag, startPoint x: 383, startPoint y: 215, endPoint x: 561, endPoint y: 209, distance: 178.2
click at [561, 209] on li "Sep 15, 9:43 AM Added relationship between Jasmin May and Georgina May (Child)" at bounding box center [465, 217] width 277 height 19
click at [561, 212] on div "Added relationship between [PERSON_NAME] and [PERSON_NAME] (Child)" at bounding box center [465, 216] width 269 height 8
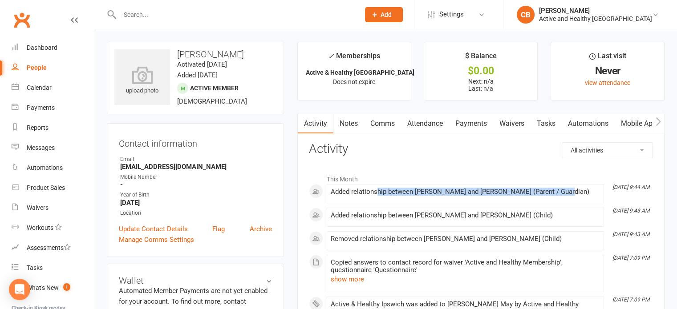
drag, startPoint x: 376, startPoint y: 190, endPoint x: 563, endPoint y: 190, distance: 187.0
click at [563, 190] on div "Added relationship between [PERSON_NAME] and [PERSON_NAME] (Parent / Guardian)" at bounding box center [465, 192] width 269 height 8
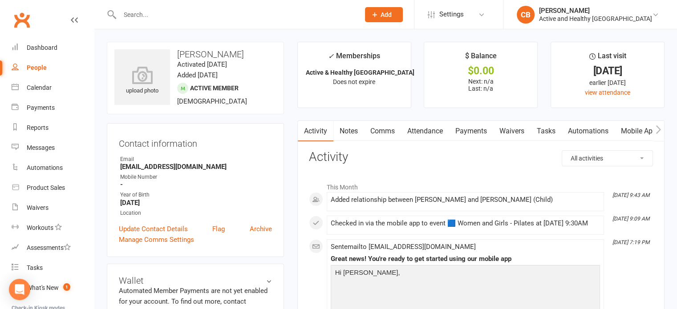
click at [444, 130] on link "Attendance" at bounding box center [425, 131] width 48 height 20
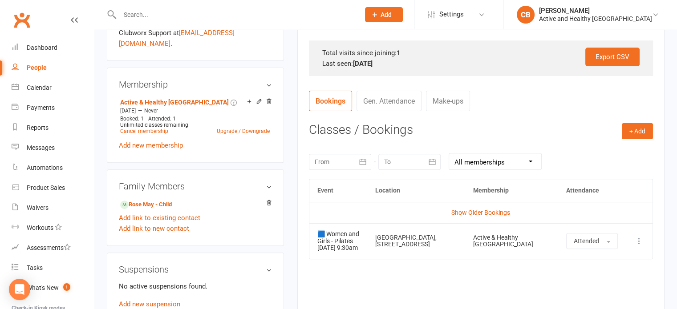
scroll to position [312, 0]
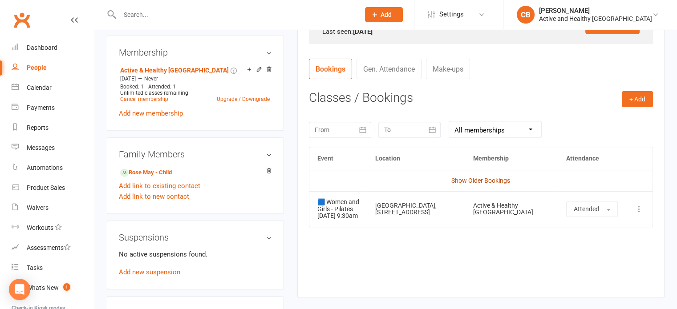
click at [485, 182] on link "Show Older Bookings" at bounding box center [480, 180] width 59 height 7
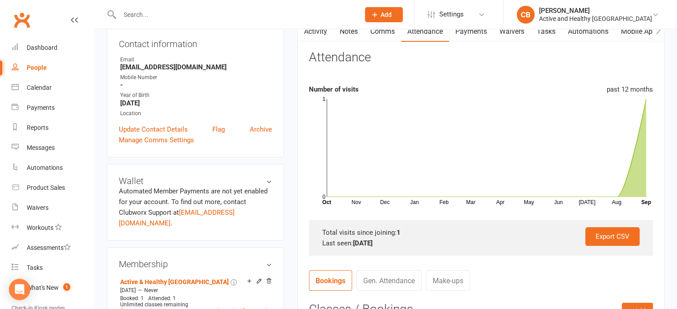
scroll to position [0, 0]
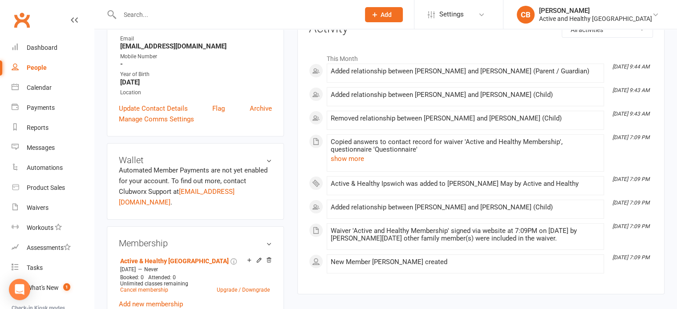
scroll to position [223, 0]
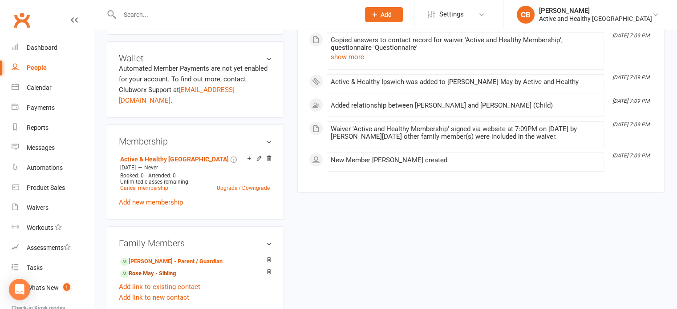
drag, startPoint x: 171, startPoint y: 264, endPoint x: 202, endPoint y: 265, distance: 31.2
click at [171, 269] on link "Rose May - Sibling" at bounding box center [148, 273] width 56 height 9
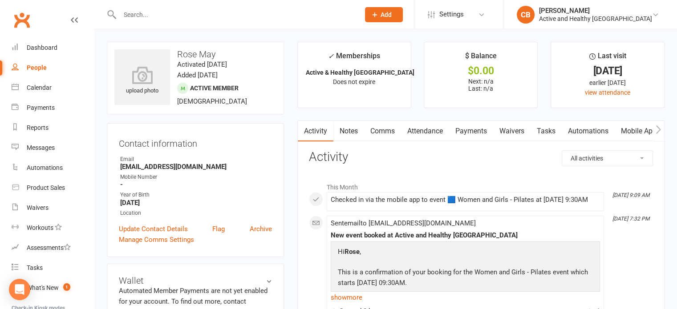
click at [443, 130] on link "Attendance" at bounding box center [425, 131] width 48 height 20
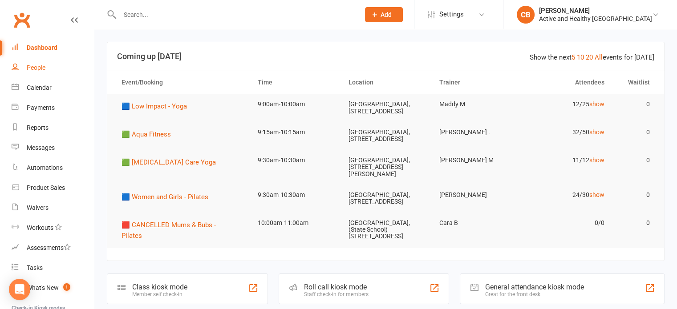
click at [53, 72] on link "People" at bounding box center [53, 68] width 82 height 20
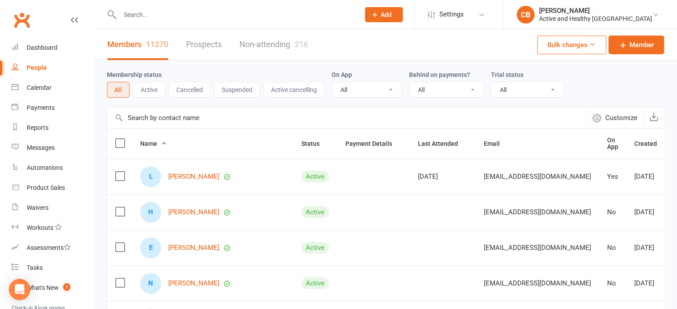
click at [189, 116] on input "text" at bounding box center [346, 117] width 479 height 21
paste input "Jasmin May"
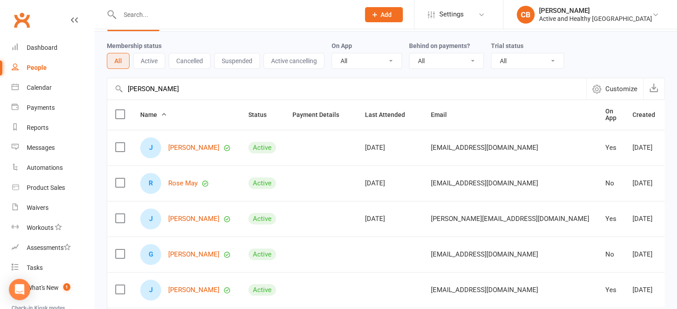
scroll to position [45, 0]
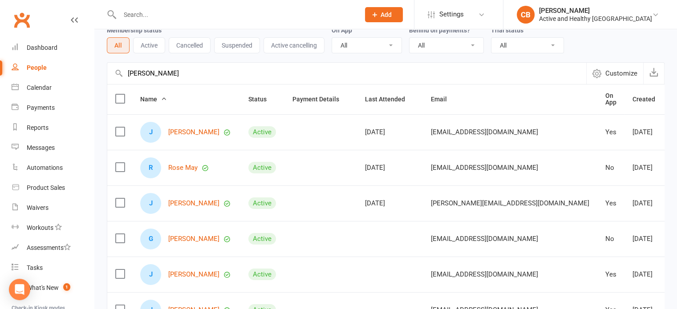
drag, startPoint x: 170, startPoint y: 69, endPoint x: 86, endPoint y: 67, distance: 83.3
click at [86, 67] on ui-view "Prospect Member Non-attending contact Class / event Appointment Task Membership…" at bounding box center [338, 247] width 677 height 579
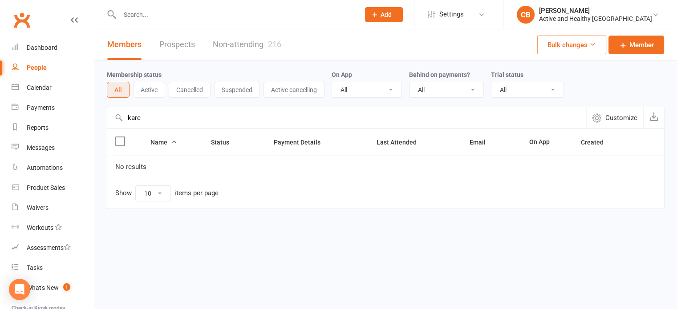
scroll to position [0, 0]
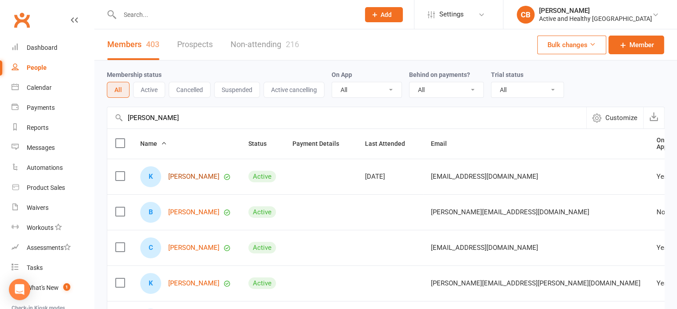
type input "karen anderson"
click at [196, 177] on link "Karen Anderson" at bounding box center [193, 177] width 51 height 8
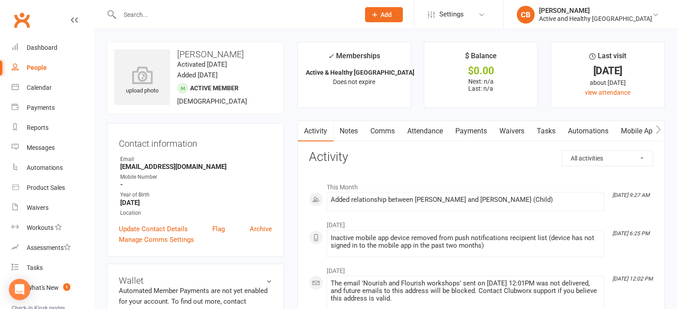
click at [638, 132] on link "Mobile App" at bounding box center [639, 131] width 48 height 20
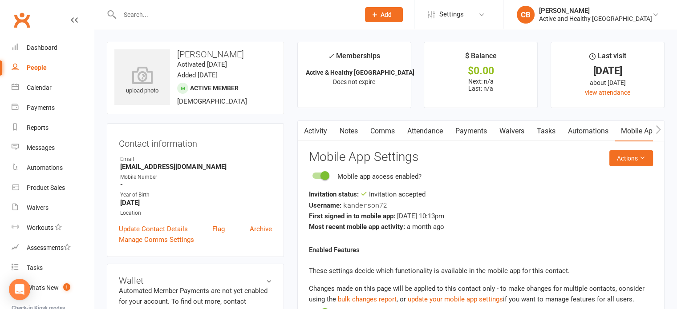
click at [326, 134] on link "Activity" at bounding box center [316, 131] width 36 height 20
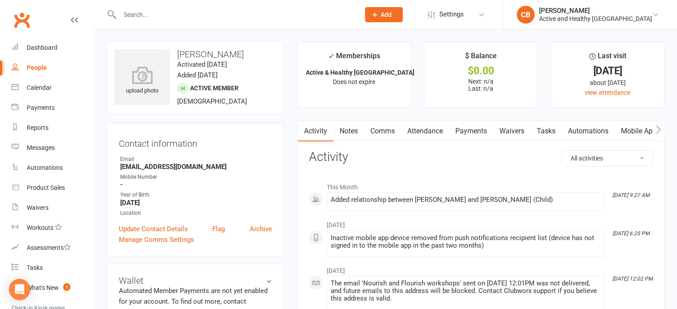
scroll to position [134, 0]
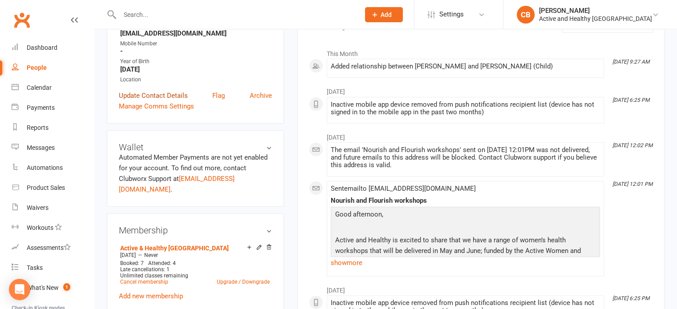
click at [168, 95] on link "Update Contact Details" at bounding box center [153, 95] width 69 height 11
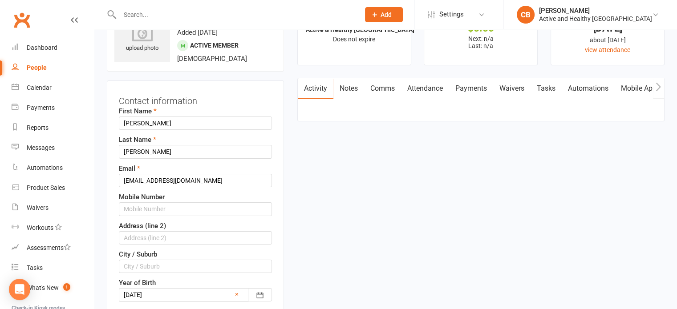
scroll to position [42, 0]
drag, startPoint x: 222, startPoint y: 180, endPoint x: 97, endPoint y: 174, distance: 125.2
click at [223, 183] on input "u1003958@umail.usq.edu.au" at bounding box center [195, 181] width 153 height 13
drag, startPoint x: 233, startPoint y: 181, endPoint x: 103, endPoint y: 188, distance: 130.2
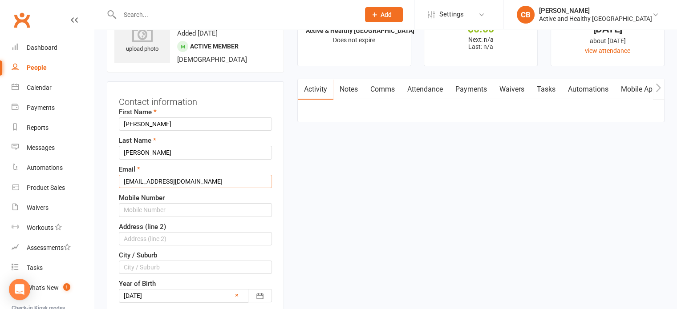
paste input "karen.wilson2923@gmail.com"
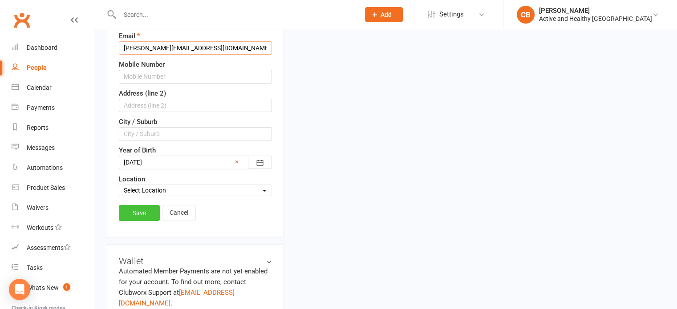
type input "karen.wilson2923@gmail.com"
click at [143, 208] on link "Save" at bounding box center [139, 213] width 41 height 16
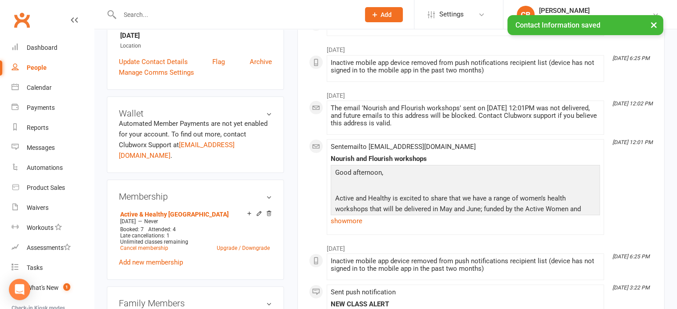
scroll to position [0, 0]
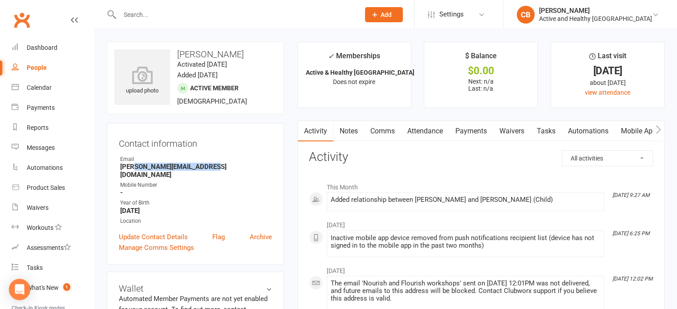
drag, startPoint x: 197, startPoint y: 165, endPoint x: 233, endPoint y: 166, distance: 36.5
click at [233, 166] on strong "karen.wilson2923@gmail.com" at bounding box center [196, 171] width 152 height 16
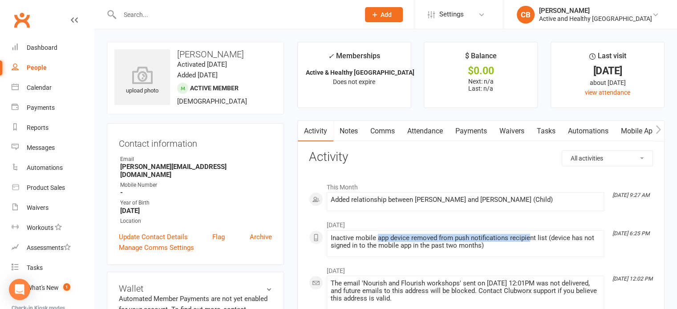
drag, startPoint x: 495, startPoint y: 238, endPoint x: 531, endPoint y: 240, distance: 35.7
click at [531, 240] on div "Inactive mobile app device removed from push notifications recipient list (devi…" at bounding box center [465, 242] width 269 height 15
click at [632, 134] on link "Mobile App" at bounding box center [639, 131] width 48 height 20
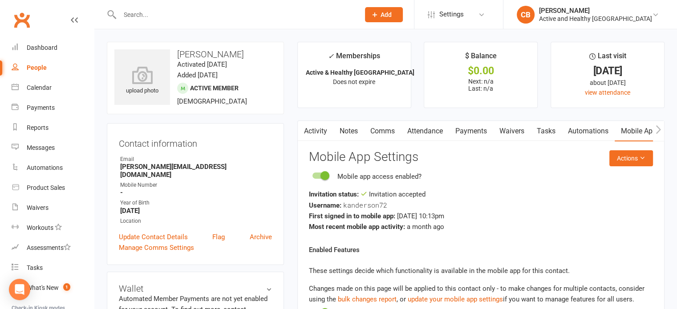
click at [312, 132] on link "Activity" at bounding box center [316, 131] width 36 height 20
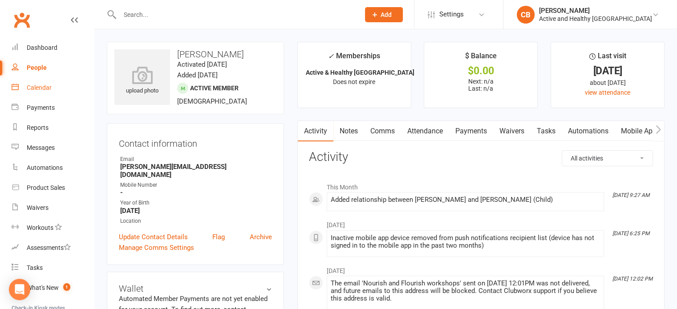
click at [35, 87] on div "Calendar" at bounding box center [39, 87] width 25 height 7
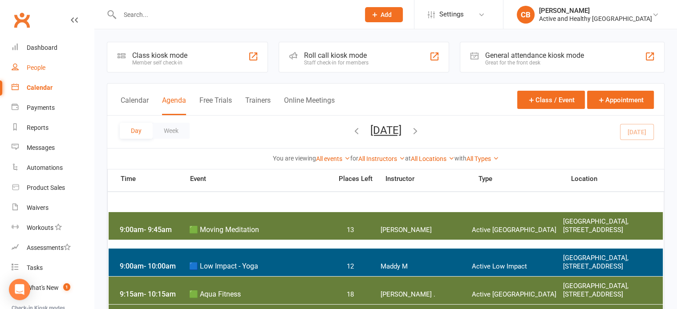
click at [42, 69] on div "People" at bounding box center [36, 67] width 19 height 7
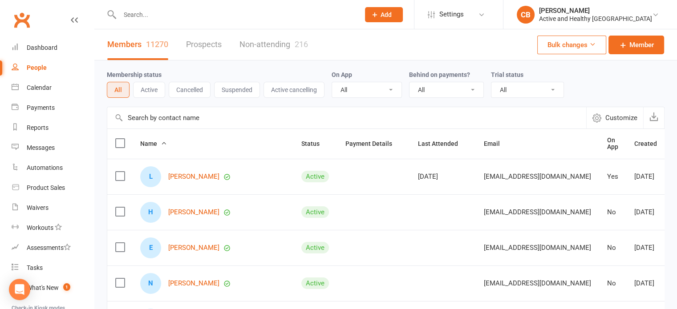
click at [187, 115] on input "text" at bounding box center [346, 117] width 479 height 21
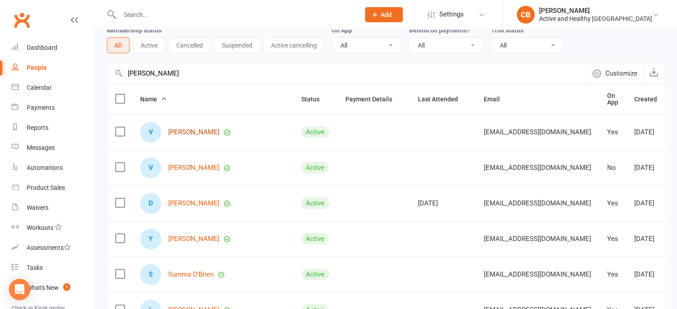
type input "vincent o'brien"
click at [211, 129] on link "Vincent O BRIEN" at bounding box center [193, 133] width 51 height 8
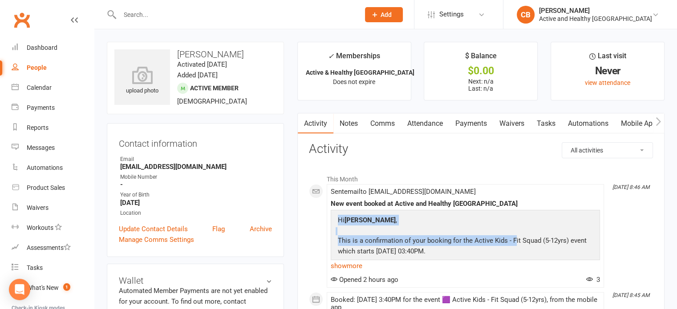
click at [513, 244] on td "Hi Vincent , This is a confirmation of your booking for the Active Kids - Fit S…" at bounding box center [465, 282] width 260 height 135
click at [513, 244] on p "This is a confirmation of your booking for the Active Kids - Fit Squad (5-12yrs…" at bounding box center [466, 248] width 260 height 24
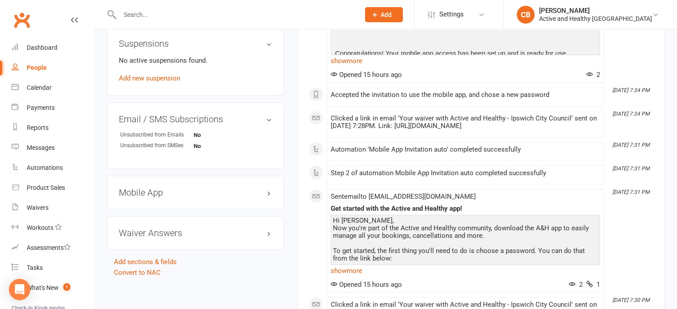
scroll to position [312, 0]
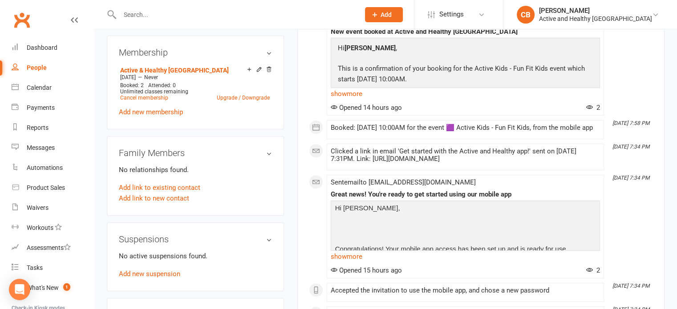
click at [354, 262] on link "show more" at bounding box center [465, 257] width 269 height 12
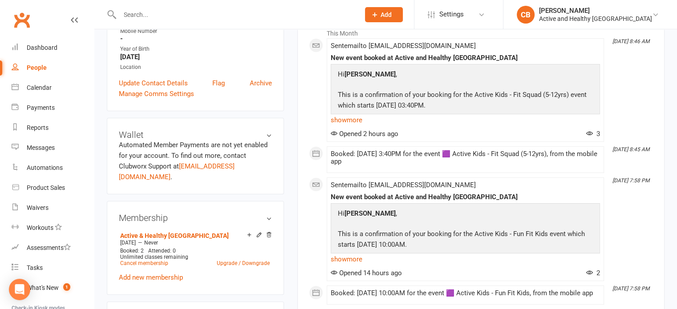
scroll to position [45, 0]
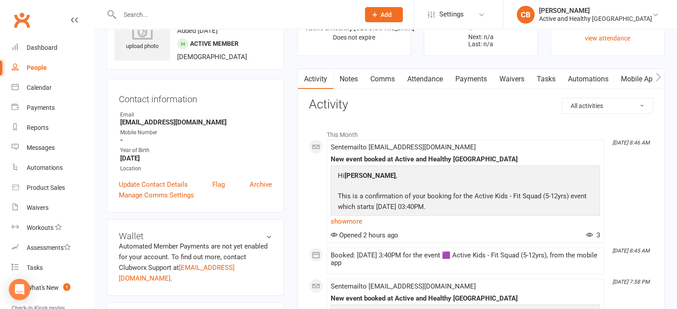
drag, startPoint x: 504, startPoint y: 187, endPoint x: 536, endPoint y: 207, distance: 37.8
click at [536, 207] on td "Hi Vincent , This is a confirmation of your booking for the Active Kids - Fit S…" at bounding box center [465, 237] width 260 height 135
click at [536, 207] on p "This is a confirmation of your booking for the Active Kids - Fit Squad (5-12yrs…" at bounding box center [466, 203] width 260 height 24
drag, startPoint x: 500, startPoint y: 215, endPoint x: 330, endPoint y: 174, distance: 174.6
click at [331, 174] on div "Hi Vincent , This is a confirmation of your booking for the Active Kids - Fit S…" at bounding box center [465, 197] width 269 height 62
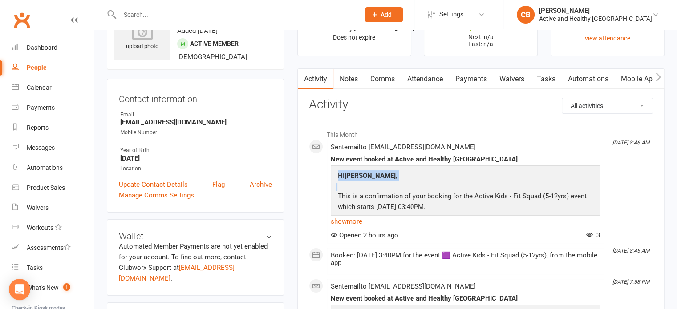
click at [383, 190] on td "Hi Vincent , This is a confirmation of your booking for the Active Kids - Fit S…" at bounding box center [465, 237] width 260 height 135
drag, startPoint x: 363, startPoint y: 177, endPoint x: 524, endPoint y: 199, distance: 162.2
click at [524, 199] on td "Hi Vincent , This is a confirmation of your booking for the Active Kids - Fit S…" at bounding box center [465, 237] width 260 height 135
click at [524, 199] on p "This is a confirmation of your booking for the Active Kids - Fit Squad (5-12yrs…" at bounding box center [466, 203] width 260 height 24
drag, startPoint x: 524, startPoint y: 204, endPoint x: 370, endPoint y: 181, distance: 156.1
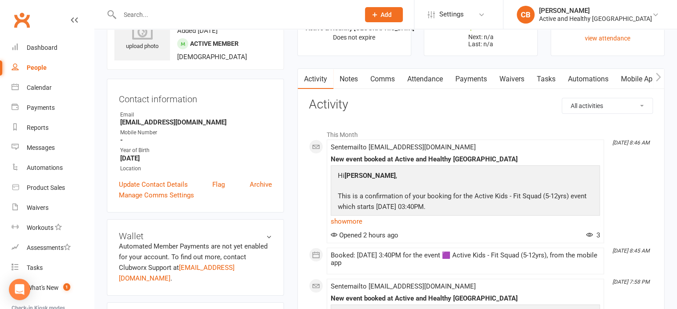
click at [370, 181] on td "Hi Vincent , This is a confirmation of your booking for the Active Kids - Fit S…" at bounding box center [465, 237] width 260 height 135
click at [455, 190] on td "Hi Vincent , This is a confirmation of your booking for the Active Kids - Fit S…" at bounding box center [465, 237] width 260 height 135
drag, startPoint x: 33, startPoint y: 87, endPoint x: 44, endPoint y: 85, distance: 10.5
click at [33, 87] on div "Calendar" at bounding box center [39, 87] width 25 height 7
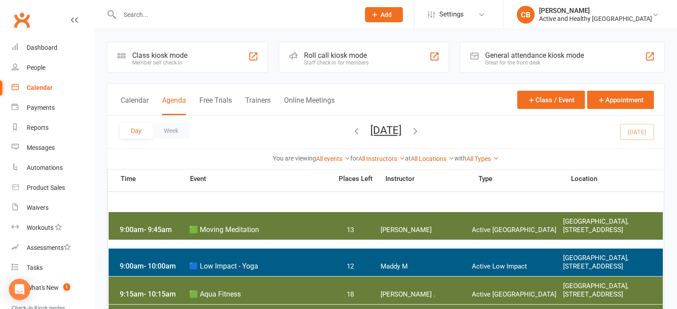
click at [420, 130] on icon "button" at bounding box center [415, 131] width 10 height 10
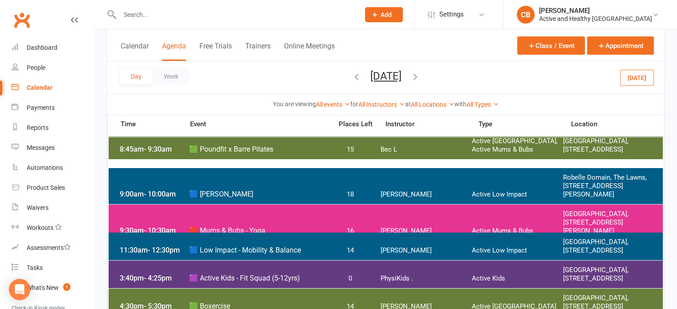
scroll to position [134, 0]
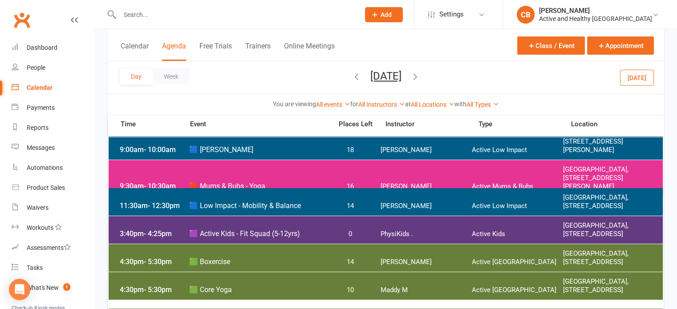
click at [431, 226] on div "3:40pm - 4:25pm 🟪 Active Kids - Fit Squad (5-12yrs) 0 PhysiKids . Active Kids G…" at bounding box center [386, 230] width 555 height 28
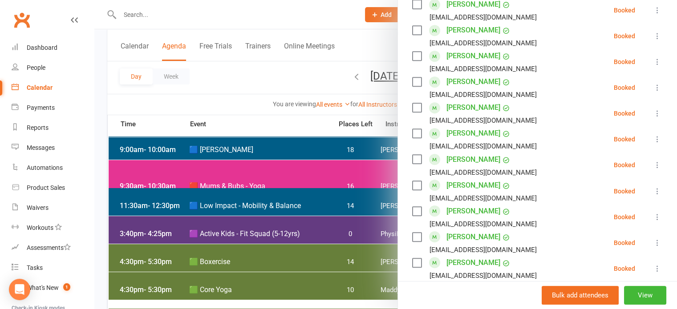
scroll to position [356, 0]
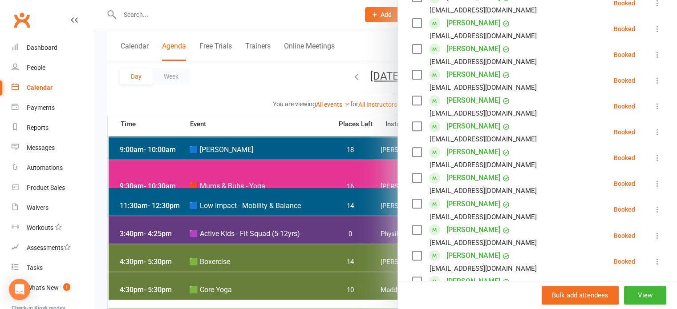
click at [457, 102] on link "Vincent O BRIEN" at bounding box center [474, 100] width 54 height 14
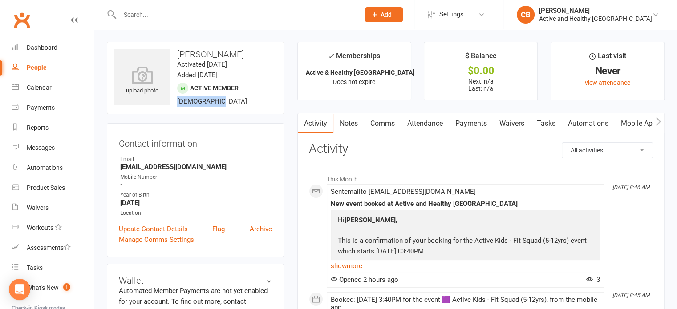
drag, startPoint x: 179, startPoint y: 98, endPoint x: 214, endPoint y: 98, distance: 34.3
click at [214, 98] on div "upload photo Vincent O BRIEN Activated 14 September, 2025 Added 14 September, 2…" at bounding box center [195, 78] width 177 height 73
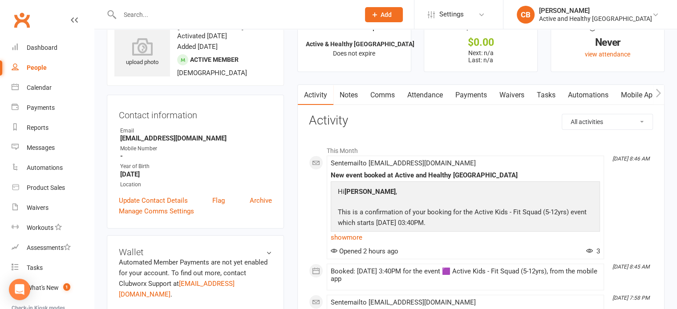
scroll to position [45, 0]
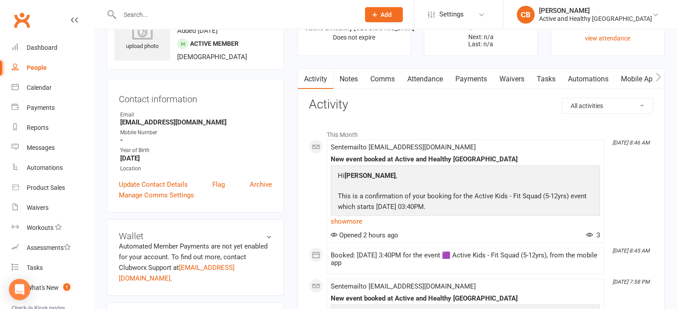
click at [23, 71] on link "People" at bounding box center [53, 68] width 82 height 20
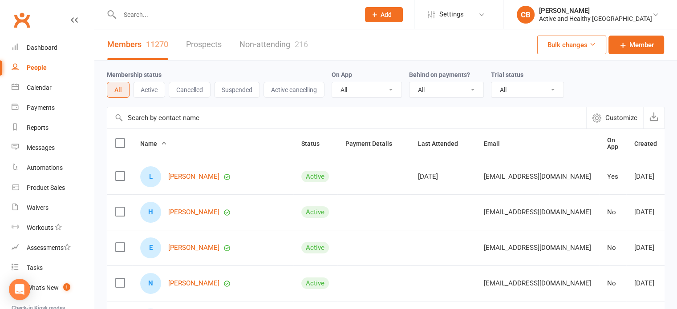
click at [231, 111] on input "text" at bounding box center [346, 117] width 479 height 21
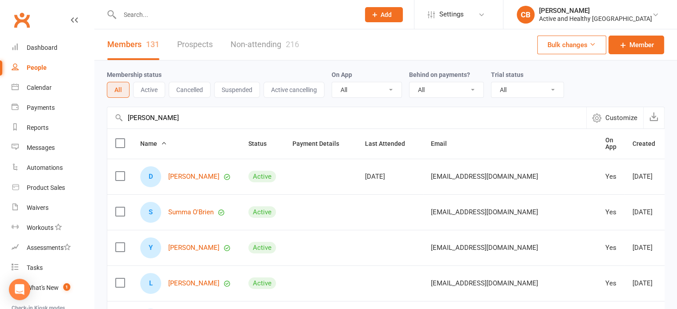
drag, startPoint x: 197, startPoint y: 120, endPoint x: 98, endPoint y: 119, distance: 98.8
click at [98, 119] on div "Membership status All Active Cancelled Suspended Active cancelling On App All Y…" at bounding box center [385, 310] width 583 height 498
paste input "vinnie81dublin@gmail.com"
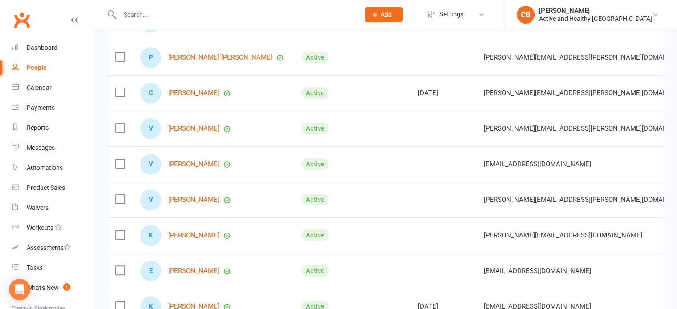
scroll to position [89, 0]
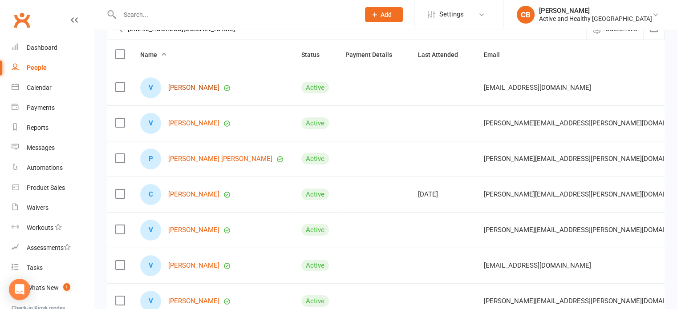
type input "vinnie81dublin@gmail.com"
click at [199, 89] on link "Vincent O BRIEN" at bounding box center [193, 88] width 51 height 8
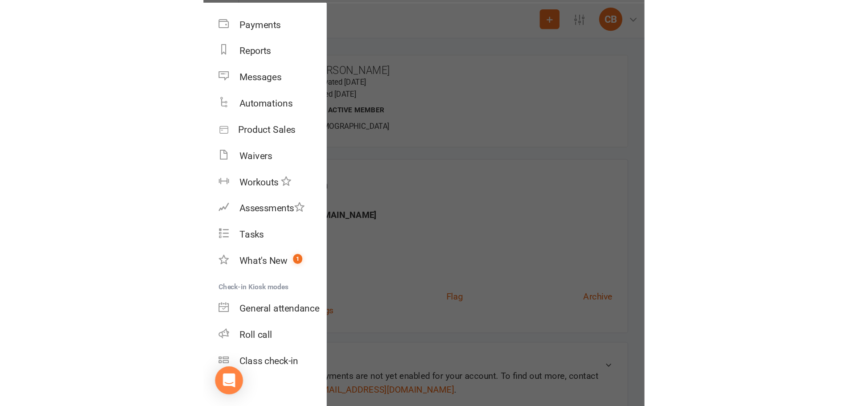
scroll to position [3, 0]
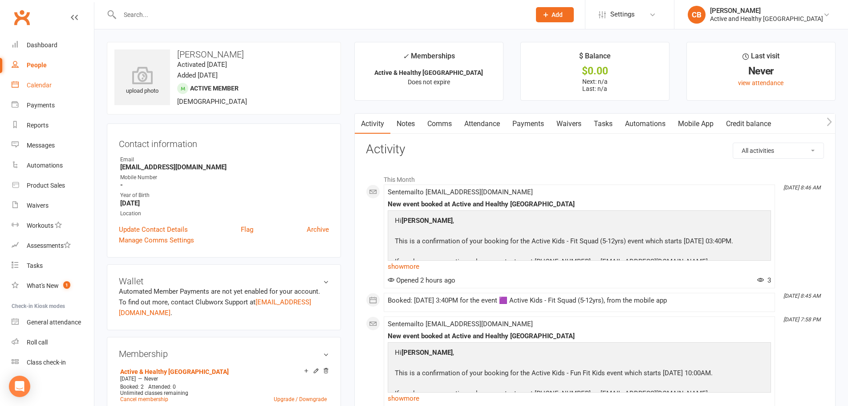
click at [44, 86] on div "Calendar" at bounding box center [39, 84] width 25 height 7
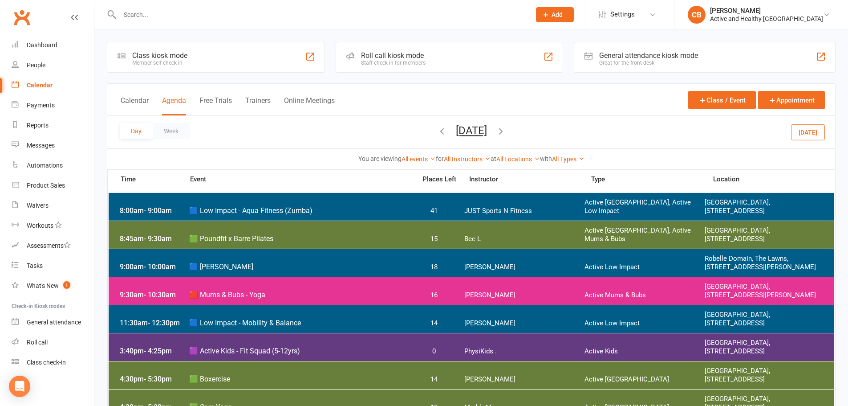
click at [437, 133] on icon "button" at bounding box center [442, 131] width 10 height 10
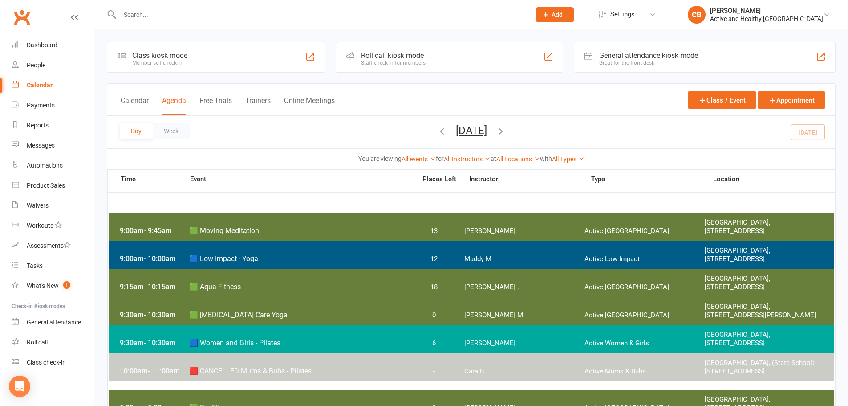
click at [437, 133] on icon "button" at bounding box center [442, 131] width 10 height 10
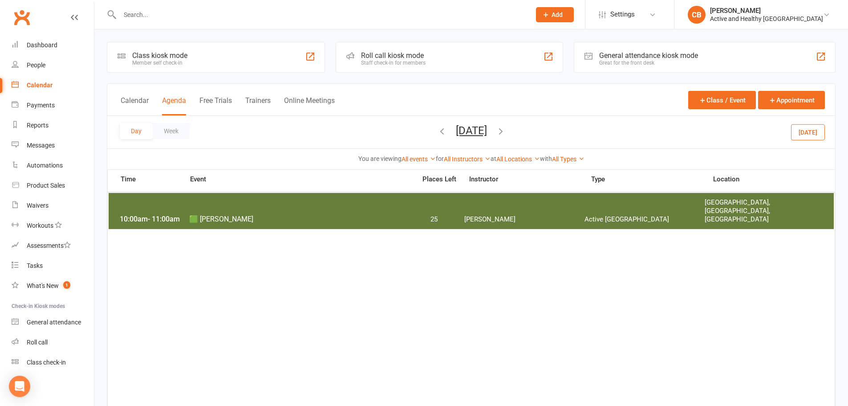
click at [437, 133] on icon "button" at bounding box center [442, 131] width 10 height 10
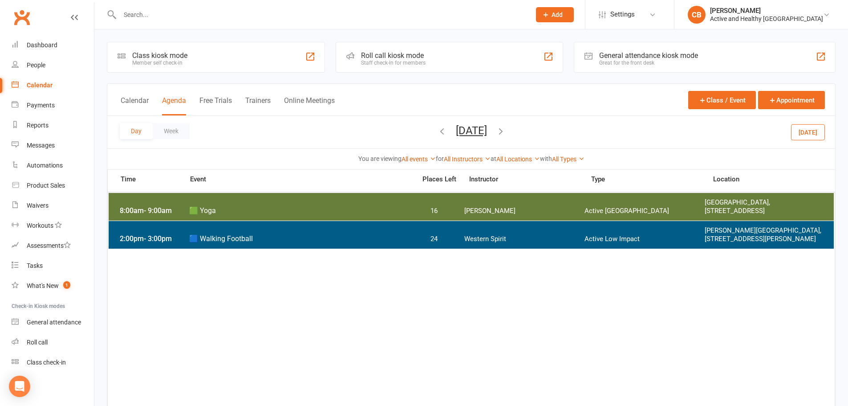
click at [398, 135] on div "Day Week Saturday, Sep 13, 2025 September 2025 Sun Mon Tue Wed Thu Fri Sat 31 0…" at bounding box center [471, 132] width 728 height 32
click at [437, 134] on icon "button" at bounding box center [442, 131] width 10 height 10
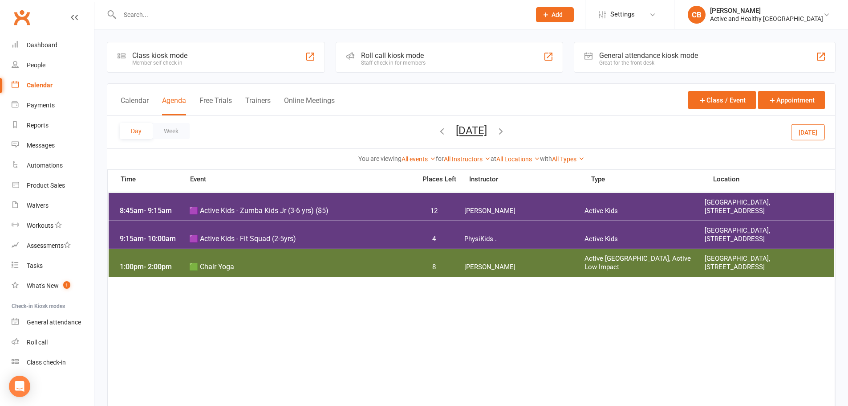
click at [244, 240] on span "🟪 Active Kids - Fit Squad (2-5yrs)" at bounding box center [300, 238] width 222 height 8
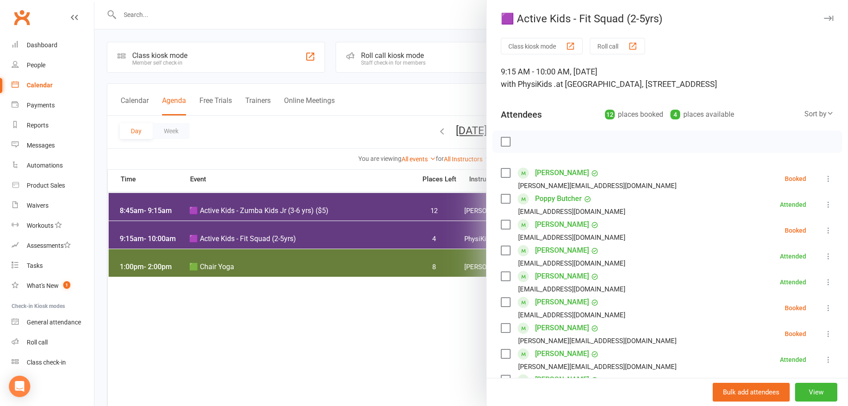
click at [629, 53] on button "Roll call" at bounding box center [617, 46] width 55 height 16
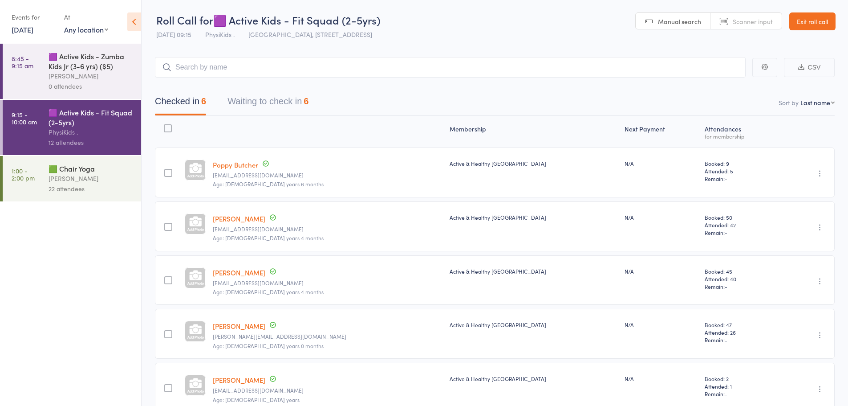
click at [521, 9] on header "Roll Call for 🟪 Active Kids - Fit Squad (2-5yrs) [DATE] 09:15 PhysiKids . [GEOG…" at bounding box center [495, 22] width 707 height 44
click at [621, 95] on nav "Checked in 6 Waiting to check in 6" at bounding box center [494, 104] width 701 height 24
click at [110, 281] on ul "8:45 - 9:15 am 🟪 Active Kids - Zumba Kids Jr (3-6 yrs) ($5) [PERSON_NAME] 0 att…" at bounding box center [70, 225] width 141 height 362
click at [814, 26] on link "Exit roll call" at bounding box center [812, 21] width 46 height 18
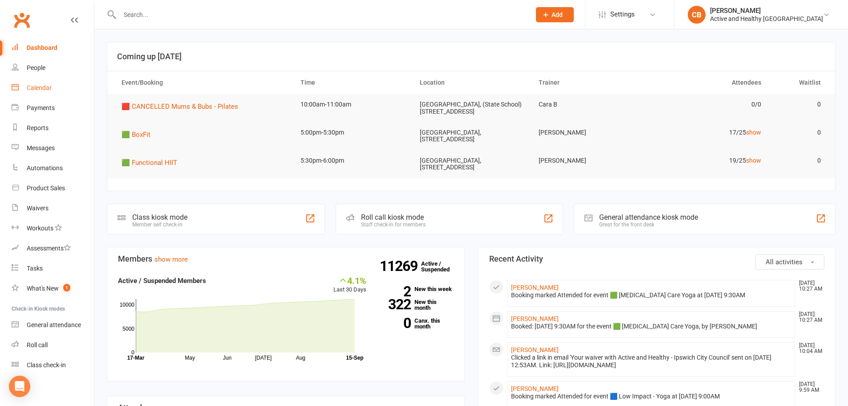
click at [45, 84] on link "Calendar" at bounding box center [53, 88] width 82 height 20
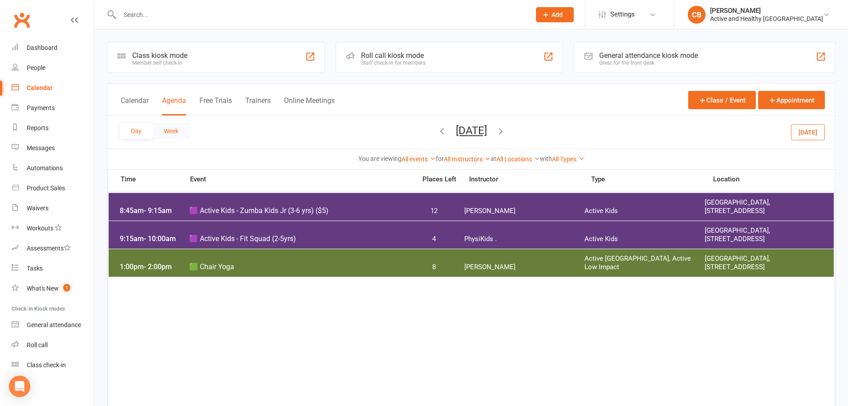
click at [171, 126] on button "Week" at bounding box center [171, 131] width 37 height 16
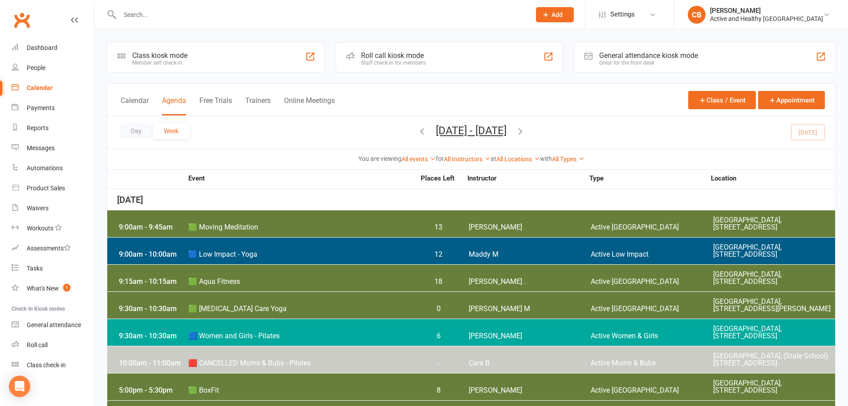
click at [525, 131] on icon "button" at bounding box center [521, 131] width 10 height 10
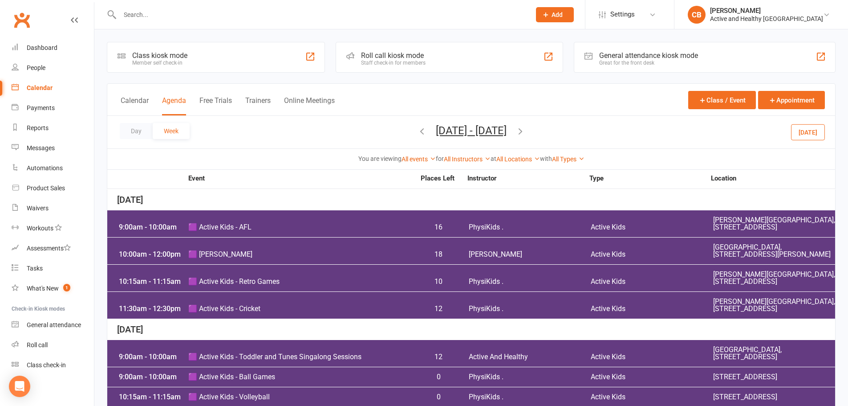
click at [417, 128] on icon "button" at bounding box center [422, 131] width 10 height 10
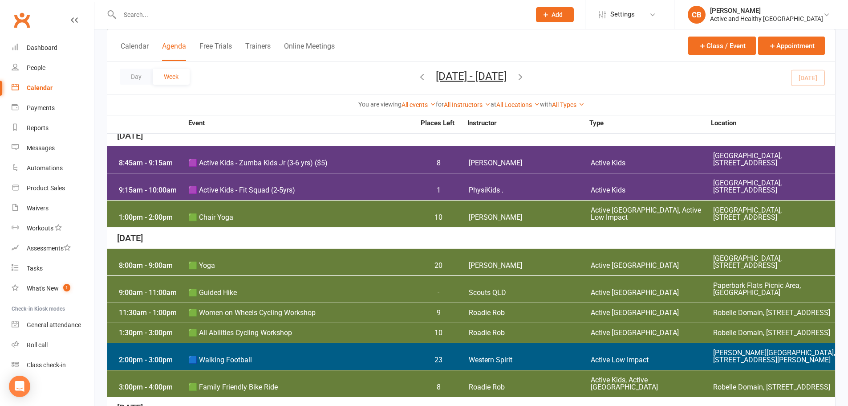
scroll to position [1291, 0]
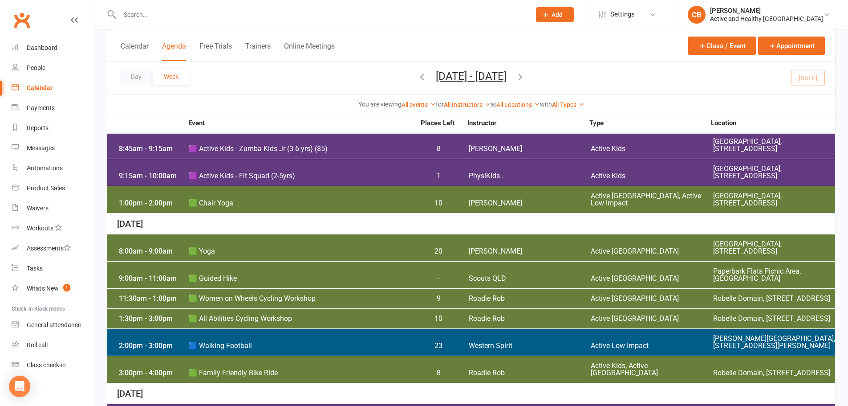
drag, startPoint x: 237, startPoint y: 246, endPoint x: 197, endPoint y: 244, distance: 40.2
click at [197, 261] on div "9:00am - 11:00am 🟩 Guided Hike - Scouts QLD Active Ipswich Paperbark Flats Picn…" at bounding box center [471, 274] width 728 height 27
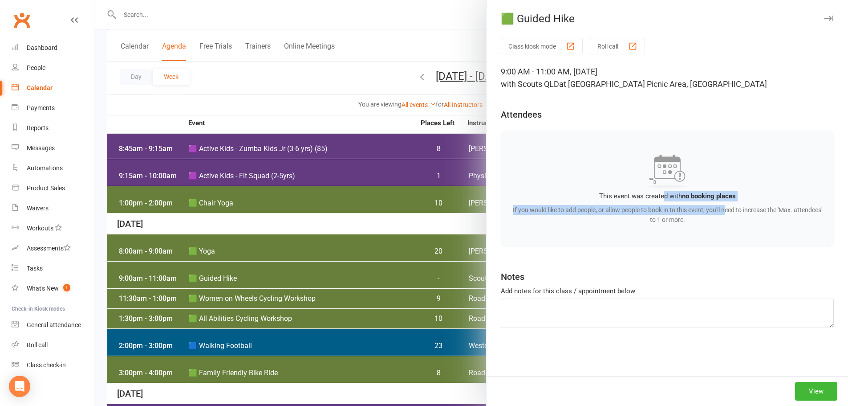
drag, startPoint x: 657, startPoint y: 199, endPoint x: 735, endPoint y: 213, distance: 78.8
click at [735, 212] on div "This event was created with no booking places If you would like to add people, …" at bounding box center [667, 188] width 333 height 116
click at [735, 213] on p "If you would like to add people, or allow people to book in to this event, you'…" at bounding box center [668, 215] width 312 height 20
drag, startPoint x: 727, startPoint y: 220, endPoint x: 597, endPoint y: 190, distance: 132.9
click at [597, 190] on div "This event was created with no booking places If you would like to add people, …" at bounding box center [667, 188] width 333 height 116
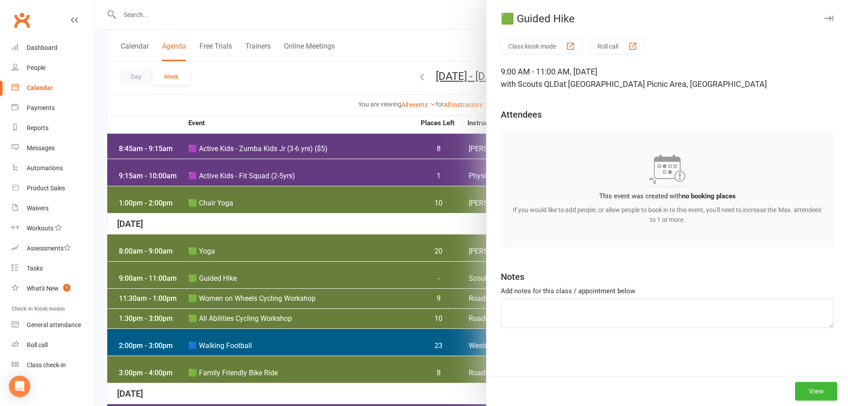
click at [597, 190] on div "This event was created with no booking places If you would like to add people, …" at bounding box center [667, 188] width 333 height 116
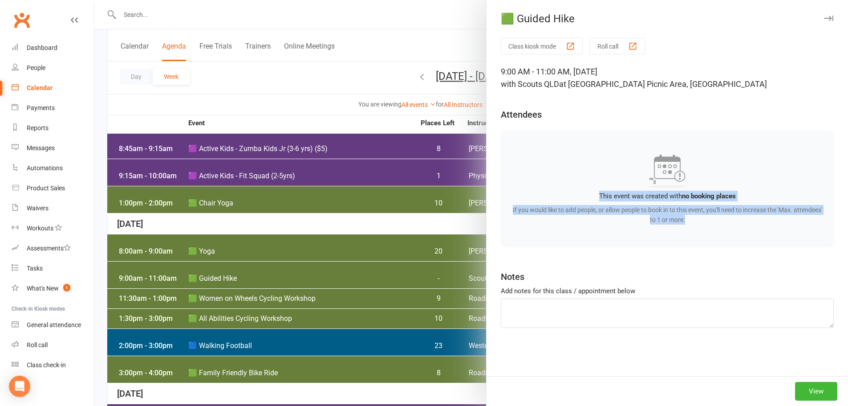
drag, startPoint x: 655, startPoint y: 200, endPoint x: 752, endPoint y: 223, distance: 99.2
click at [752, 223] on div "This event was created with no booking places If you would like to add people, …" at bounding box center [667, 188] width 333 height 116
click at [752, 223] on p "If you would like to add people, or allow people to book in to this event, you'…" at bounding box center [668, 215] width 312 height 20
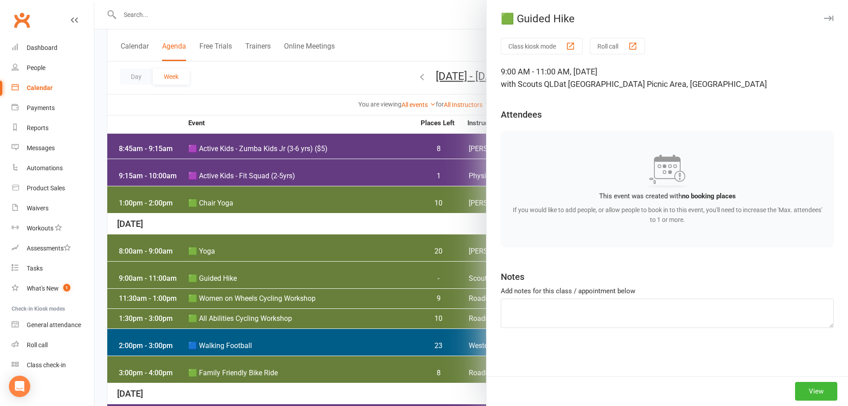
drag, startPoint x: 543, startPoint y: 71, endPoint x: 821, endPoint y: 85, distance: 279.1
click at [821, 85] on div "9:00 AM - 11:00 AM, Saturday, September, 20, 2025 with Scouts QLD at Paperbark …" at bounding box center [667, 77] width 333 height 25
click at [292, 63] on div at bounding box center [471, 203] width 754 height 406
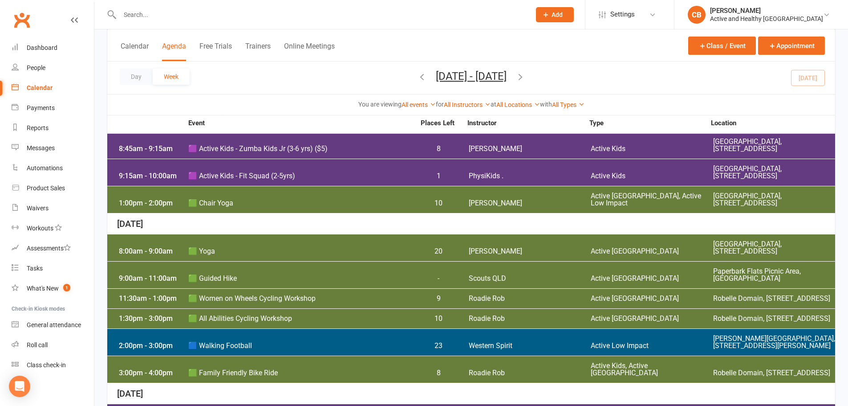
click at [268, 356] on div "3:00pm - 4:00pm 🟩 Family Friendly Bike Ride 8 Roadie Rob Active Kids, Active Ip…" at bounding box center [471, 369] width 728 height 27
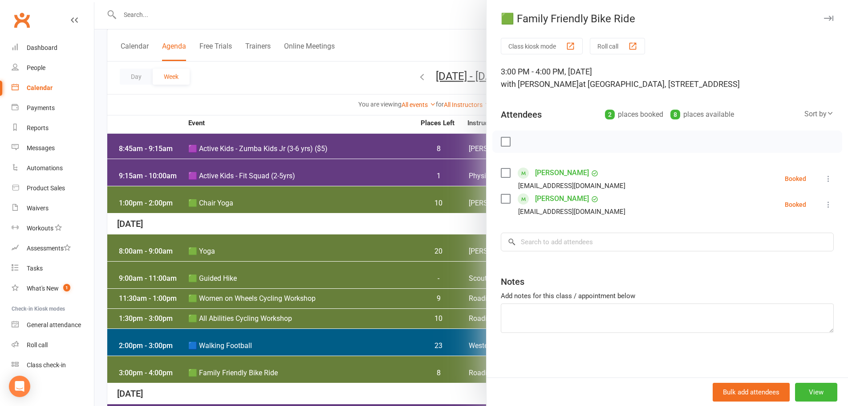
drag, startPoint x: 602, startPoint y: 117, endPoint x: 760, endPoint y: 116, distance: 158.0
click at [760, 116] on div "Attendees 2 places booked 8 places available Sort by Last name First name Booki…" at bounding box center [667, 113] width 333 height 22
click at [393, 41] on div at bounding box center [471, 203] width 754 height 406
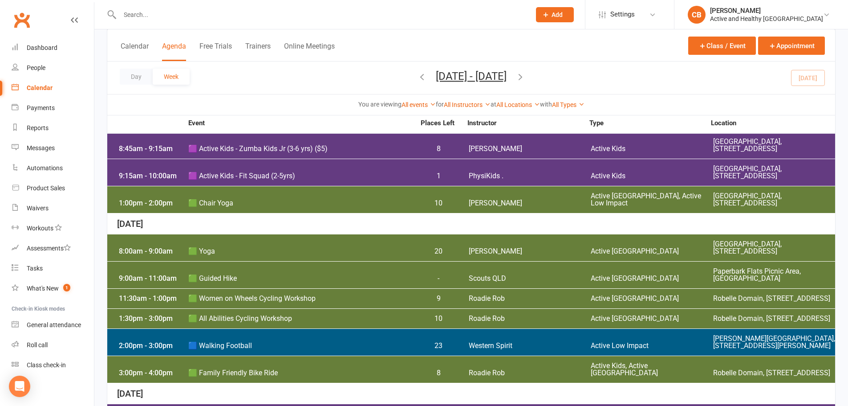
click at [525, 79] on icon "button" at bounding box center [521, 77] width 10 height 10
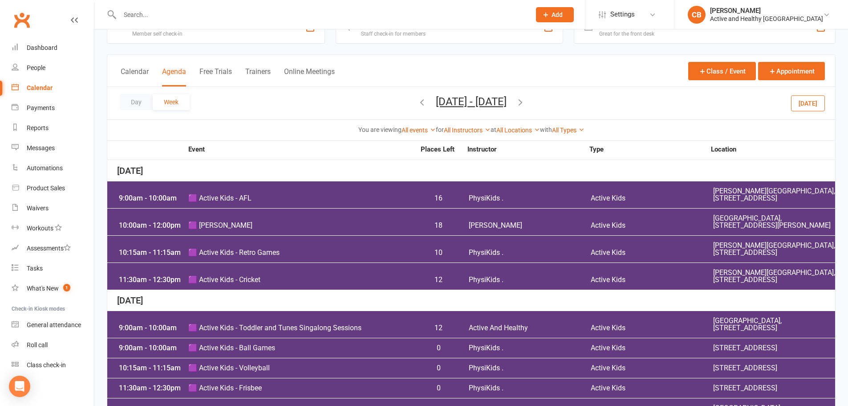
scroll to position [45, 0]
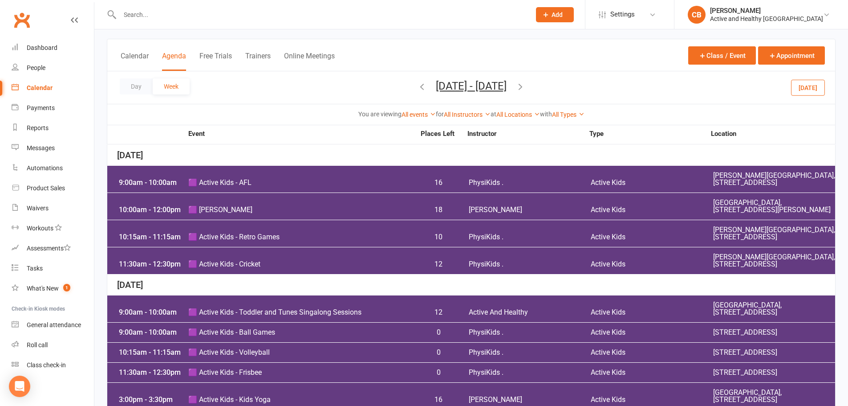
click at [523, 191] on div "9:00am - 10:00am 🟪 Active Kids - AFL 16 PhysiKids . Active Kids Sutton Park, 61…" at bounding box center [471, 179] width 728 height 27
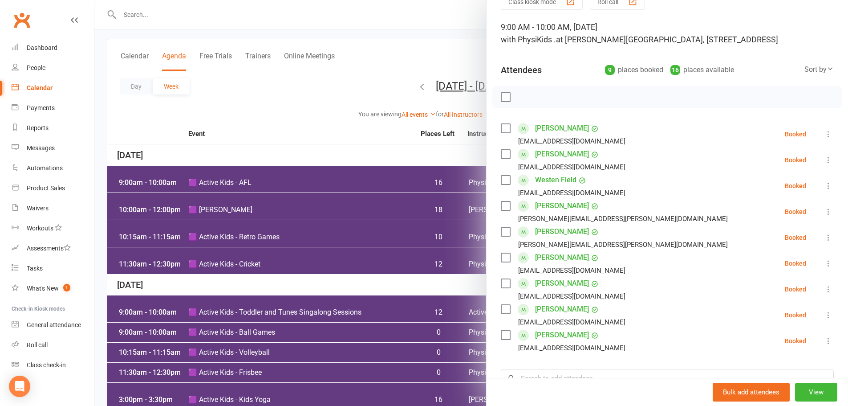
click at [317, 65] on div at bounding box center [471, 203] width 754 height 406
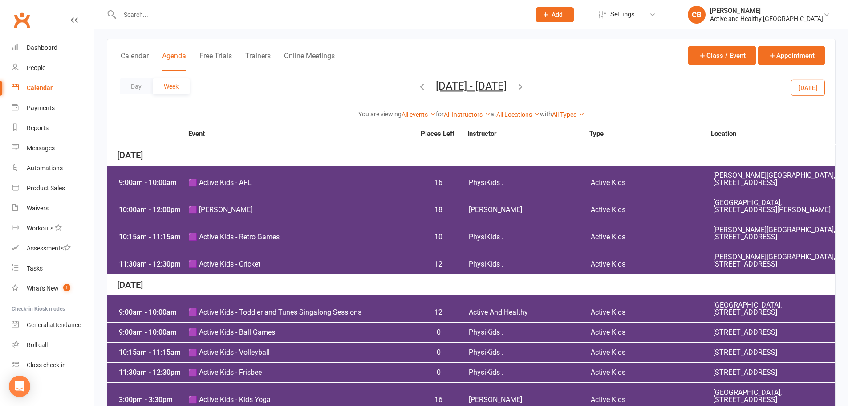
click at [278, 203] on div "10:00am - 12:00pm 🟪 Dino Zumba 18 Sam T Active Kids Tulmur Place, 1 Nicholas St…" at bounding box center [471, 206] width 728 height 27
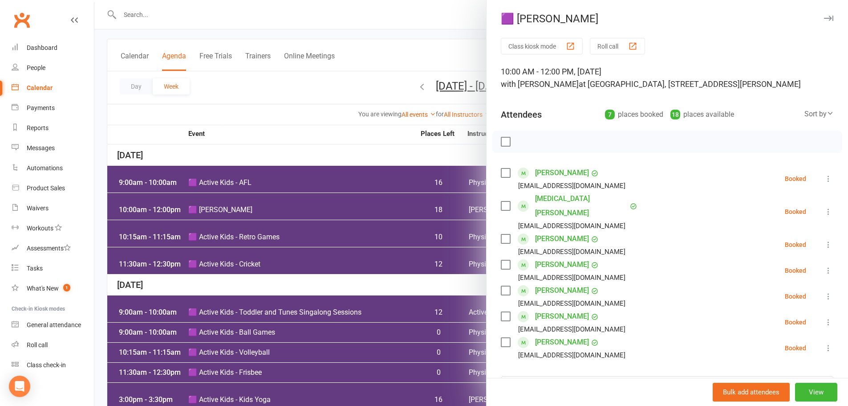
click at [104, 168] on div at bounding box center [471, 203] width 754 height 406
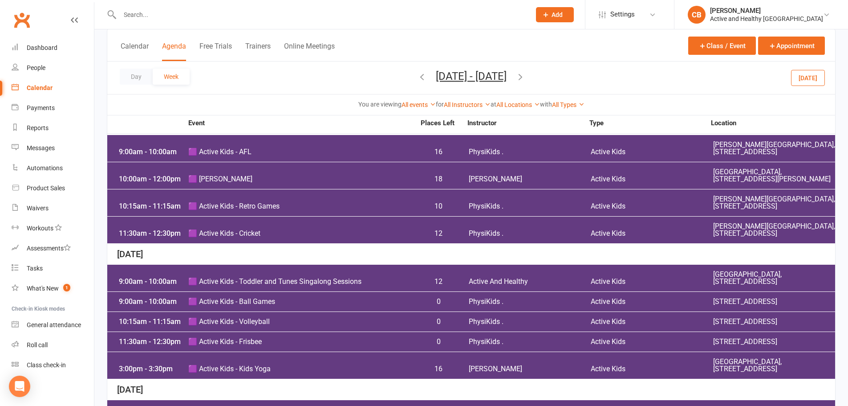
scroll to position [89, 0]
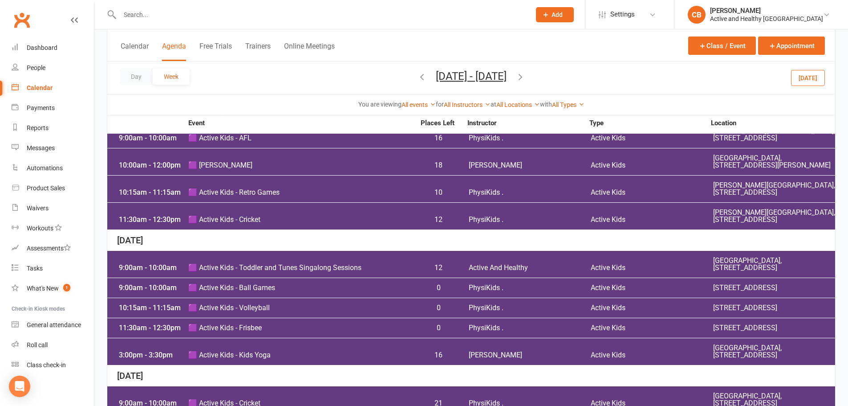
click at [481, 178] on div "10:15am - 11:15am 🟪 Active Kids - Retro Games 10 PhysiKids . Active Kids Sutton…" at bounding box center [471, 188] width 728 height 27
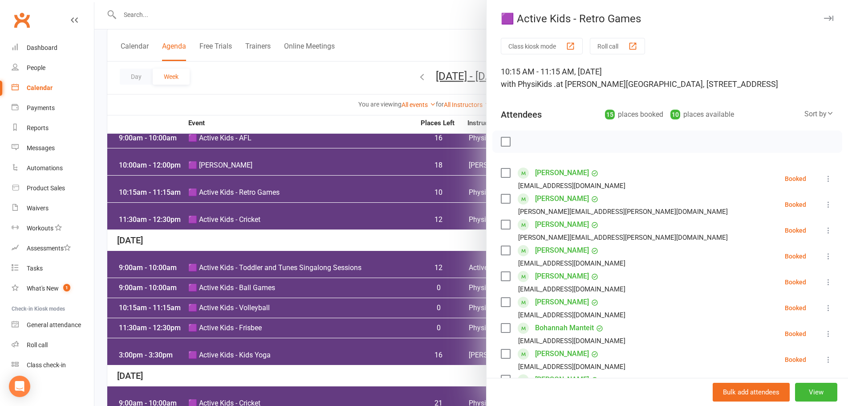
click at [289, 100] on div at bounding box center [471, 203] width 754 height 406
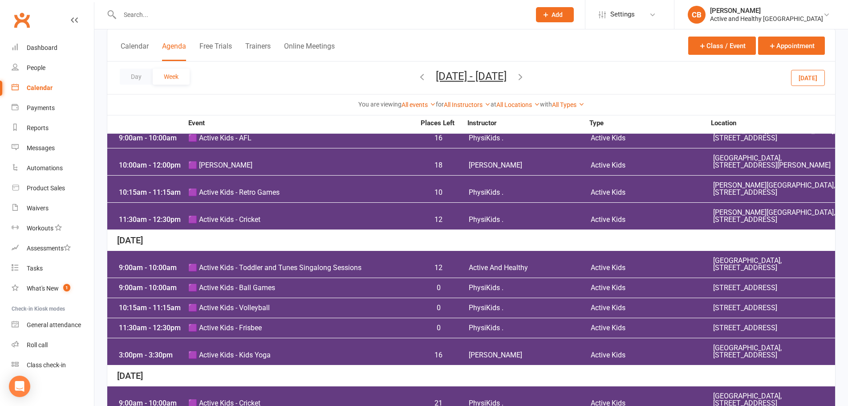
click at [267, 216] on span "🟪 Active Kids - Cricket" at bounding box center [301, 219] width 227 height 7
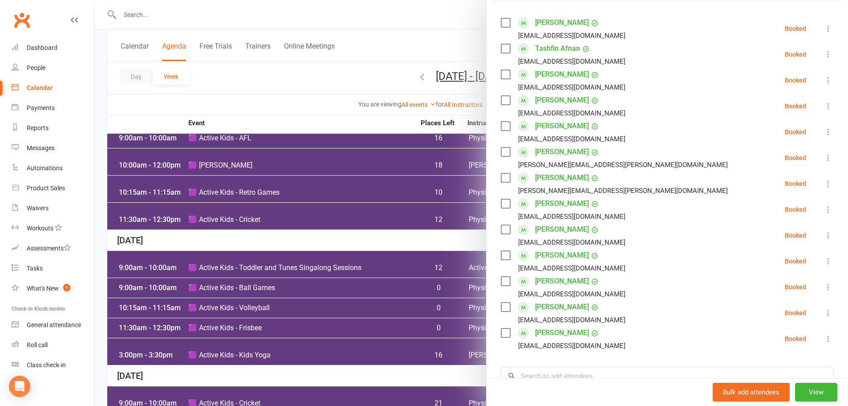
scroll to position [178, 0]
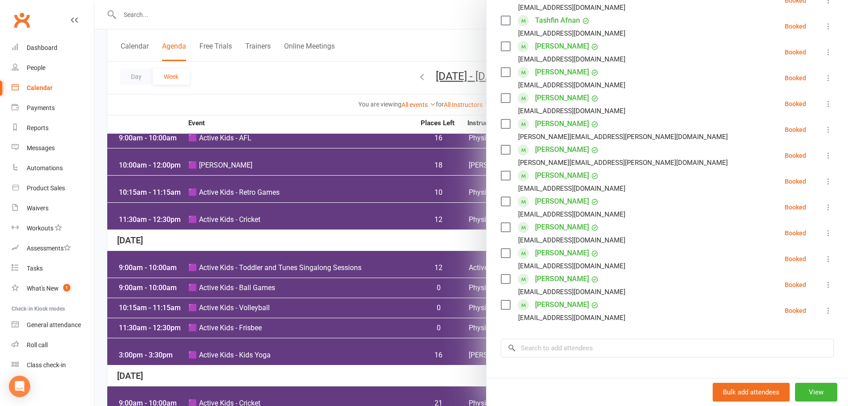
click at [103, 116] on div at bounding box center [471, 203] width 754 height 406
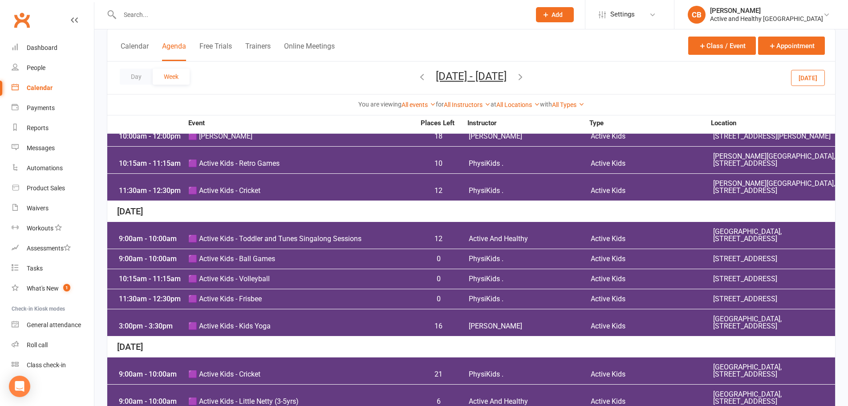
scroll to position [134, 0]
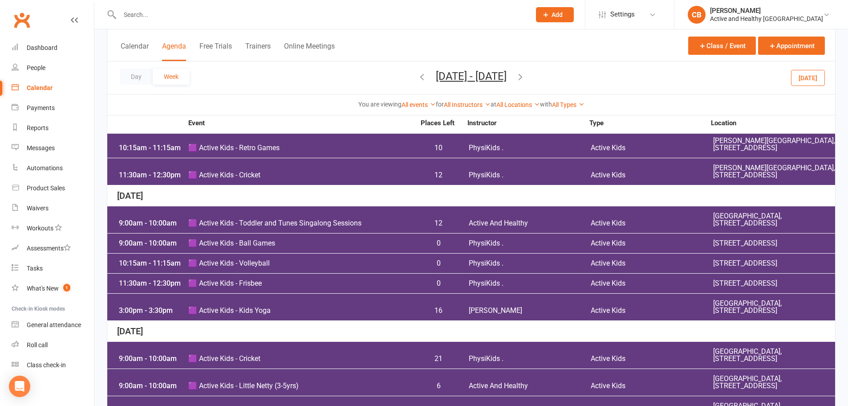
click at [532, 247] on span "PhysiKids ." at bounding box center [530, 243] width 122 height 7
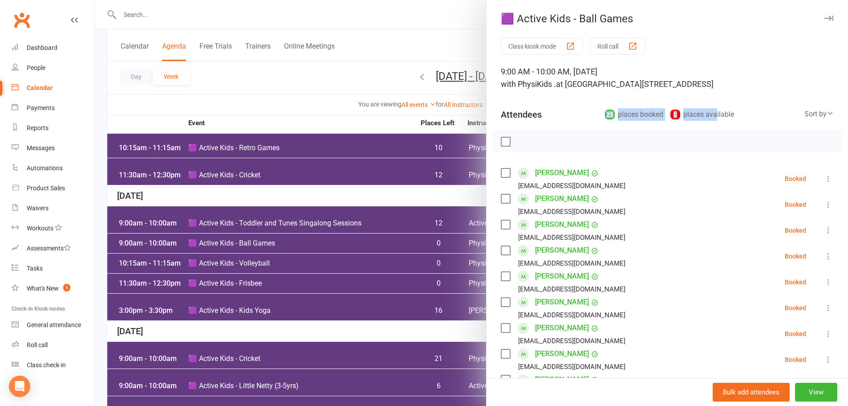
drag, startPoint x: 628, startPoint y: 118, endPoint x: 707, endPoint y: 118, distance: 79.7
click at [707, 118] on div "25 places booked 0 places available" at bounding box center [673, 114] width 136 height 12
click at [707, 118] on div "0 places available" at bounding box center [702, 114] width 64 height 12
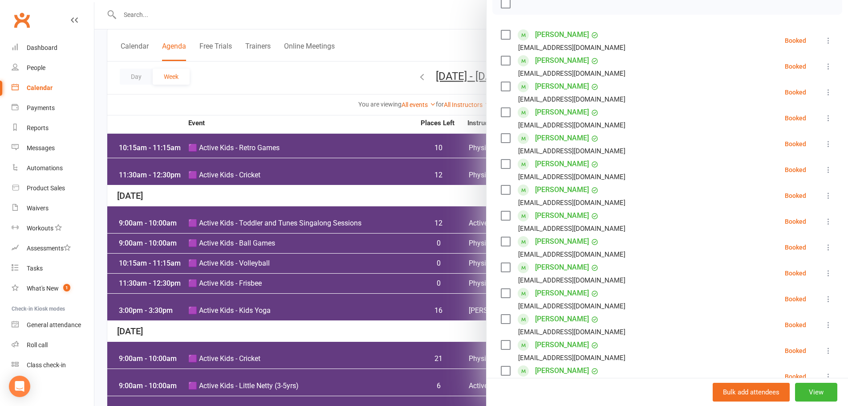
scroll to position [45, 0]
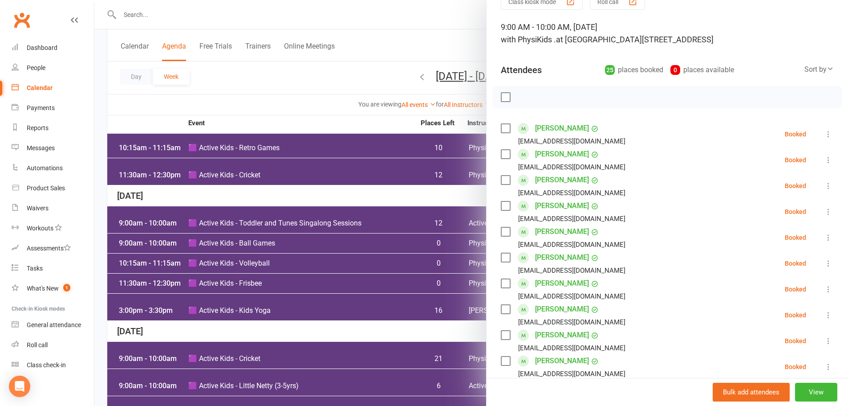
click at [364, 110] on div at bounding box center [471, 203] width 754 height 406
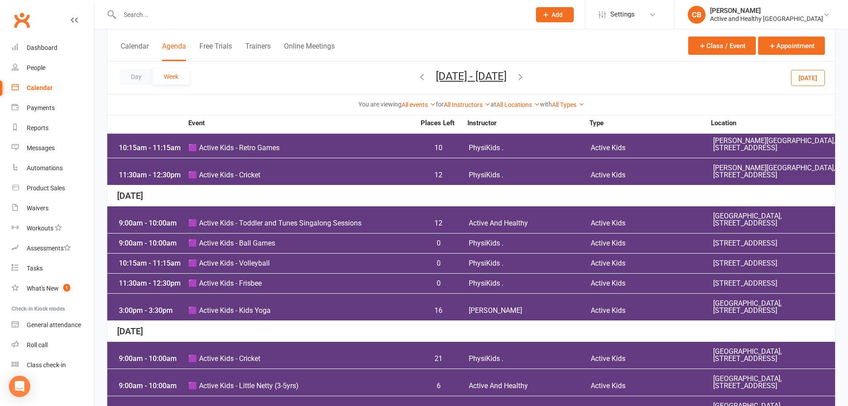
click at [309, 270] on div "10:15am - 11:15am 🟪 Active Kids - Volleyball 0 PhysiKids . Active Kids Atlantic…" at bounding box center [471, 263] width 728 height 20
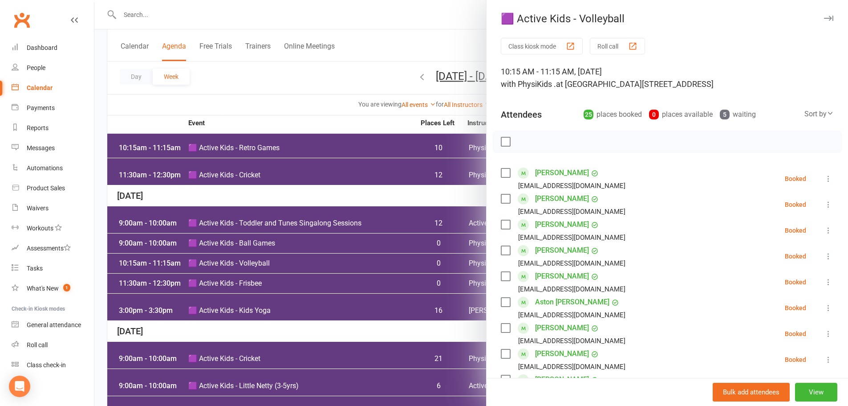
click at [396, 117] on div at bounding box center [471, 203] width 754 height 406
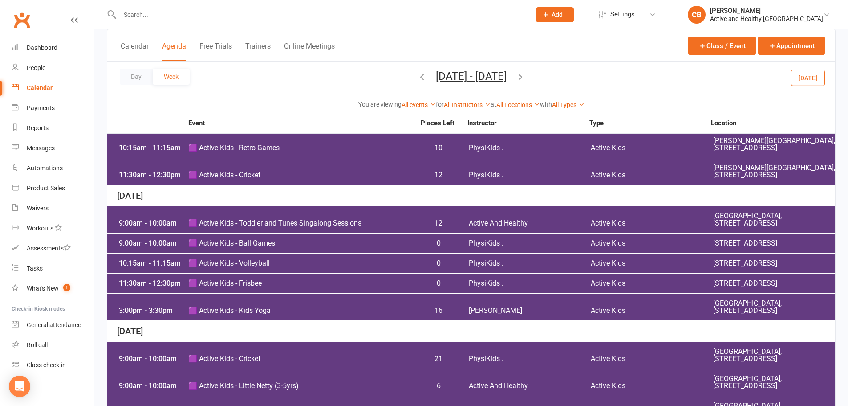
click at [313, 293] on div "11:30am - 12:30pm 🟪 Active Kids - Frisbee 0 PhysiKids . Active Kids Atlantic Dr…" at bounding box center [471, 283] width 728 height 20
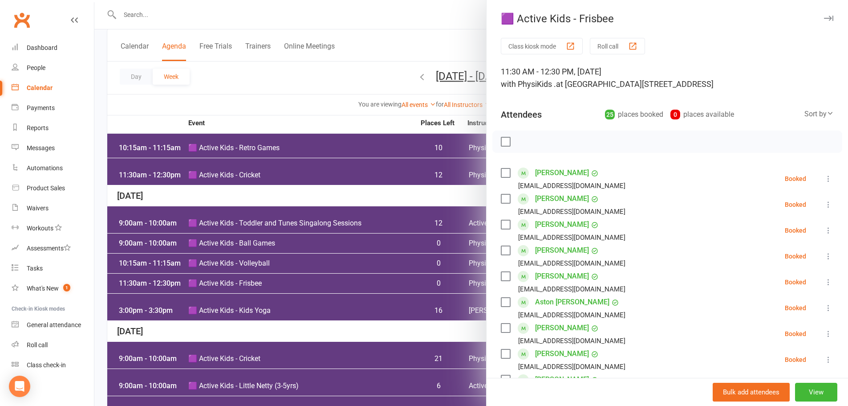
click at [383, 112] on div at bounding box center [471, 203] width 754 height 406
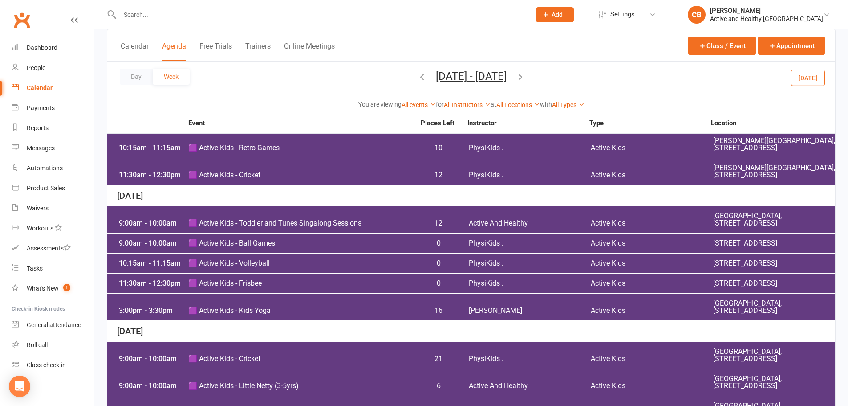
click at [416, 320] on div "3:00pm - 3:30pm 🟪 Active Kids - Kids Yoga 16 Susan B Active Kids Goodna Communi…" at bounding box center [471, 306] width 728 height 27
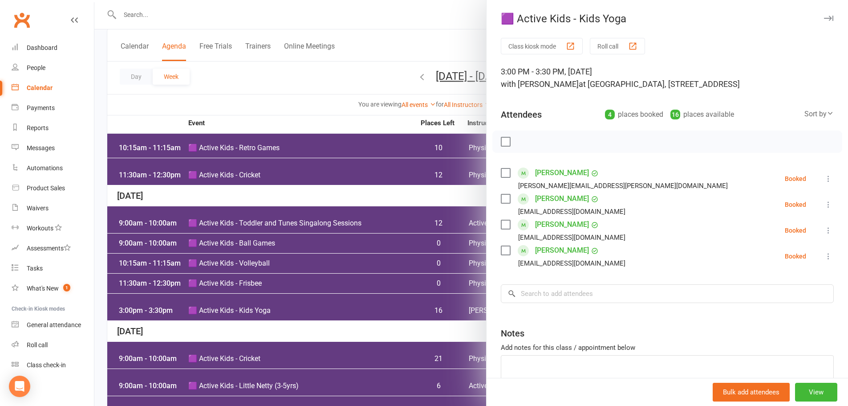
click at [307, 94] on div at bounding box center [471, 203] width 754 height 406
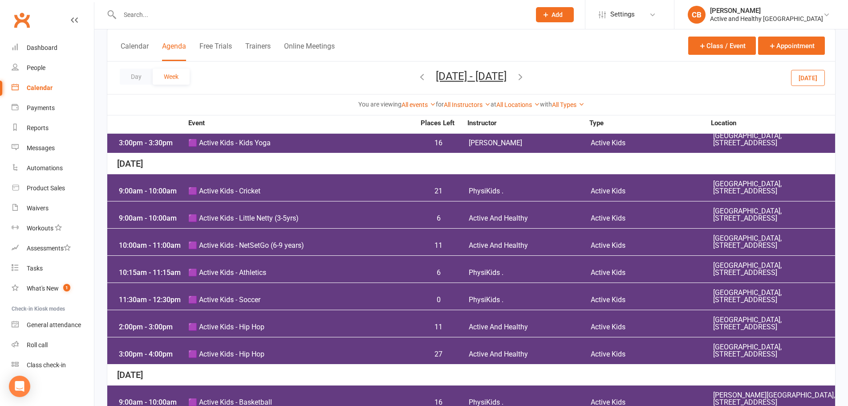
scroll to position [312, 0]
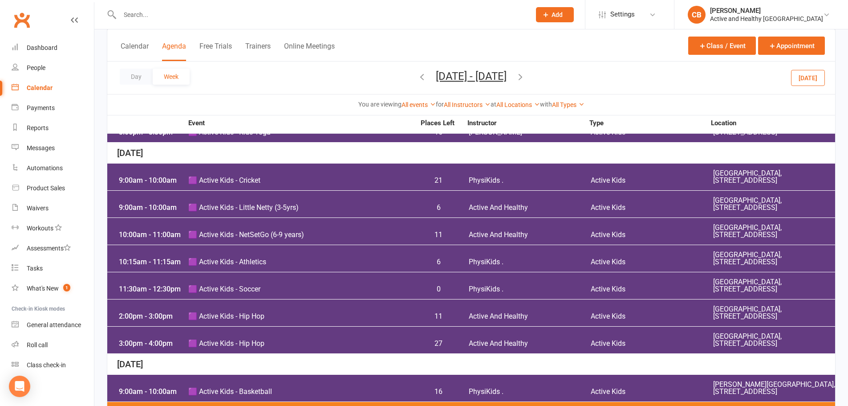
click at [524, 184] on span "PhysiKids ." at bounding box center [530, 180] width 122 height 7
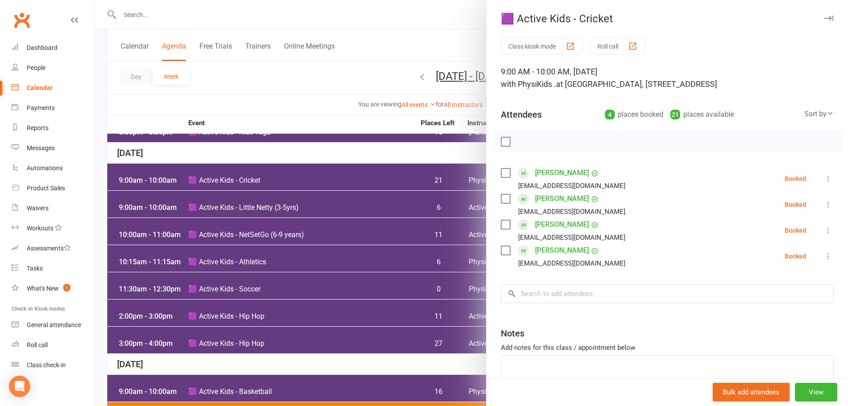
click at [367, 108] on div at bounding box center [471, 203] width 754 height 406
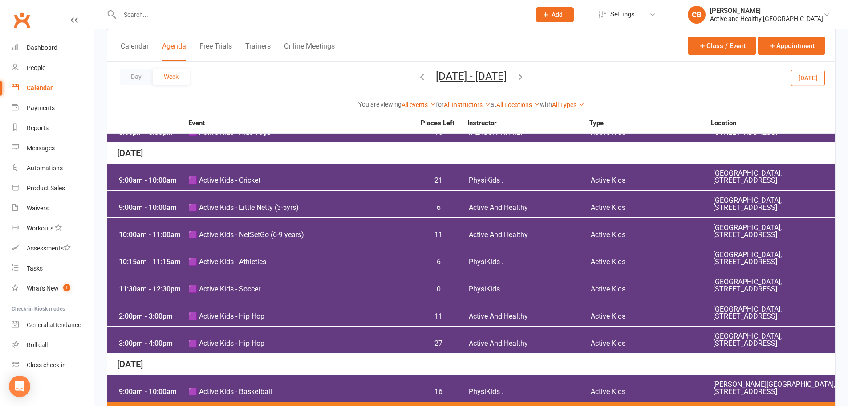
scroll to position [356, 0]
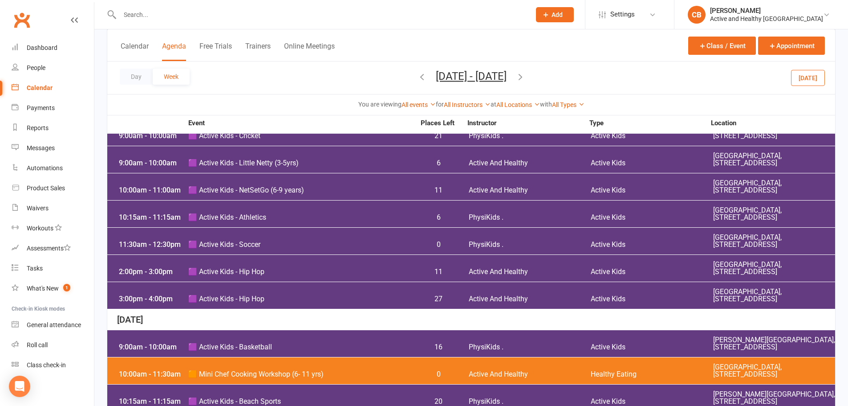
click at [335, 173] on div "9:00am - 10:00am 🟪 Active Kids - Little Netty (3-5yrs) 6 Active And Healthy Act…" at bounding box center [471, 159] width 728 height 27
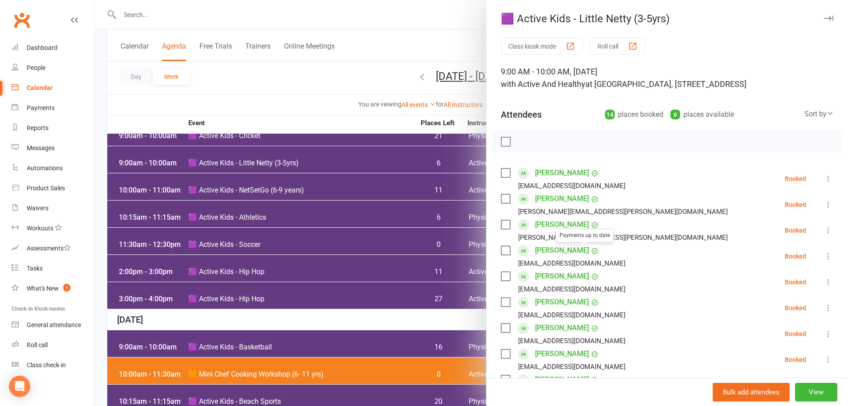
click at [359, 74] on div at bounding box center [471, 203] width 754 height 406
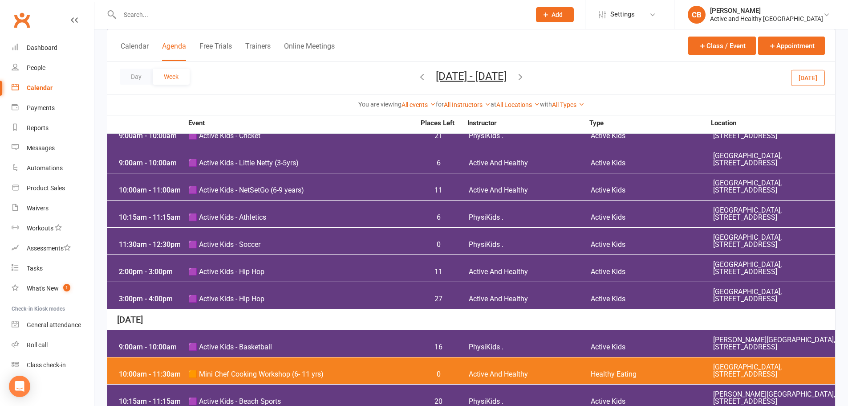
click at [502, 194] on span "Active And Healthy" at bounding box center [530, 190] width 122 height 7
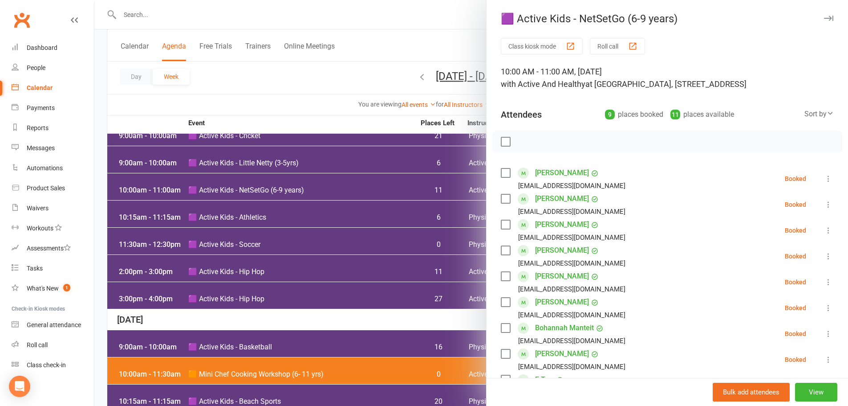
click at [413, 136] on div at bounding box center [471, 203] width 754 height 406
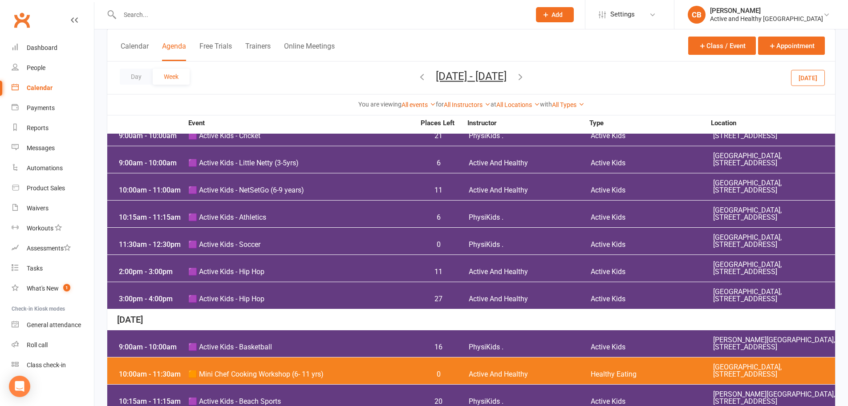
click at [263, 227] on div "10:15am - 11:15am 🟪 Active Kids - Athletics 6 PhysiKids . Active Kids Limestone…" at bounding box center [471, 213] width 728 height 27
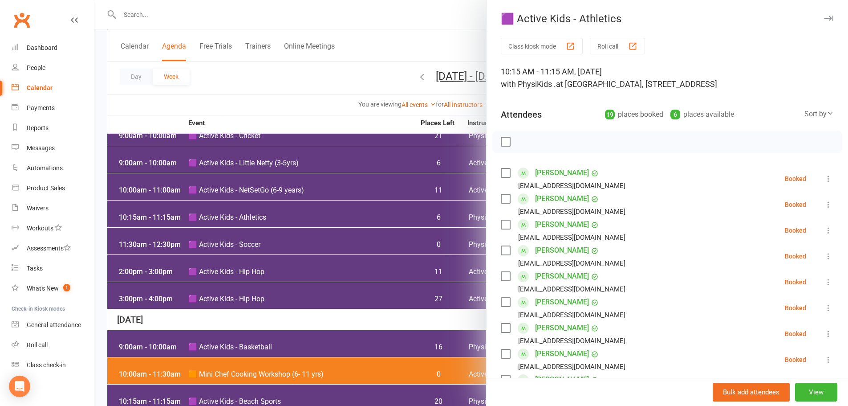
click at [326, 138] on div at bounding box center [471, 203] width 754 height 406
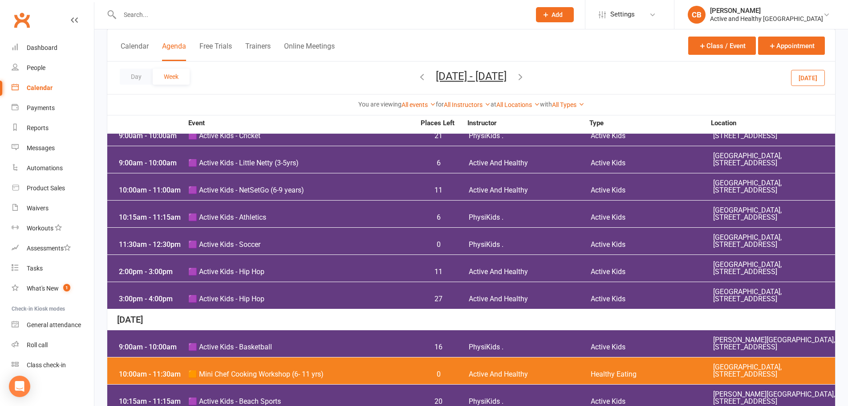
click at [472, 254] on div "11:30am - 12:30pm 🟪 Active Kids - Soccer 0 PhysiKids . Active Kids Limestone Pa…" at bounding box center [471, 240] width 728 height 27
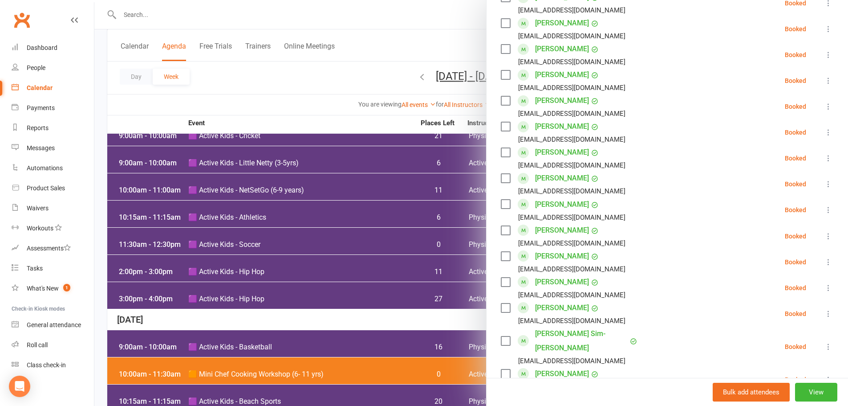
click at [358, 121] on div at bounding box center [471, 203] width 754 height 406
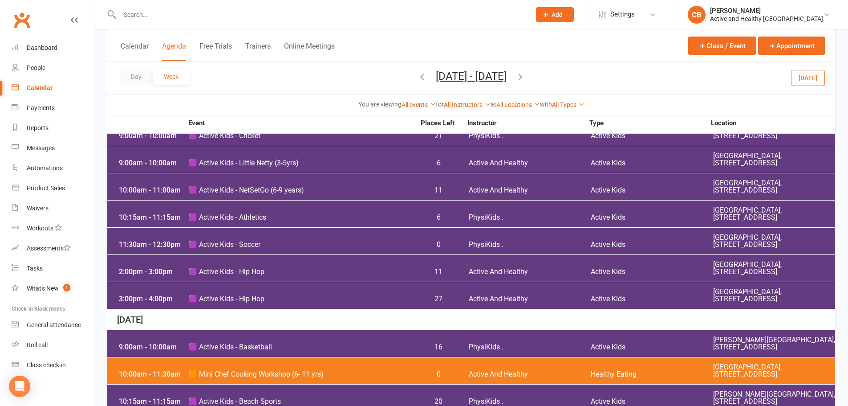
click at [486, 254] on div "11:30am - 12:30pm 🟪 Active Kids - Soccer 0 PhysiKids . Active Kids Limestone Pa…" at bounding box center [471, 240] width 728 height 27
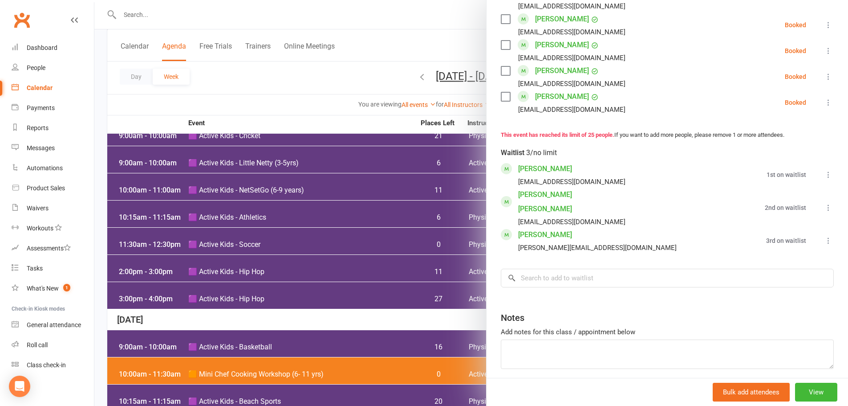
scroll to position [712, 0]
click at [328, 97] on div at bounding box center [471, 203] width 754 height 406
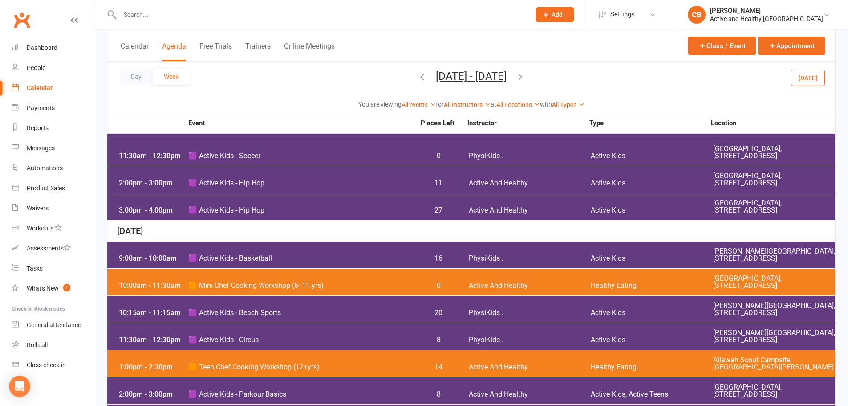
scroll to position [445, 0]
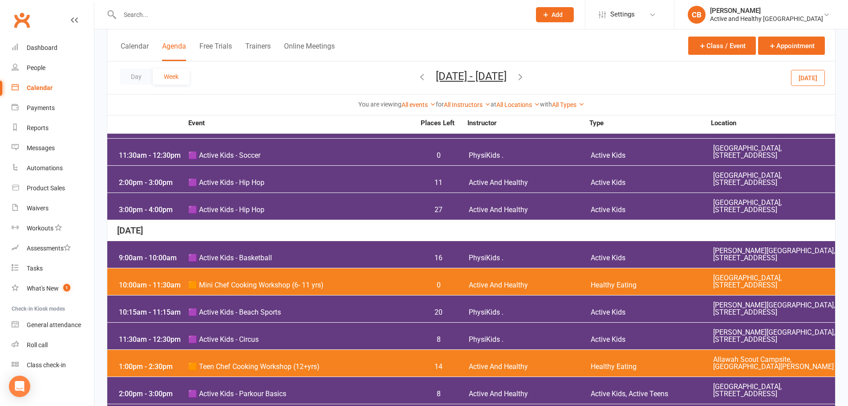
click at [406, 213] on span "🟪 Active Kids - Hip Hop" at bounding box center [301, 209] width 227 height 7
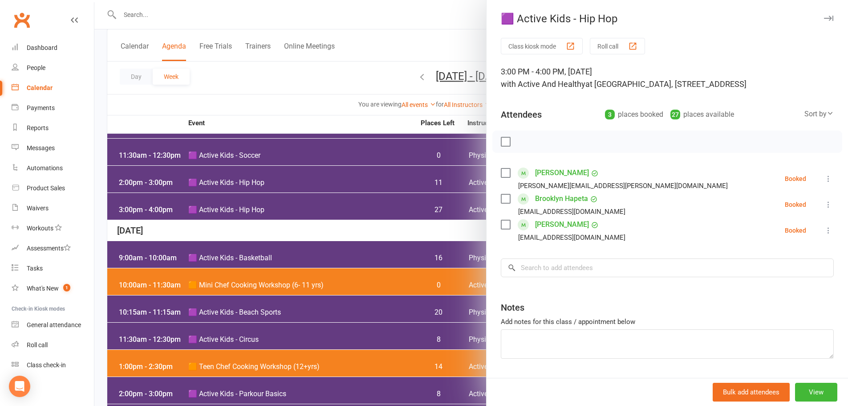
click at [398, 91] on div at bounding box center [471, 203] width 754 height 406
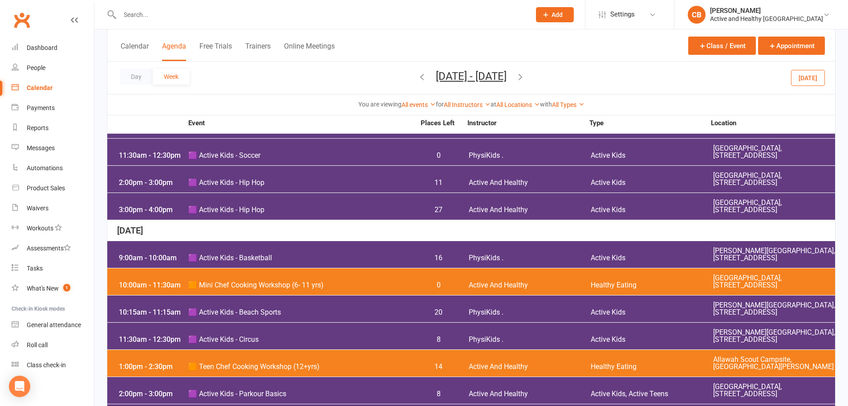
click at [584, 191] on div "2:00pm - 3:00pm 🟪 Active Kids - Hip Hop 11 Active And Healthy Active Kids Goodn…" at bounding box center [471, 179] width 728 height 27
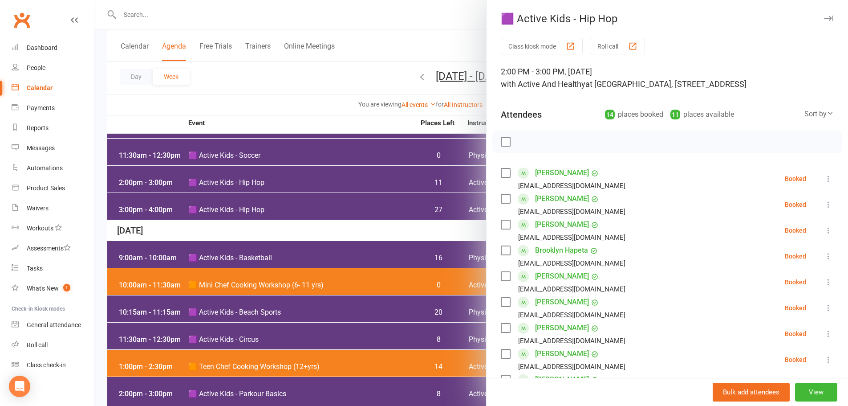
click at [302, 102] on div at bounding box center [471, 203] width 754 height 406
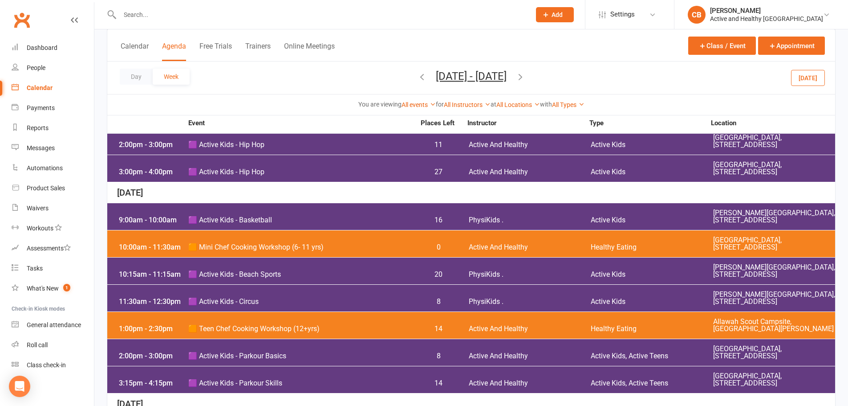
scroll to position [534, 0]
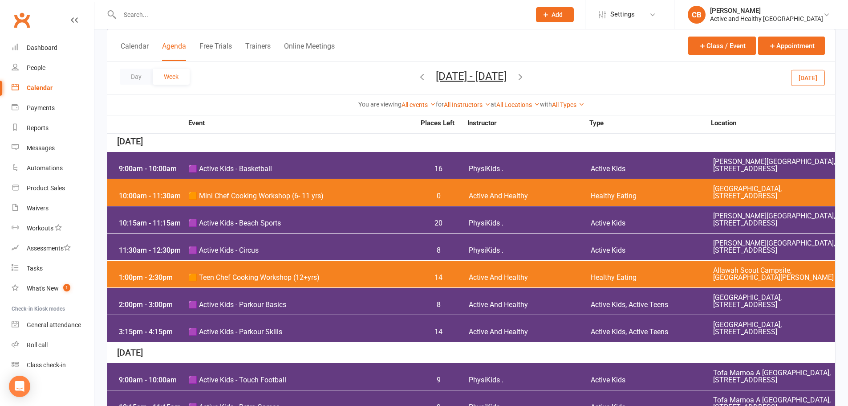
click at [489, 233] on div "10:15am - 11:15am 🟪 Active Kids - Beach Sports 20 PhysiKids . Active Kids Stall…" at bounding box center [471, 219] width 728 height 27
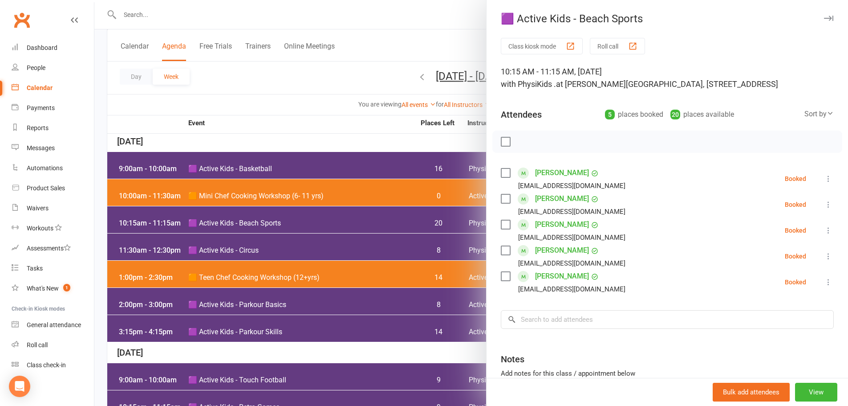
click at [365, 208] on div at bounding box center [471, 203] width 754 height 406
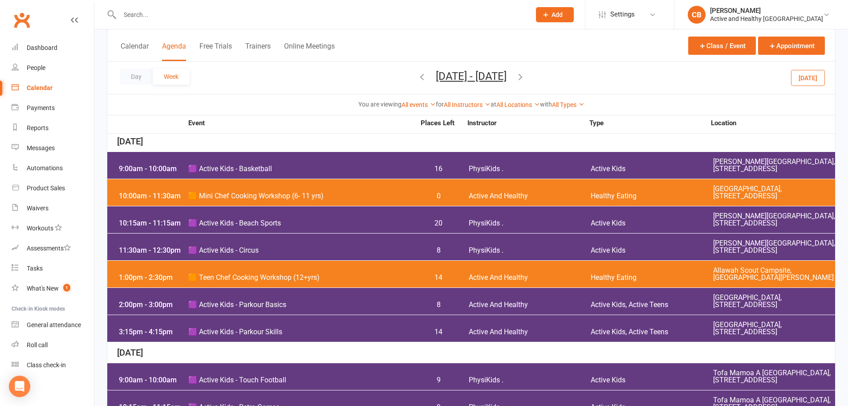
click at [269, 199] on span "🟧 Mini Chef Cooking Workshop (6- 11 yrs)" at bounding box center [301, 195] width 227 height 7
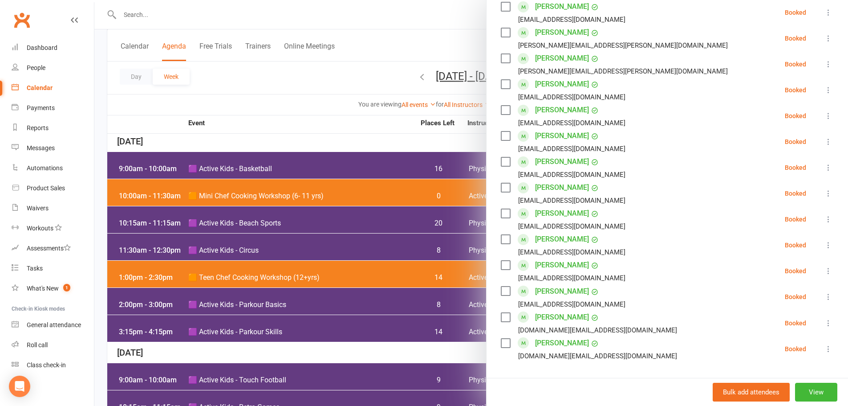
scroll to position [191, 0]
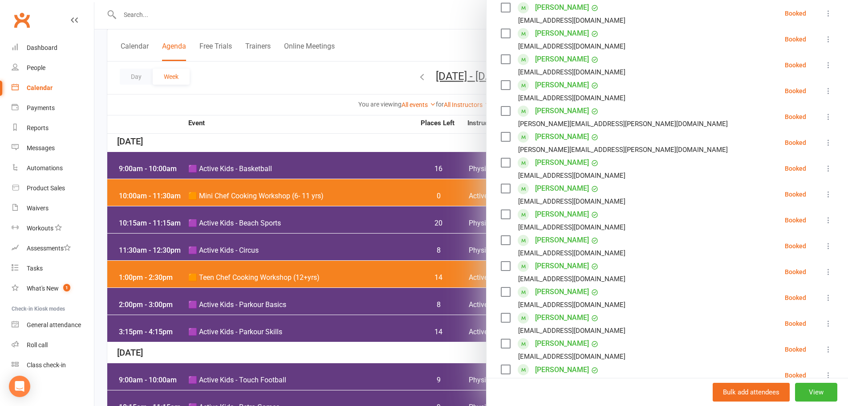
click at [405, 52] on div at bounding box center [471, 203] width 754 height 406
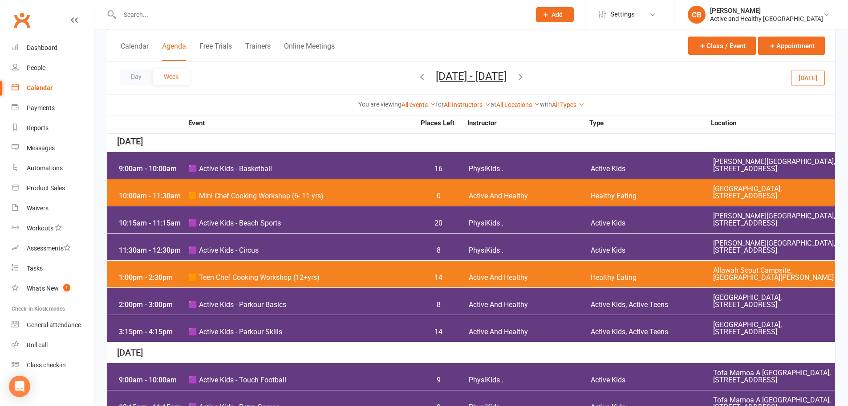
click at [363, 287] on div "1:00pm - 2:30pm 🟧 Teen Chef Cooking Workshop (12+yrs) 14 Active And Healthy Hea…" at bounding box center [471, 273] width 728 height 27
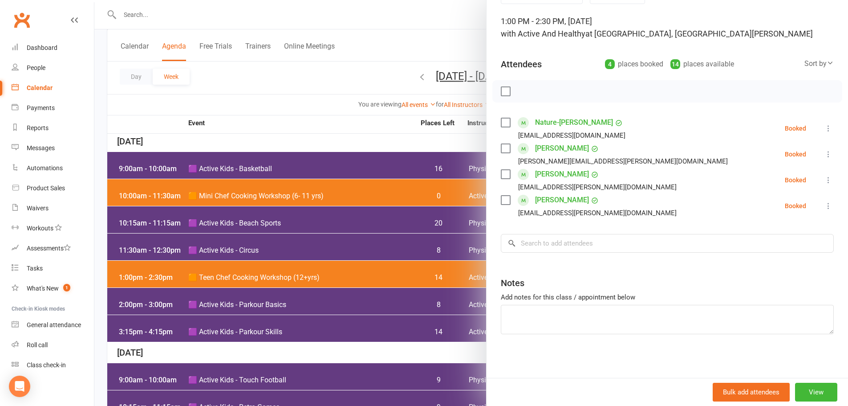
scroll to position [51, 0]
click at [361, 73] on div at bounding box center [471, 203] width 754 height 406
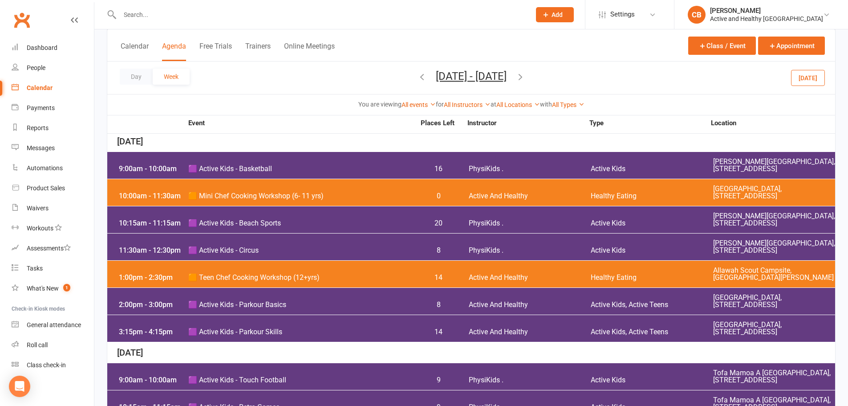
click at [345, 206] on div "10:00am - 11:30am 🟧 Mini Chef Cooking Workshop (6- 11 yrs) 0 Active And Healthy…" at bounding box center [471, 192] width 728 height 27
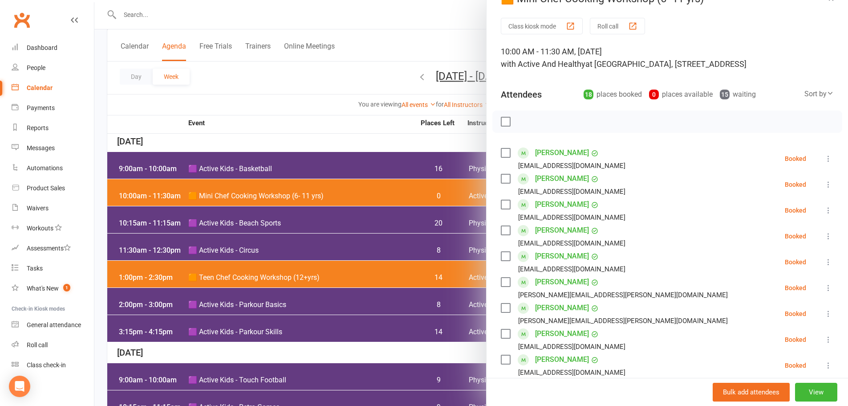
scroll to position [0, 0]
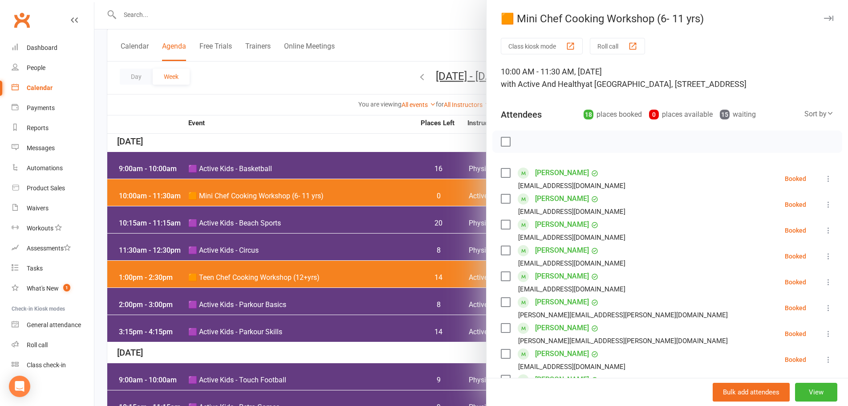
click at [285, 102] on div at bounding box center [471, 203] width 754 height 406
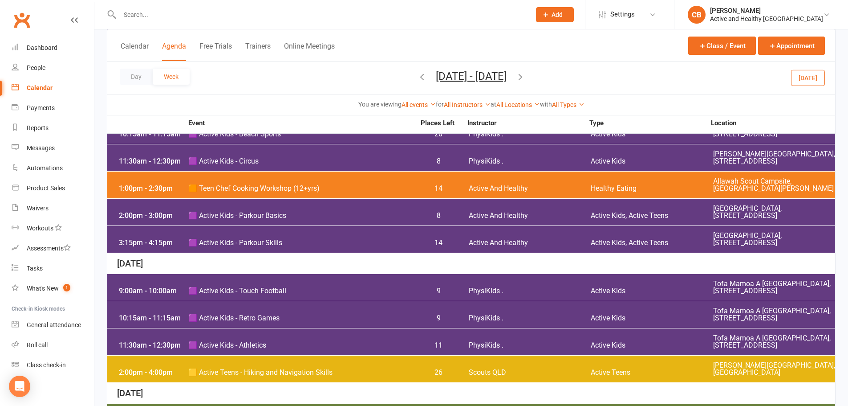
scroll to position [668, 0]
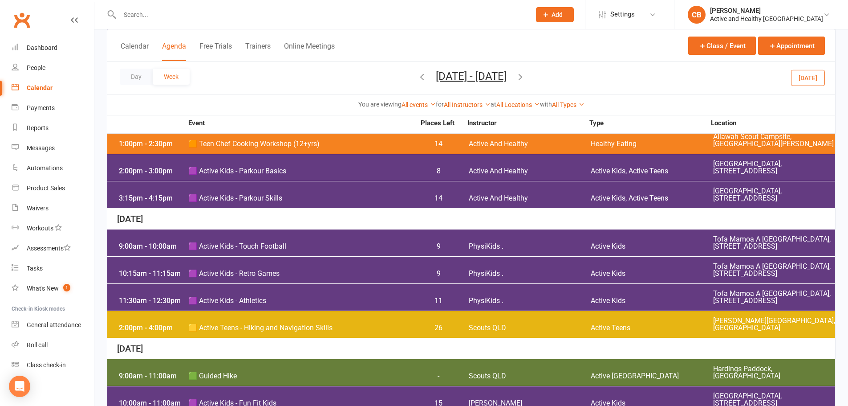
click at [412, 175] on span "🟪 Active Kids - Parkour Basics" at bounding box center [301, 170] width 227 height 7
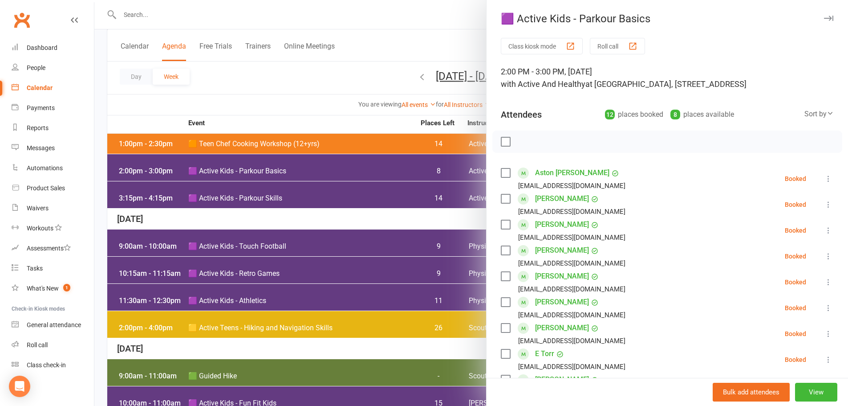
click at [349, 128] on div at bounding box center [471, 203] width 754 height 406
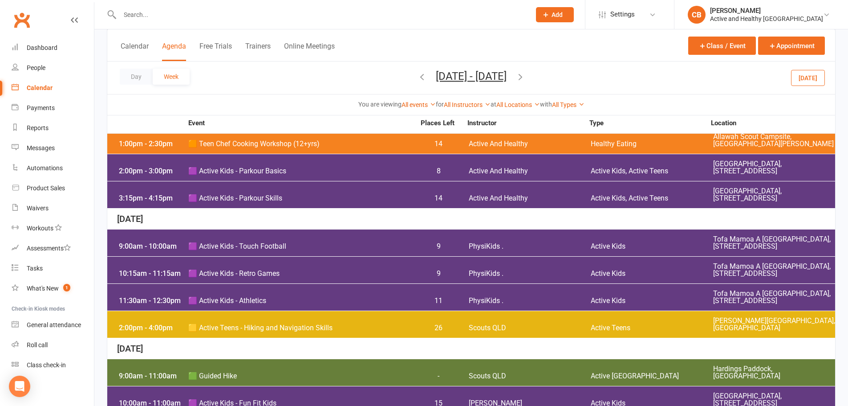
click at [515, 202] on span "Active And Healthy" at bounding box center [530, 198] width 122 height 7
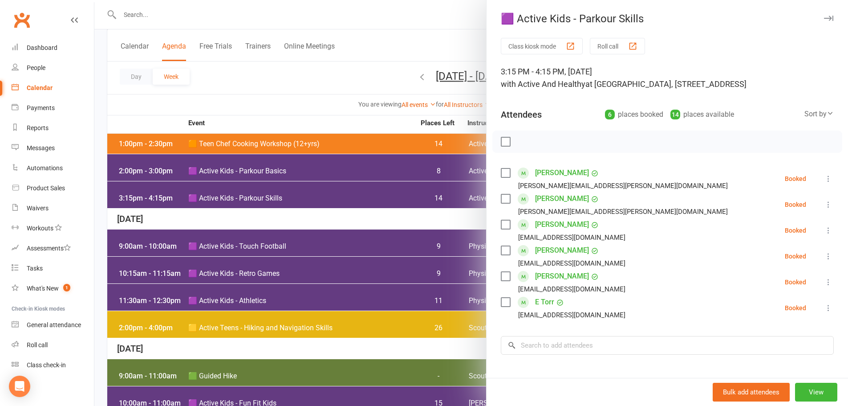
click at [366, 191] on div at bounding box center [471, 203] width 754 height 406
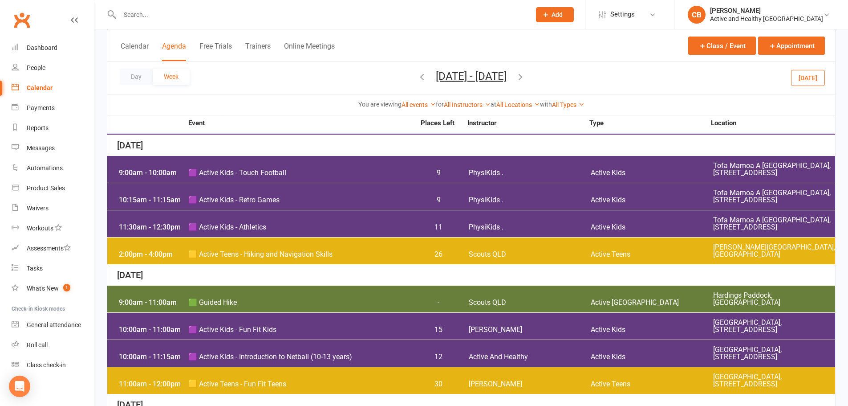
scroll to position [757, 0]
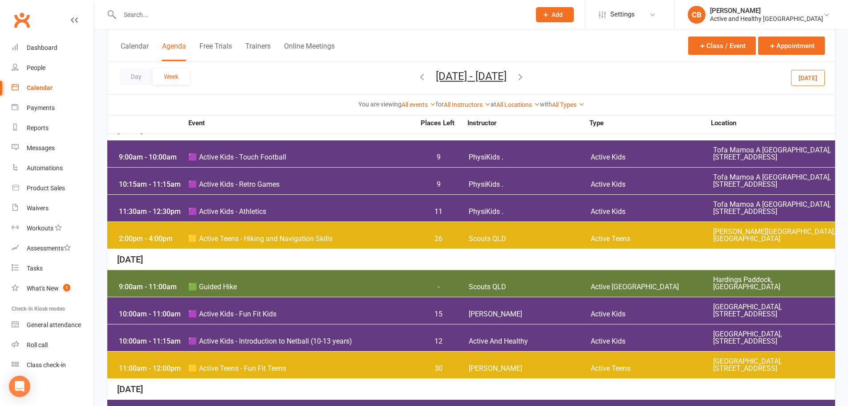
click at [599, 248] on div "2:00pm - 4:00pm 🟨 Active Teens - Hiking and Navigation Skills 26 Scouts QLD Act…" at bounding box center [471, 235] width 728 height 27
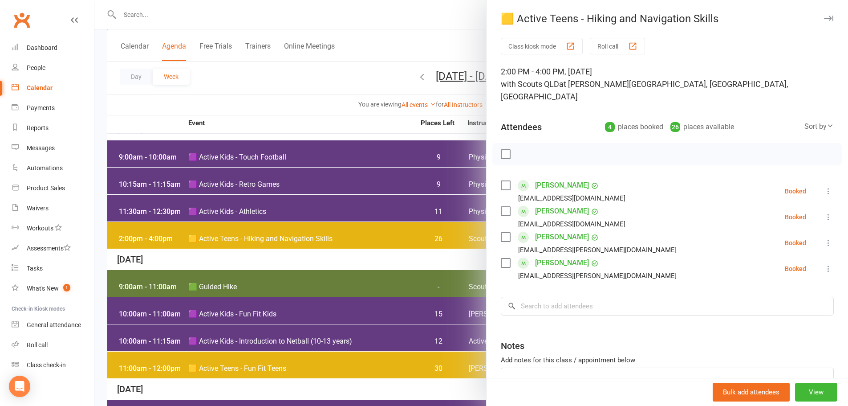
click at [350, 201] on div at bounding box center [471, 203] width 754 height 406
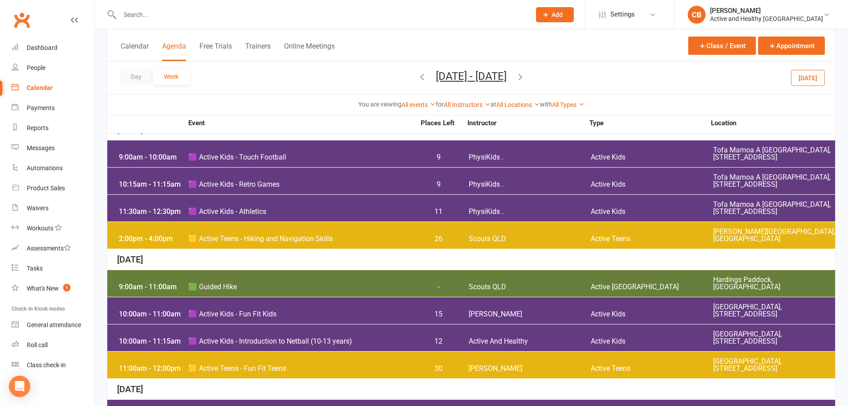
click at [299, 161] on span "🟪 Active Kids - Touch Football" at bounding box center [301, 157] width 227 height 7
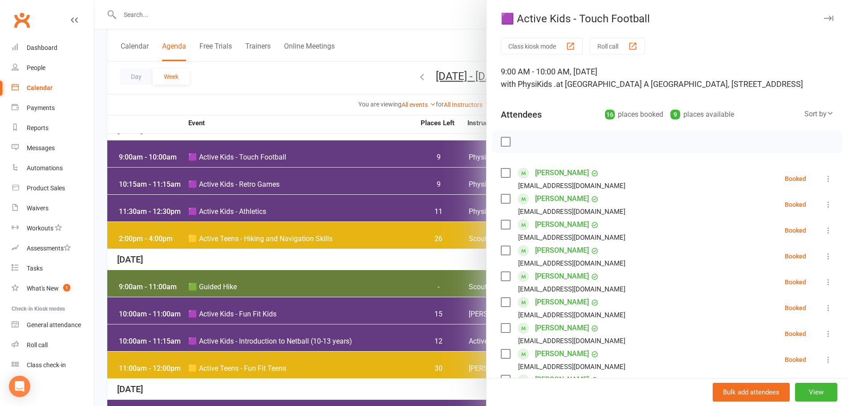
click at [299, 179] on div at bounding box center [471, 203] width 754 height 406
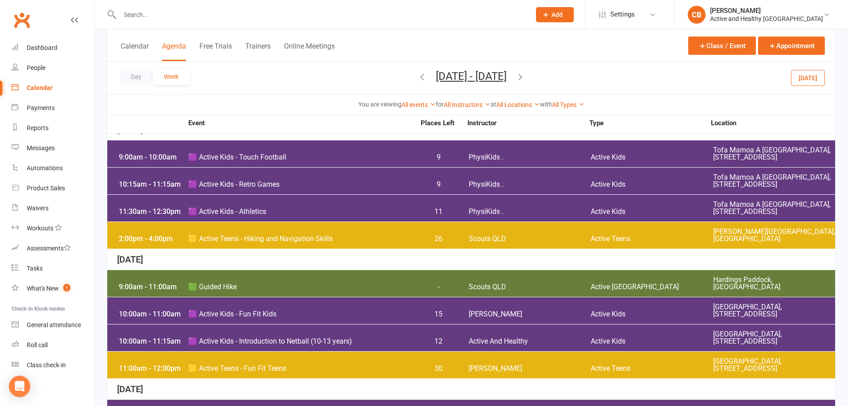
click at [374, 188] on span "🟪 Active Kids - Retro Games" at bounding box center [301, 184] width 227 height 7
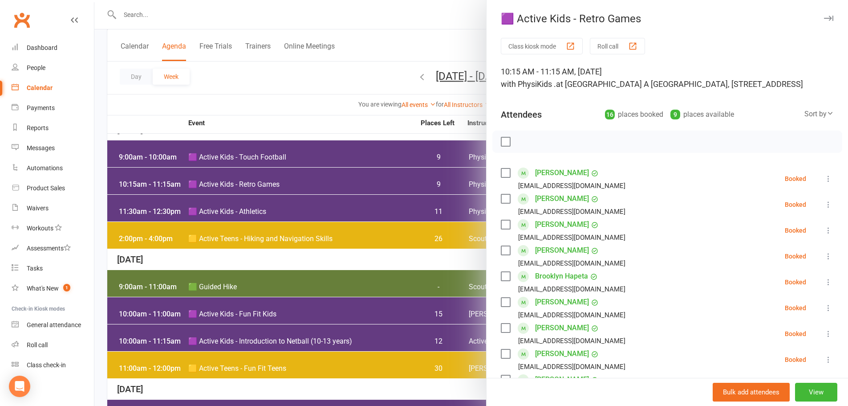
click at [374, 204] on div at bounding box center [471, 203] width 754 height 406
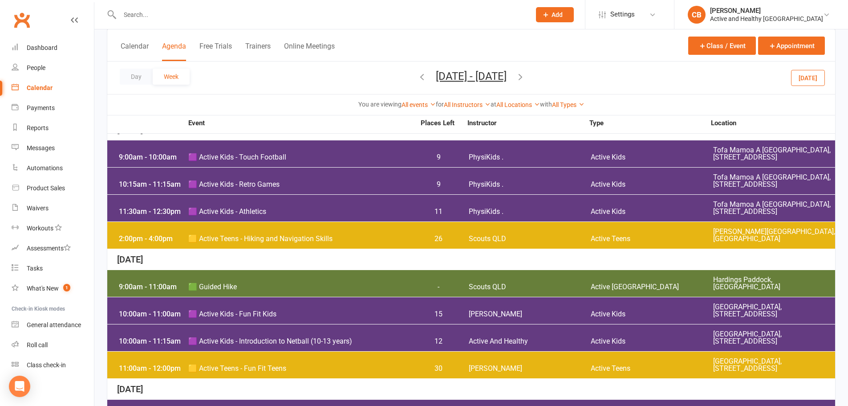
click at [518, 221] on div "11:30am - 12:30pm 🟪 Active Kids - Athletics 11 PhysiKids . Active Kids Tofa Mam…" at bounding box center [471, 208] width 728 height 27
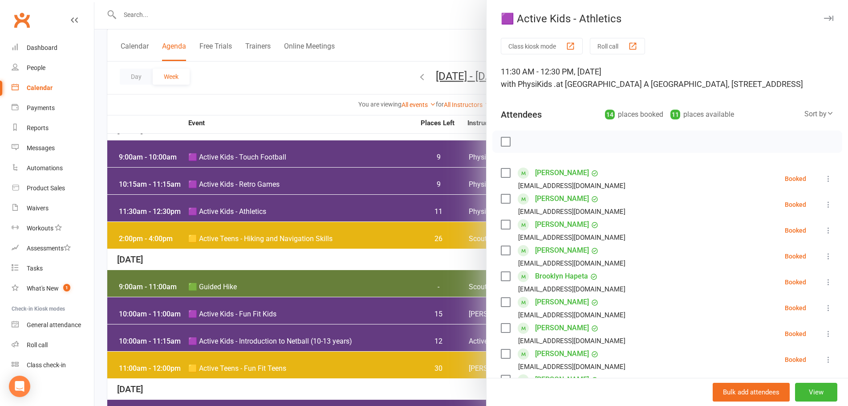
click at [435, 236] on div at bounding box center [471, 203] width 754 height 406
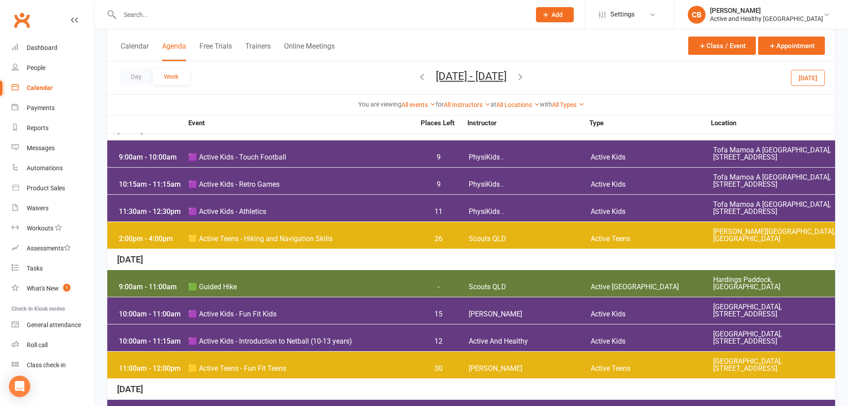
scroll to position [840, 0]
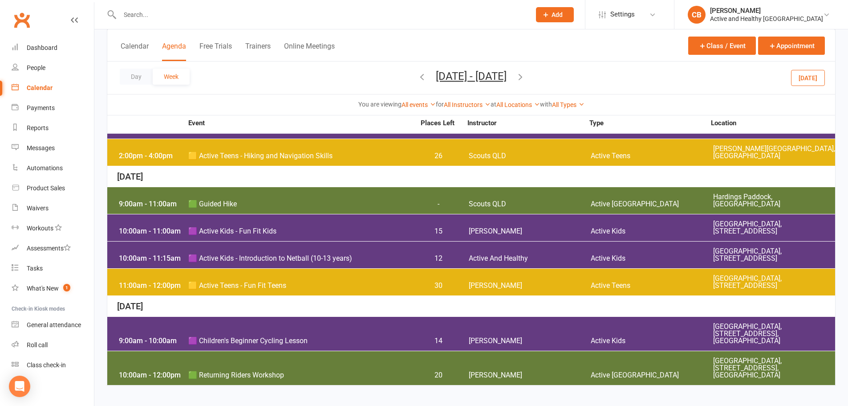
click at [601, 60] on div "Calendar Agenda Free Trials Trainers Online Meetings Class / Event Appointment" at bounding box center [471, 45] width 728 height 32
click at [417, 74] on icon "button" at bounding box center [422, 77] width 10 height 10
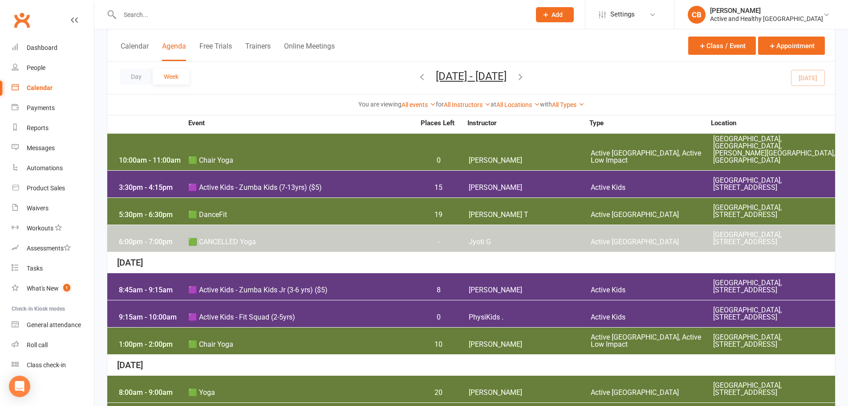
scroll to position [1240, 0]
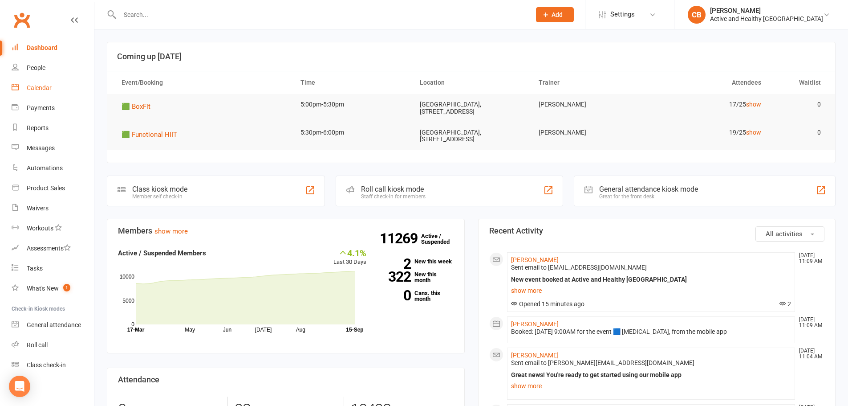
click at [41, 93] on link "Calendar" at bounding box center [53, 88] width 82 height 20
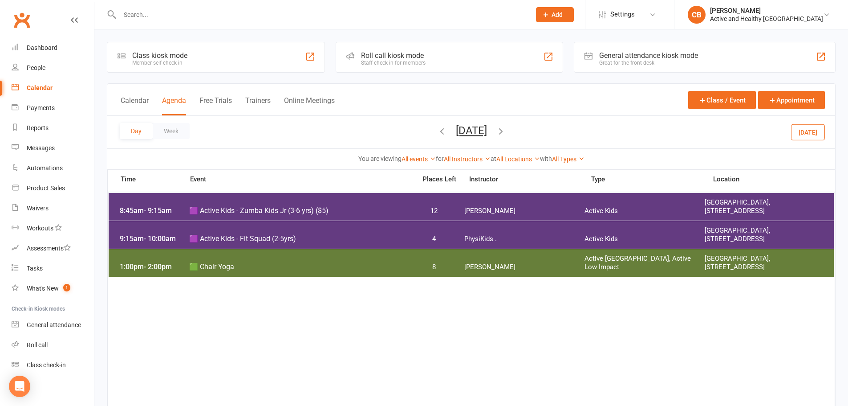
click at [496, 136] on span "[DATE] [DATE] Sun Mon Tue Wed Thu Fri Sat 31 01 02 03 04 05 06 07 08 09 10 11 1…" at bounding box center [471, 132] width 49 height 16
click at [506, 131] on icon "button" at bounding box center [501, 131] width 10 height 10
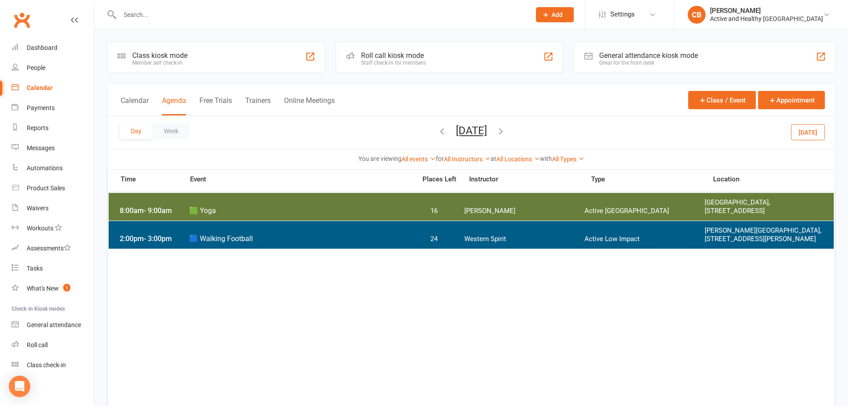
click at [496, 131] on span "[DATE] [DATE] Sun Mon Tue Wed Thu Fri Sat 31 01 02 03 04 05 06 07 08 09 10 11 1…" at bounding box center [471, 132] width 49 height 16
click at [506, 129] on icon "button" at bounding box center [501, 131] width 10 height 10
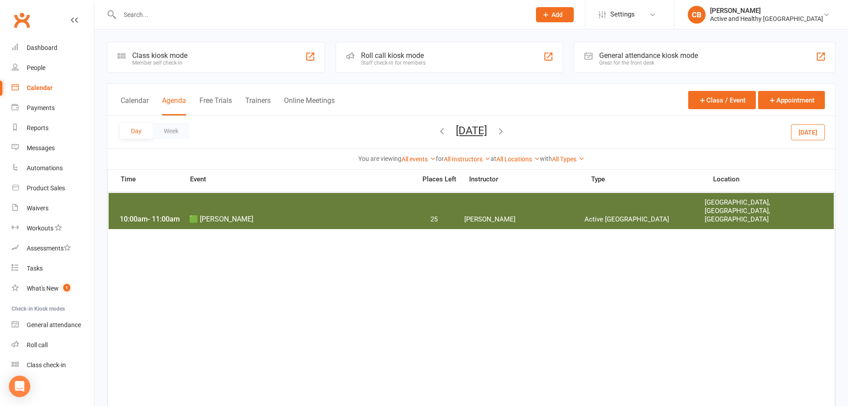
click at [506, 129] on icon "button" at bounding box center [501, 131] width 10 height 10
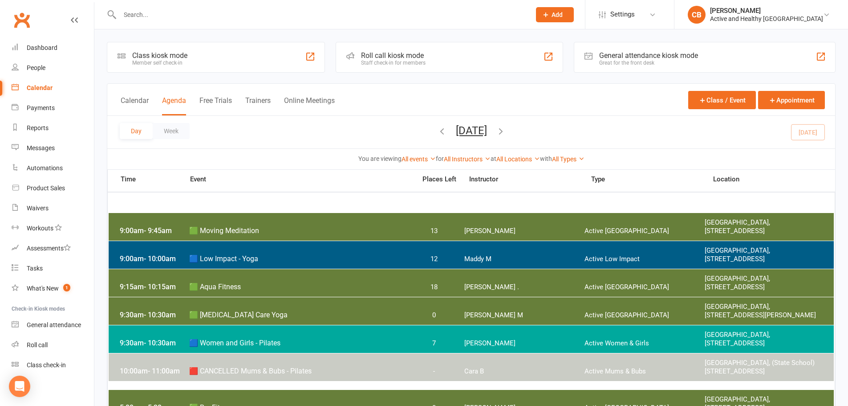
click at [506, 128] on icon "button" at bounding box center [501, 131] width 10 height 10
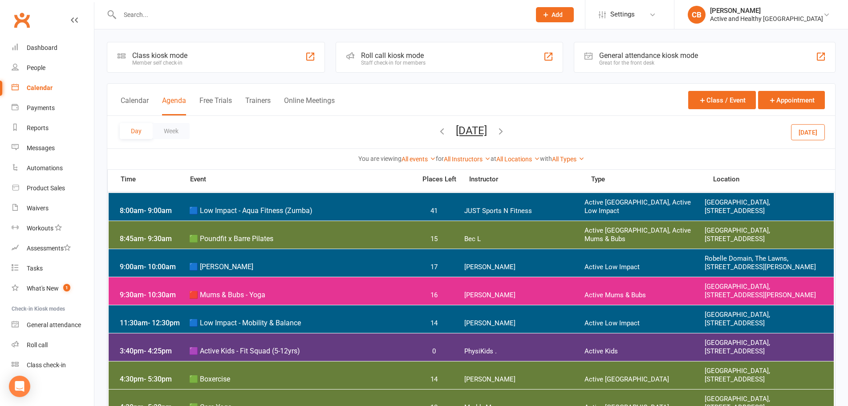
click at [506, 128] on icon "button" at bounding box center [501, 131] width 10 height 10
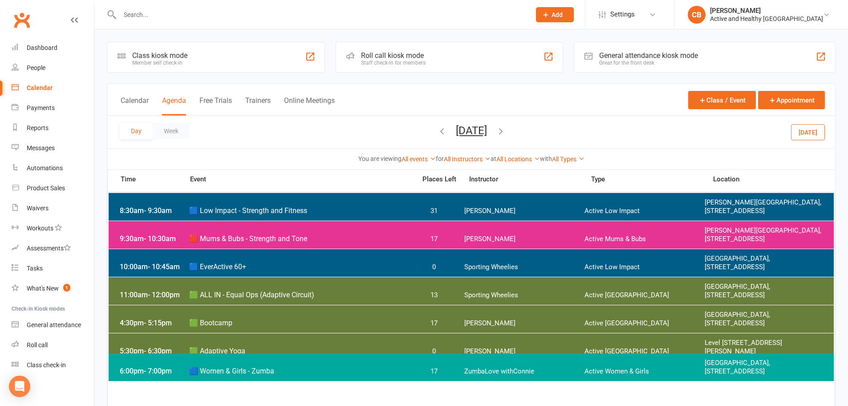
click at [506, 131] on icon "button" at bounding box center [501, 131] width 10 height 10
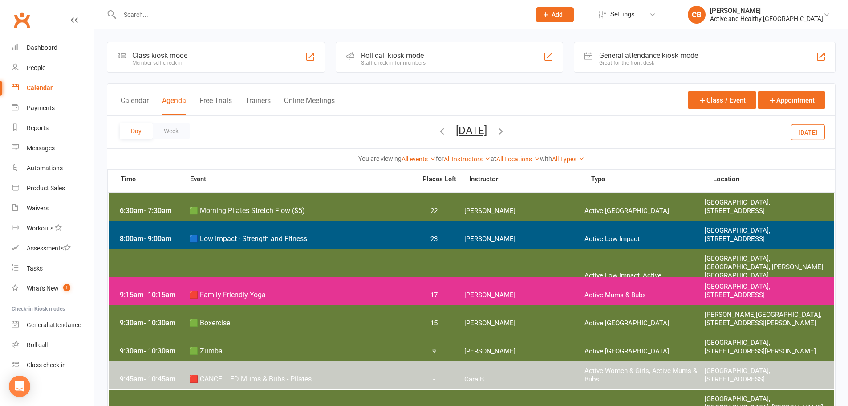
click at [546, 131] on div "Day Week [DATE] [DATE] Sun Mon Tue Wed Thu Fri Sat 31 01 02 03 04 05 06 07 08 0…" at bounding box center [471, 132] width 728 height 32
click at [506, 131] on icon "button" at bounding box center [501, 131] width 10 height 10
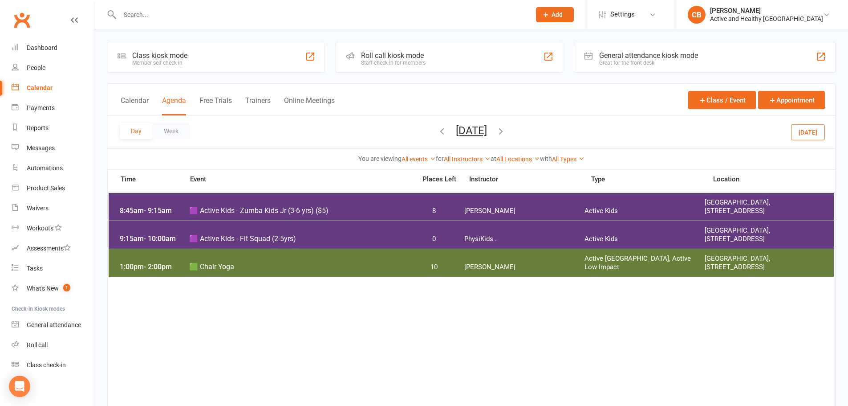
click at [437, 129] on icon "button" at bounding box center [442, 131] width 10 height 10
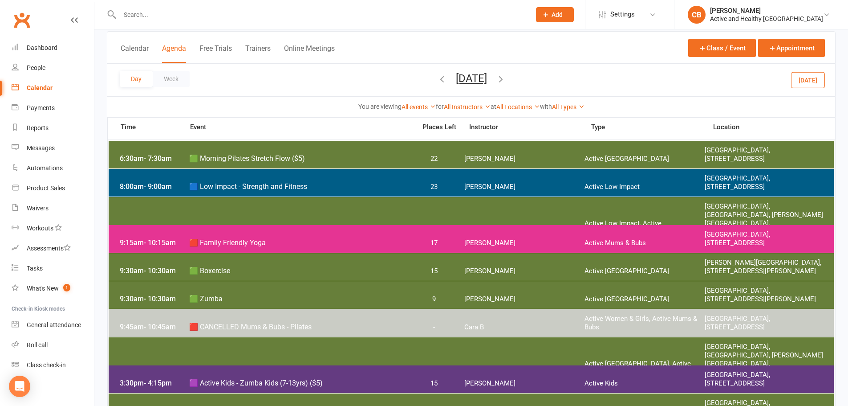
scroll to position [45, 0]
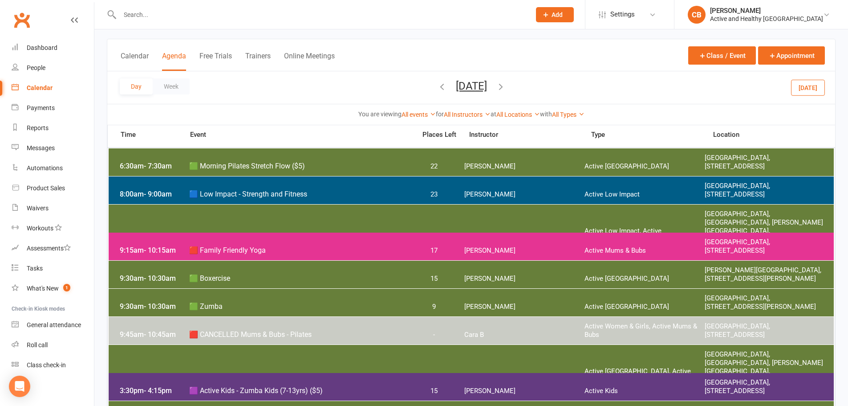
click at [506, 88] on icon "button" at bounding box center [501, 86] width 10 height 10
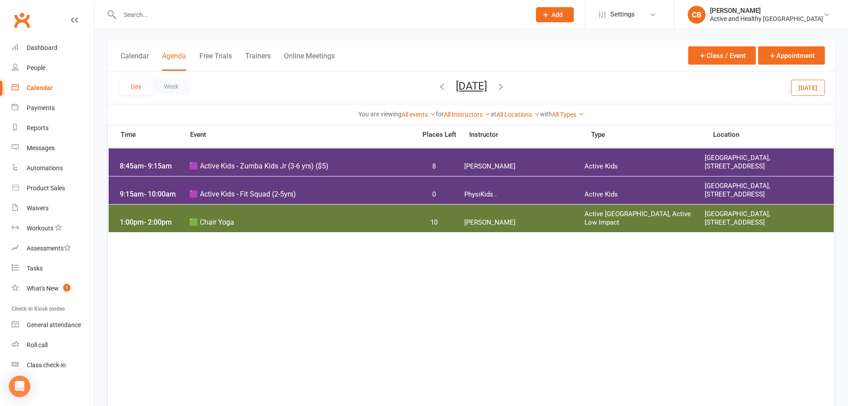
click at [378, 61] on div "Calendar Agenda Free Trials Trainers Online Meetings Class / Event Appointment" at bounding box center [471, 55] width 728 height 32
click at [437, 88] on icon "button" at bounding box center [442, 86] width 10 height 10
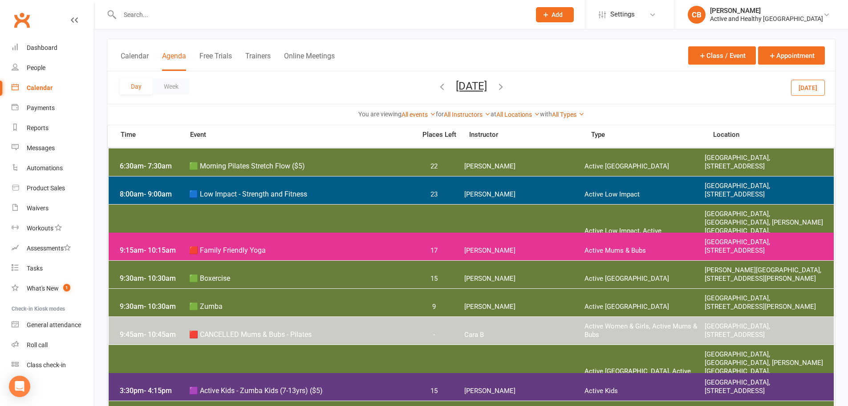
click icon "button"
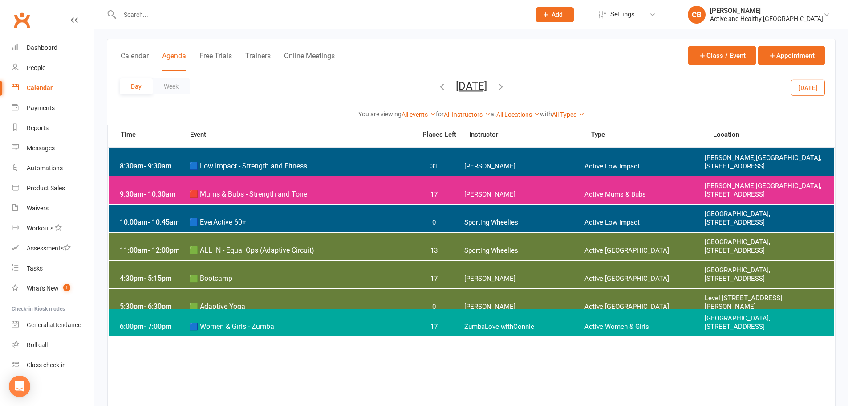
click span "[DATE] [DATE] Sun Mon Tue Wed Thu Fri Sat 31 01 02 03 04 05 06 07 08 09 10 11 1…"
click icon "button"
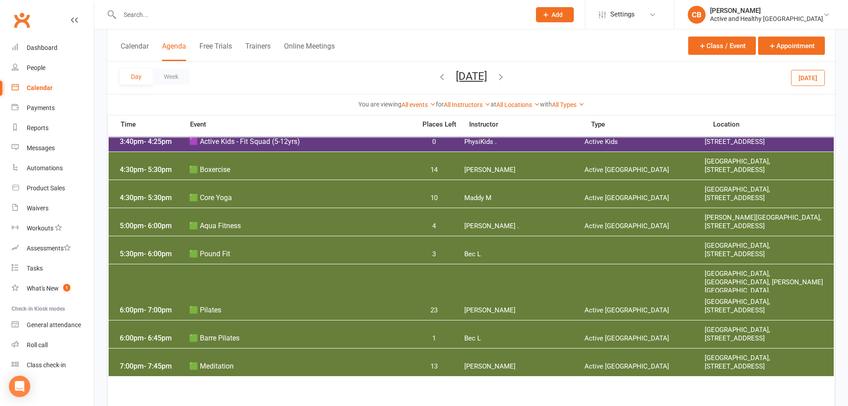
scroll to position [223, 0]
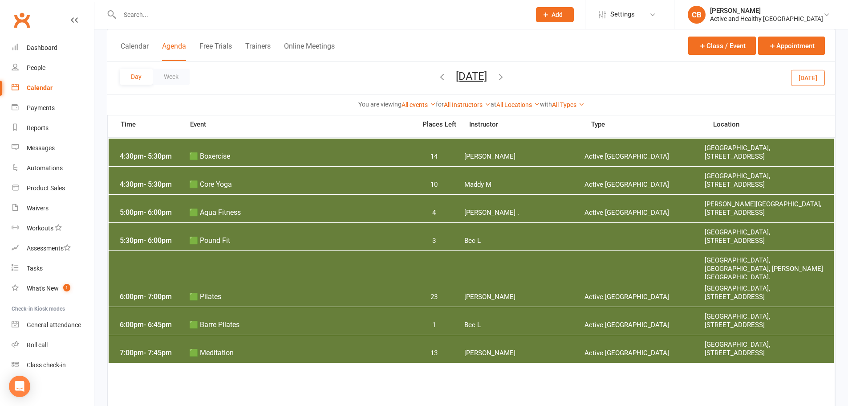
click div "Class kiosk mode Member self check-in Roll call kiosk mode Staff check-in for m…"
drag, startPoint x: 579, startPoint y: 76, endPoint x: 372, endPoint y: 62, distance: 207.5
click div "Day Week [DATE] [DATE] Sun Mon Tue Wed Thu Fri Sat 31 01 02 03 04 05 06 07 08 0…"
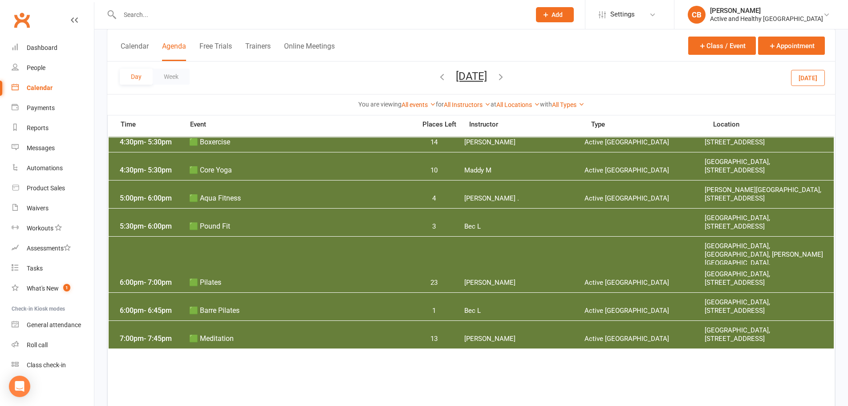
scroll to position [221, 0]
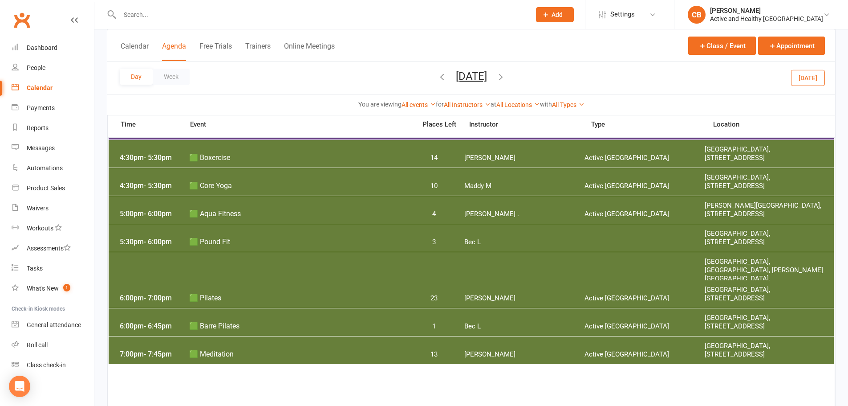
click button "button"
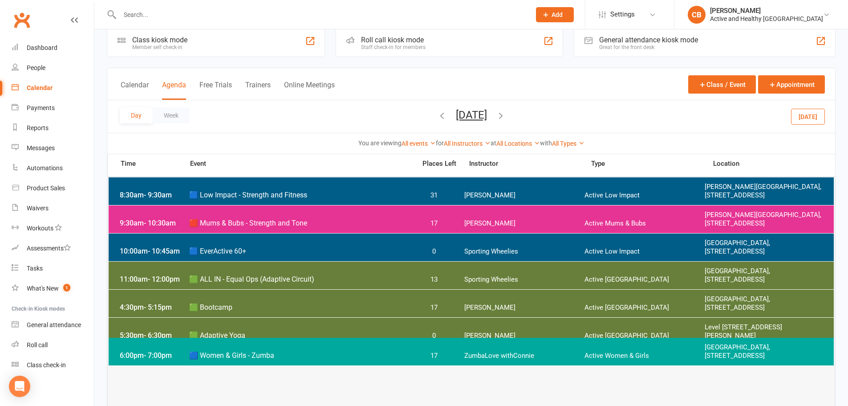
scroll to position [0, 0]
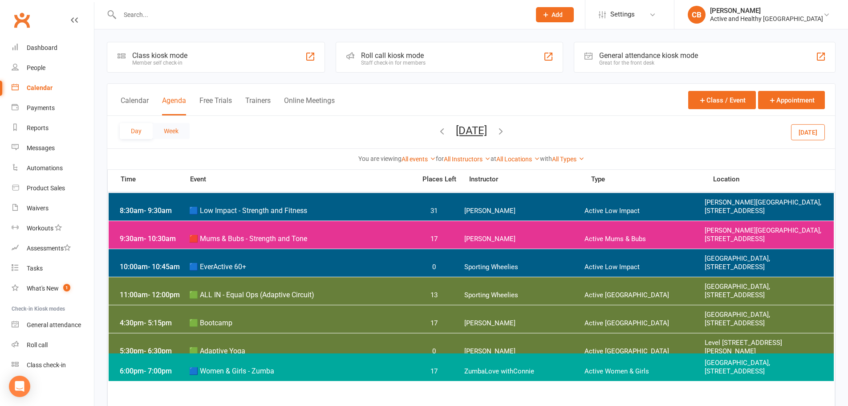
click button "Week"
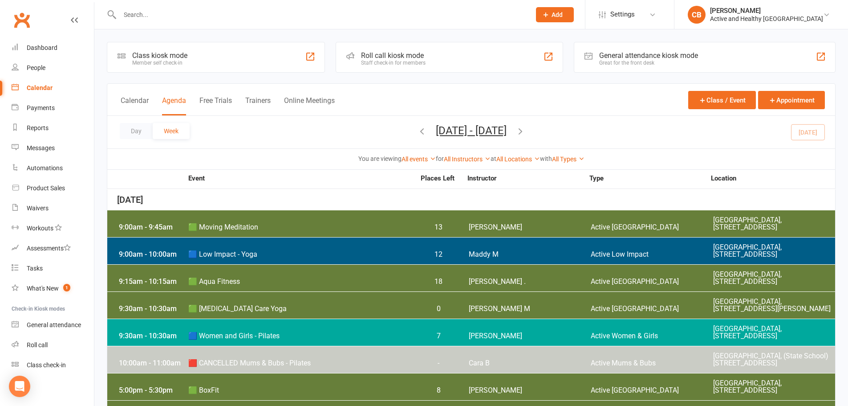
click icon "button"
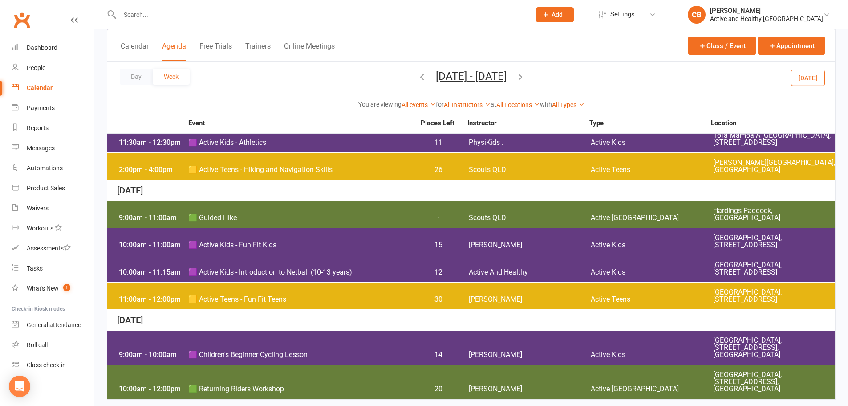
scroll to position [840, 0]
